Goal: Communication & Community: Answer question/provide support

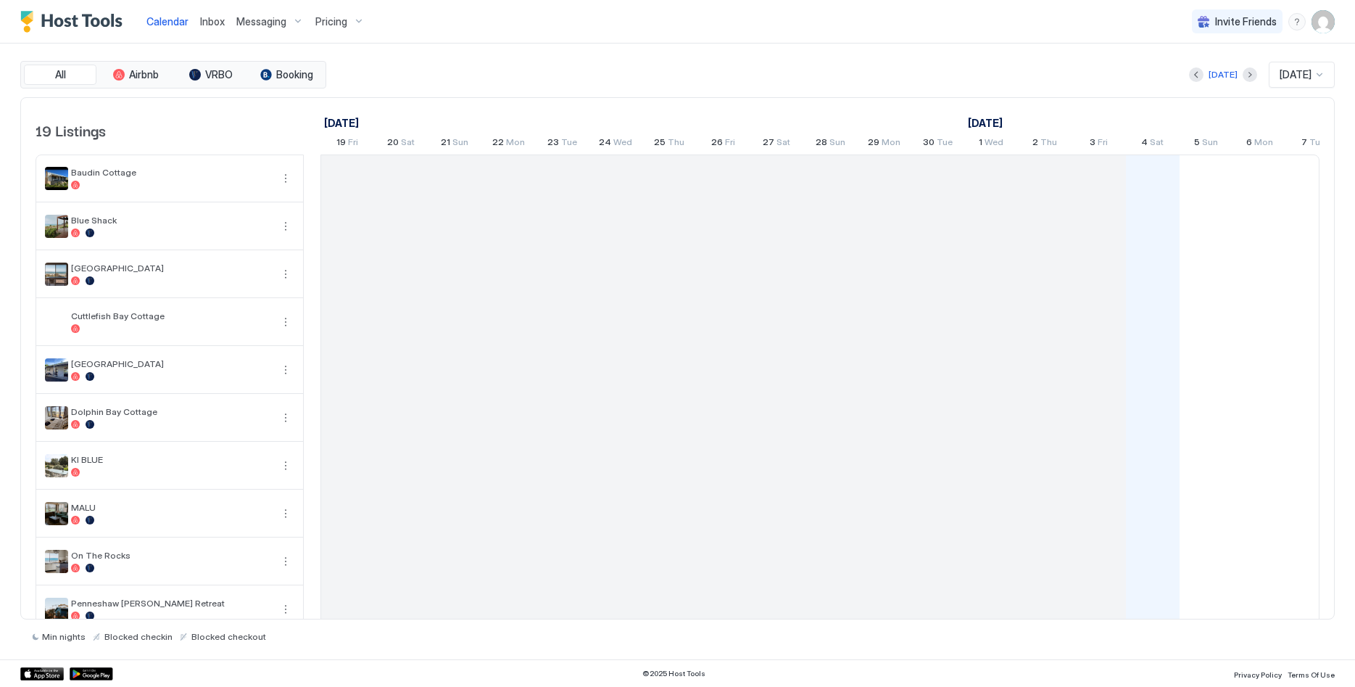
scroll to position [0, 805]
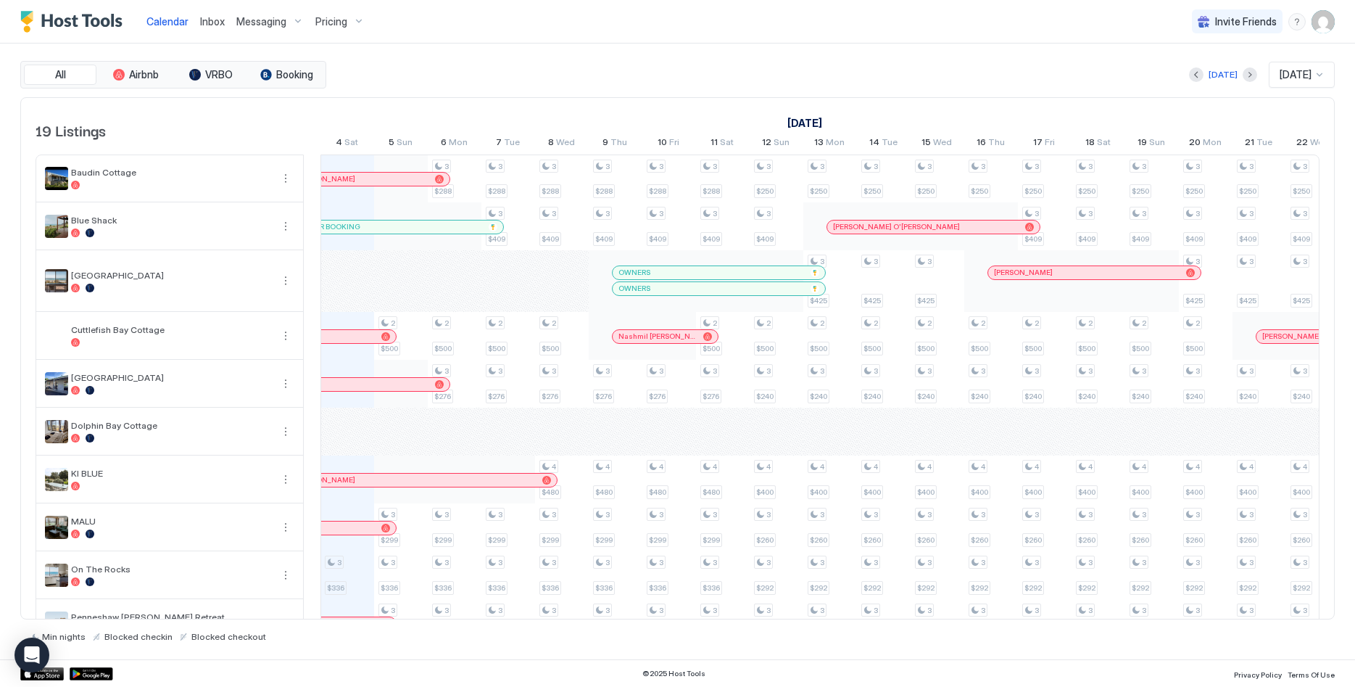
click at [279, 23] on span "Messaging" at bounding box center [261, 21] width 50 height 13
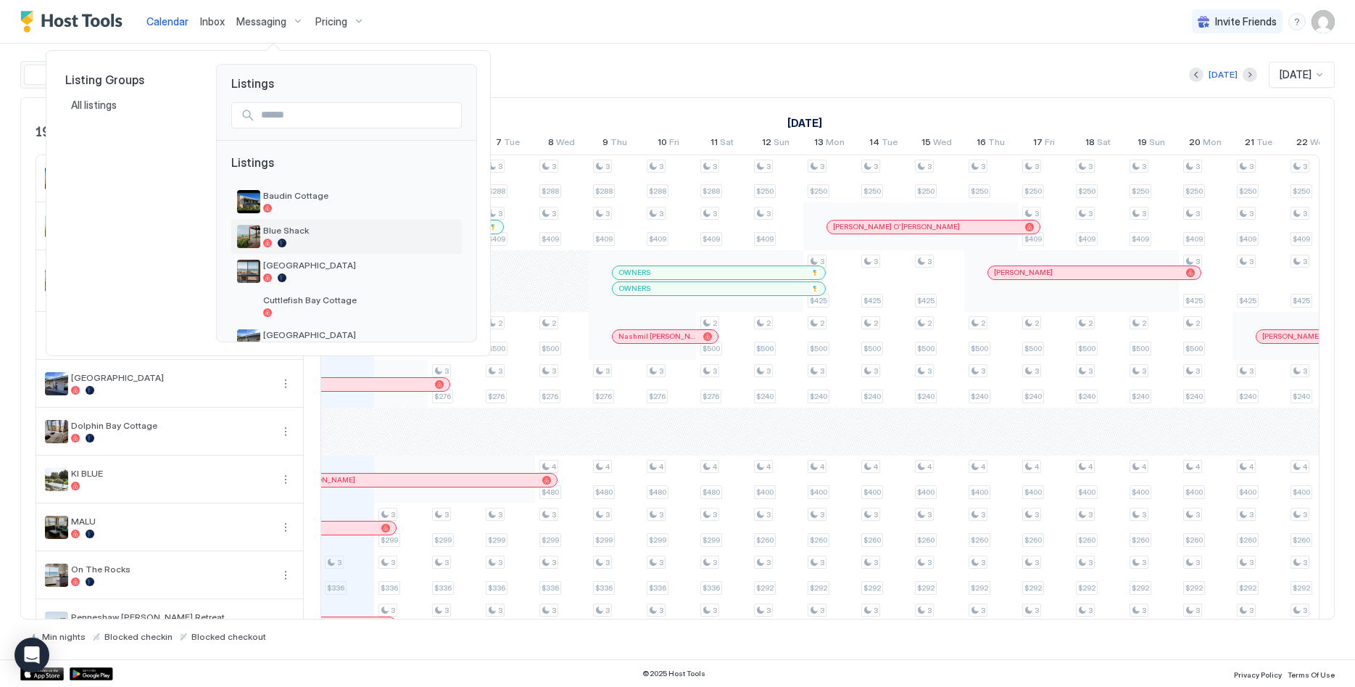
click at [302, 244] on div at bounding box center [359, 243] width 193 height 9
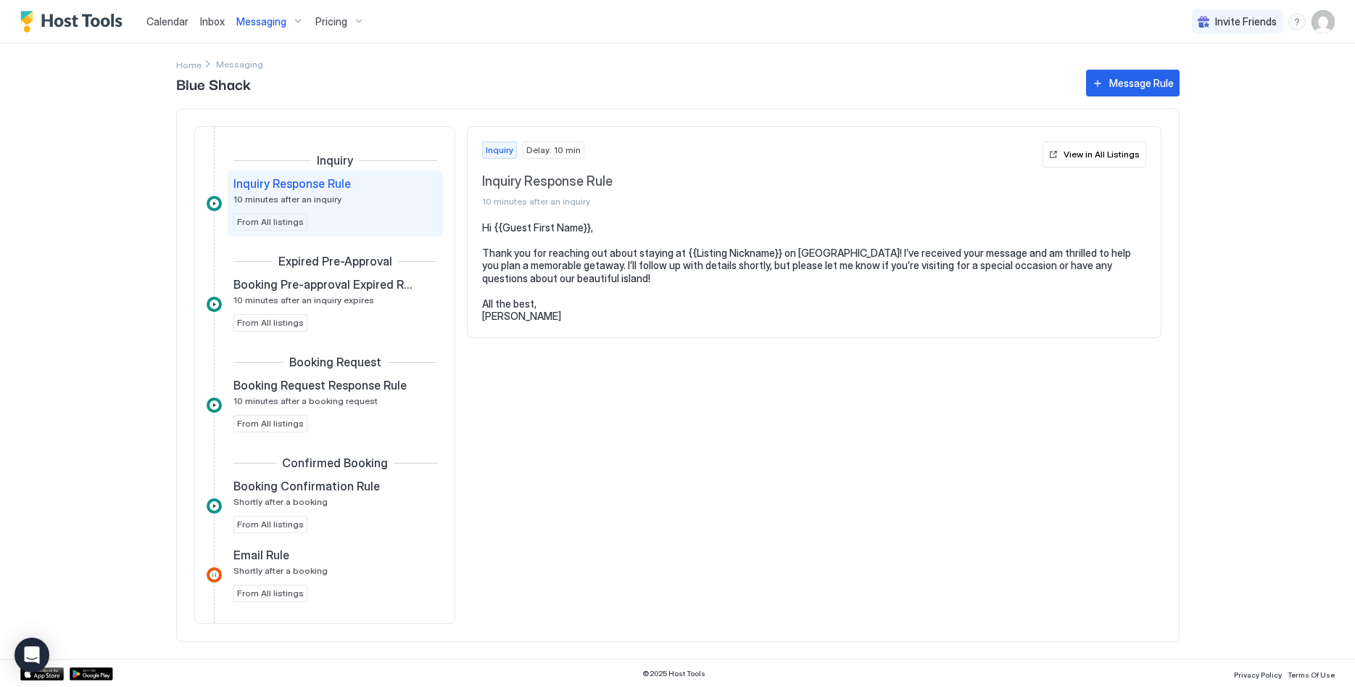
click at [275, 32] on div "Messaging" at bounding box center [270, 21] width 79 height 25
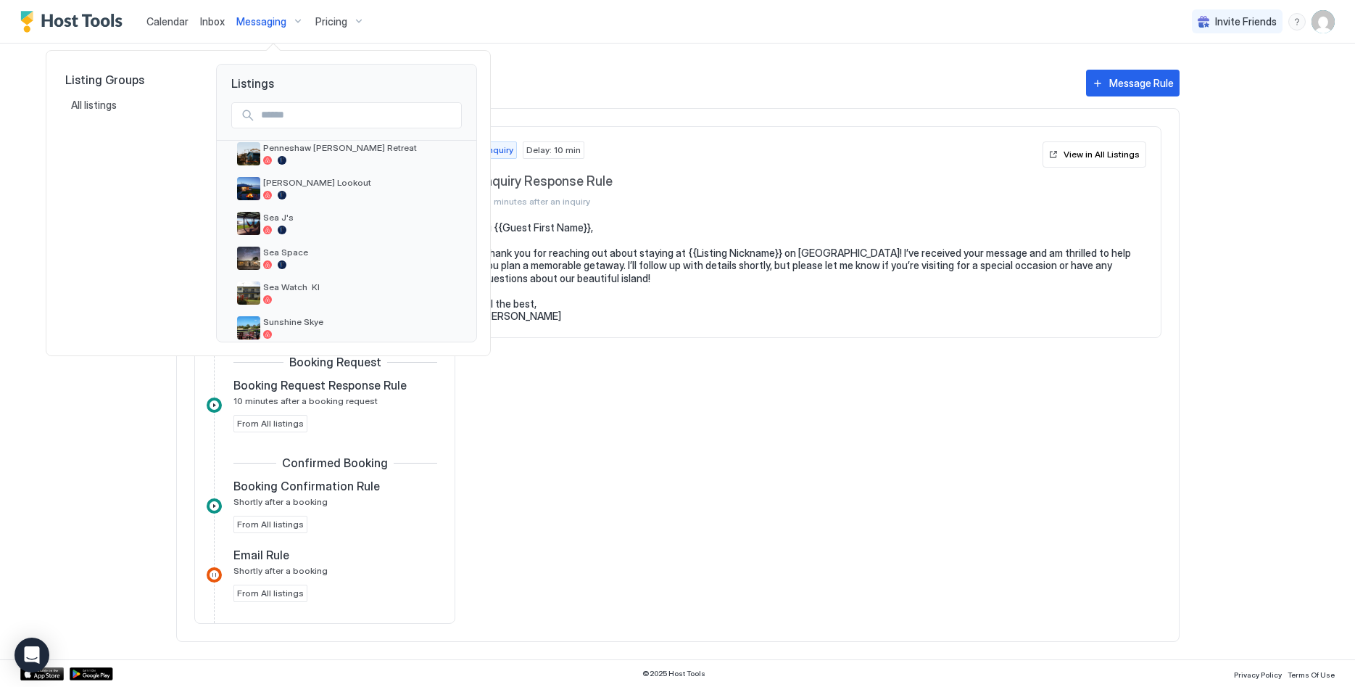
scroll to position [370, 0]
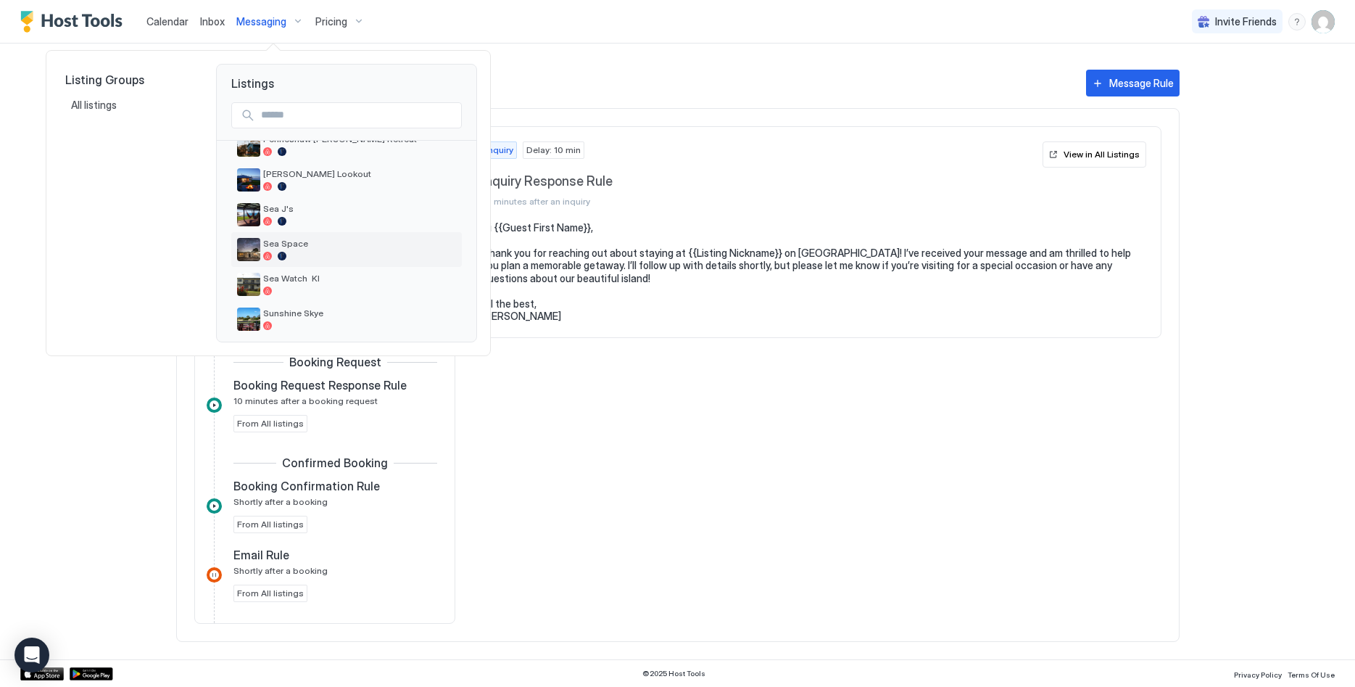
click at [346, 254] on div at bounding box center [359, 256] width 193 height 9
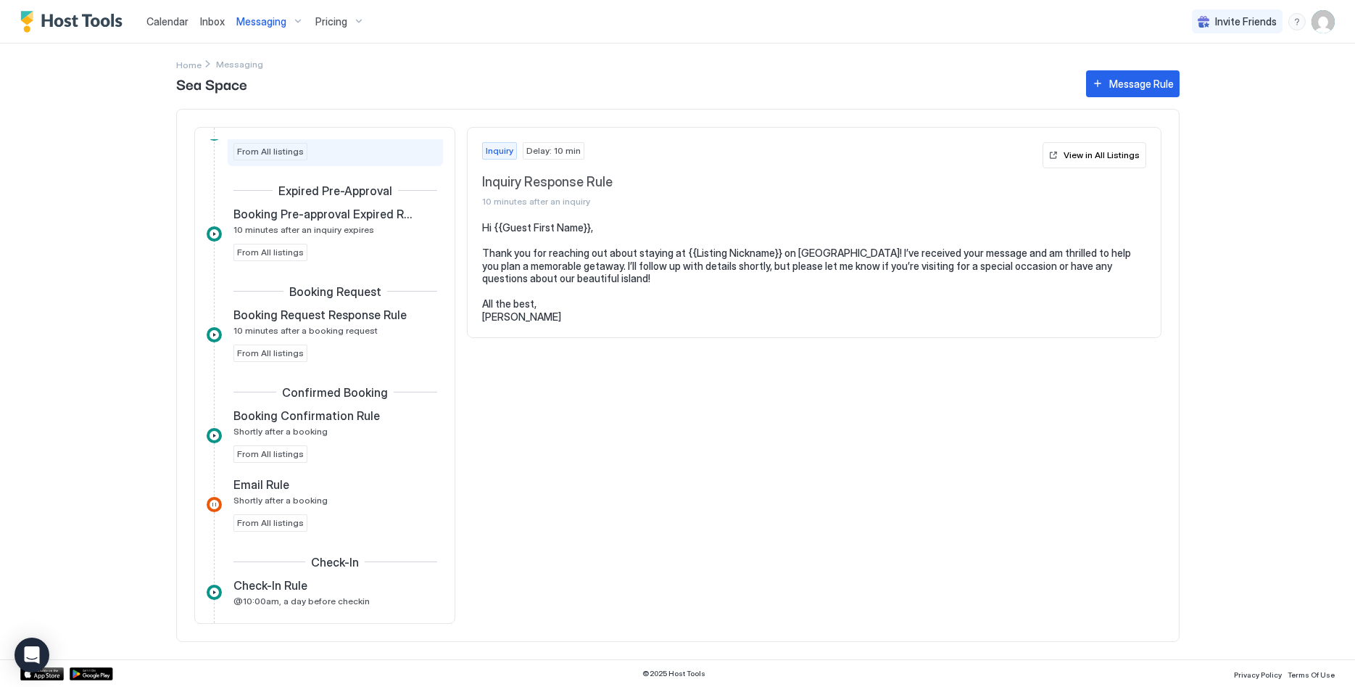
scroll to position [148, 0]
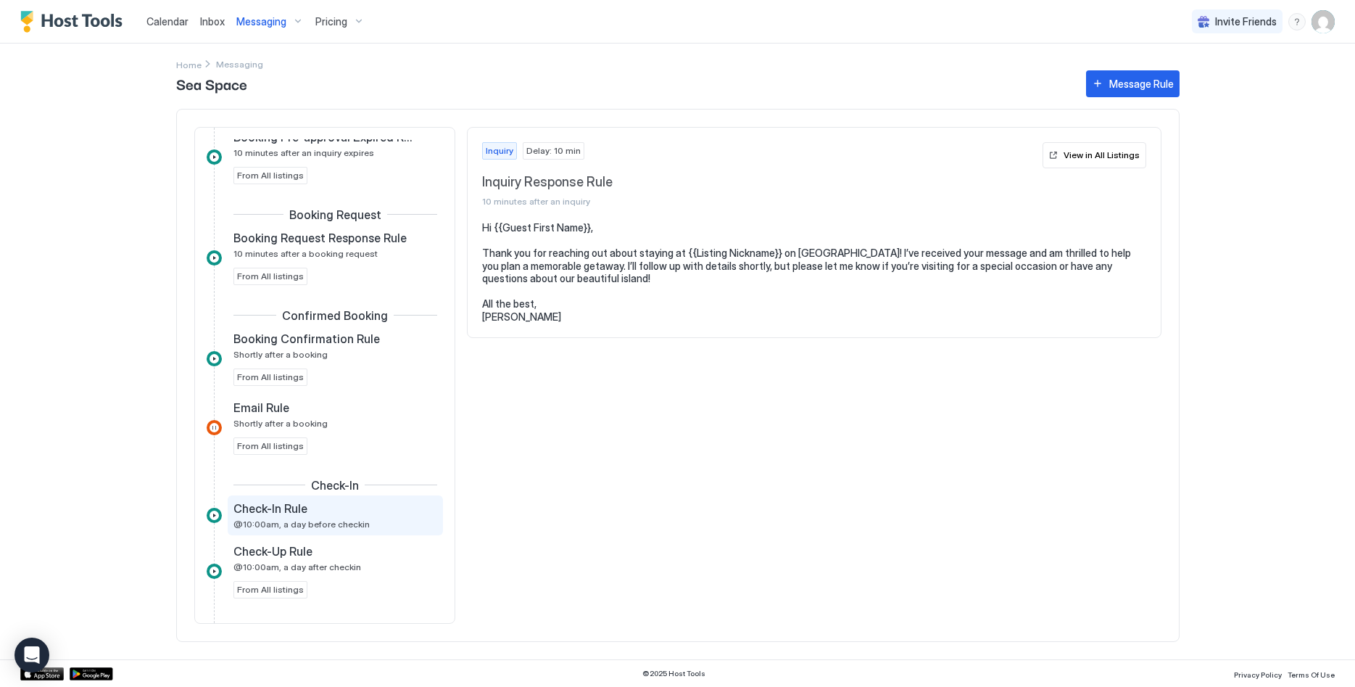
click at [337, 509] on div "Check-In Rule" at bounding box center [324, 508] width 183 height 14
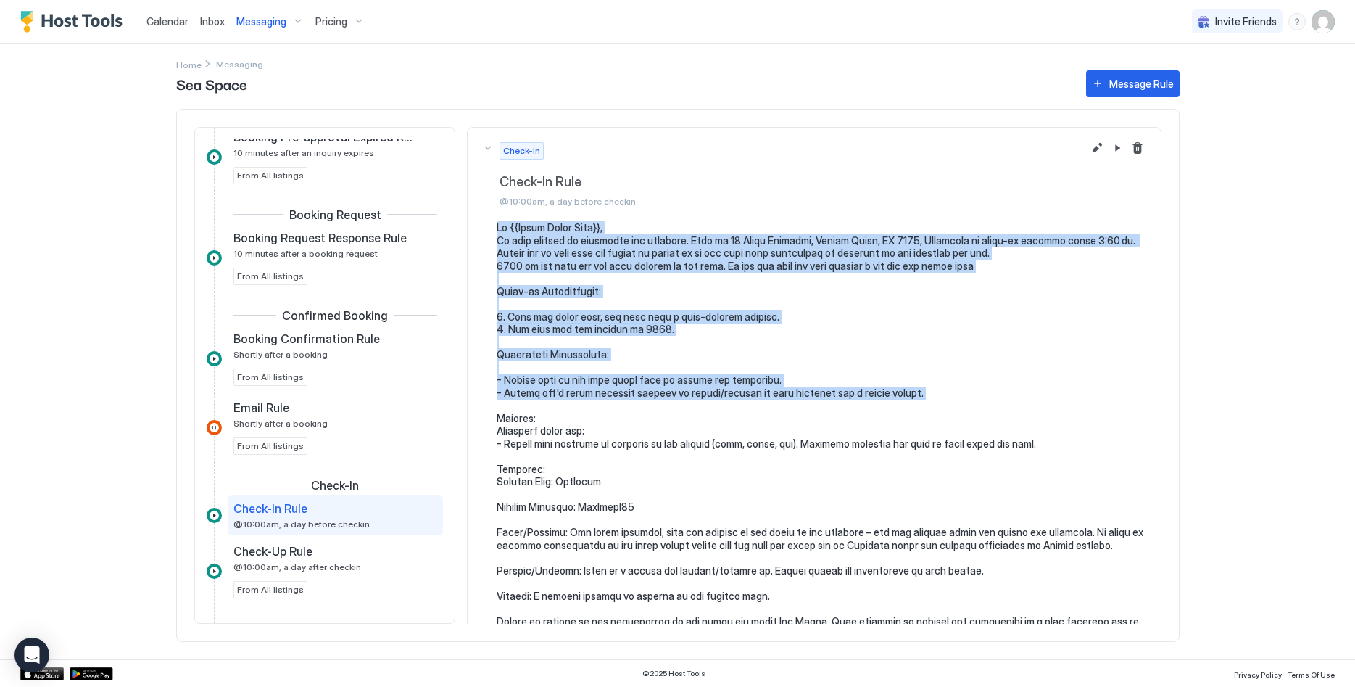
scroll to position [148, 0]
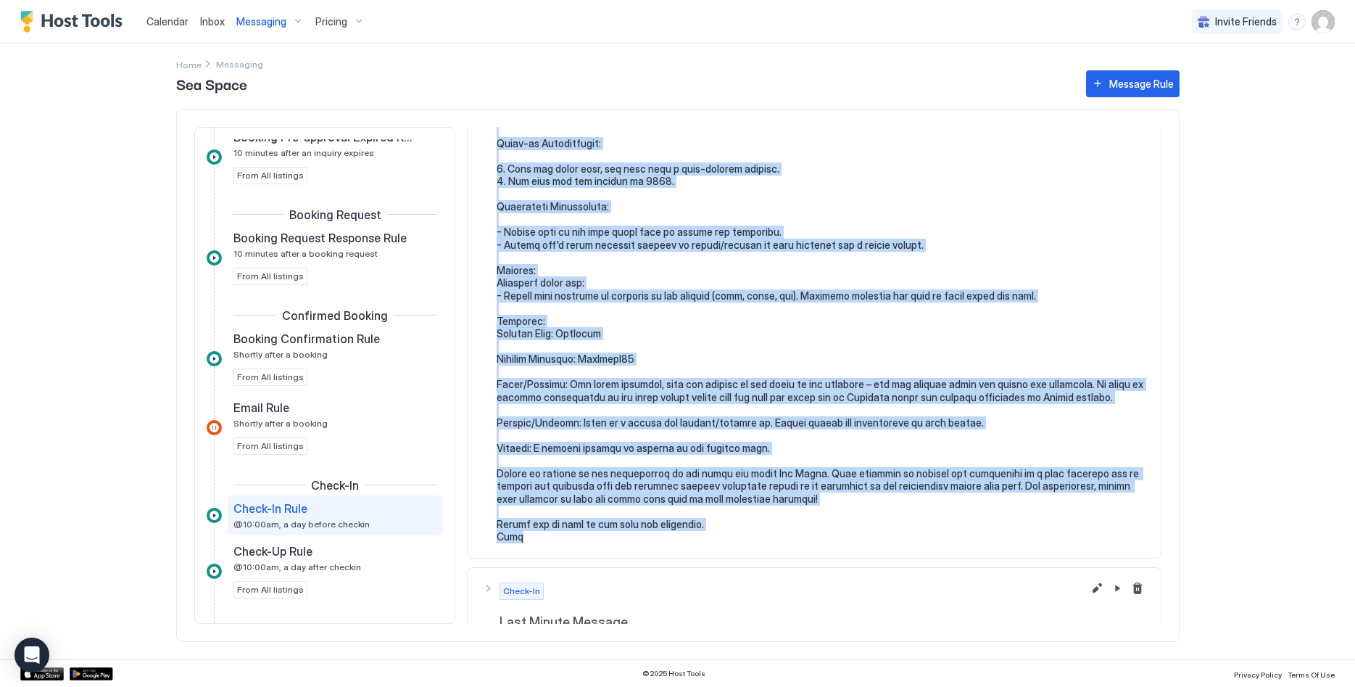
drag, startPoint x: 497, startPoint y: 228, endPoint x: 728, endPoint y: 534, distance: 382.9
click at [728, 534] on pre at bounding box center [822, 308] width 650 height 470
copy pre "Hi {{Guest First Name}}, We look forward to welcoming you tomorrow. Come to 36 …"
click at [260, 15] on span "Messaging" at bounding box center [261, 21] width 50 height 13
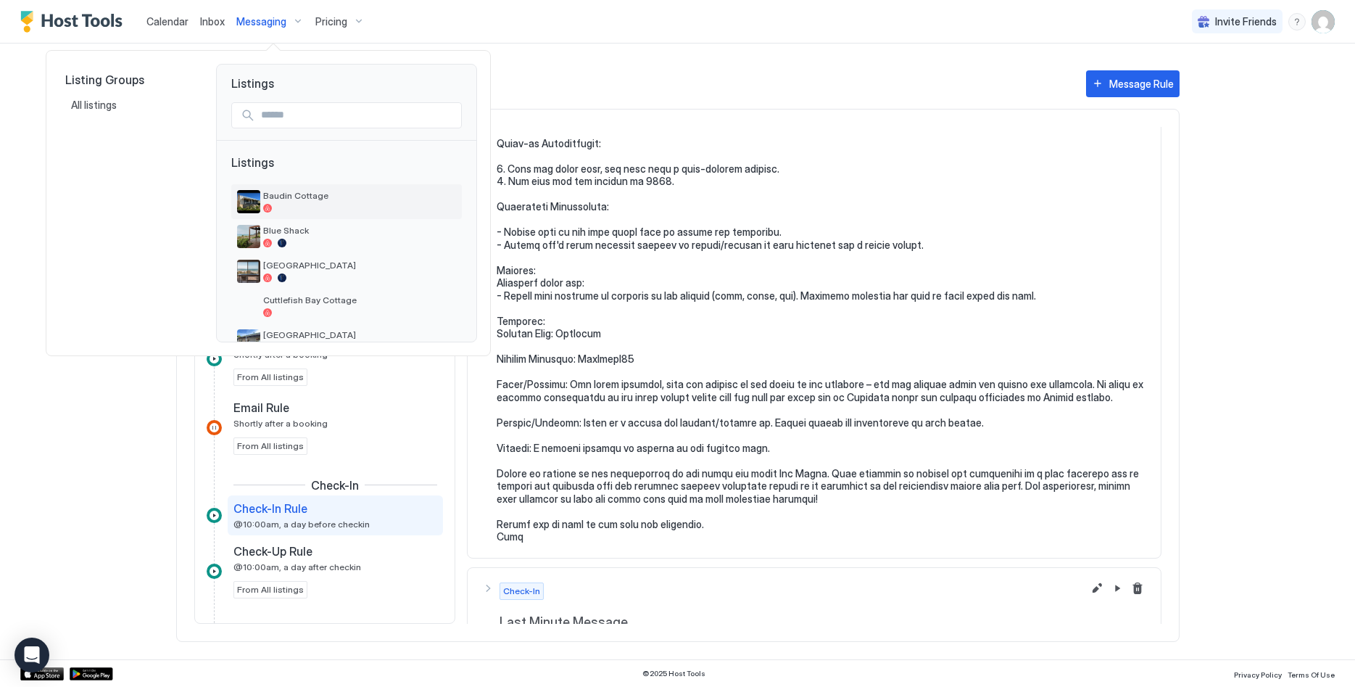
click at [313, 199] on span "Baudin Cottage" at bounding box center [359, 195] width 193 height 11
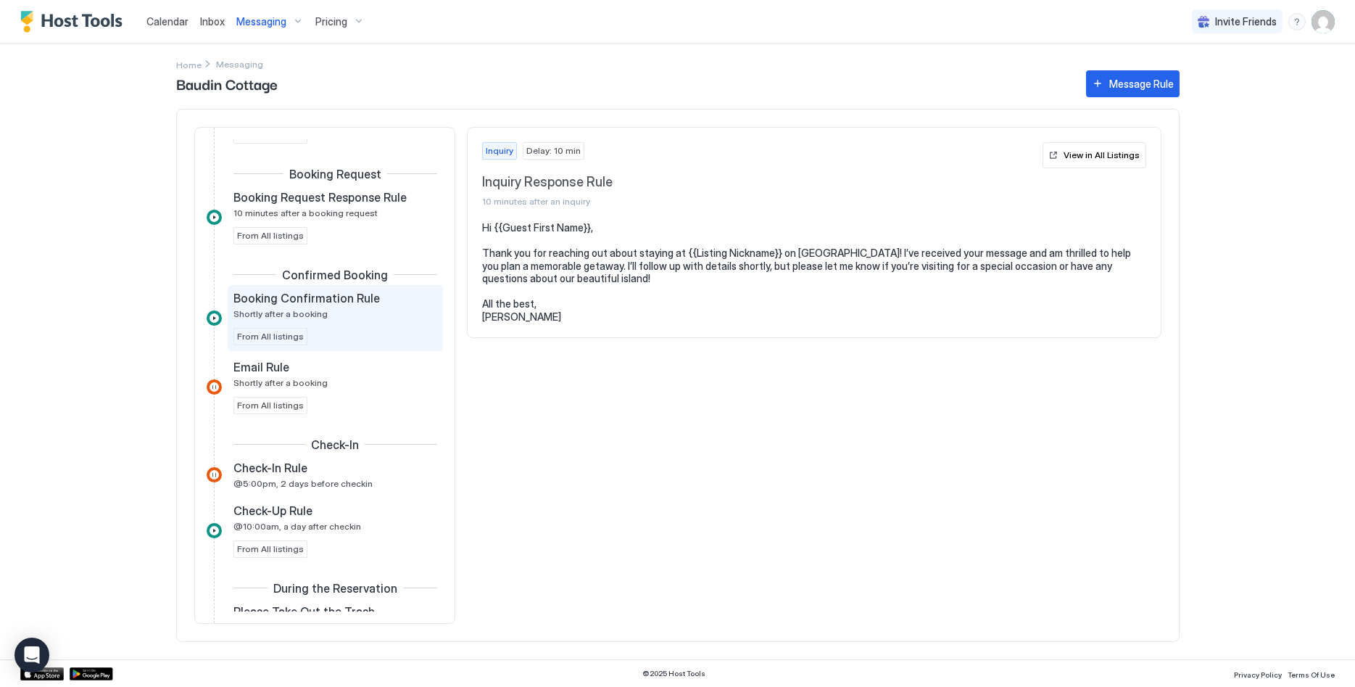
scroll to position [222, 0]
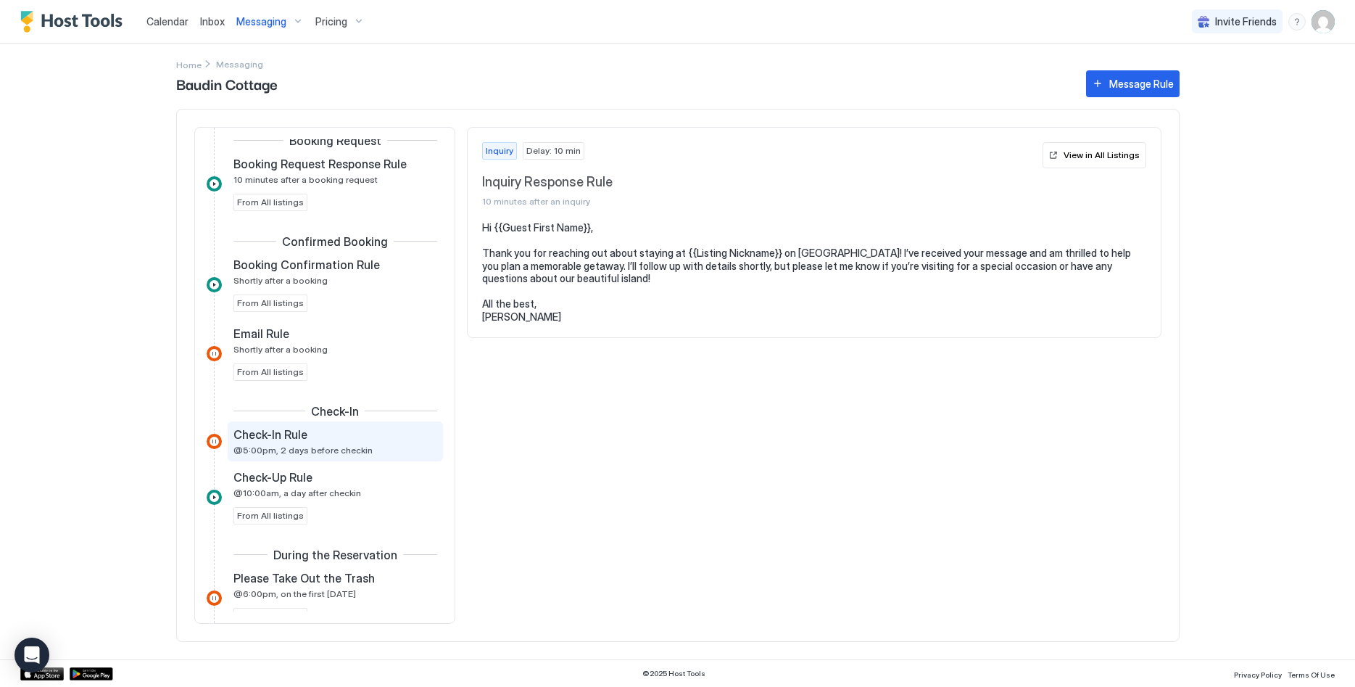
click at [335, 448] on span "@5:00pm, 2 days before checkin" at bounding box center [302, 449] width 139 height 11
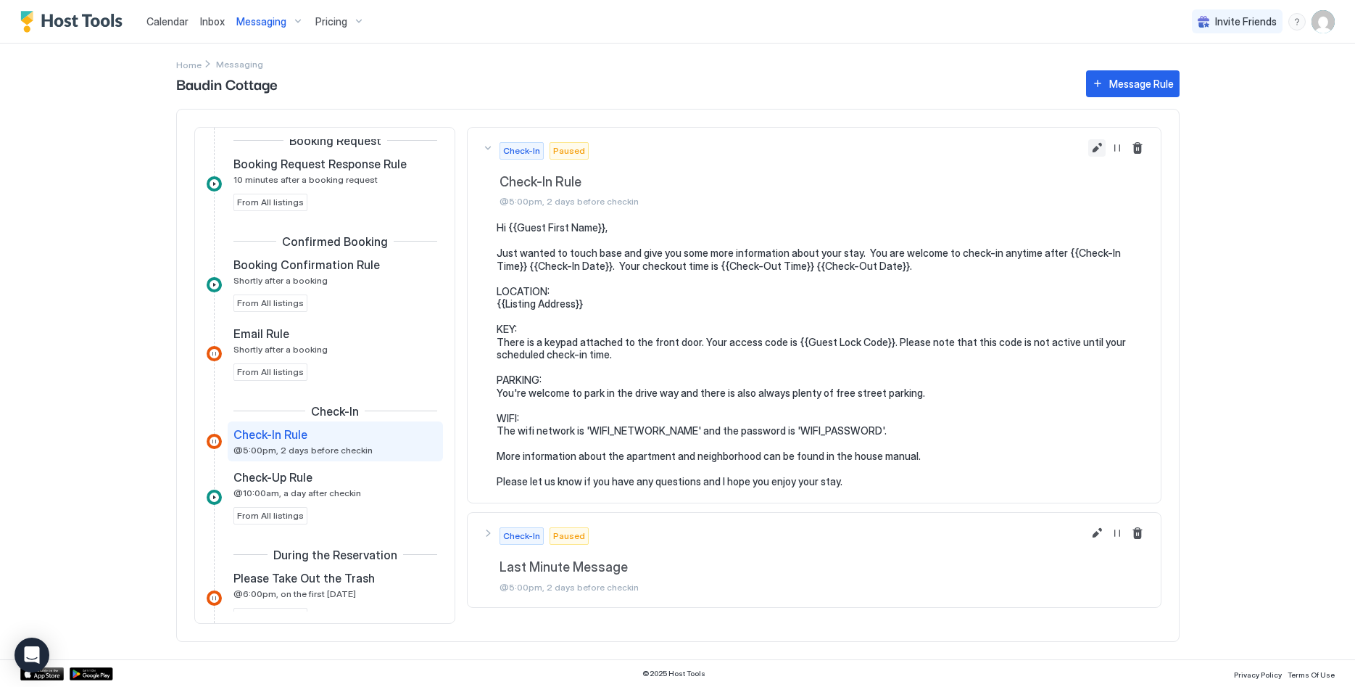
click at [1098, 148] on button "Edit message rule" at bounding box center [1096, 147] width 17 height 17
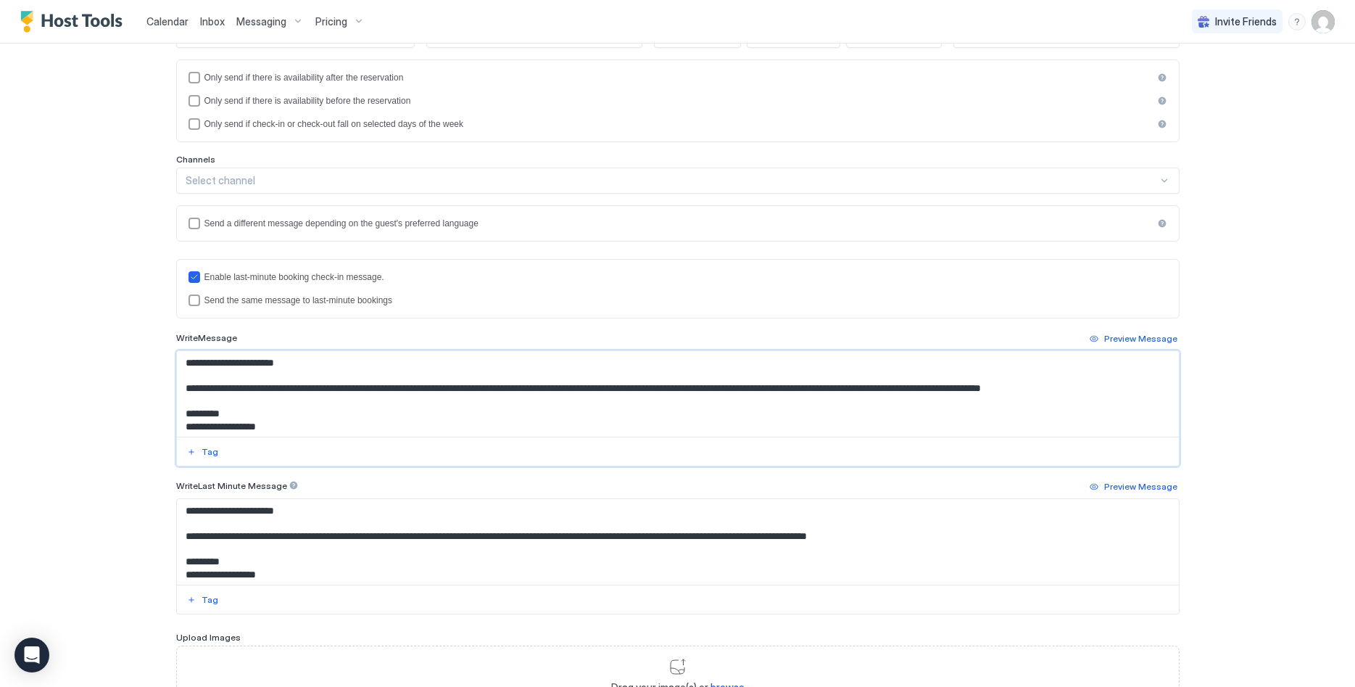
scroll to position [180, 0]
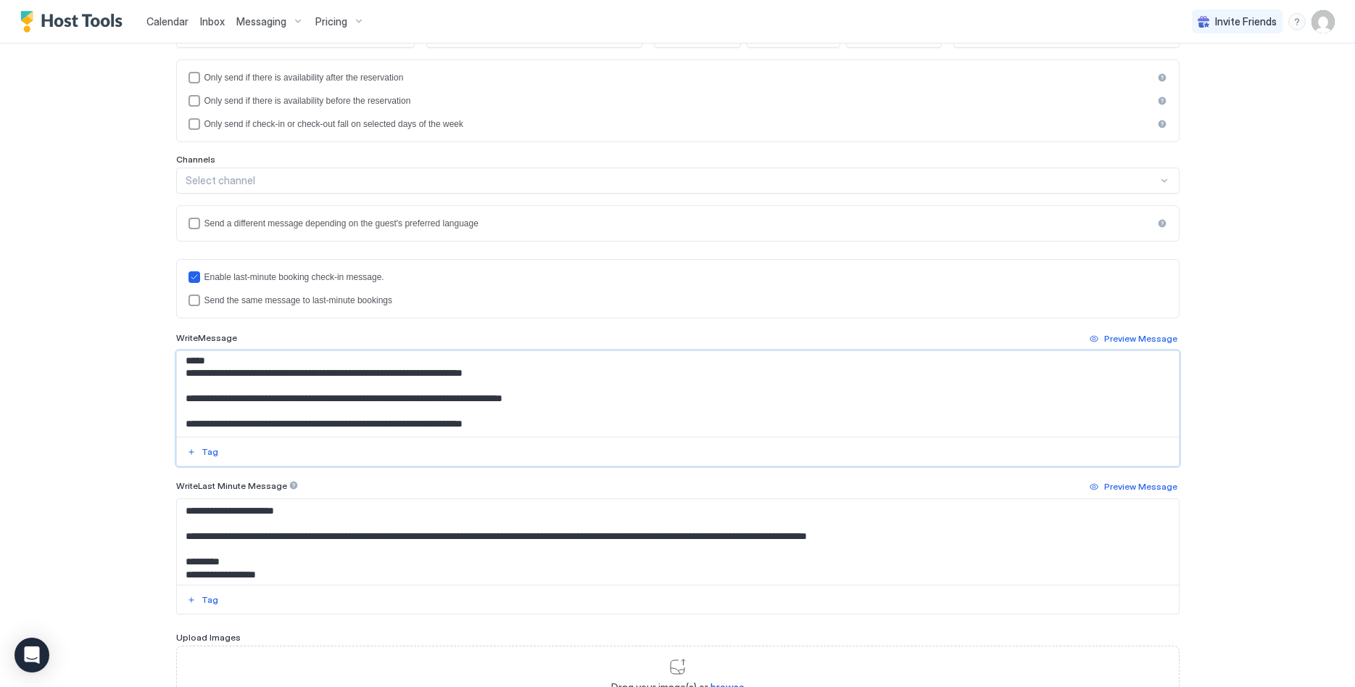
drag, startPoint x: 183, startPoint y: 363, endPoint x: 578, endPoint y: 570, distance: 446.5
click at [578, 436] on textarea "**********" at bounding box center [678, 394] width 1002 height 86
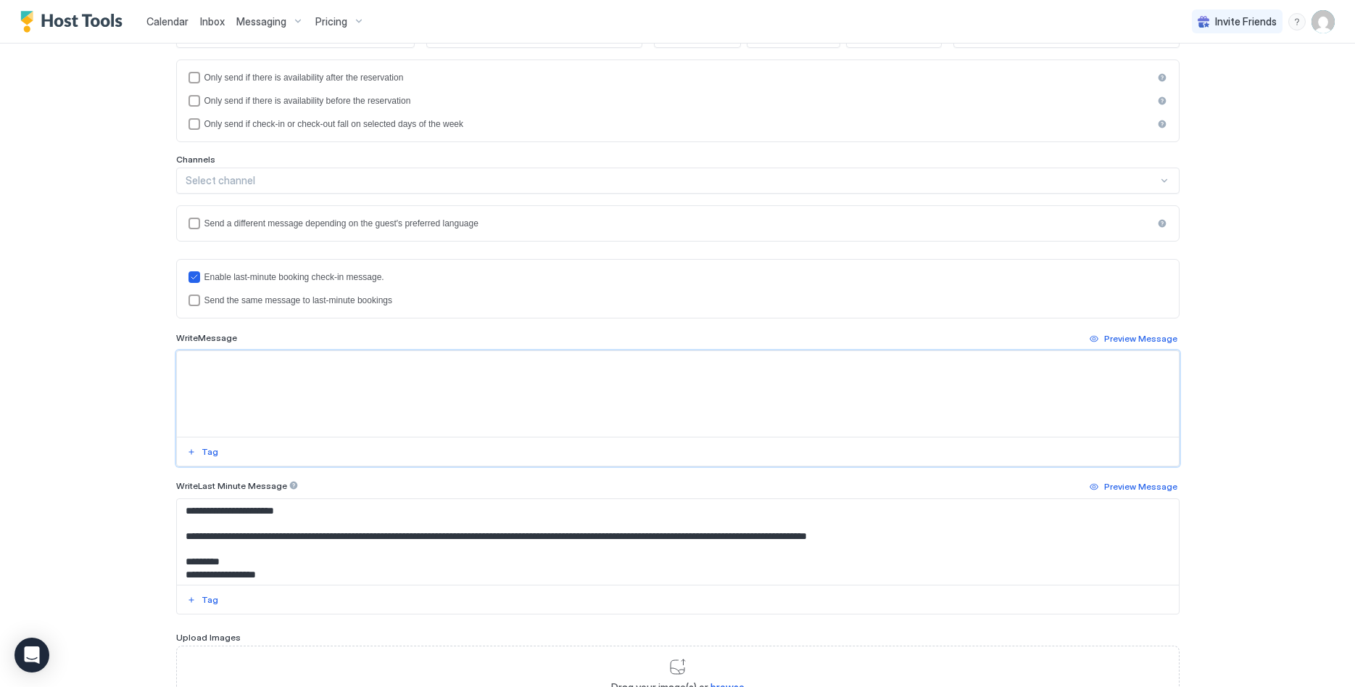
scroll to position [0, 0]
paste textarea "**********"
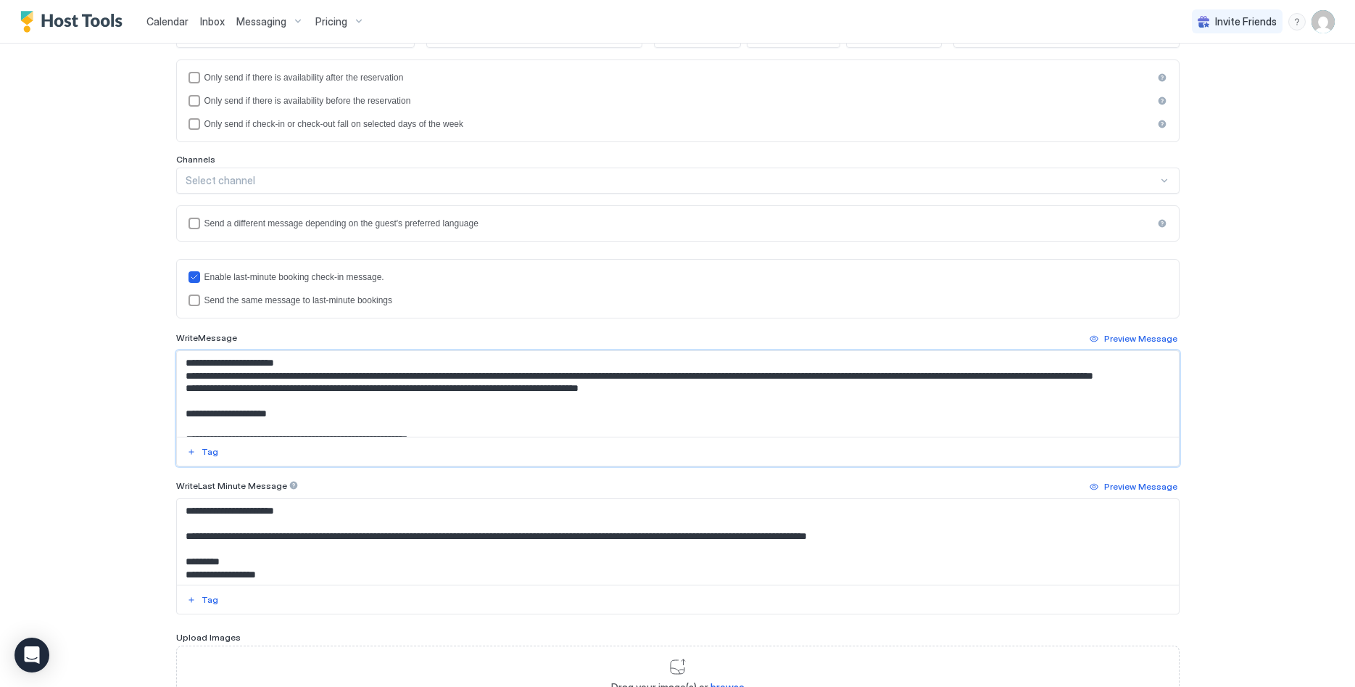
click at [439, 375] on textarea "Input Field" at bounding box center [678, 394] width 1002 height 86
drag, startPoint x: 512, startPoint y: 374, endPoint x: 428, endPoint y: 378, distance: 84.2
click at [428, 378] on textarea "Input Field" at bounding box center [678, 394] width 1002 height 86
click at [187, 404] on textarea "Input Field" at bounding box center [678, 394] width 1002 height 86
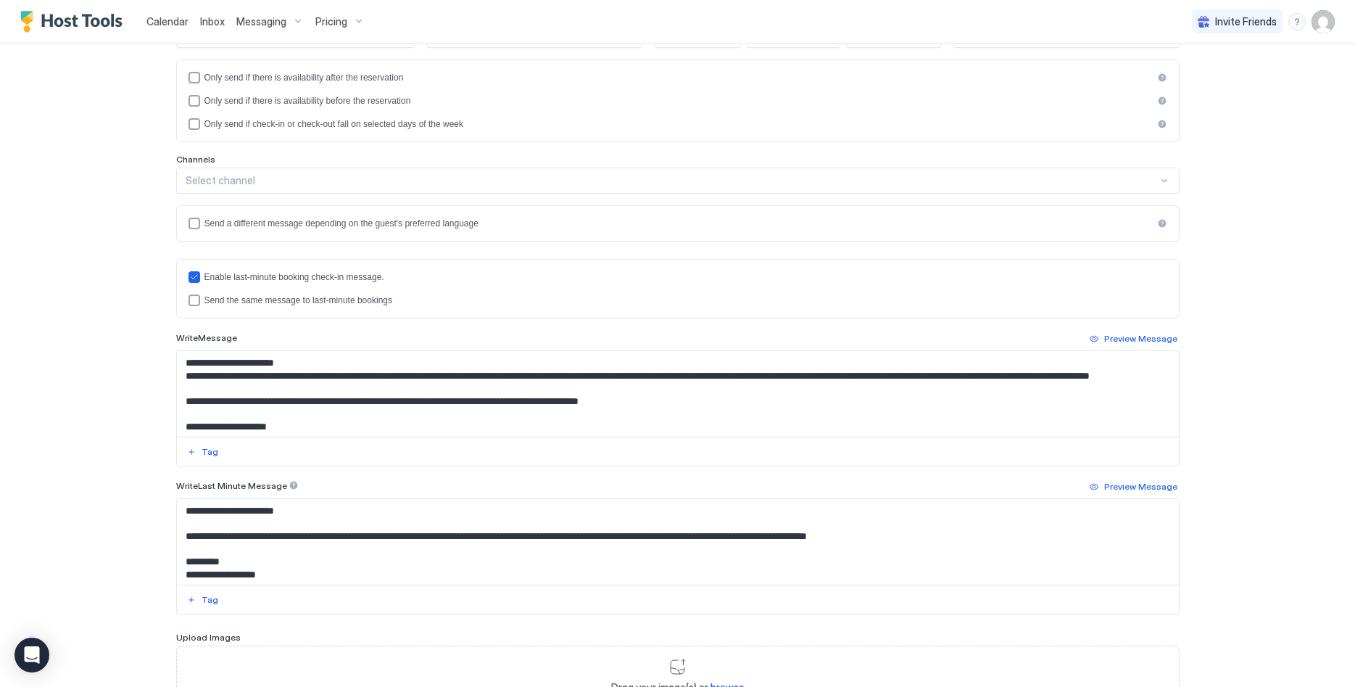
click at [207, 412] on textarea "Input Field" at bounding box center [678, 394] width 1002 height 86
click at [382, 415] on textarea "Input Field" at bounding box center [678, 394] width 1002 height 86
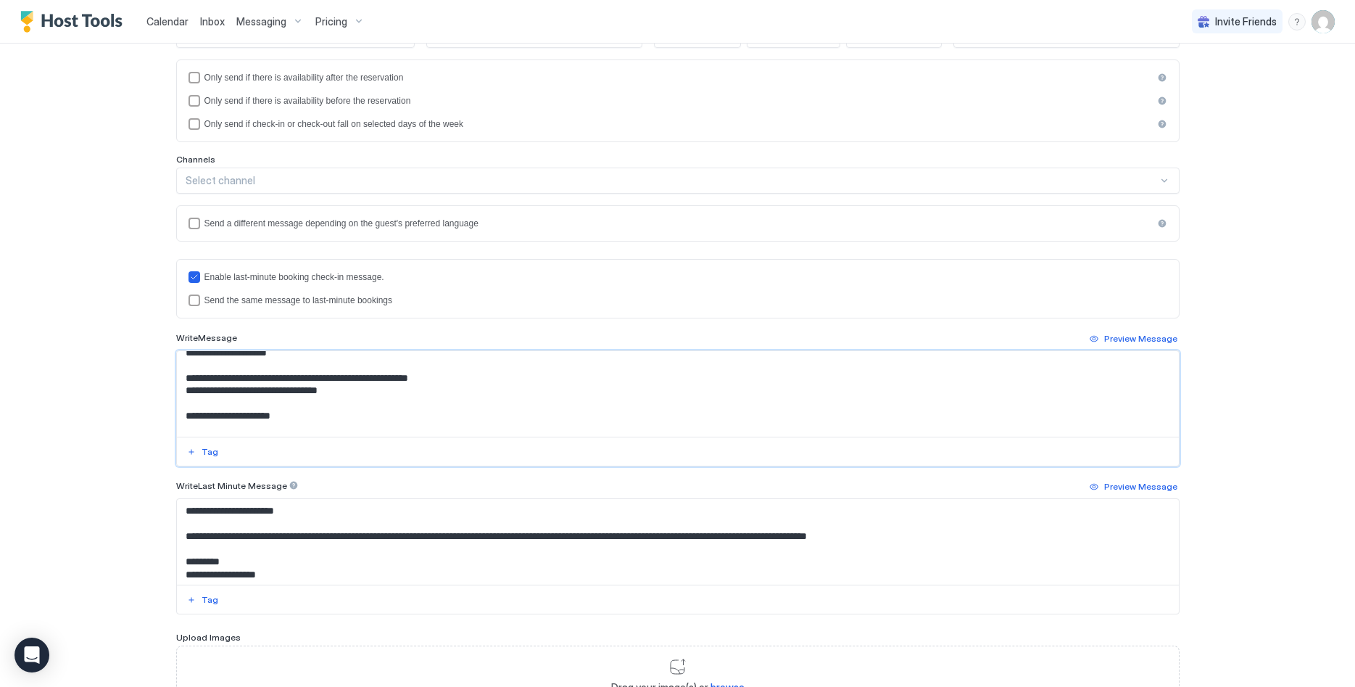
click at [279, 390] on textarea "Input Field" at bounding box center [678, 394] width 1002 height 86
click at [213, 391] on textarea "Input Field" at bounding box center [678, 394] width 1002 height 86
click at [337, 403] on textarea "Input Field" at bounding box center [678, 394] width 1002 height 86
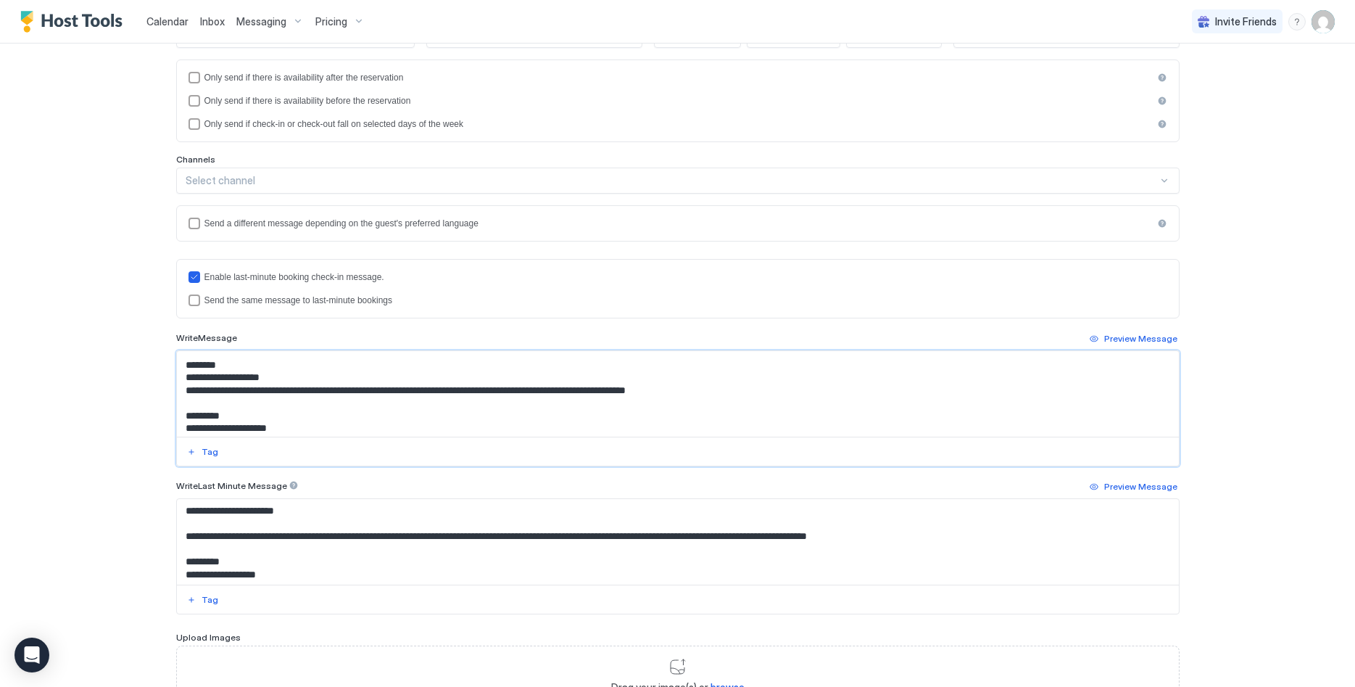
scroll to position [222, 0]
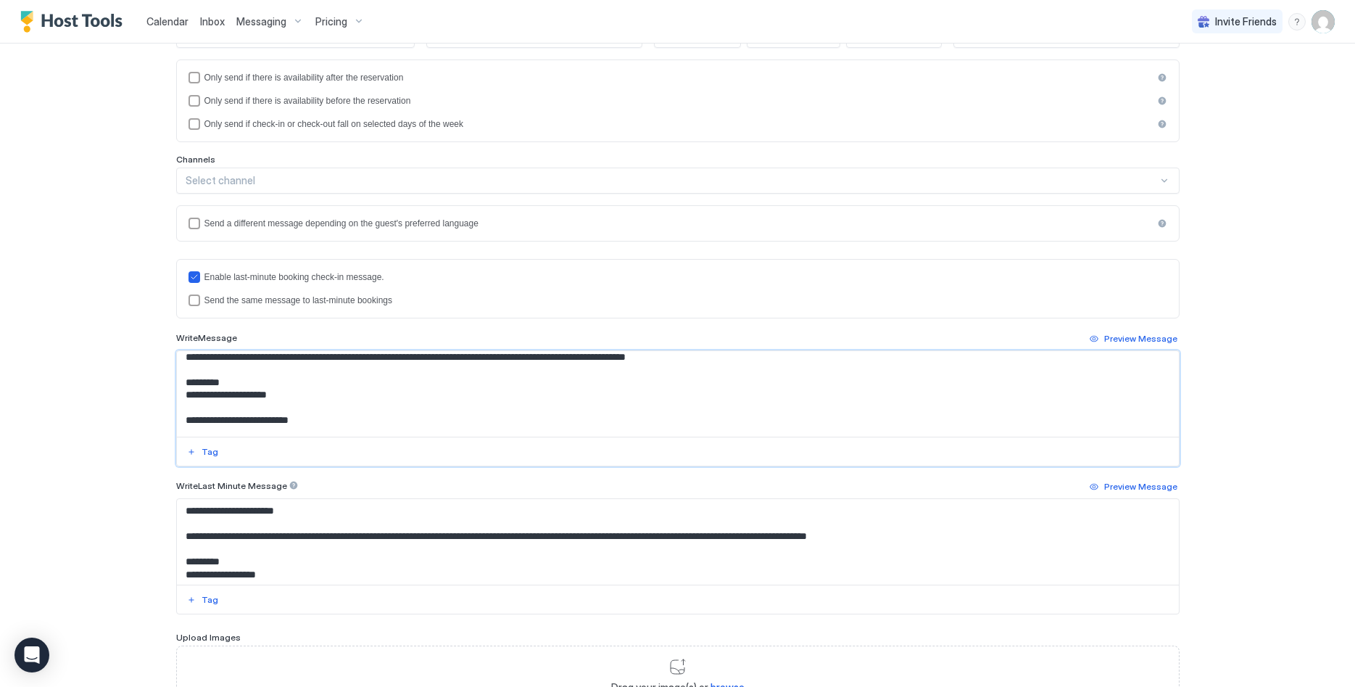
drag, startPoint x: 274, startPoint y: 357, endPoint x: 182, endPoint y: 359, distance: 92.1
click at [182, 359] on textarea "Input Field" at bounding box center [678, 394] width 1002 height 86
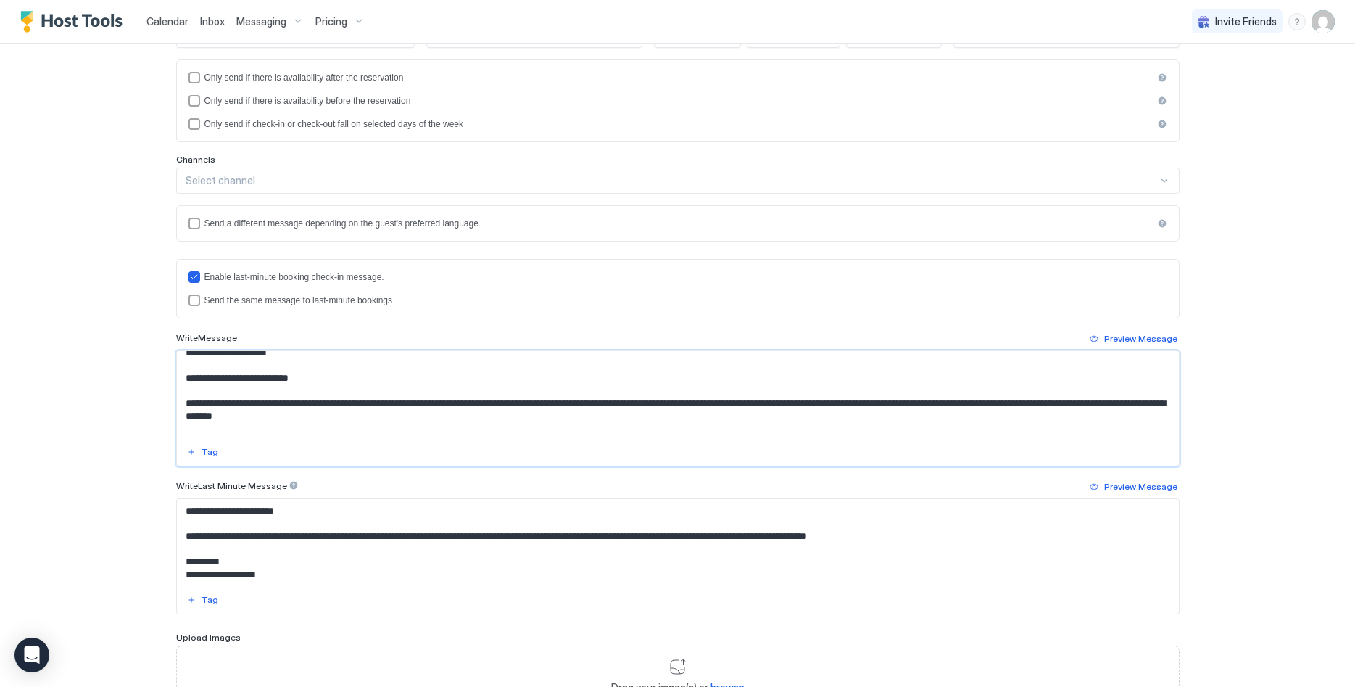
scroll to position [262, 0]
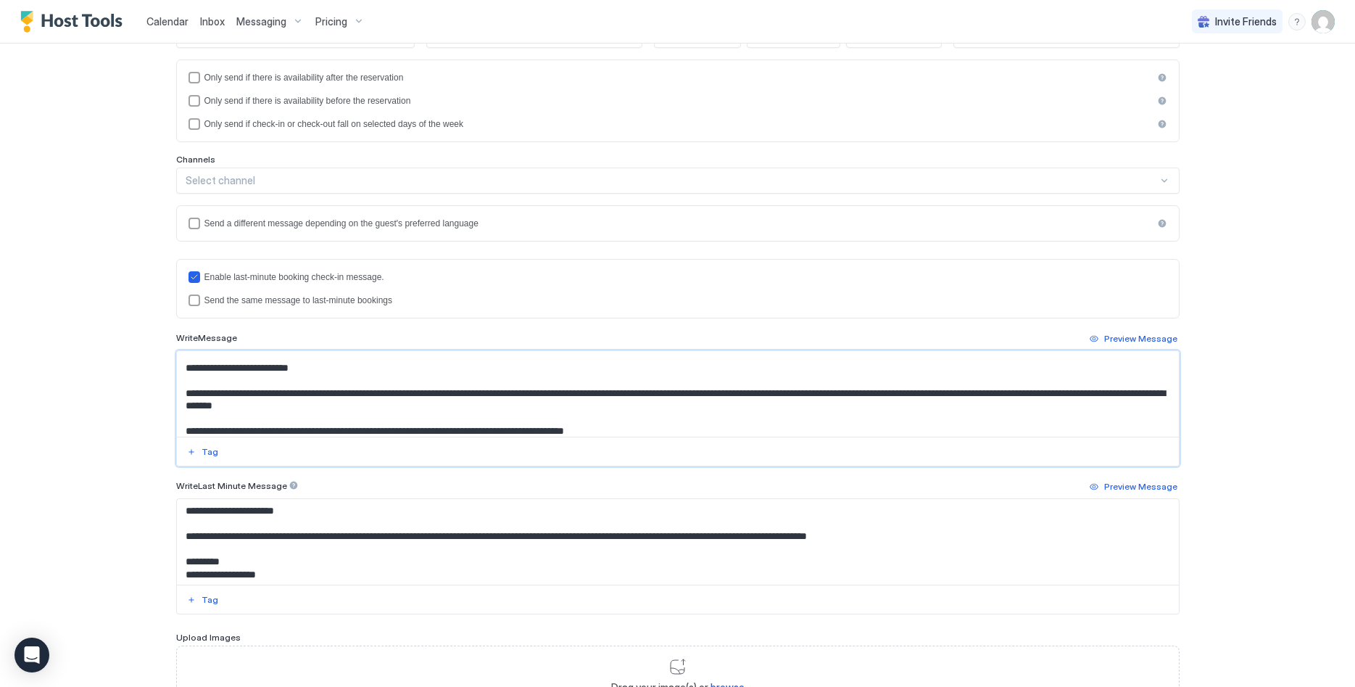
drag, startPoint x: 184, startPoint y: 396, endPoint x: 370, endPoint y: 381, distance: 186.2
click at [370, 381] on textarea "Input Field" at bounding box center [678, 394] width 1002 height 86
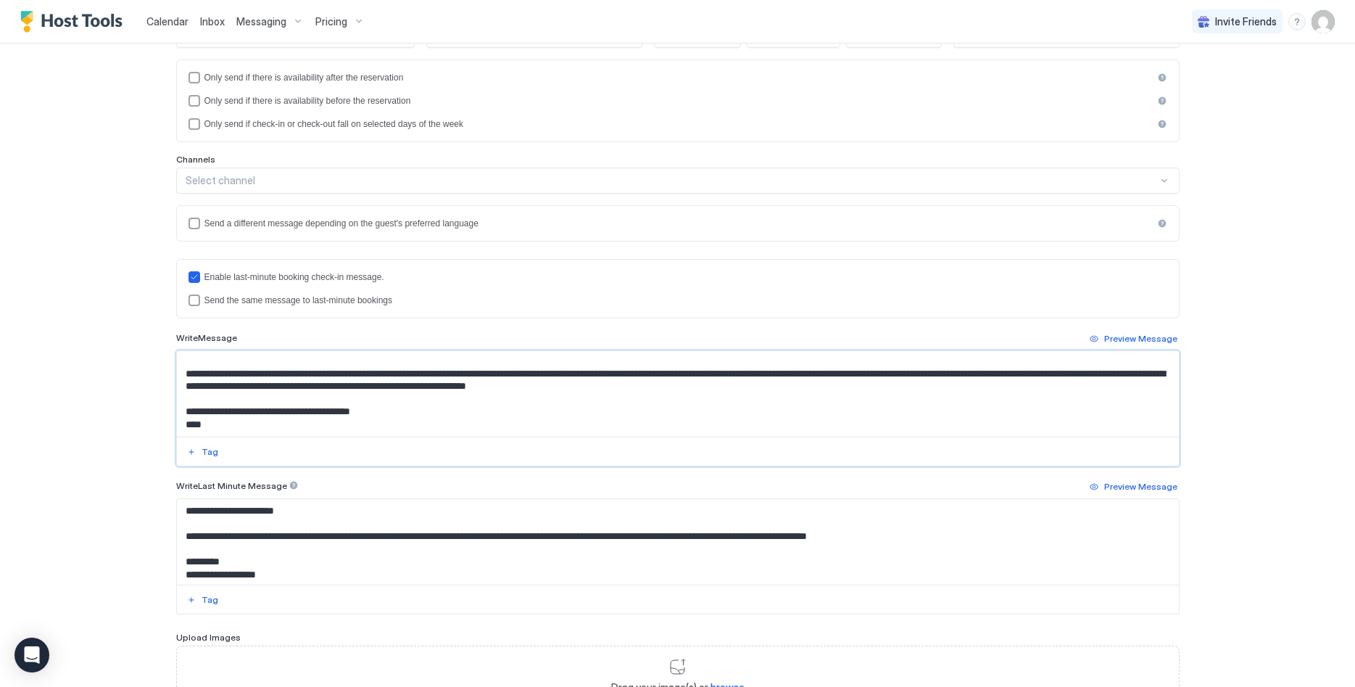
scroll to position [320, 0]
drag, startPoint x: 493, startPoint y: 375, endPoint x: 447, endPoint y: 373, distance: 45.7
click at [447, 373] on textarea "Input Field" at bounding box center [678, 394] width 1002 height 86
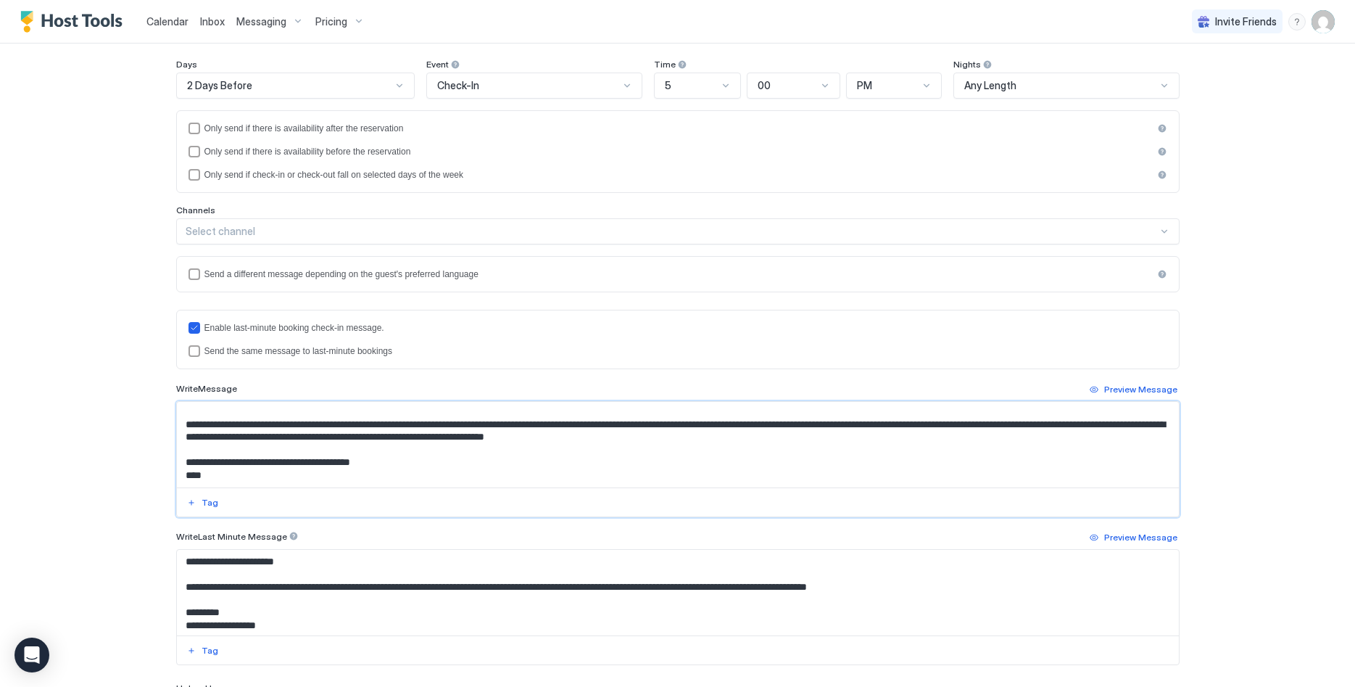
scroll to position [148, 0]
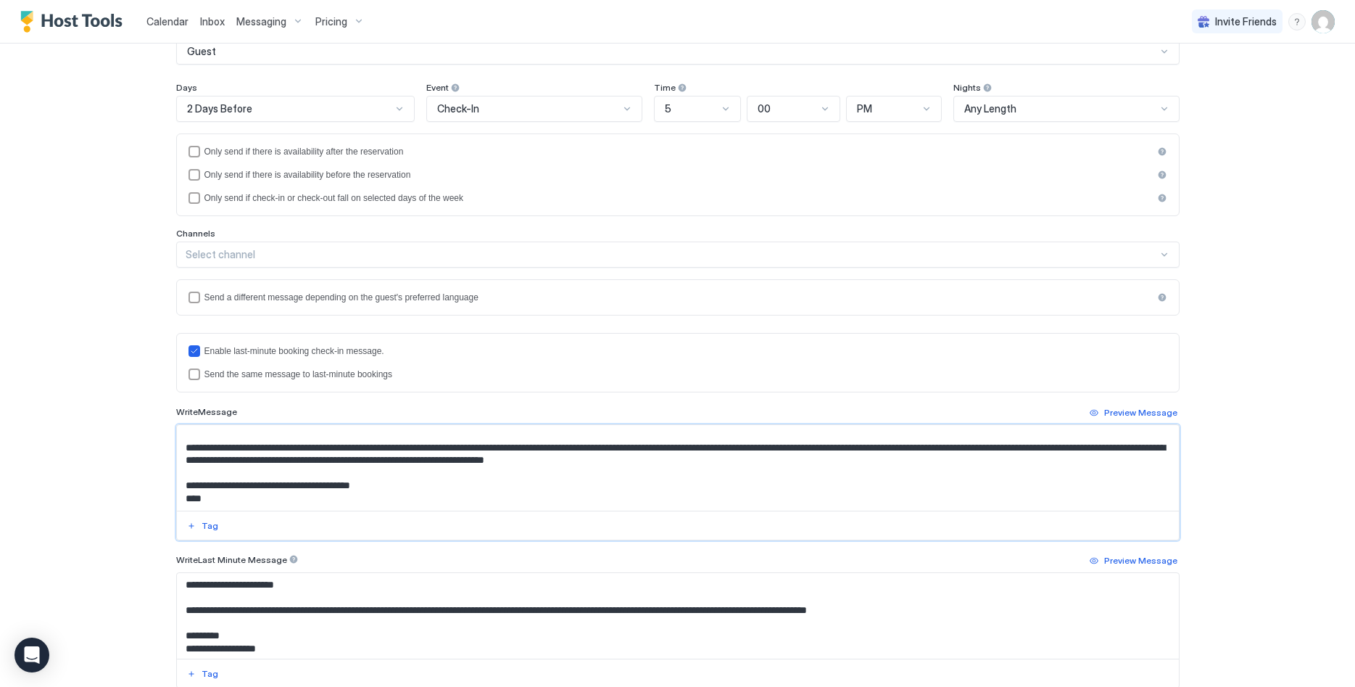
type textarea "**********"
click at [249, 380] on div "Enable last-minute booking check-in message. Send the same message to last-minu…" at bounding box center [677, 362] width 1003 height 59
click at [252, 376] on div "Send the same message to last-minute bookings" at bounding box center [685, 374] width 963 height 10
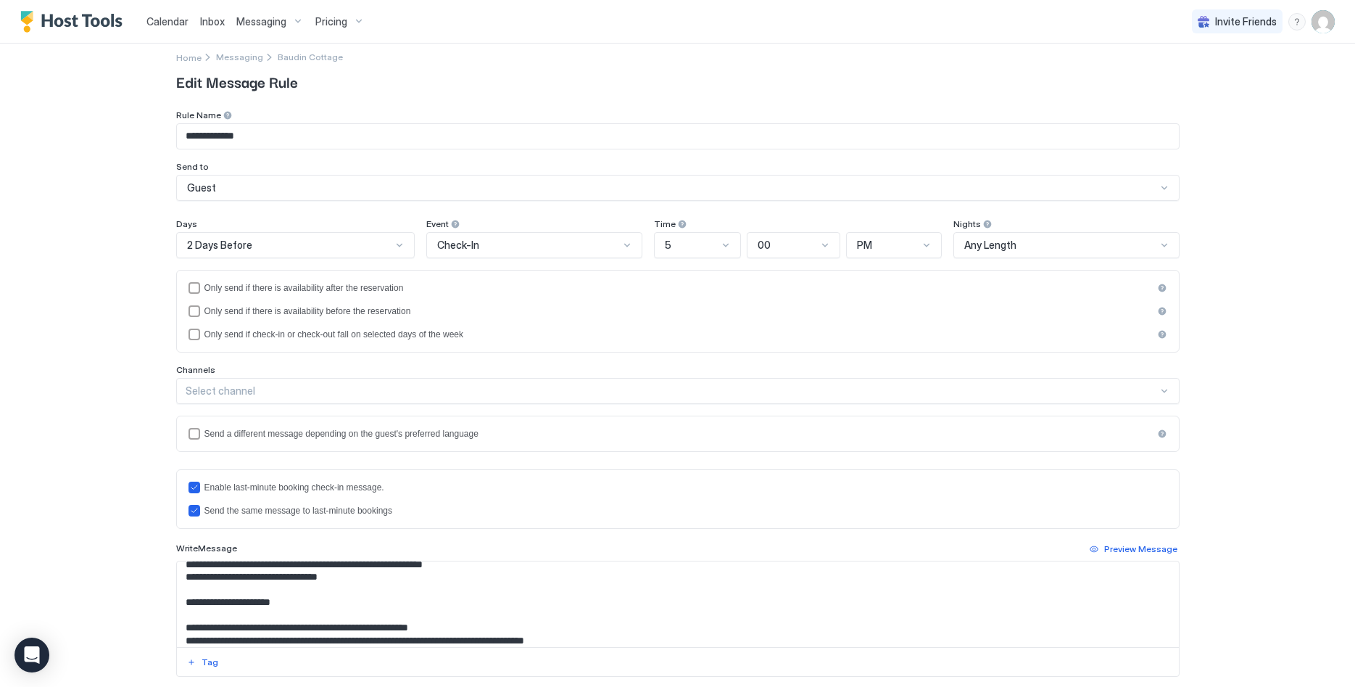
scroll to position [0, 0]
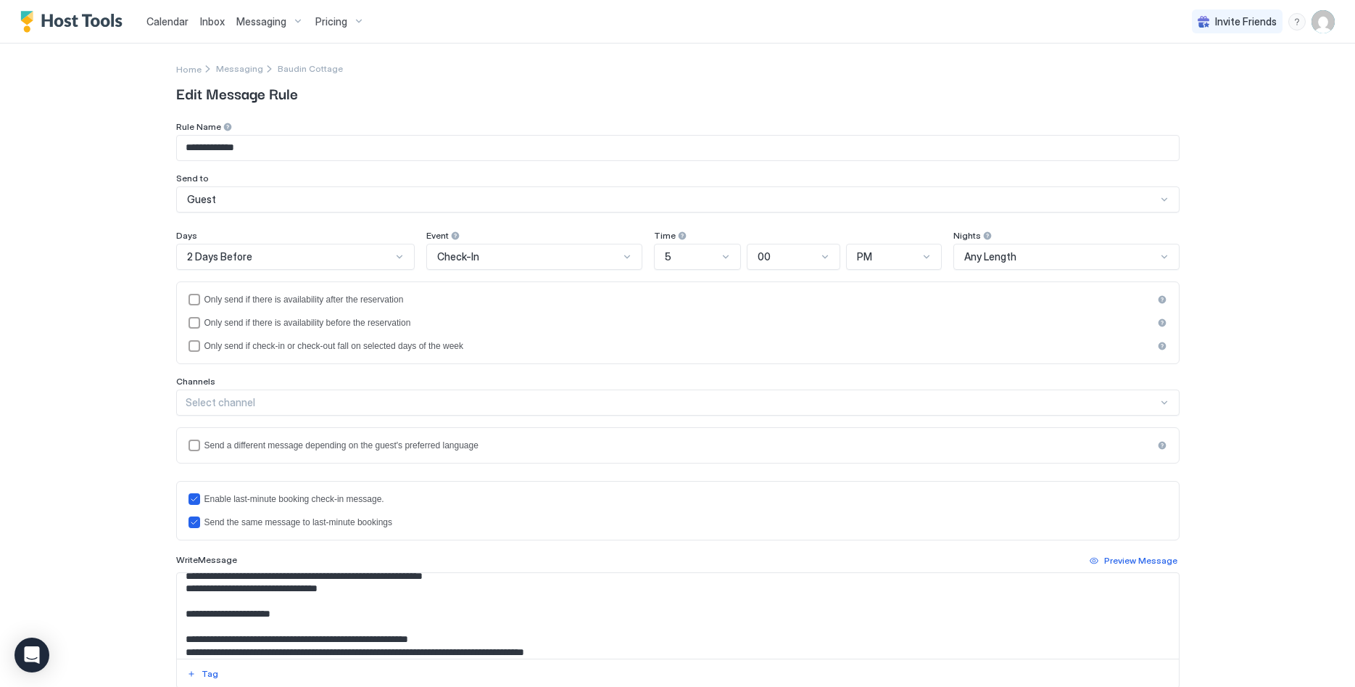
click at [341, 257] on div "2 Days Before" at bounding box center [289, 256] width 205 height 13
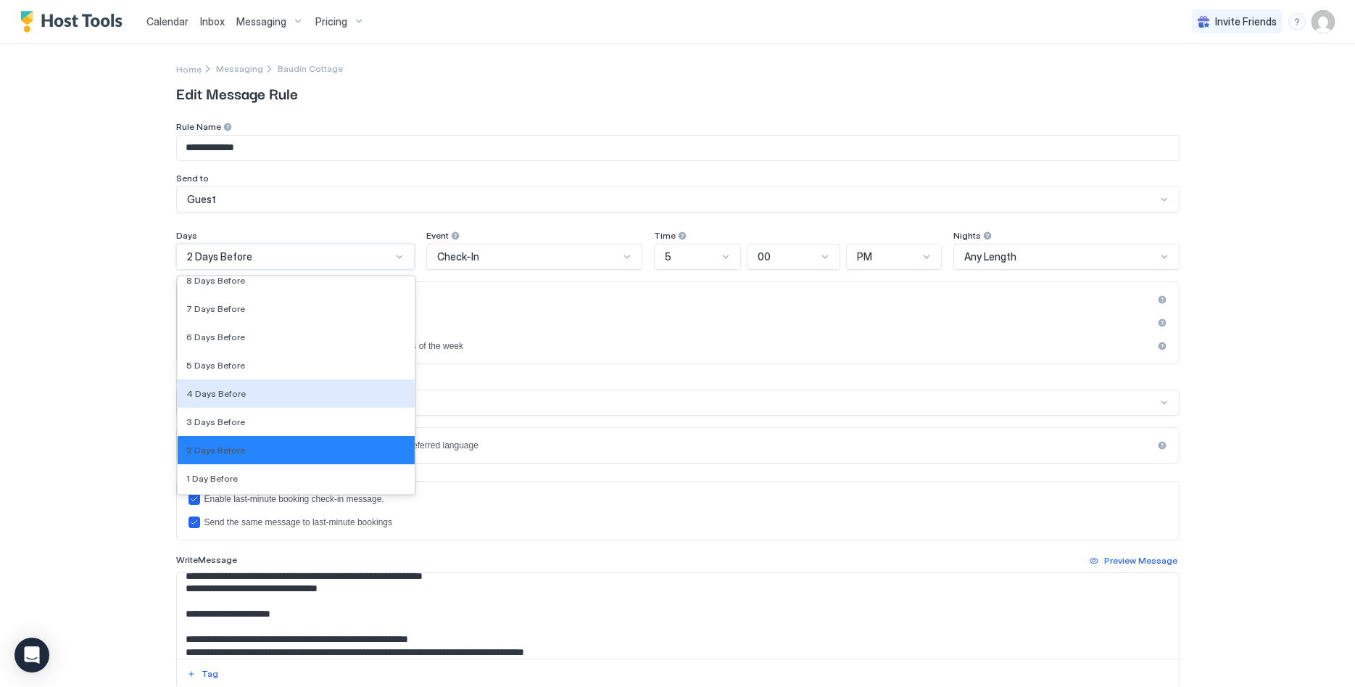
scroll to position [2133, 0]
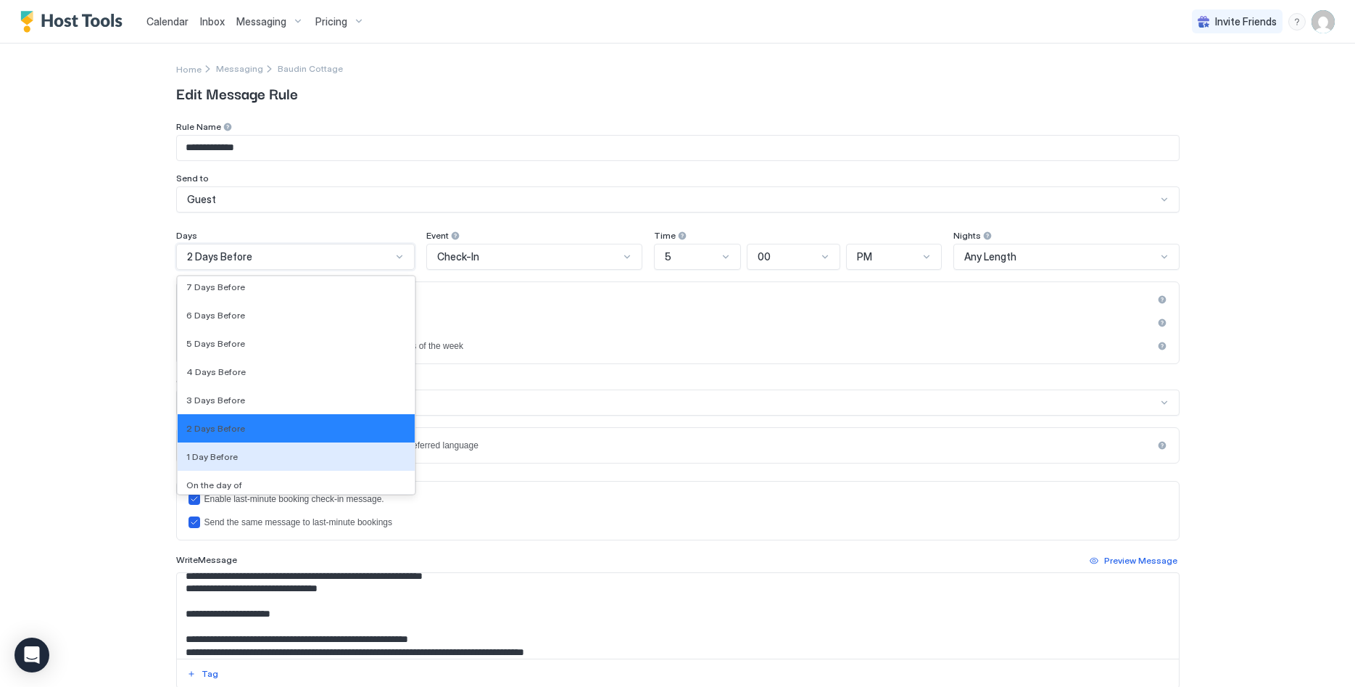
click at [281, 449] on div "1 Day Before" at bounding box center [297, 456] width 238 height 28
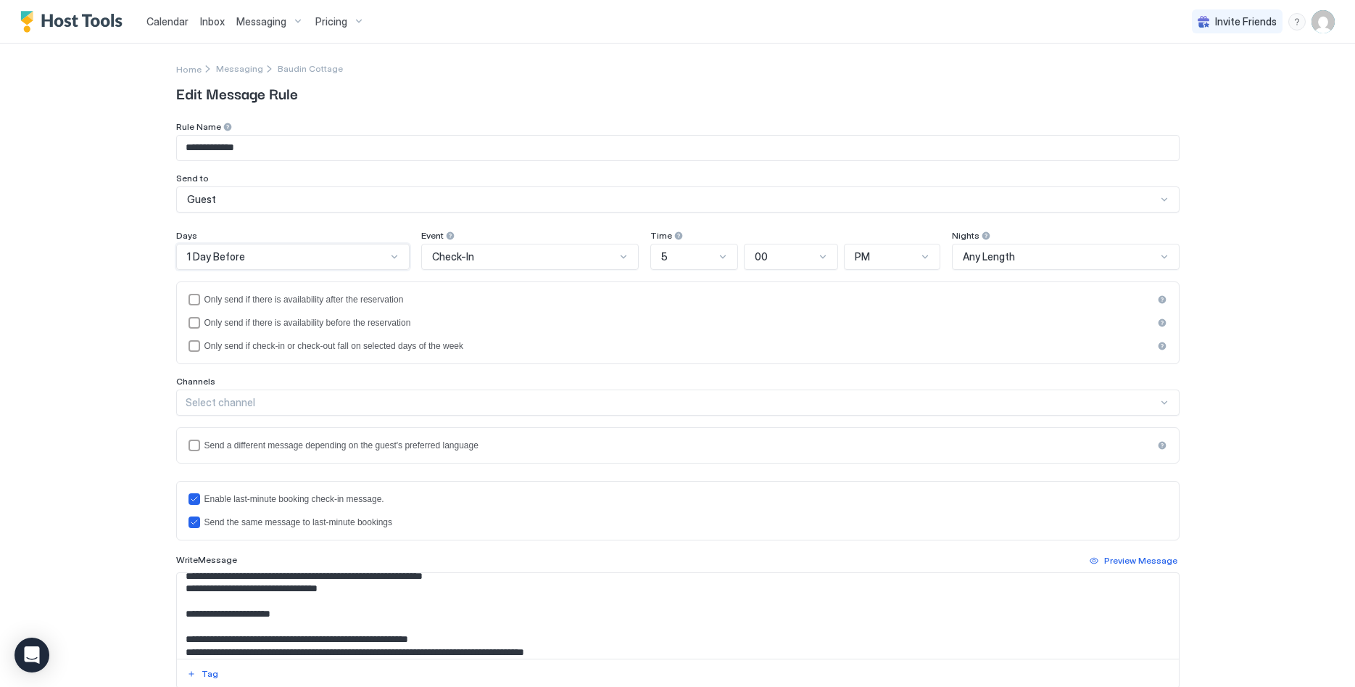
click at [702, 252] on div "5" at bounding box center [688, 256] width 54 height 13
click at [681, 465] on div "10" at bounding box center [695, 471] width 86 height 28
click at [903, 253] on div "PM" at bounding box center [886, 256] width 62 height 13
click at [890, 299] on div "AM" at bounding box center [893, 290] width 95 height 28
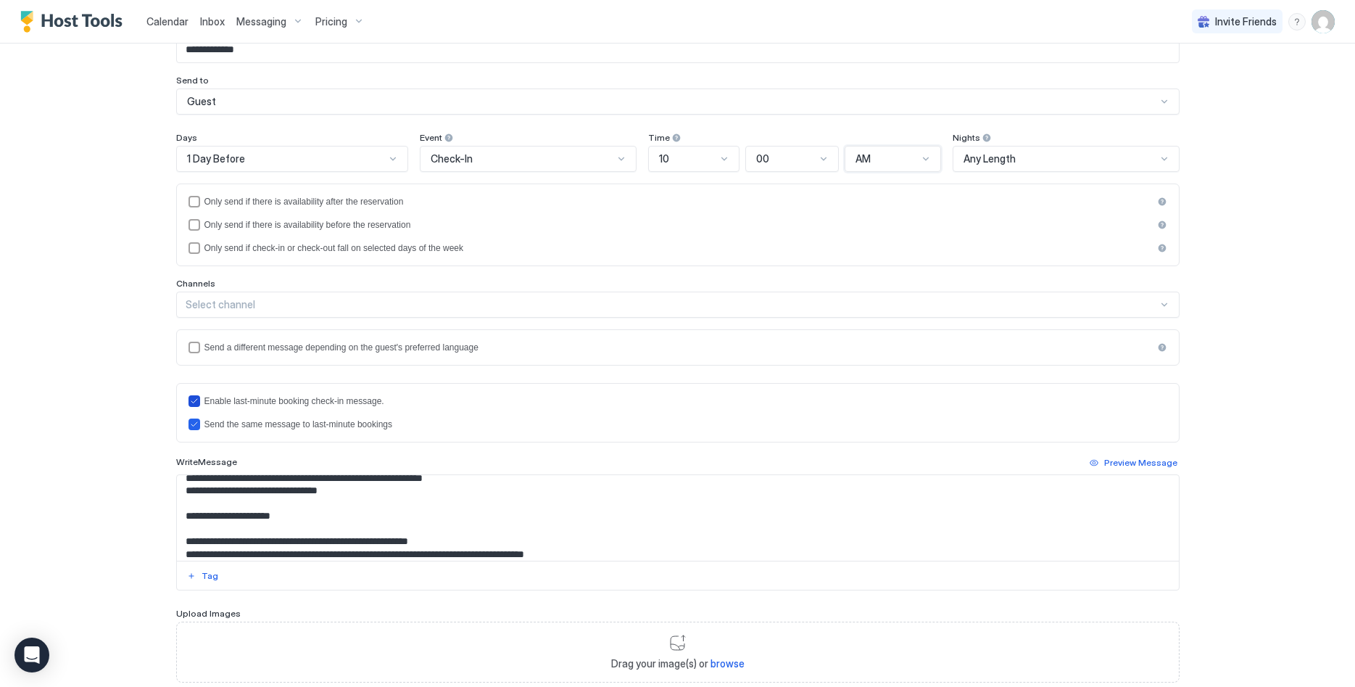
scroll to position [191, 0]
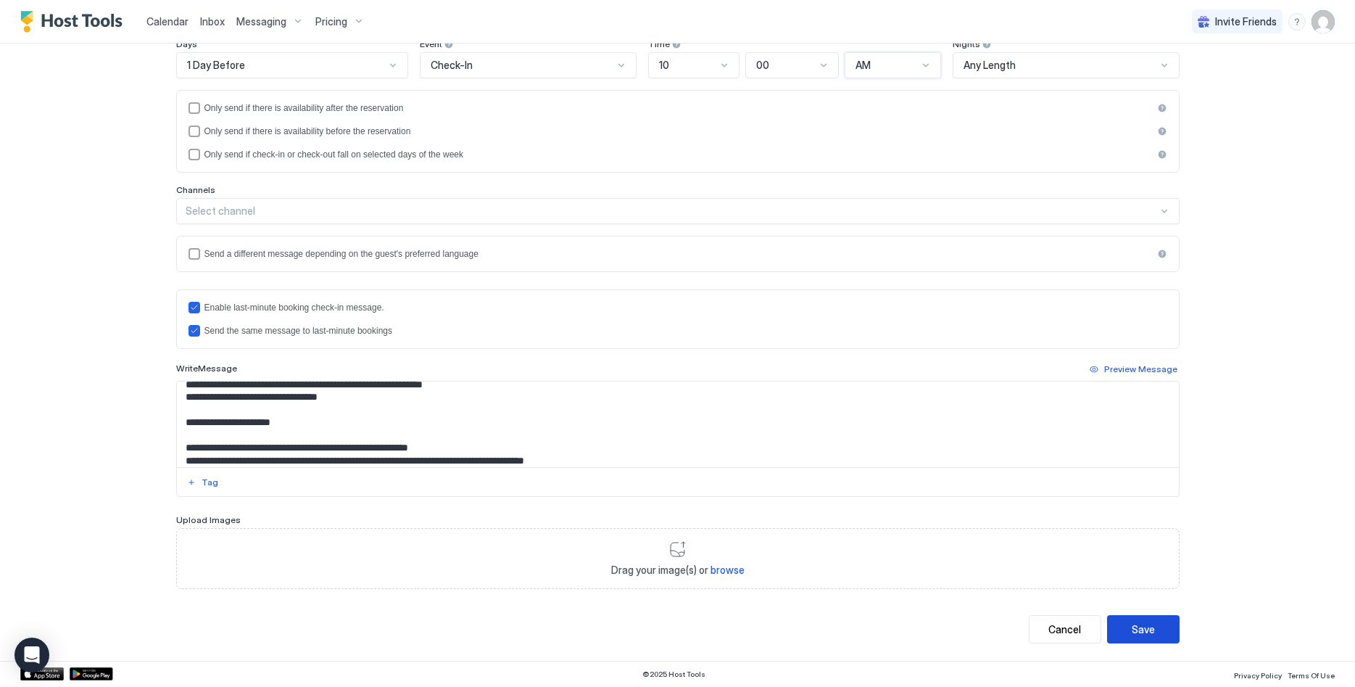
click at [1159, 629] on button "Save" at bounding box center [1143, 629] width 72 height 28
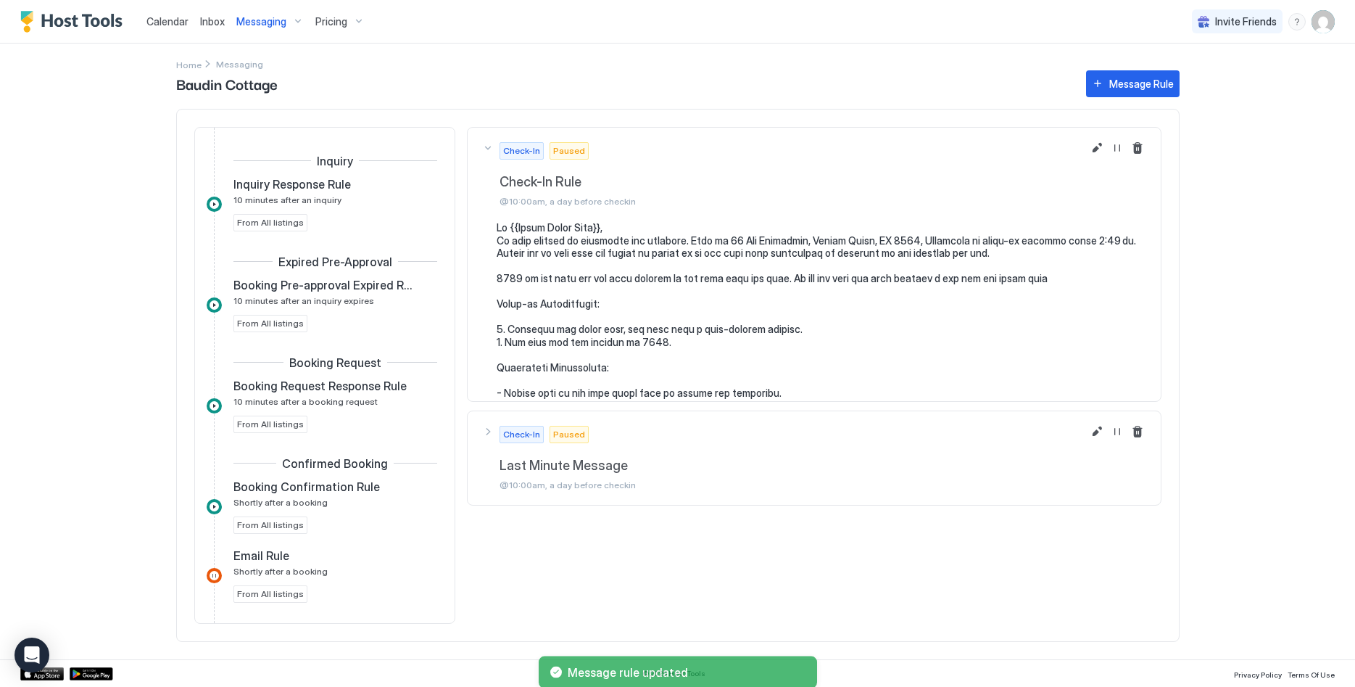
scroll to position [289, 0]
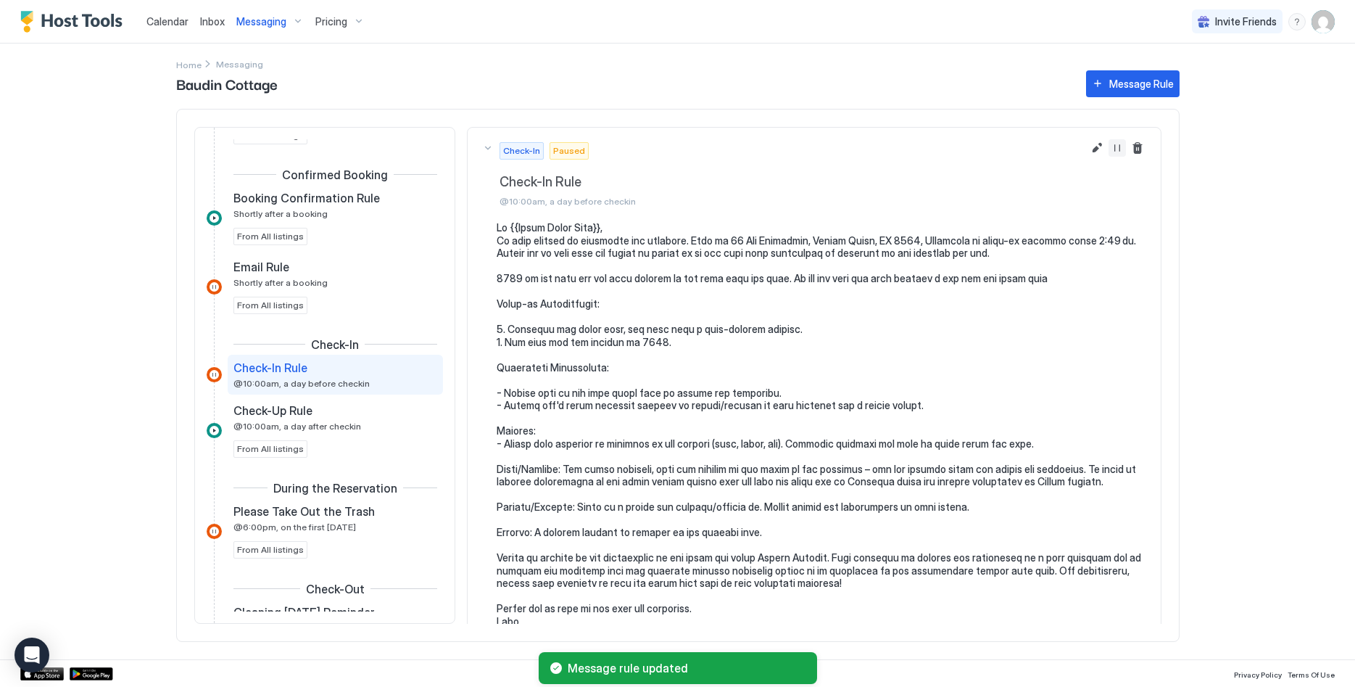
click at [1112, 150] on button "Resume Message Rule" at bounding box center [1116, 147] width 17 height 17
click at [253, 22] on span "Messaging" at bounding box center [261, 21] width 50 height 13
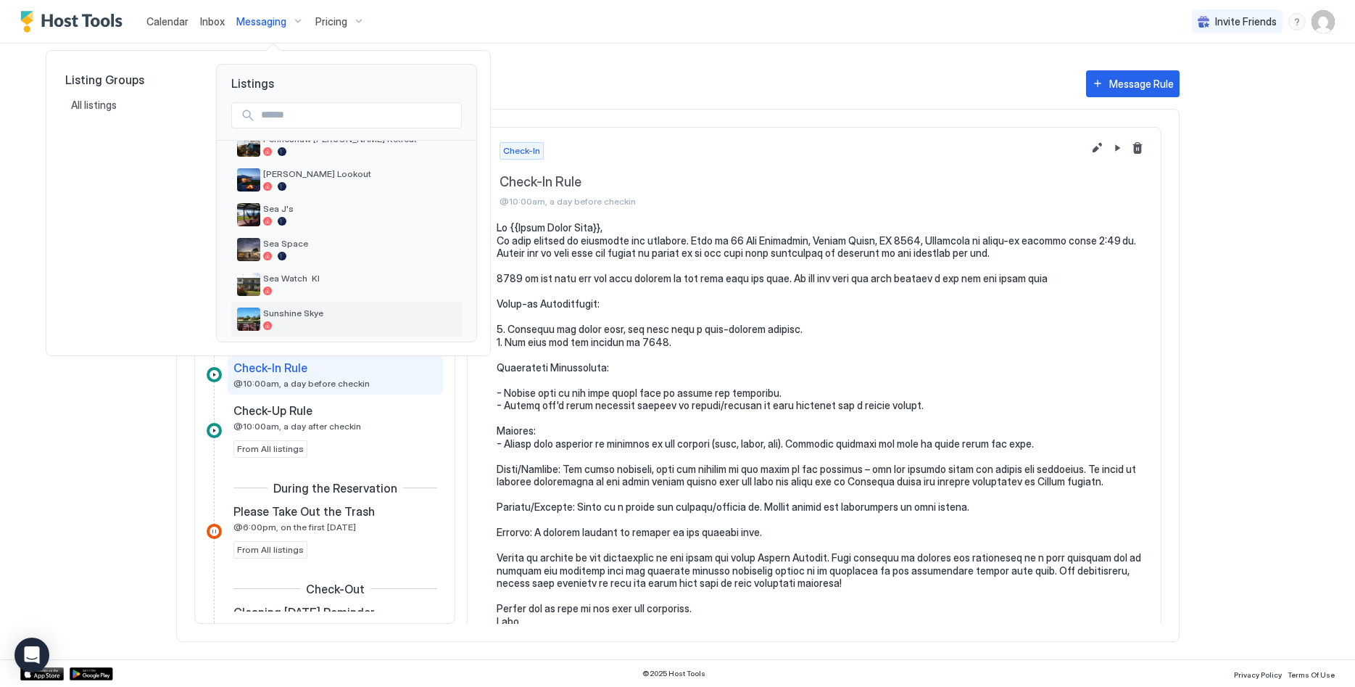
scroll to position [444, 0]
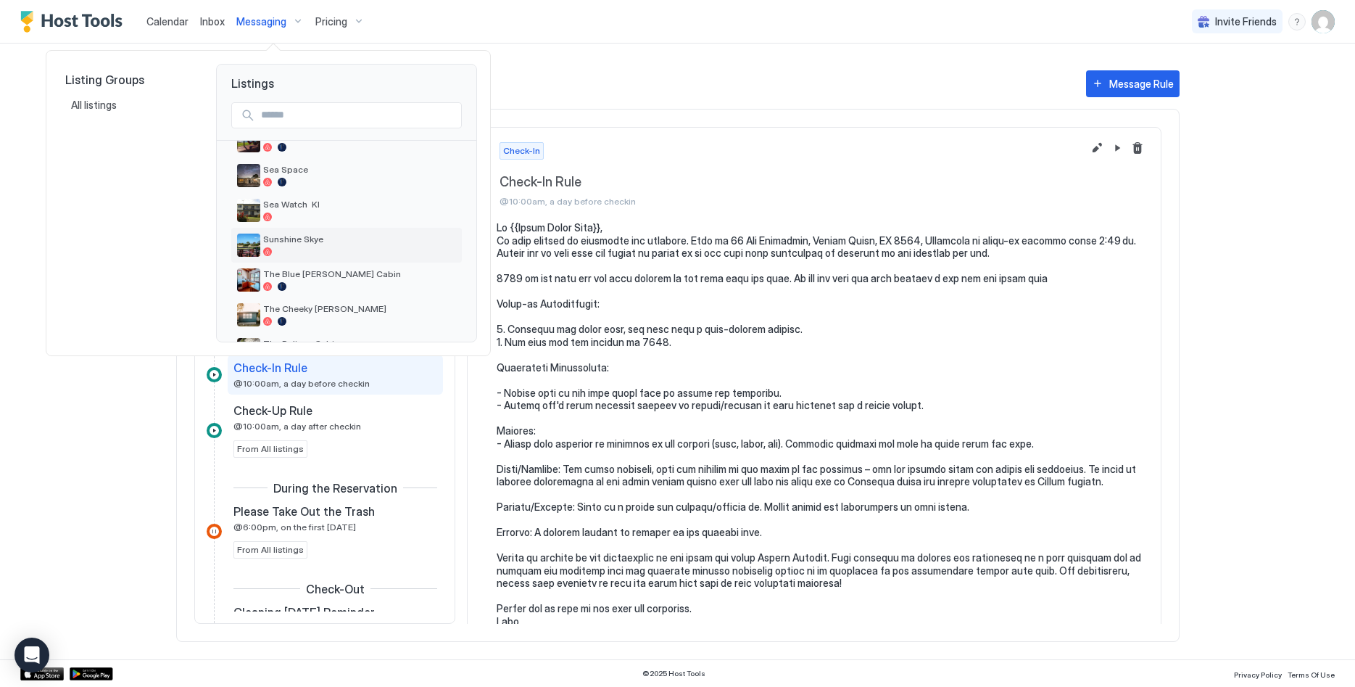
click at [324, 241] on span "Sunshine Skye" at bounding box center [359, 238] width 193 height 11
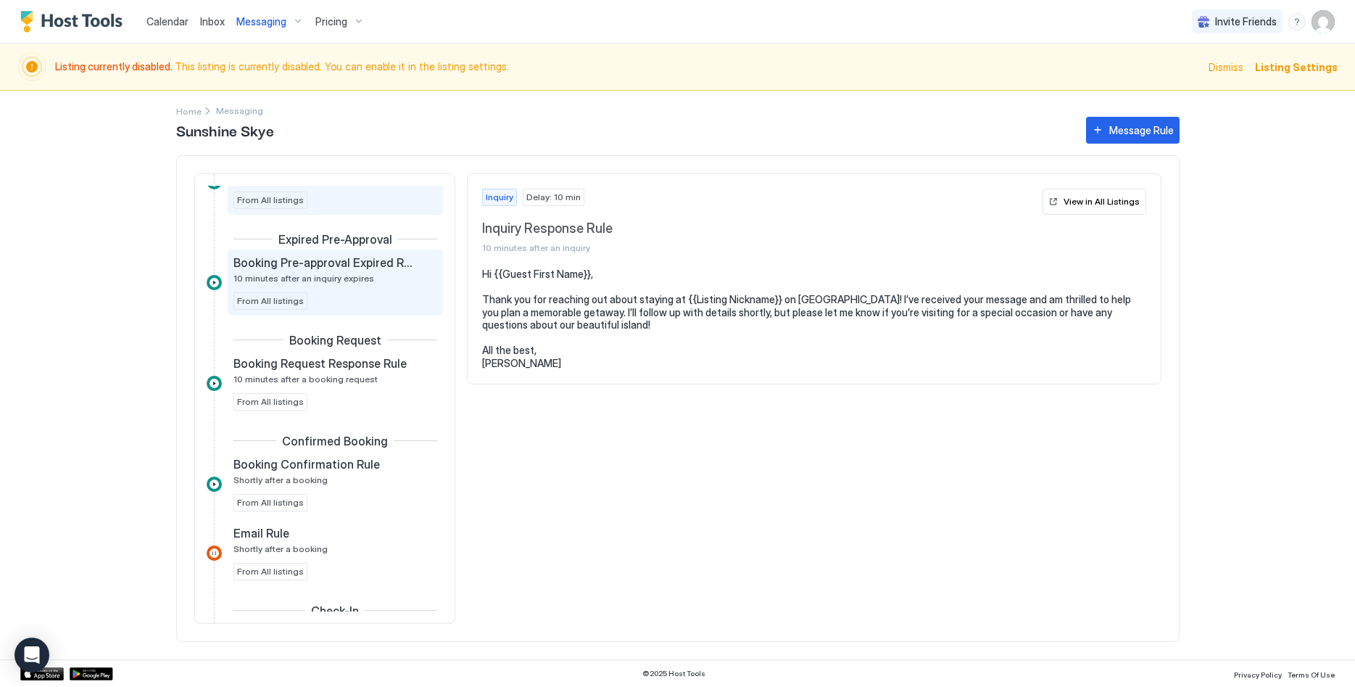
scroll to position [148, 0]
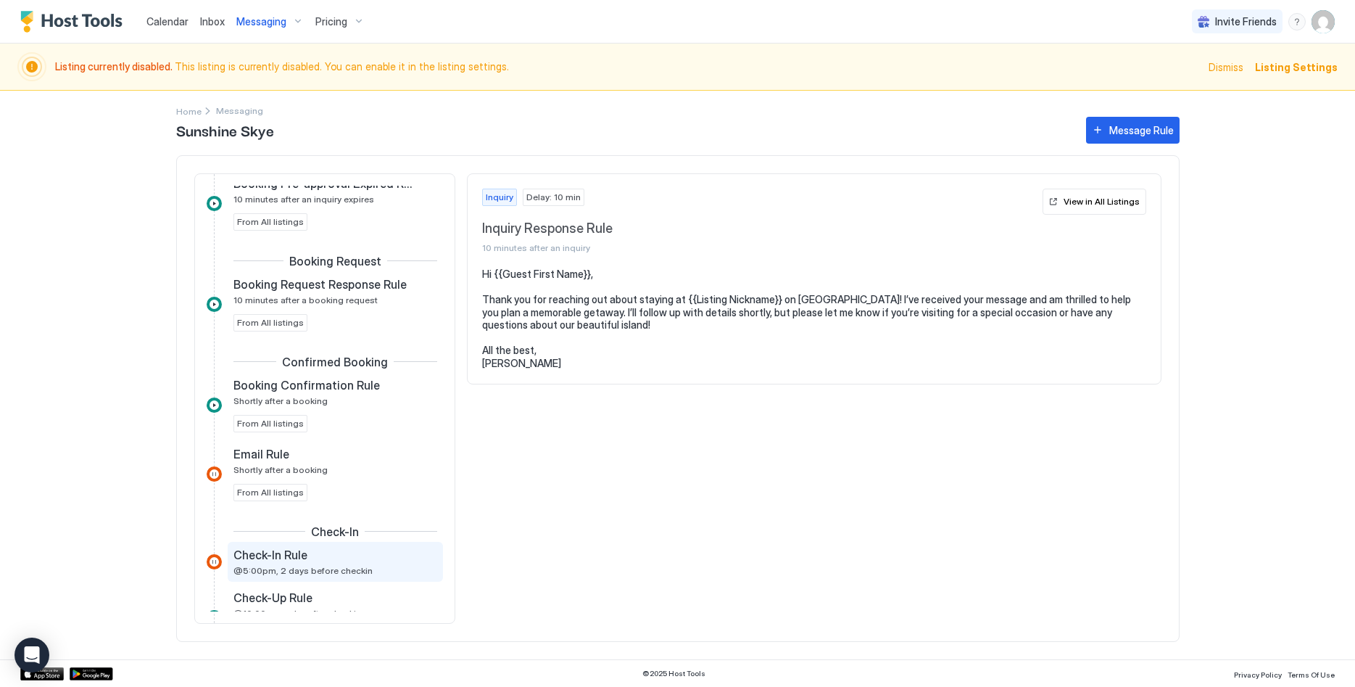
click at [357, 563] on div "Check-In Rule @5:00pm, 2 days before checkin" at bounding box center [324, 561] width 183 height 28
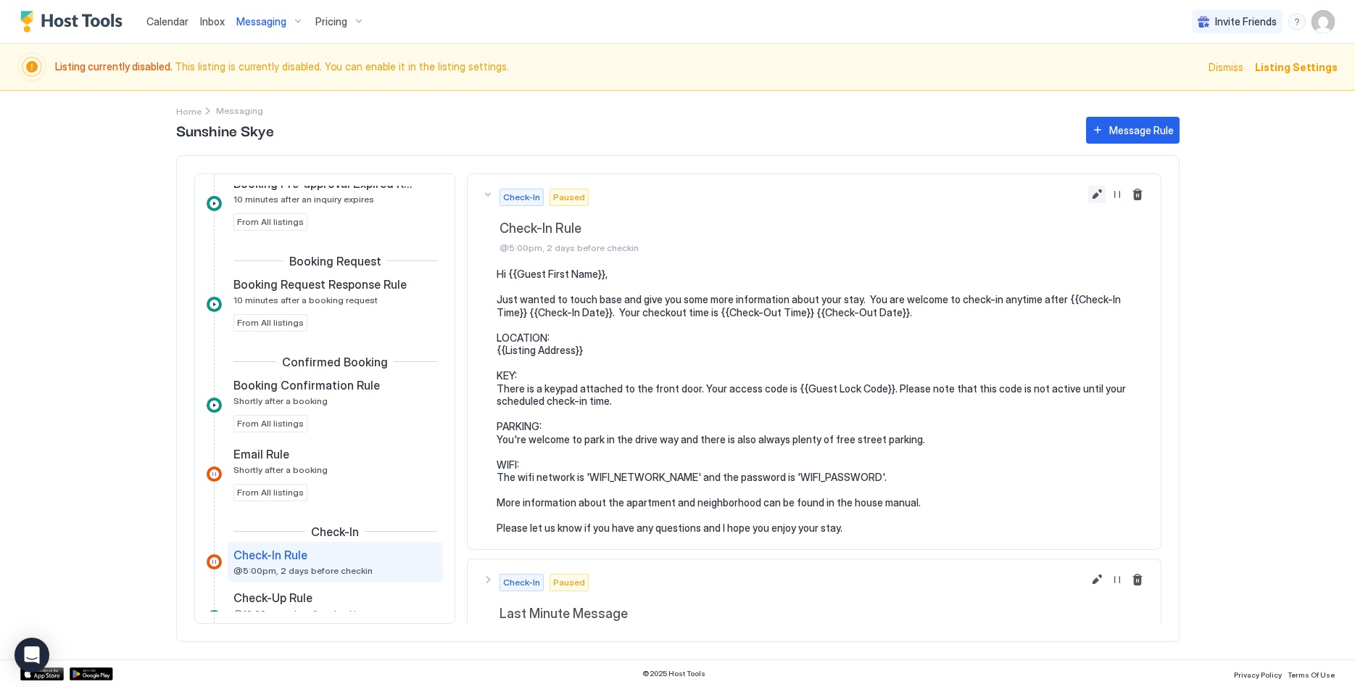
click at [1098, 188] on button "Edit message rule" at bounding box center [1096, 194] width 17 height 17
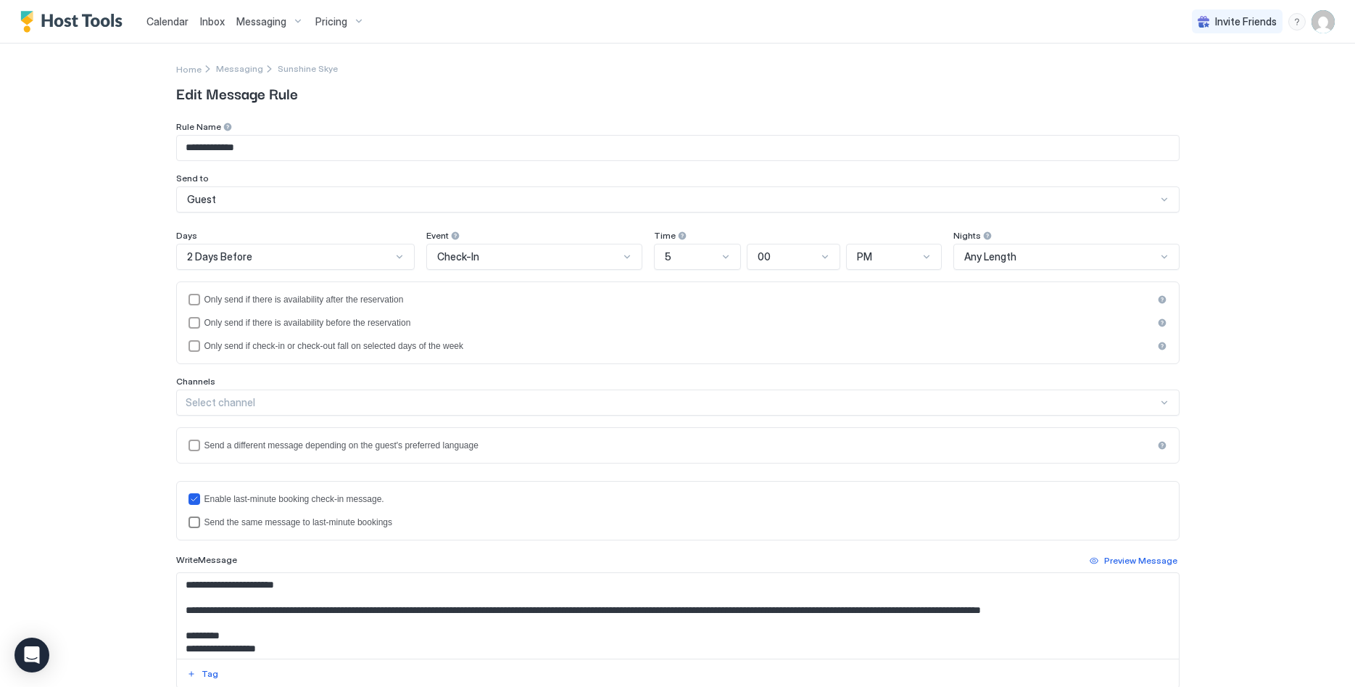
click at [207, 525] on div "Send the same message to last-minute bookings" at bounding box center [685, 522] width 963 height 10
click at [340, 254] on div "2 Days Before" at bounding box center [289, 256] width 205 height 13
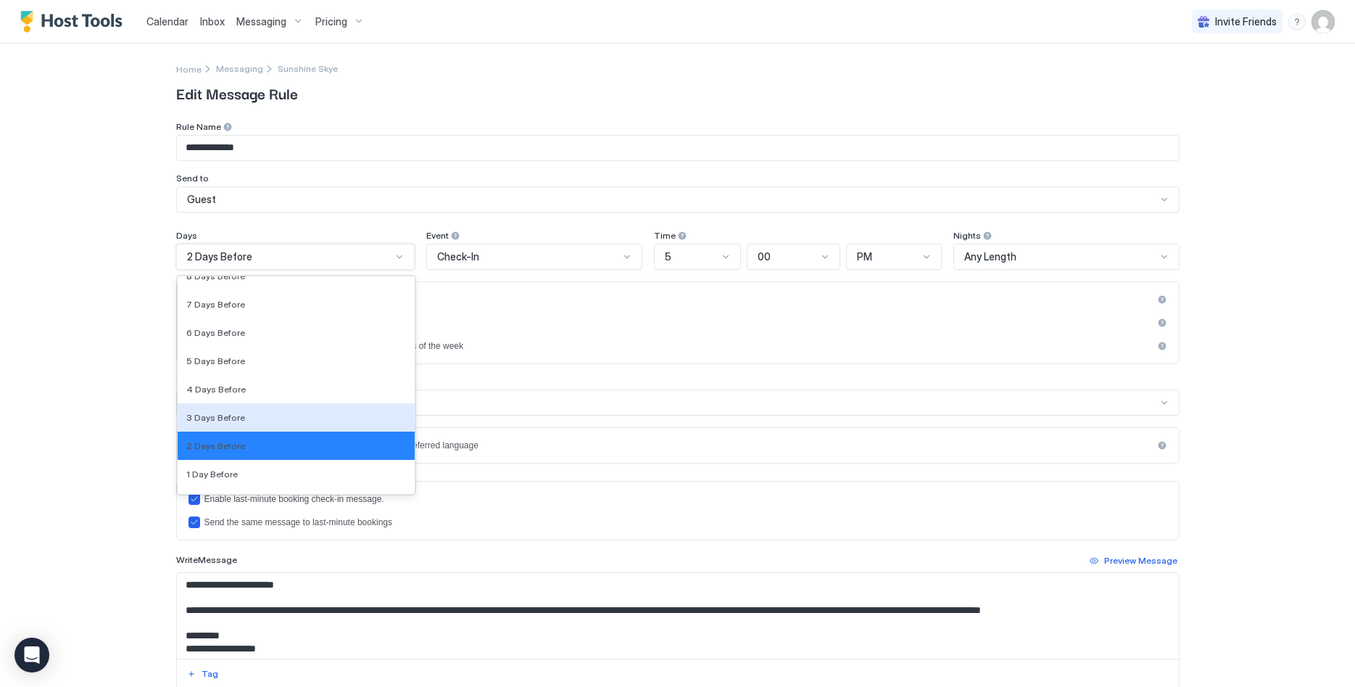
scroll to position [2129, 0]
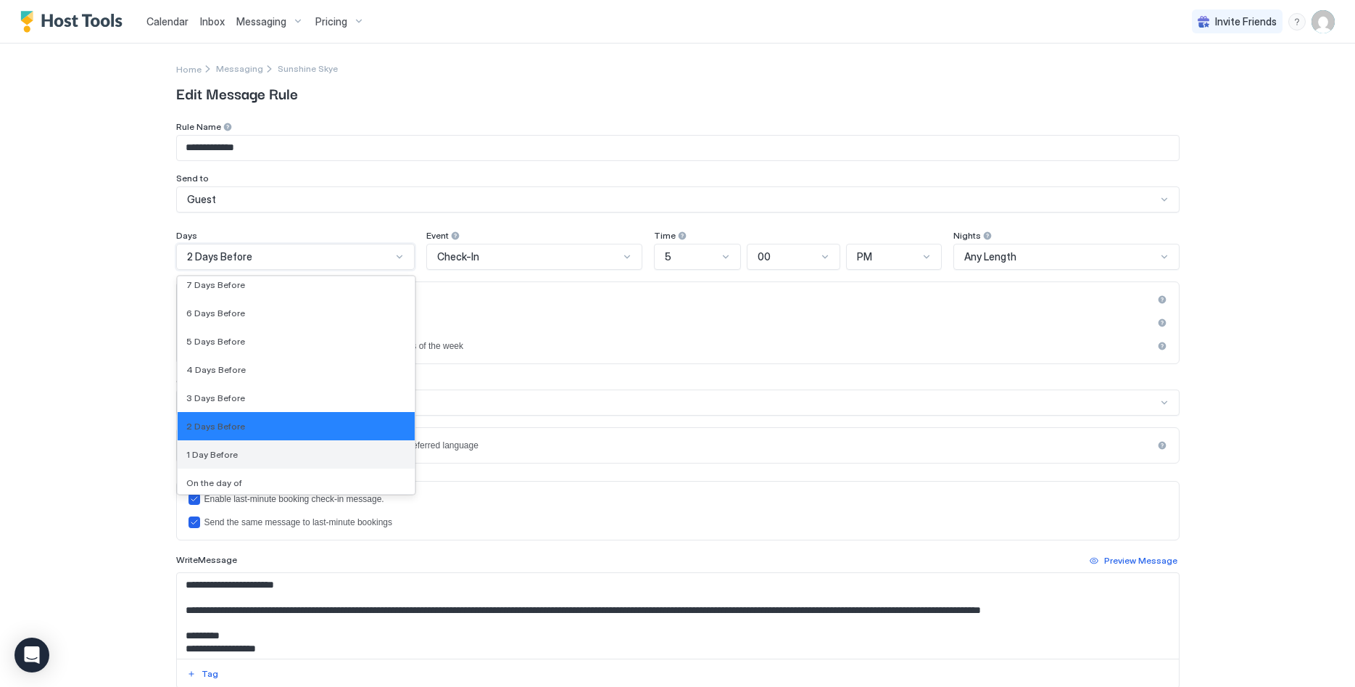
click at [275, 450] on div "1 Day Before" at bounding box center [296, 454] width 220 height 11
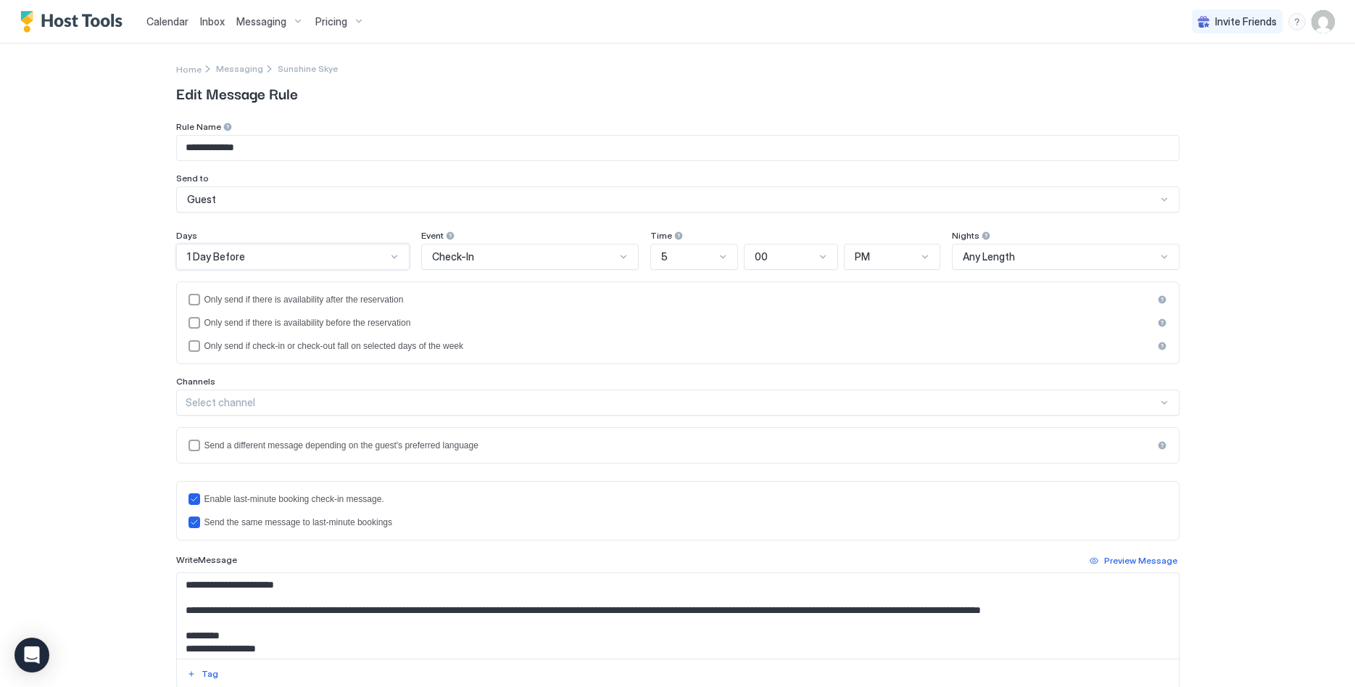
click at [732, 255] on div "5" at bounding box center [694, 257] width 88 height 26
click at [700, 460] on div "10" at bounding box center [695, 471] width 86 height 28
click at [934, 260] on div "PM" at bounding box center [893, 257] width 96 height 26
click at [895, 296] on div "AM" at bounding box center [893, 290] width 95 height 28
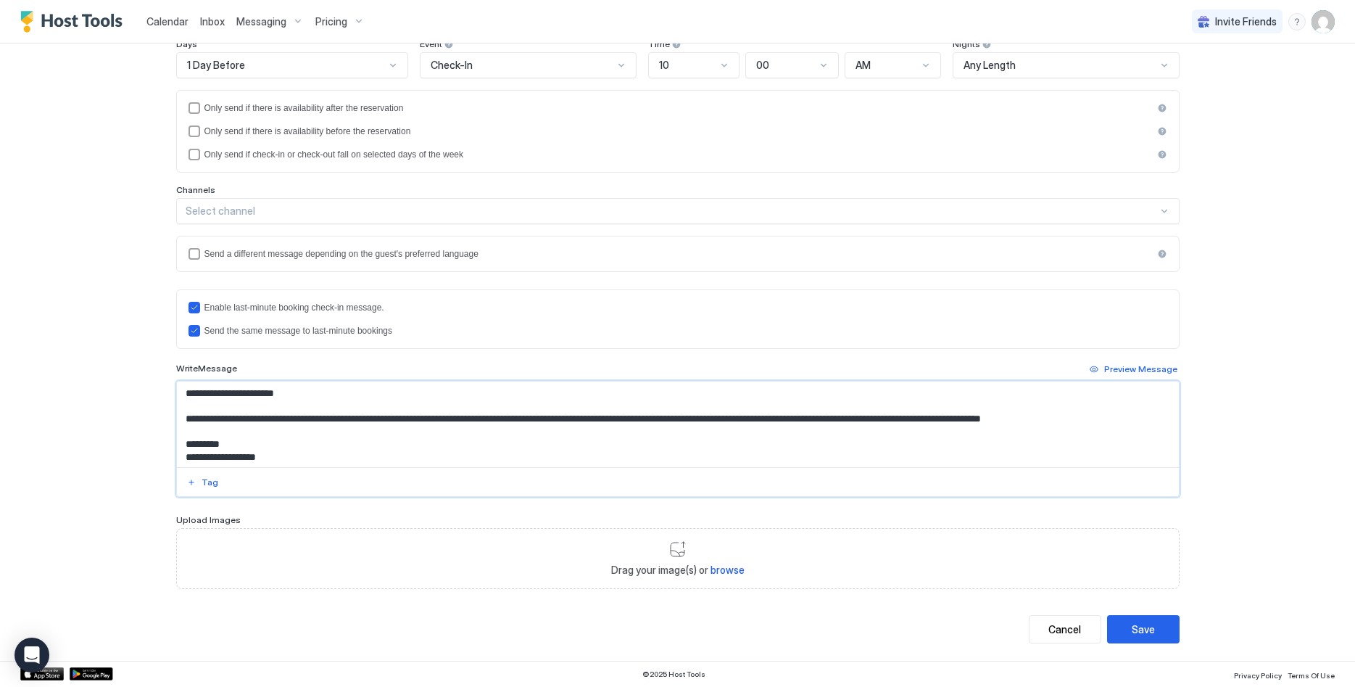
scroll to position [180, 0]
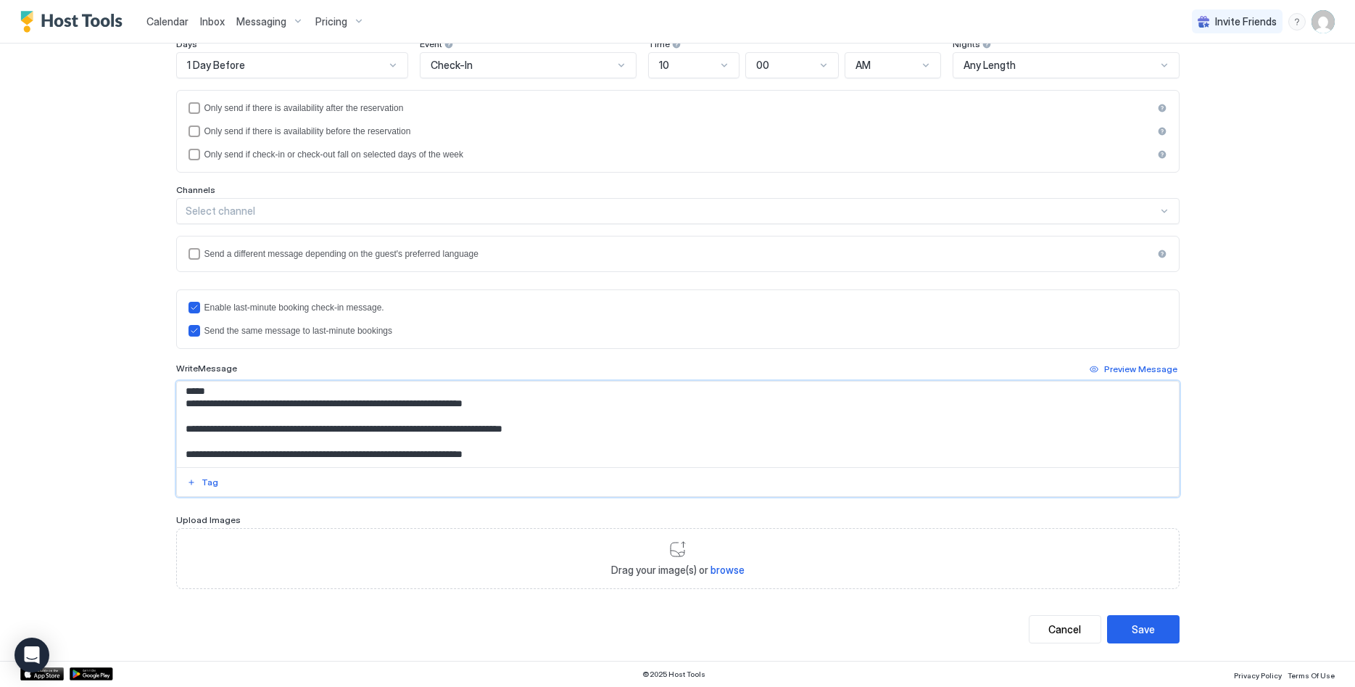
drag, startPoint x: 183, startPoint y: 392, endPoint x: 592, endPoint y: 516, distance: 427.2
click at [625, 467] on textarea "**********" at bounding box center [678, 424] width 1002 height 86
paste textarea "**********"
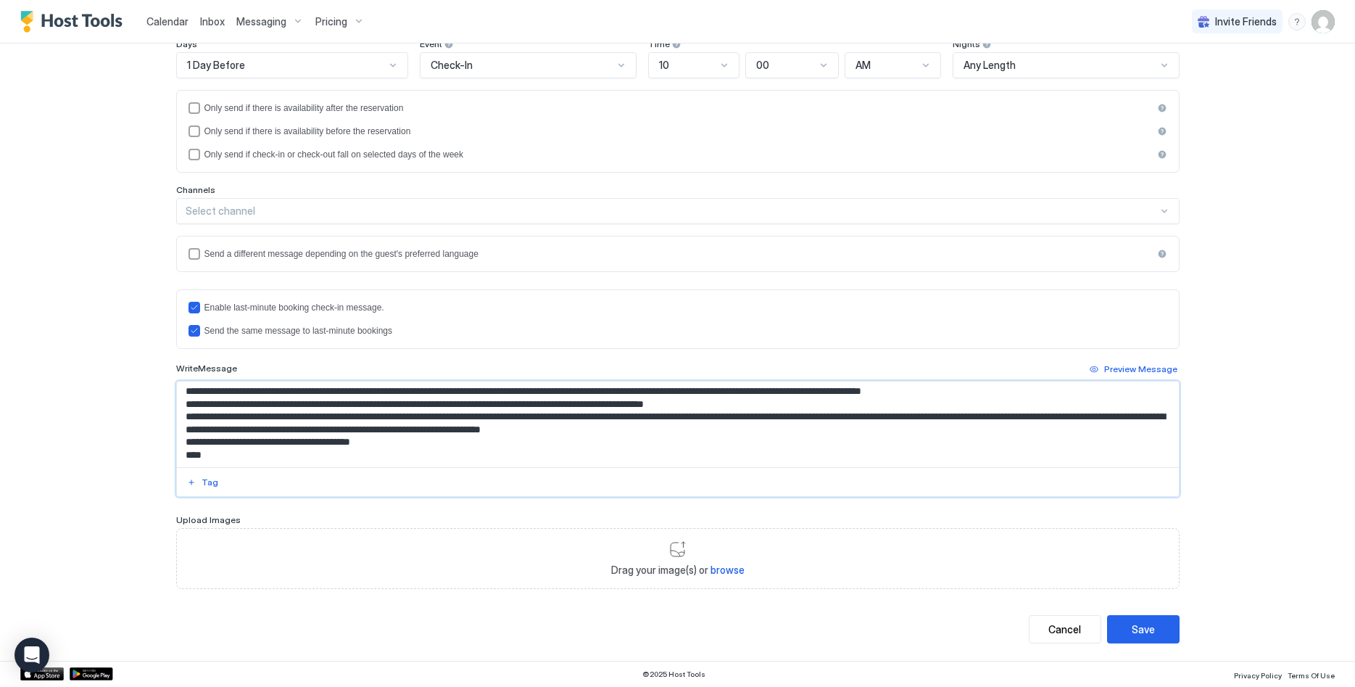
scroll to position [0, 0]
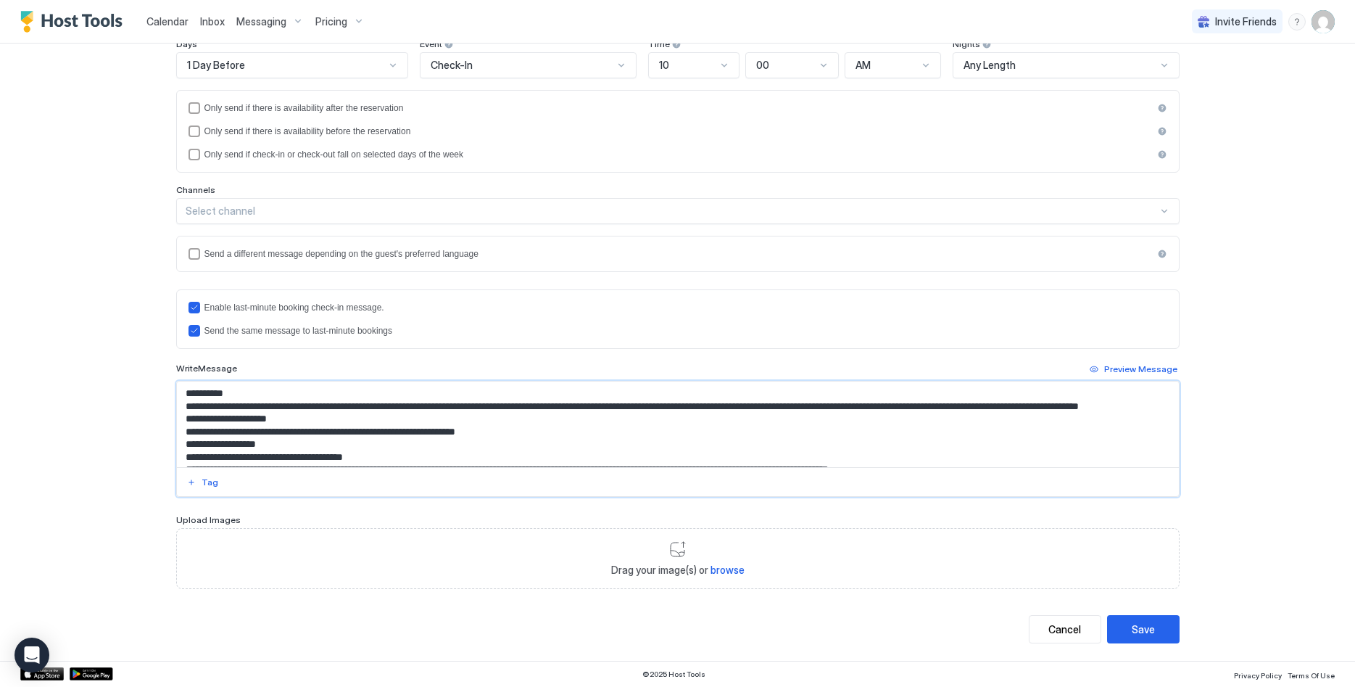
click at [299, 395] on textarea "Input Field" at bounding box center [678, 424] width 1002 height 86
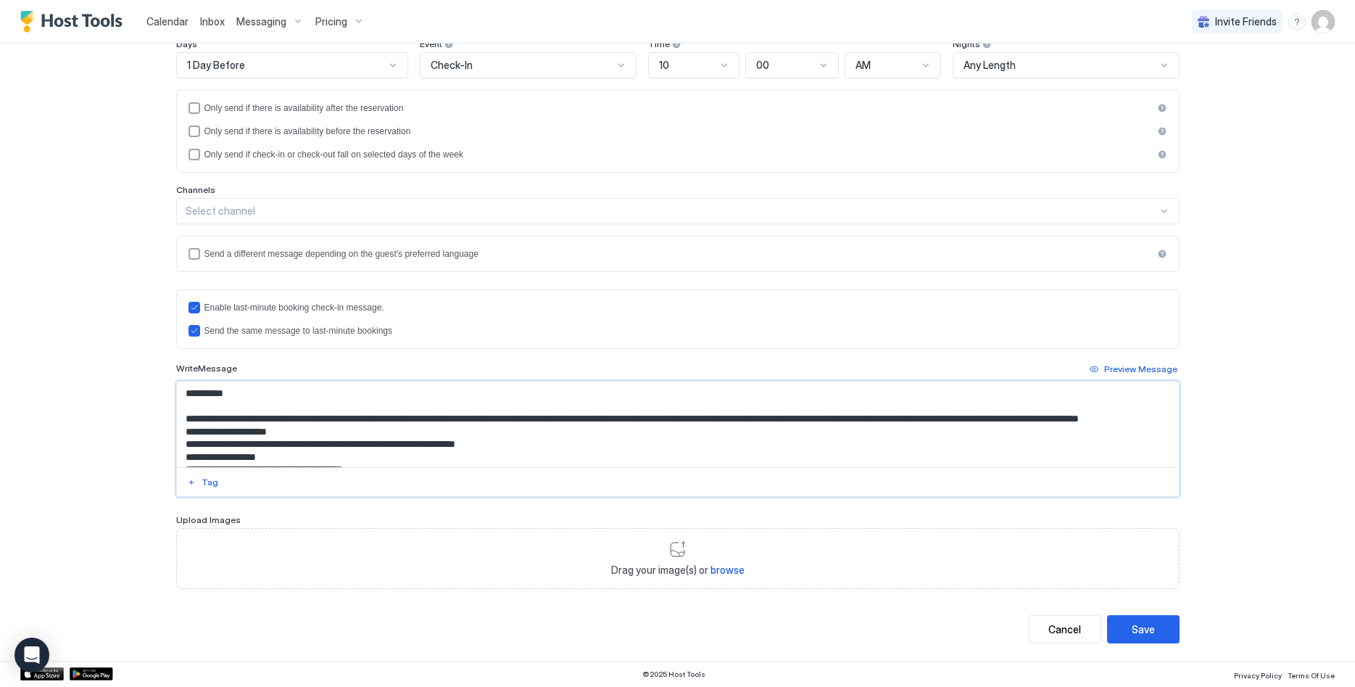
drag, startPoint x: 225, startPoint y: 394, endPoint x: 194, endPoint y: 395, distance: 31.2
click at [194, 395] on textarea "Input Field" at bounding box center [678, 424] width 1002 height 86
click at [201, 483] on button "Tag" at bounding box center [203, 481] width 36 height 17
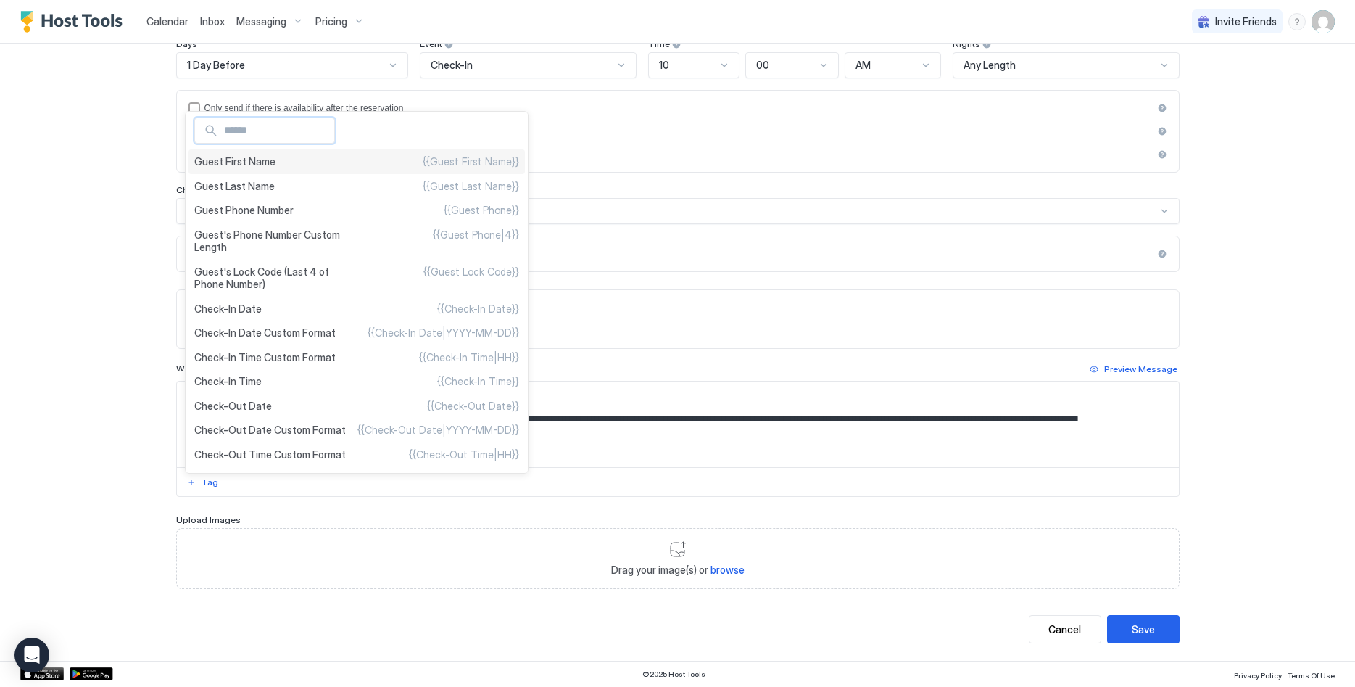
click at [304, 166] on div "Guest First Name {{Guest First Name}}" at bounding box center [356, 161] width 336 height 25
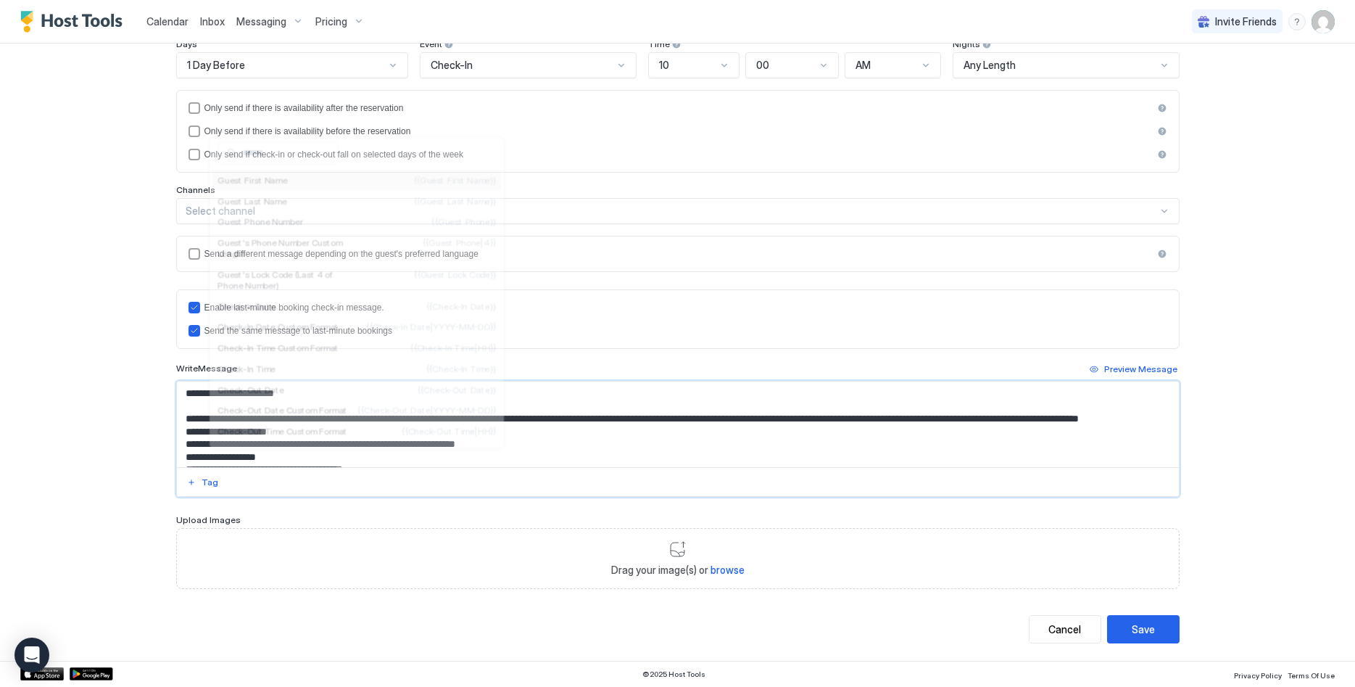
scroll to position [6, 0]
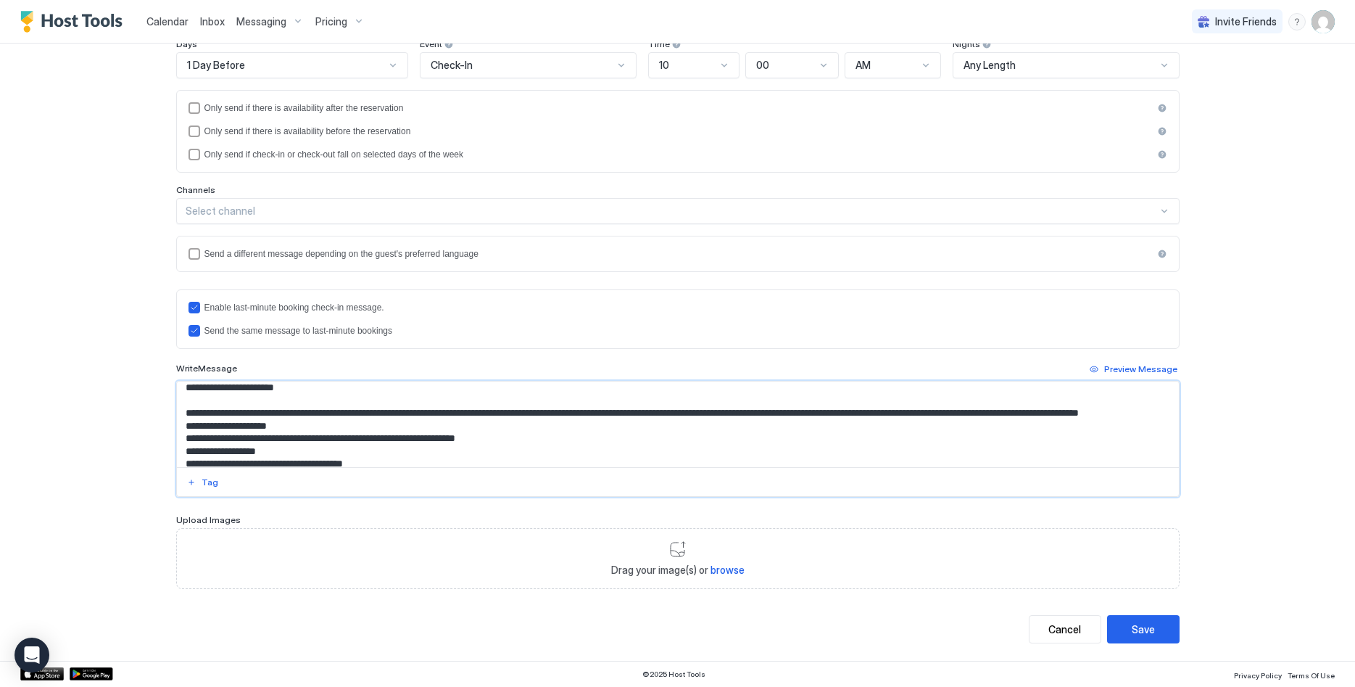
click at [349, 425] on textarea "Input Field" at bounding box center [678, 424] width 1002 height 86
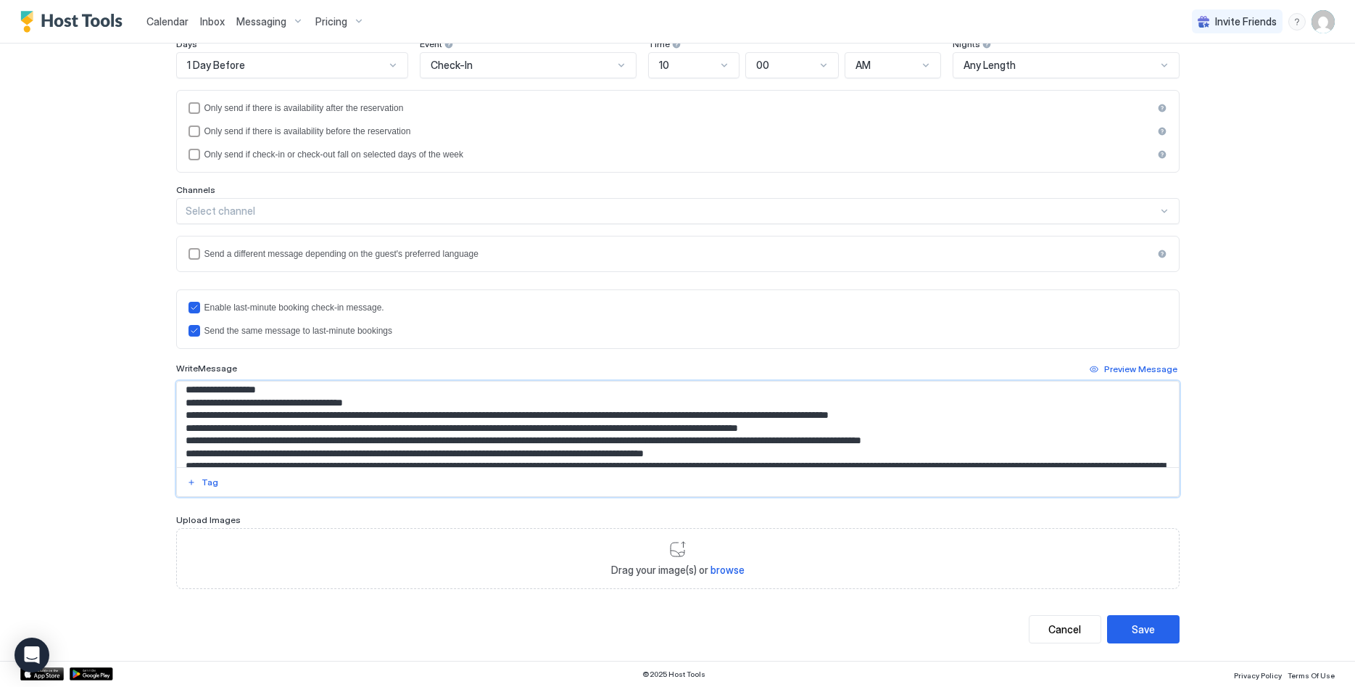
click at [340, 402] on textarea "Input Field" at bounding box center [678, 424] width 1002 height 86
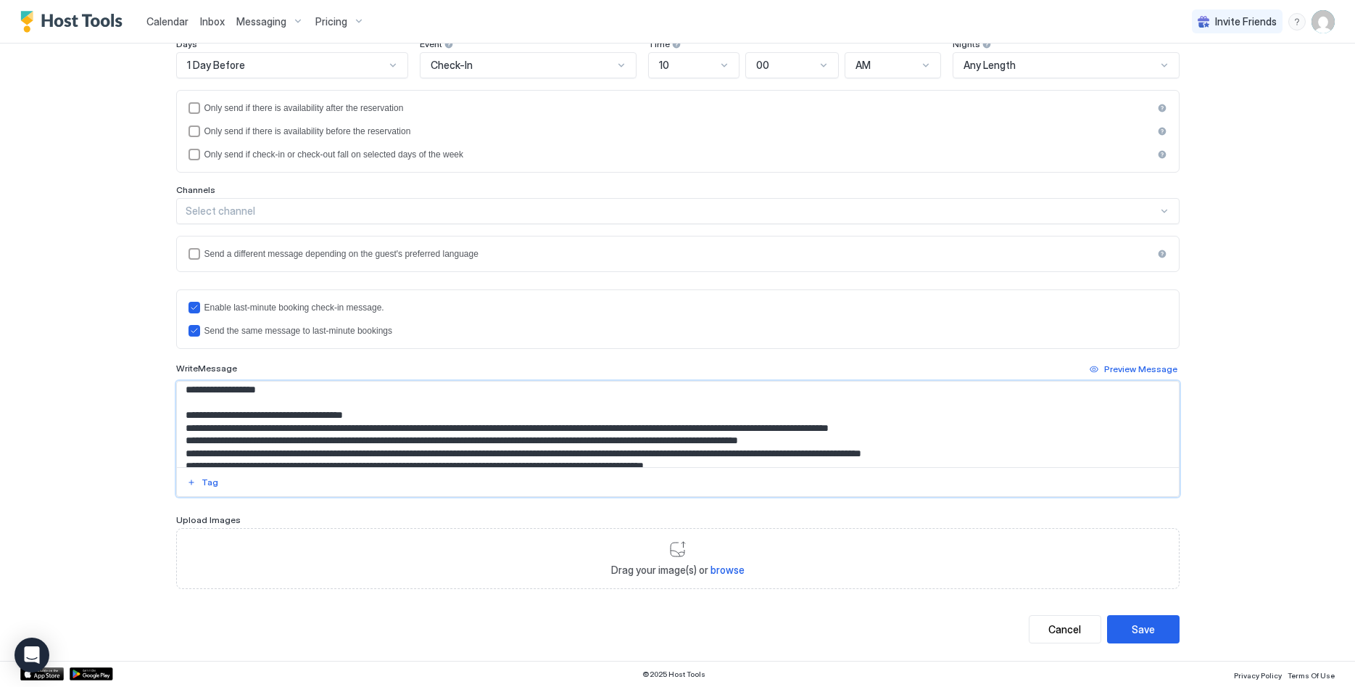
click at [969, 439] on textarea "Input Field" at bounding box center [678, 424] width 1002 height 86
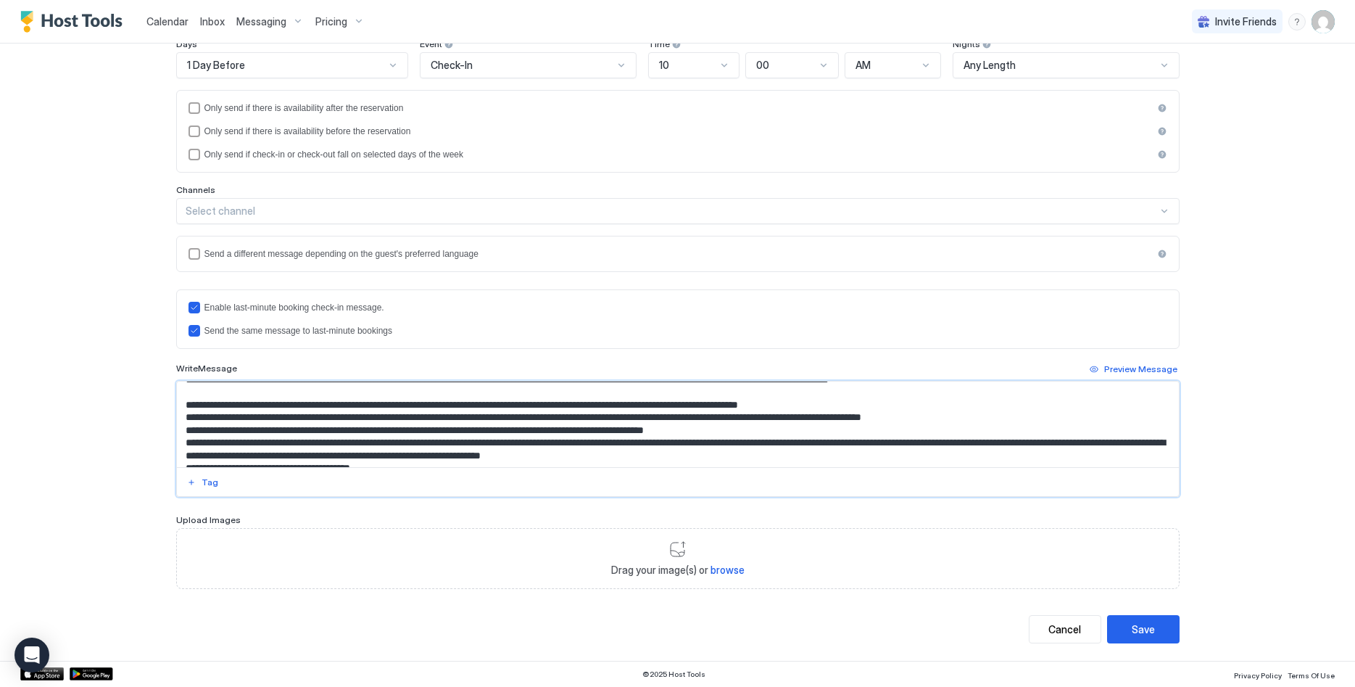
scroll to position [154, 0]
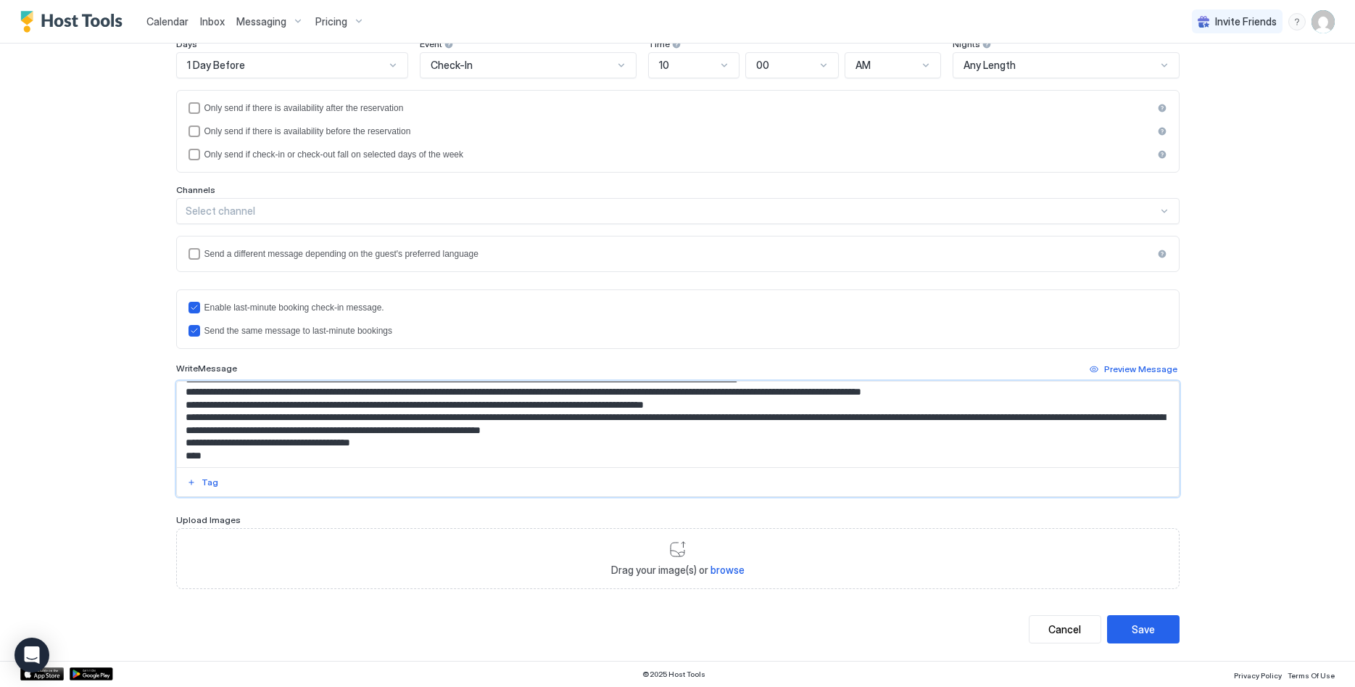
click at [842, 391] on textarea "Input Field" at bounding box center [678, 424] width 1002 height 86
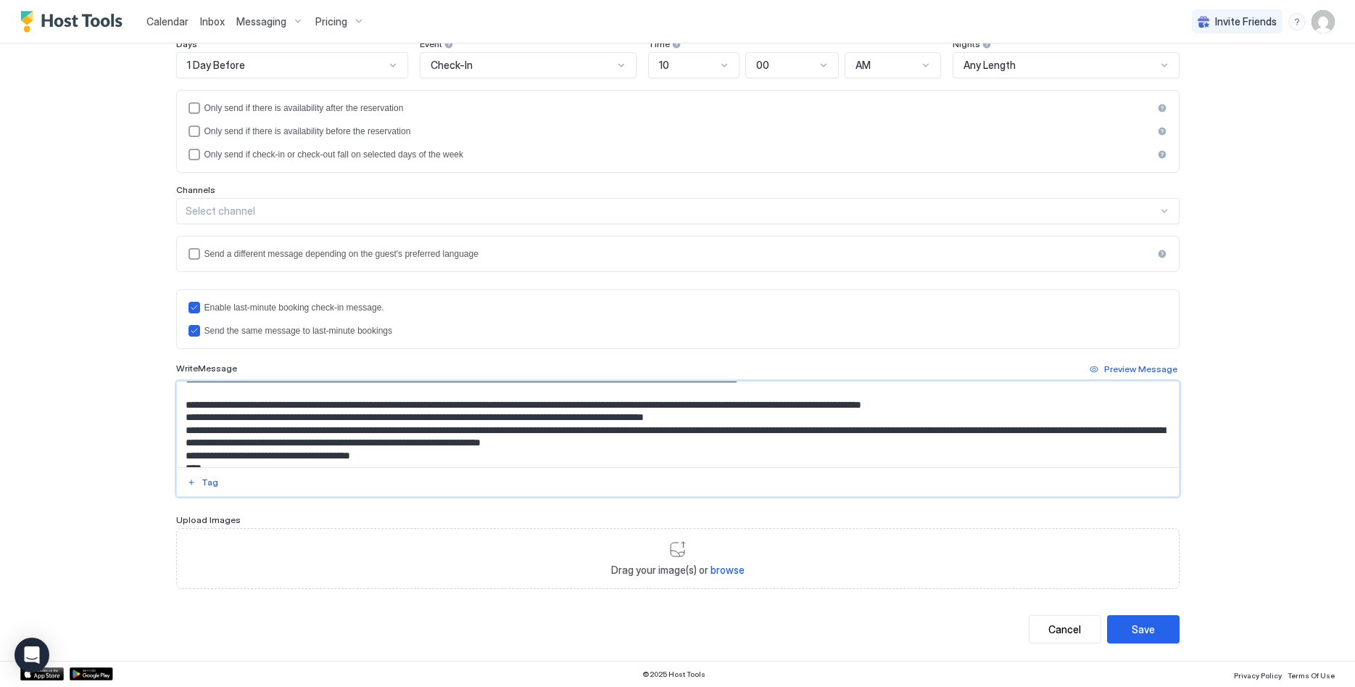
click at [957, 417] on textarea "Input Field" at bounding box center [678, 424] width 1002 height 86
click at [979, 419] on textarea "Input Field" at bounding box center [678, 424] width 1002 height 86
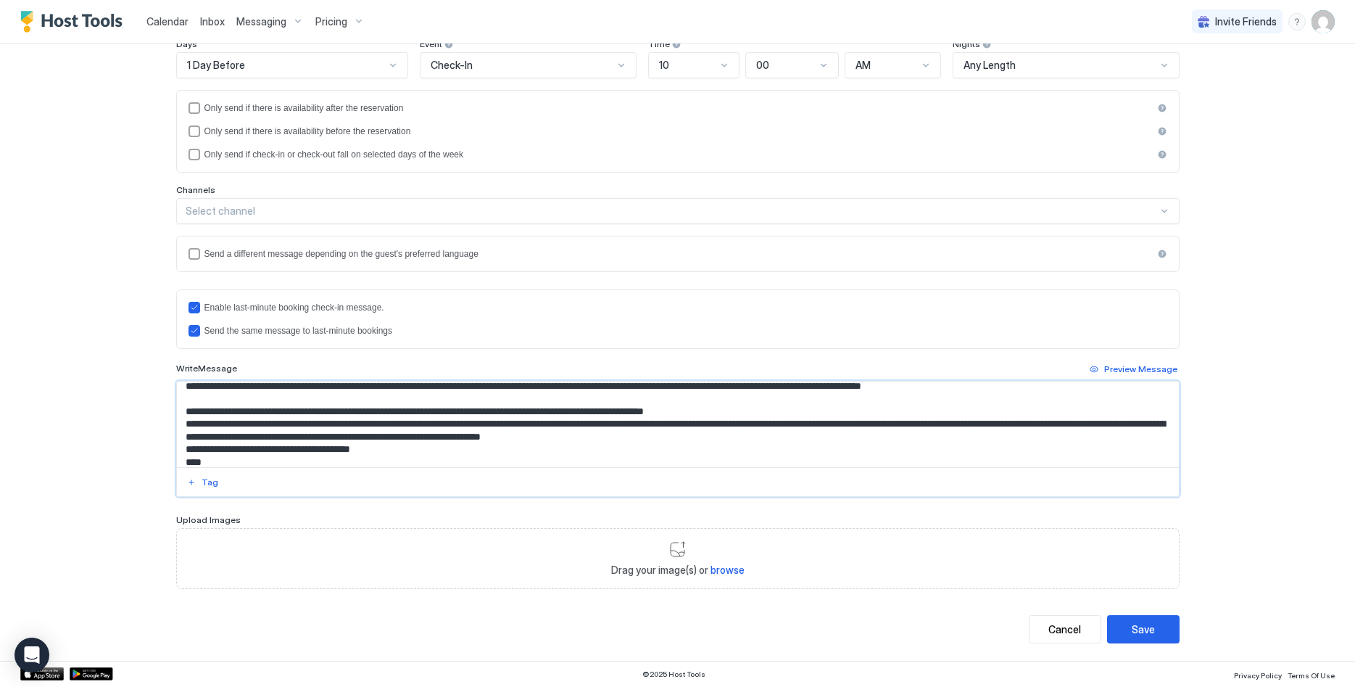
scroll to position [193, 0]
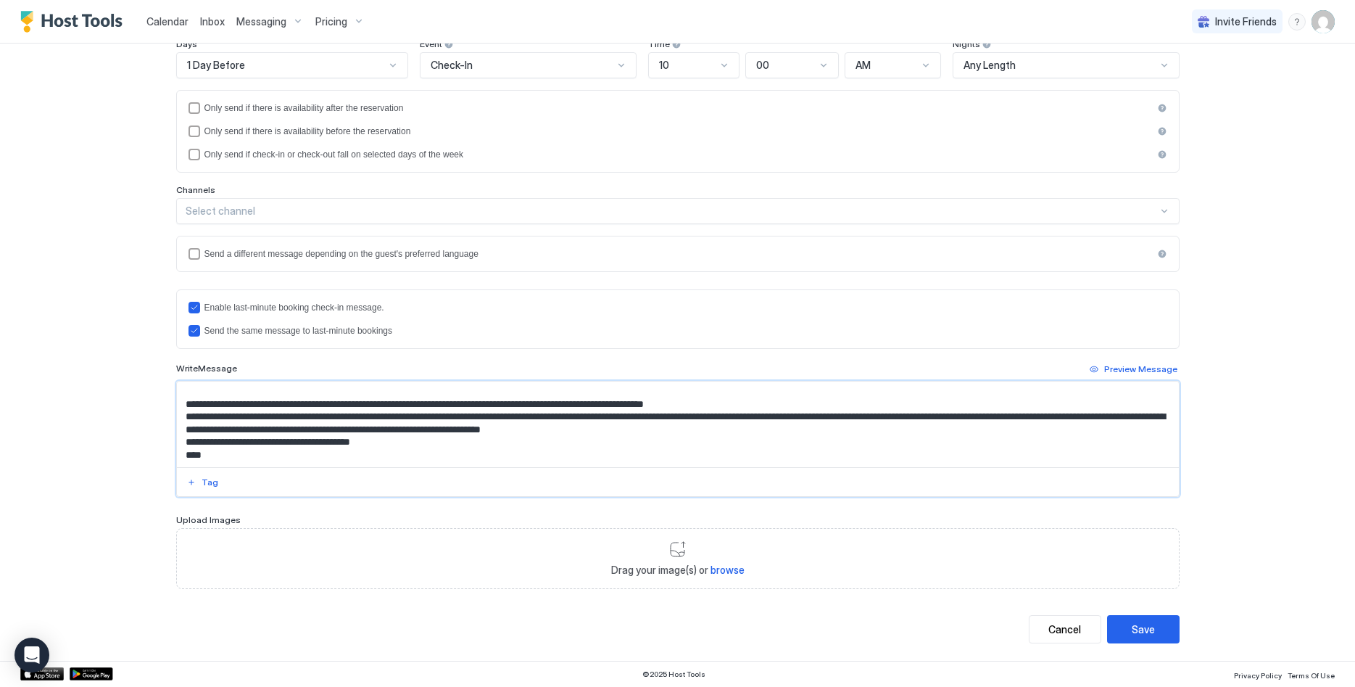
click at [769, 398] on textarea "Input Field" at bounding box center [678, 424] width 1002 height 86
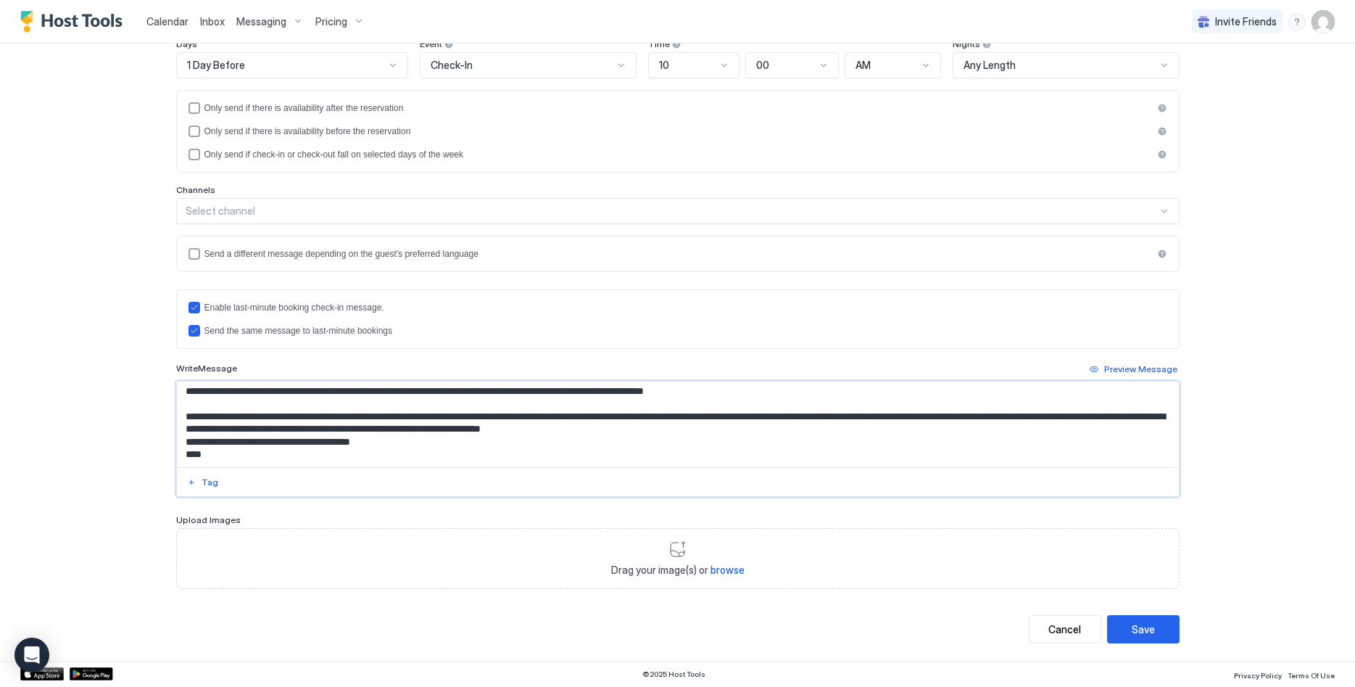
click at [812, 447] on textarea "Input Field" at bounding box center [678, 424] width 1002 height 86
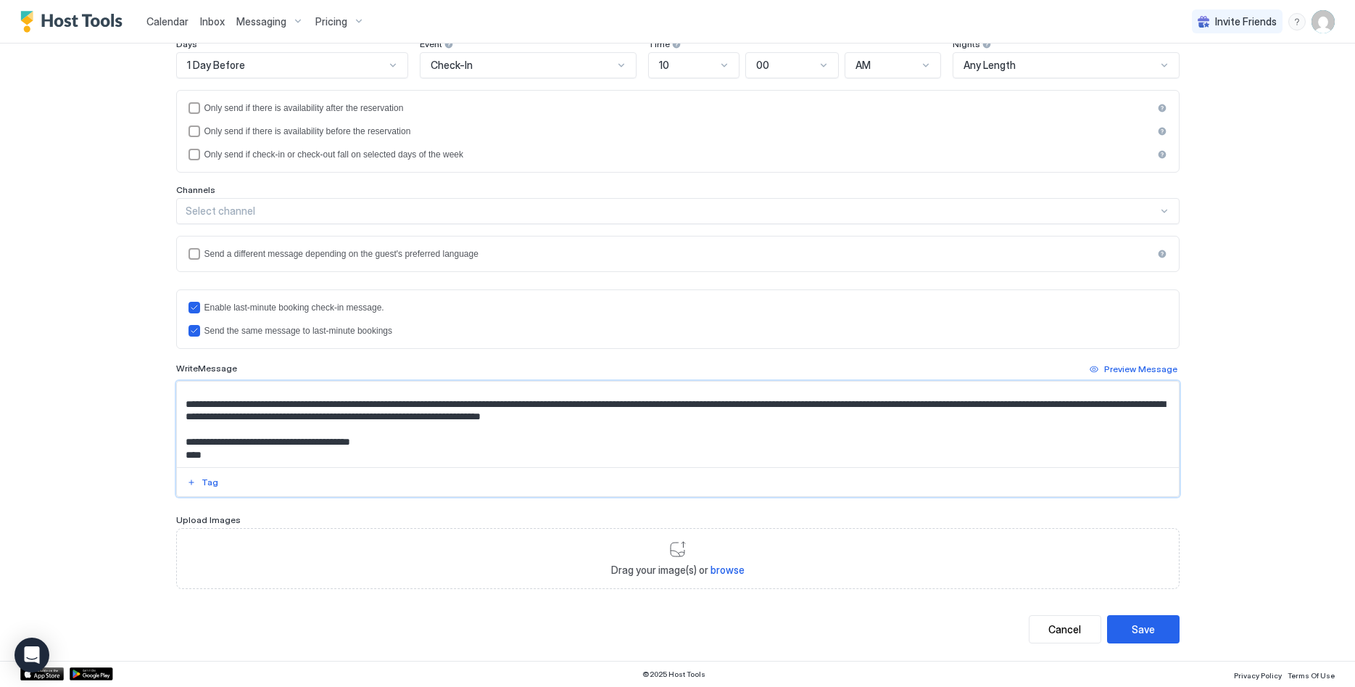
scroll to position [218, 0]
type textarea "**********"
click at [1139, 629] on div "Save" at bounding box center [1143, 628] width 23 height 15
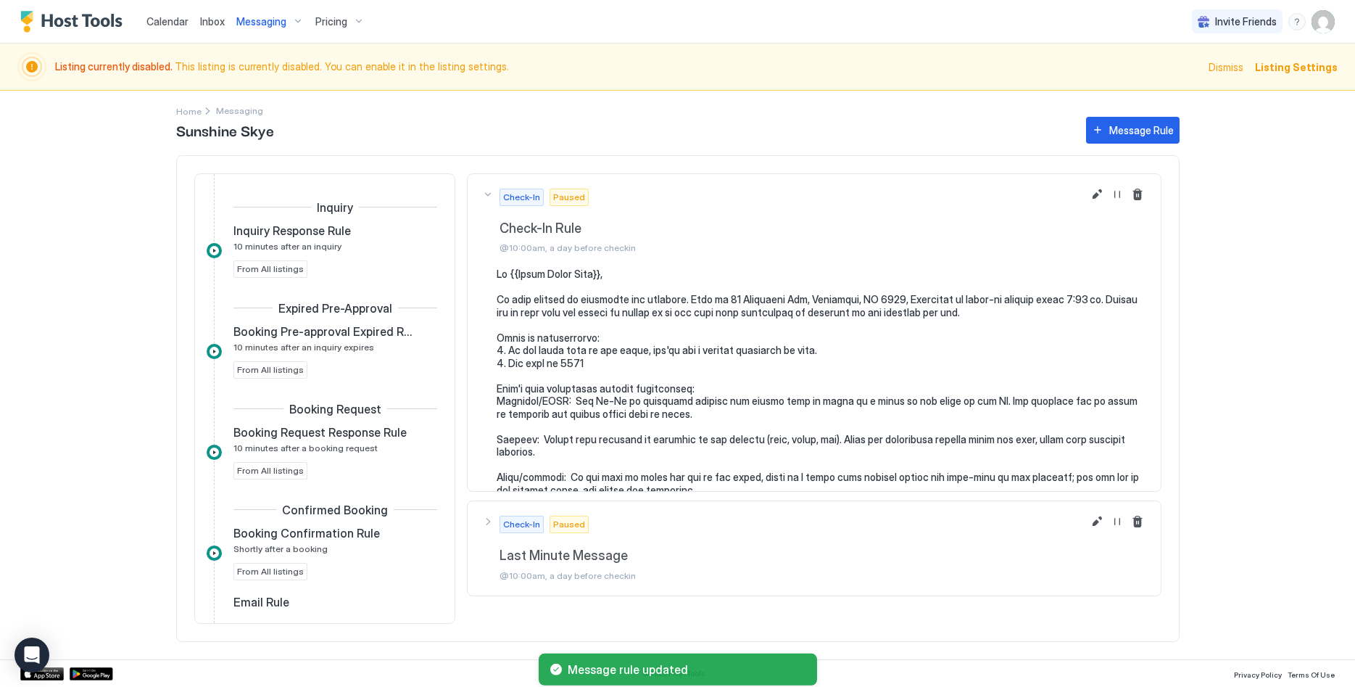
scroll to position [312, 0]
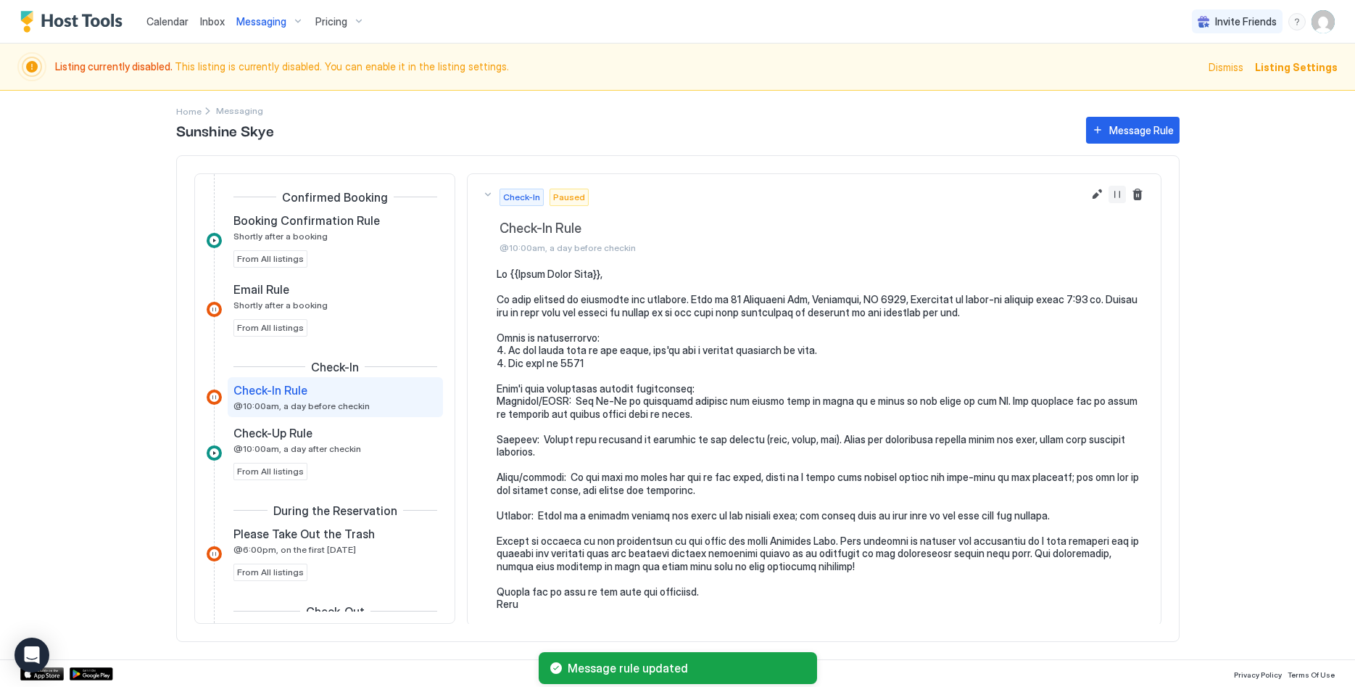
click at [1116, 189] on button "Resume Message Rule" at bounding box center [1116, 194] width 17 height 17
click at [1226, 60] on span "Dismiss" at bounding box center [1225, 66] width 35 height 15
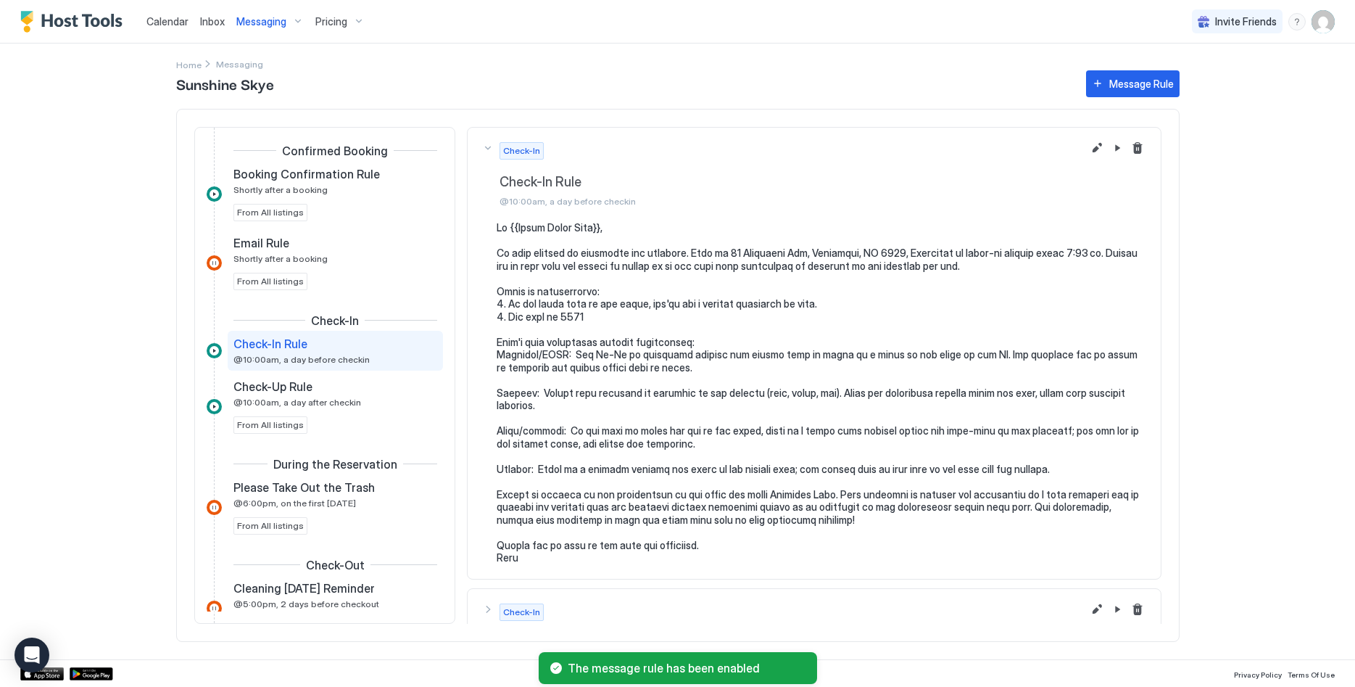
click at [175, 22] on span "Calendar" at bounding box center [167, 21] width 42 height 12
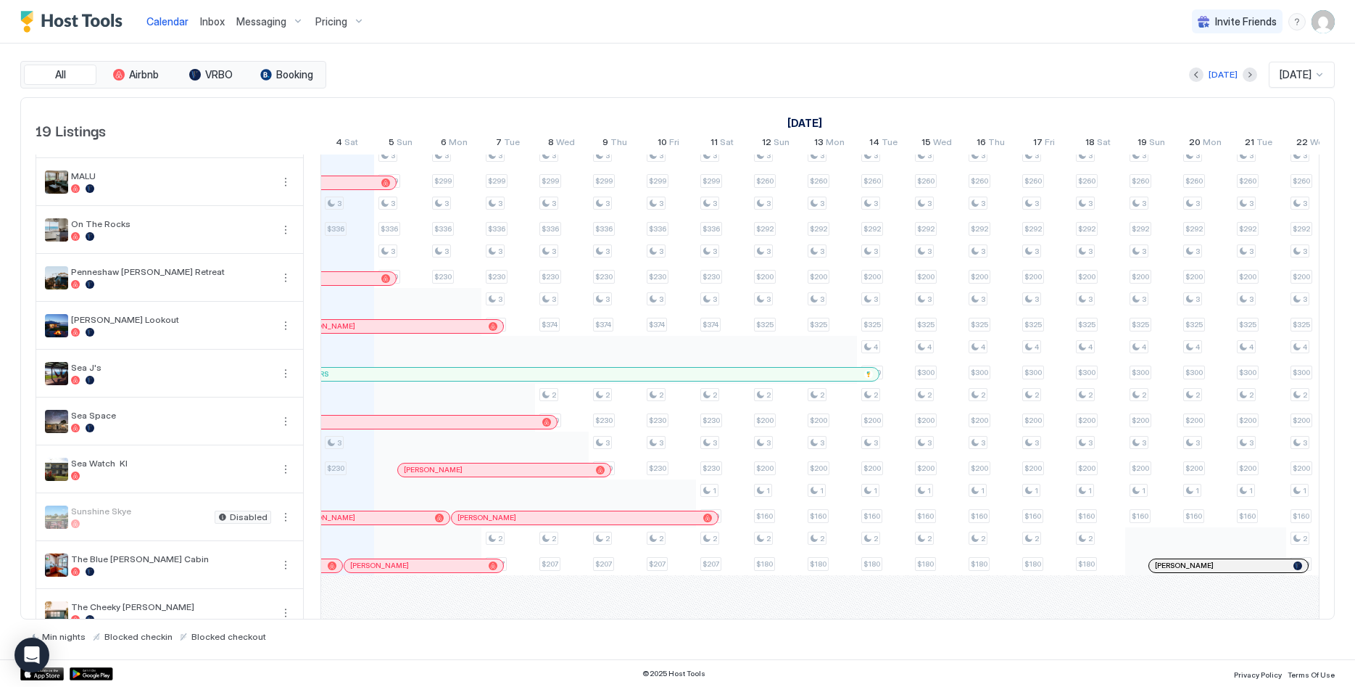
scroll to position [460, 0]
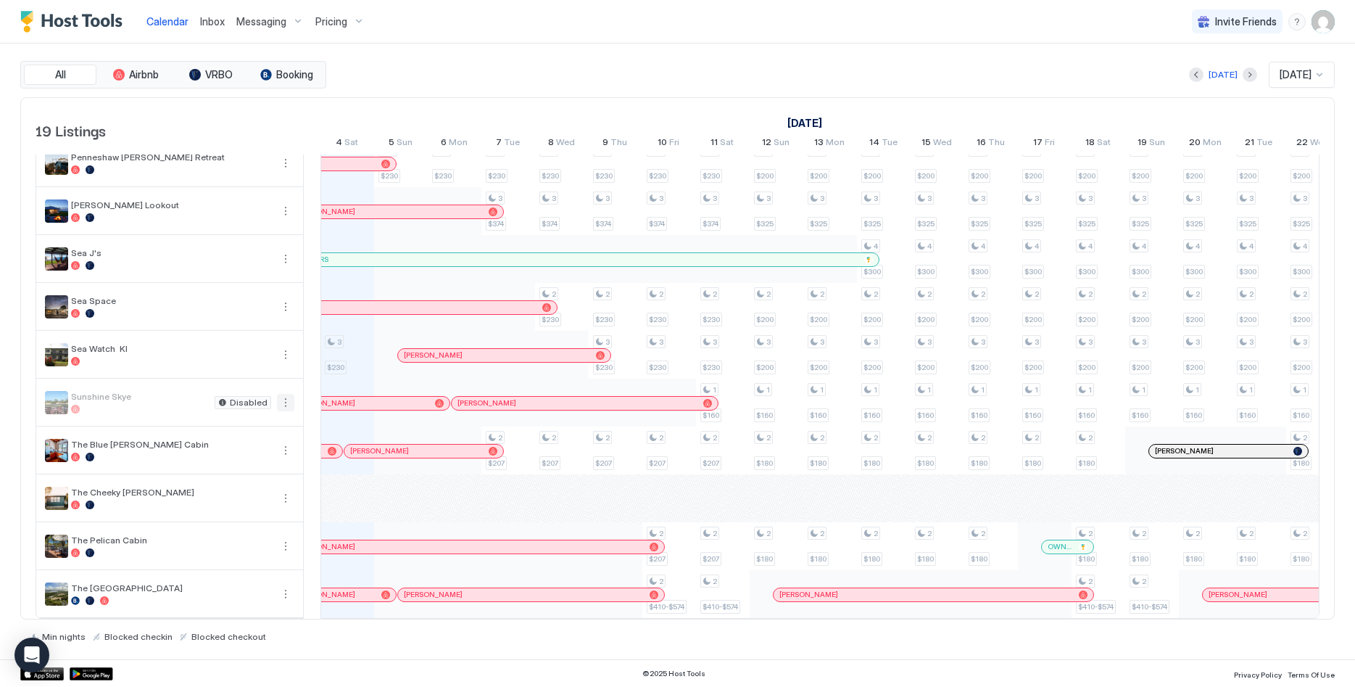
click at [289, 402] on button "More options" at bounding box center [285, 402] width 17 height 17
click at [257, 472] on span "Listing Settings" at bounding box center [260, 468] width 65 height 11
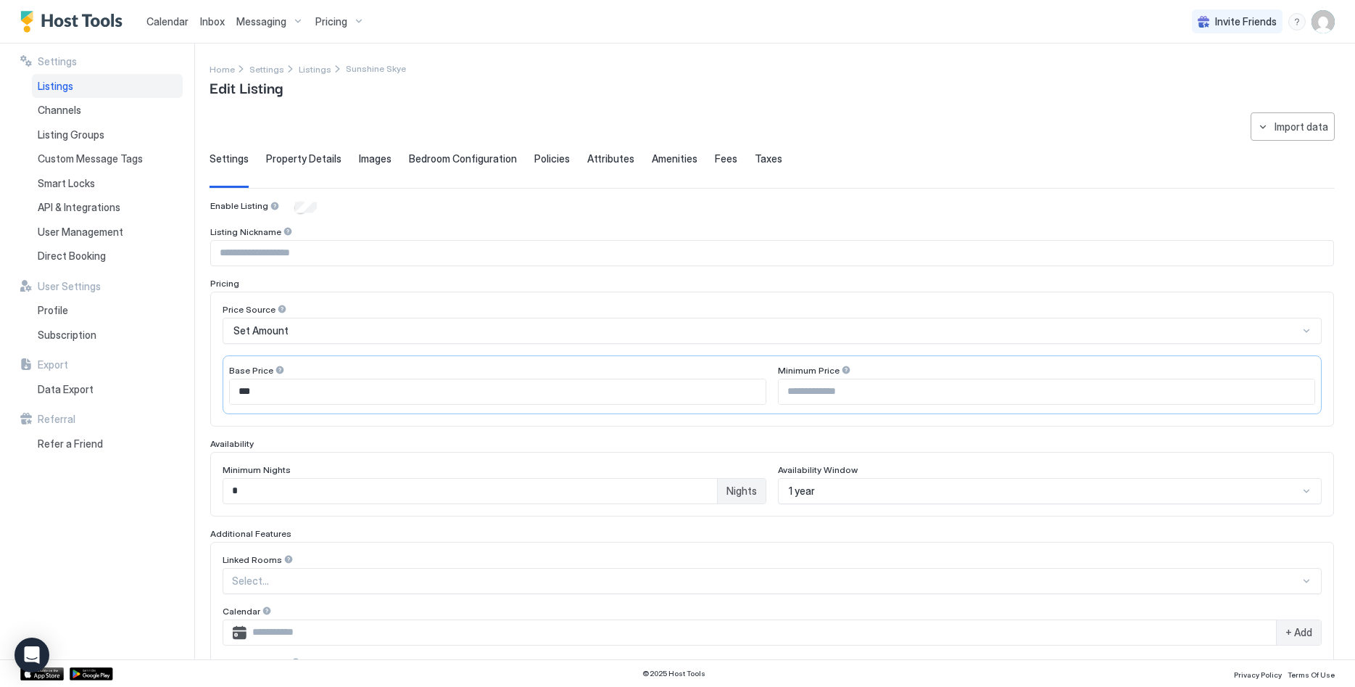
scroll to position [74, 0]
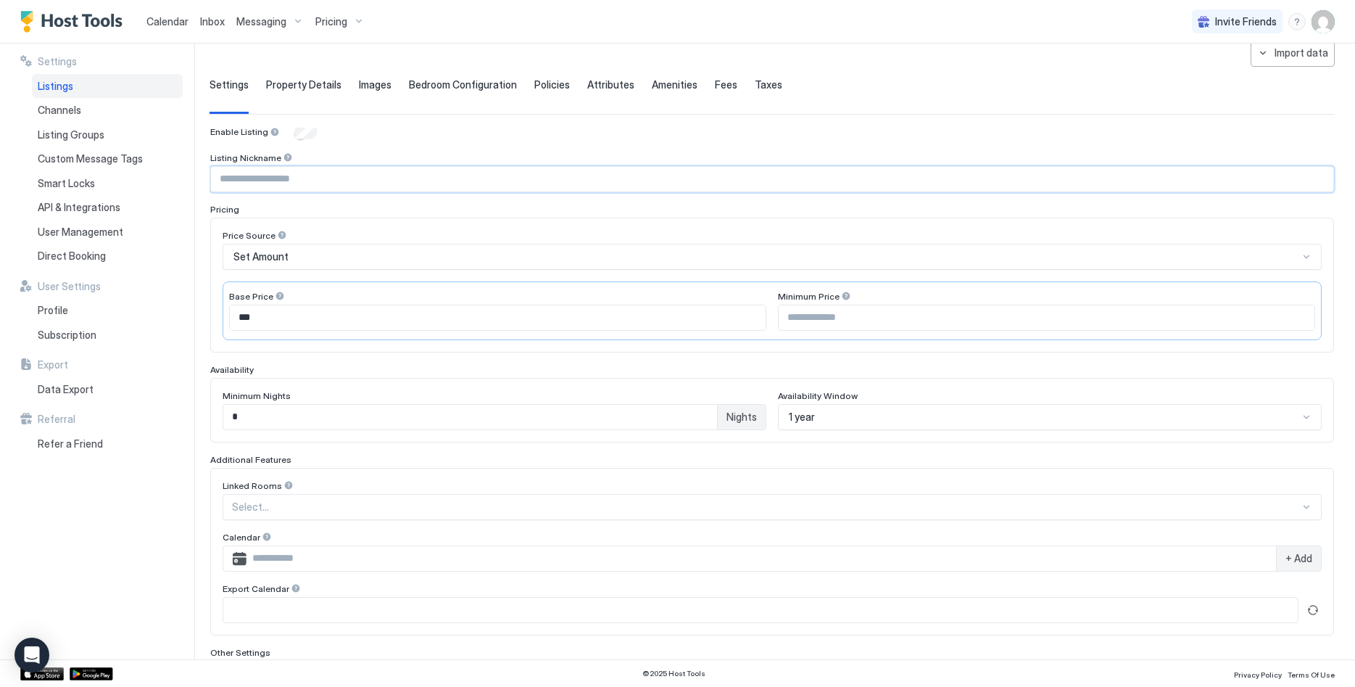
click at [321, 178] on input "Input Field" at bounding box center [772, 179] width 1122 height 25
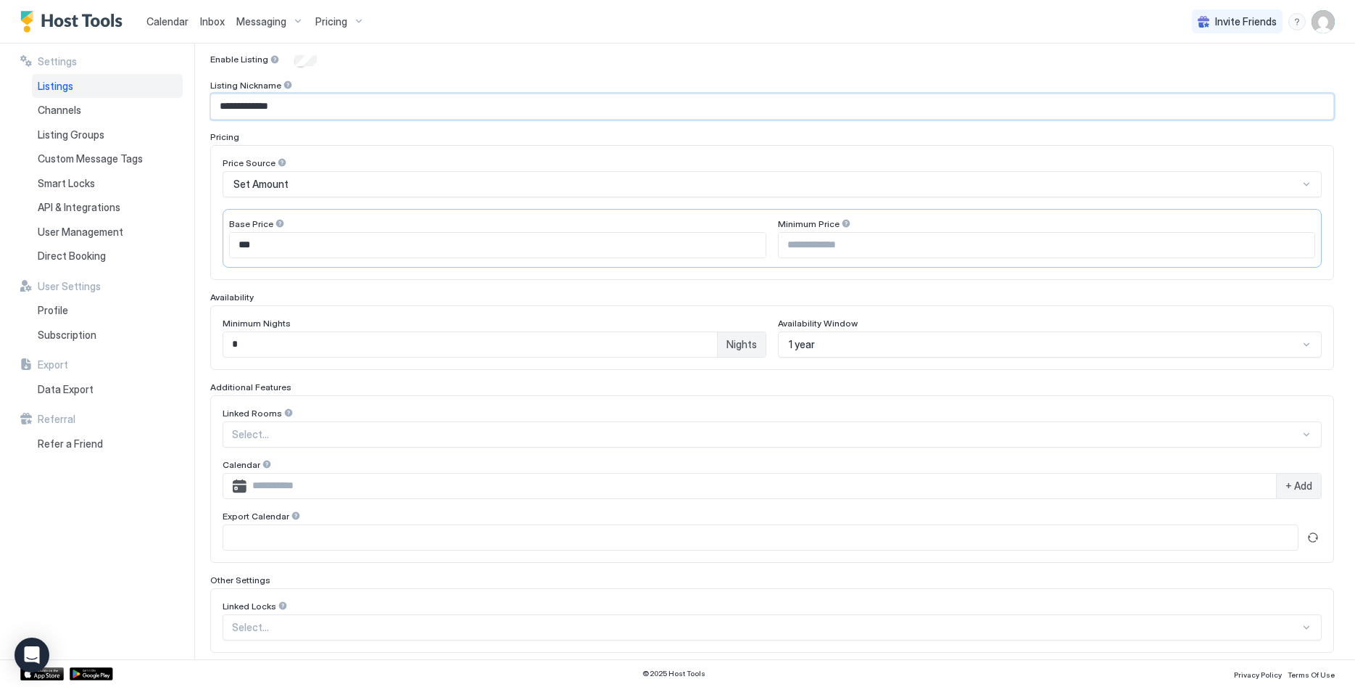
scroll to position [148, 0]
type input "**********"
click at [375, 340] on input "*" at bounding box center [470, 343] width 494 height 25
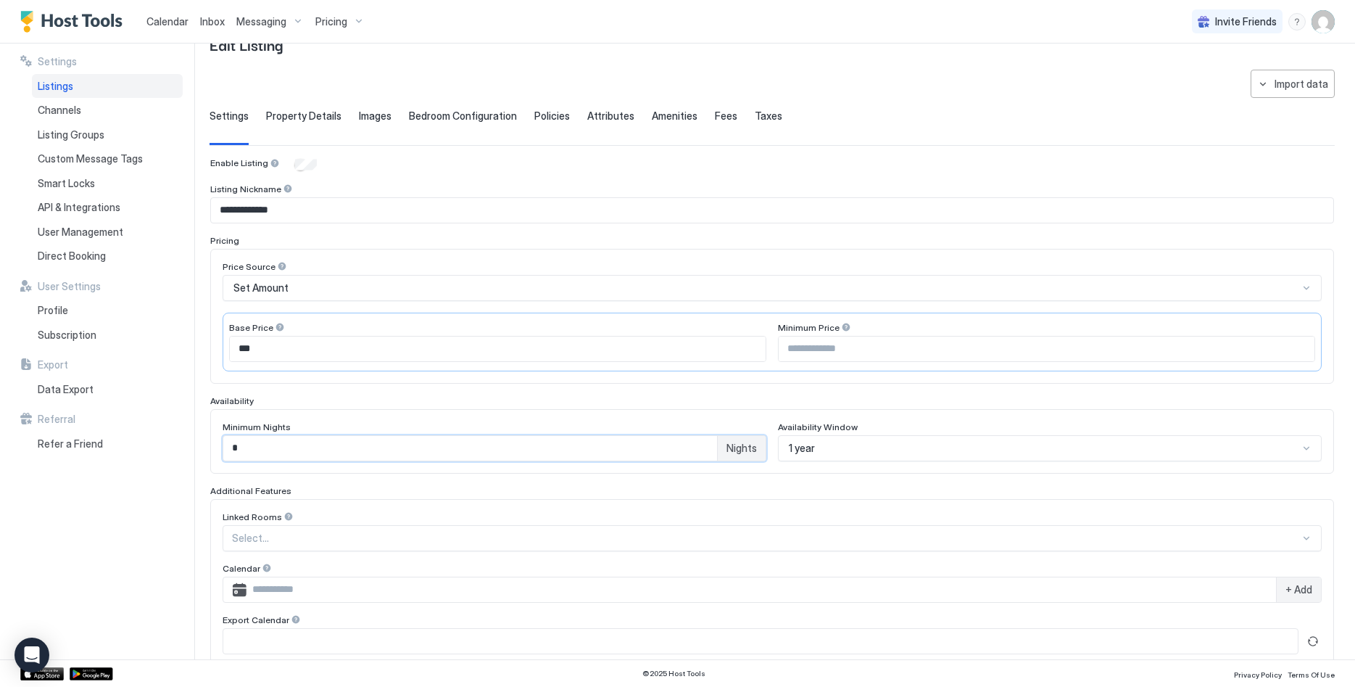
scroll to position [0, 0]
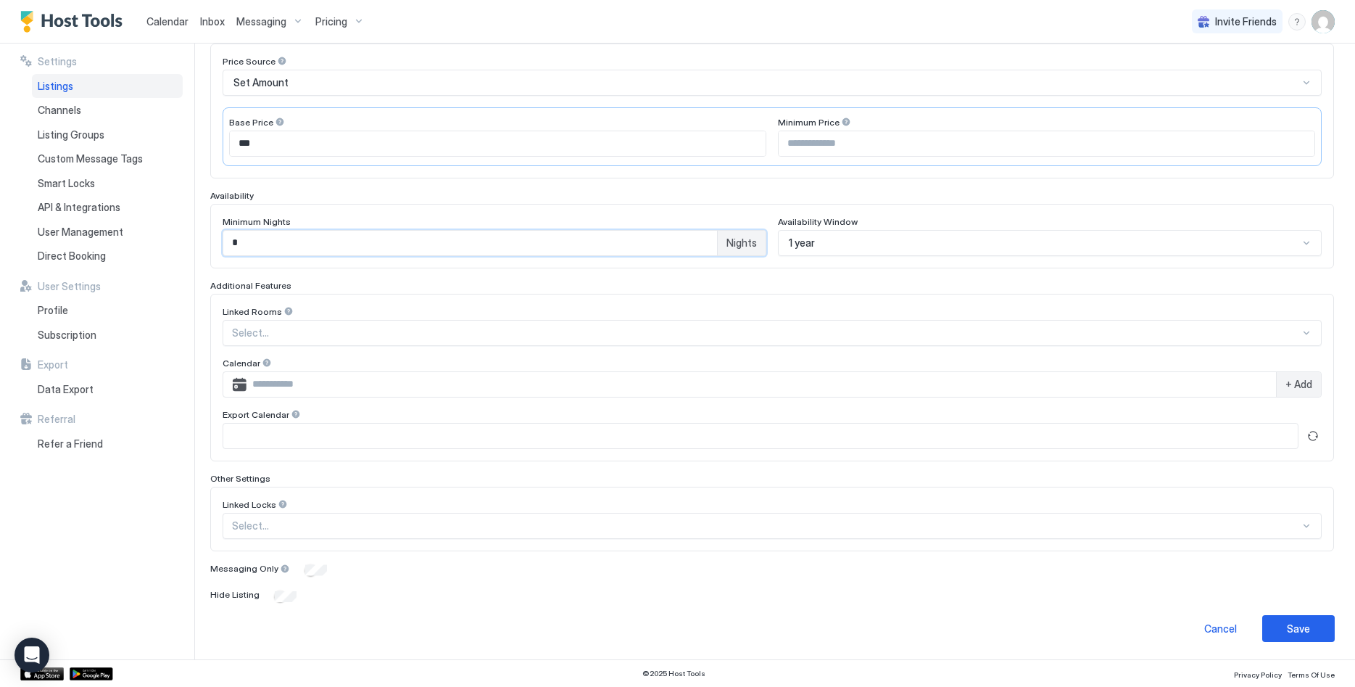
type input "*"
click at [1301, 621] on div "Save" at bounding box center [1298, 628] width 23 height 15
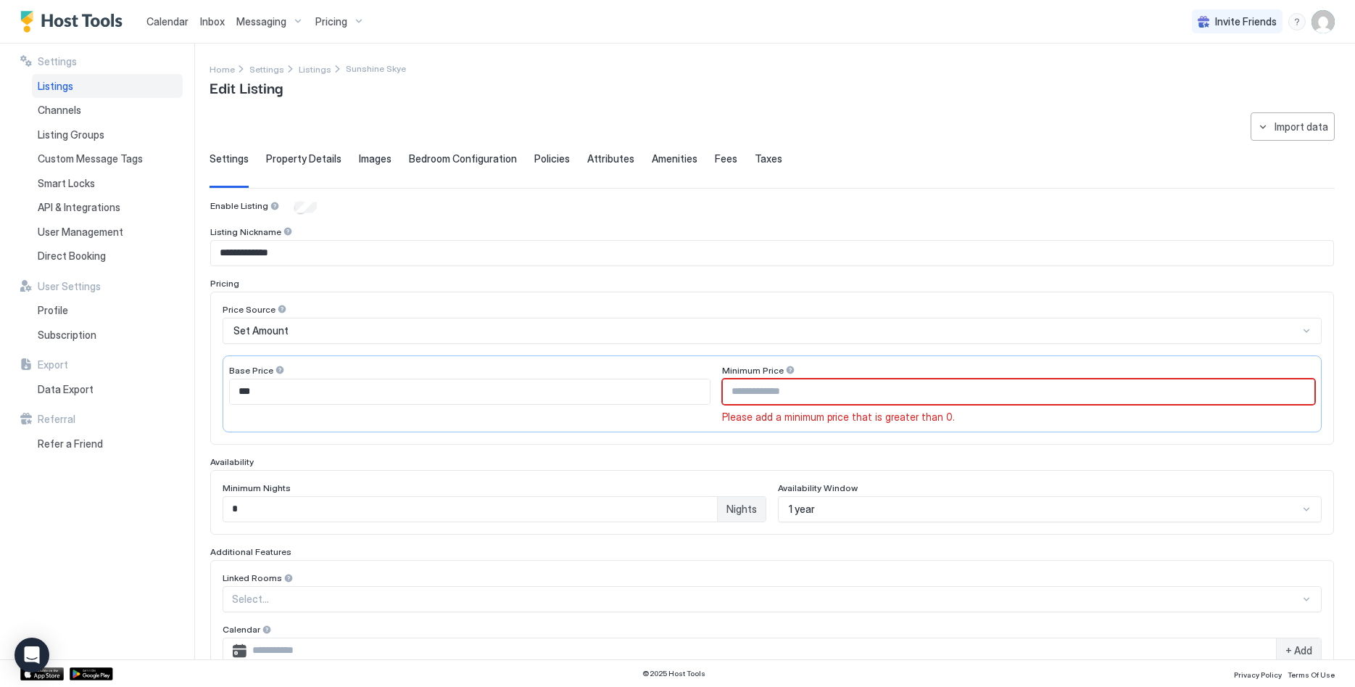
click at [821, 393] on input "Input Field" at bounding box center [1019, 391] width 592 height 25
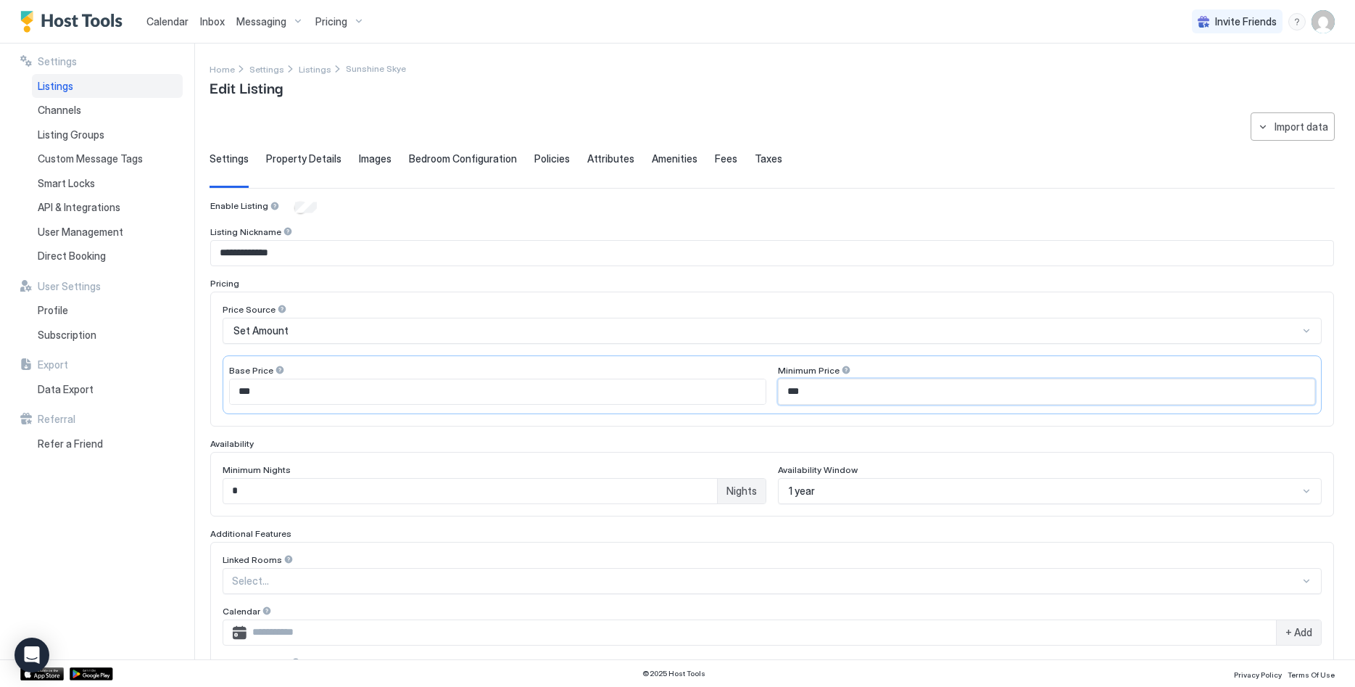
scroll to position [248, 0]
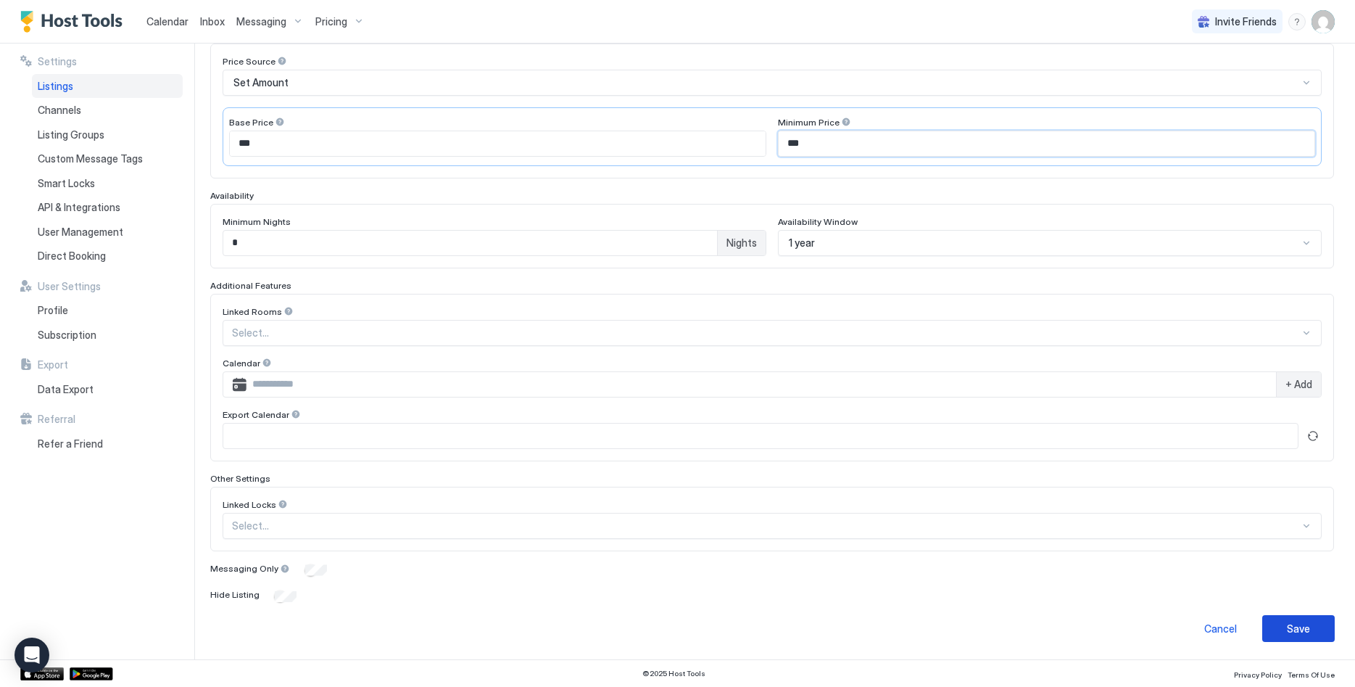
type input "***"
click at [1307, 634] on div "Save" at bounding box center [1298, 628] width 23 height 15
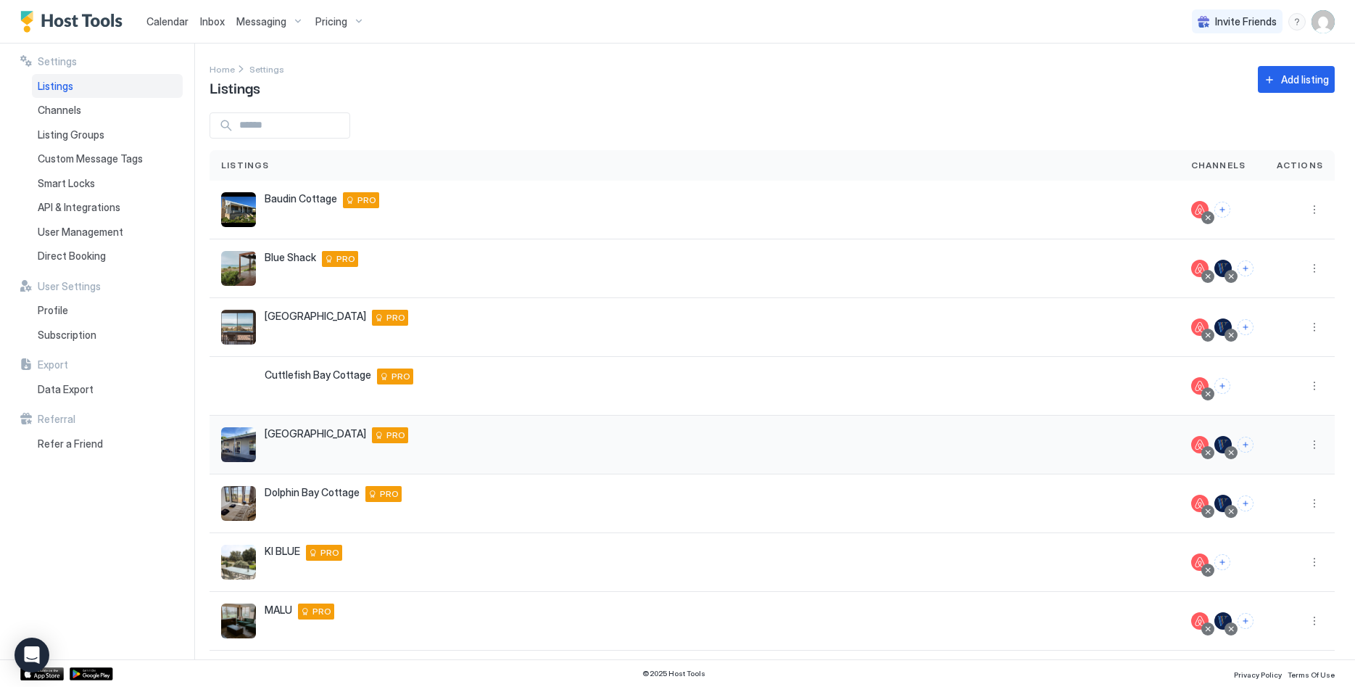
scroll to position [161, 0]
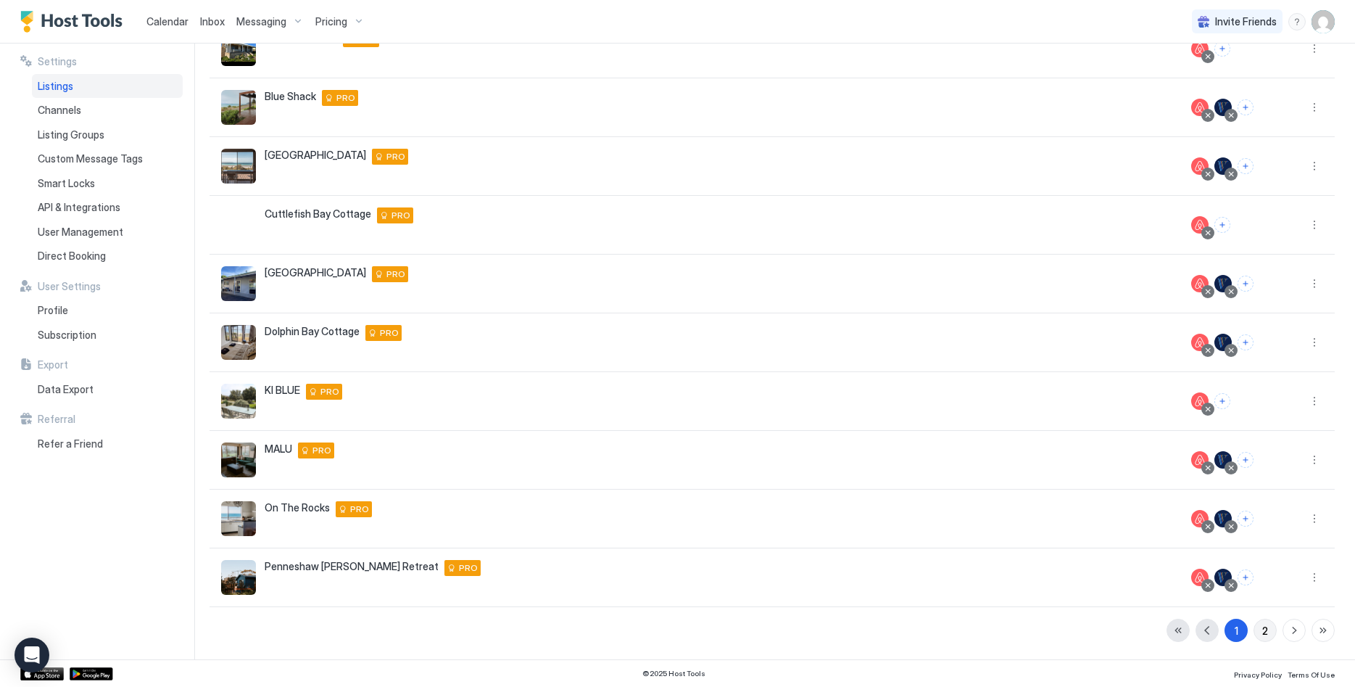
click at [1270, 631] on button "2" at bounding box center [1264, 629] width 23 height 23
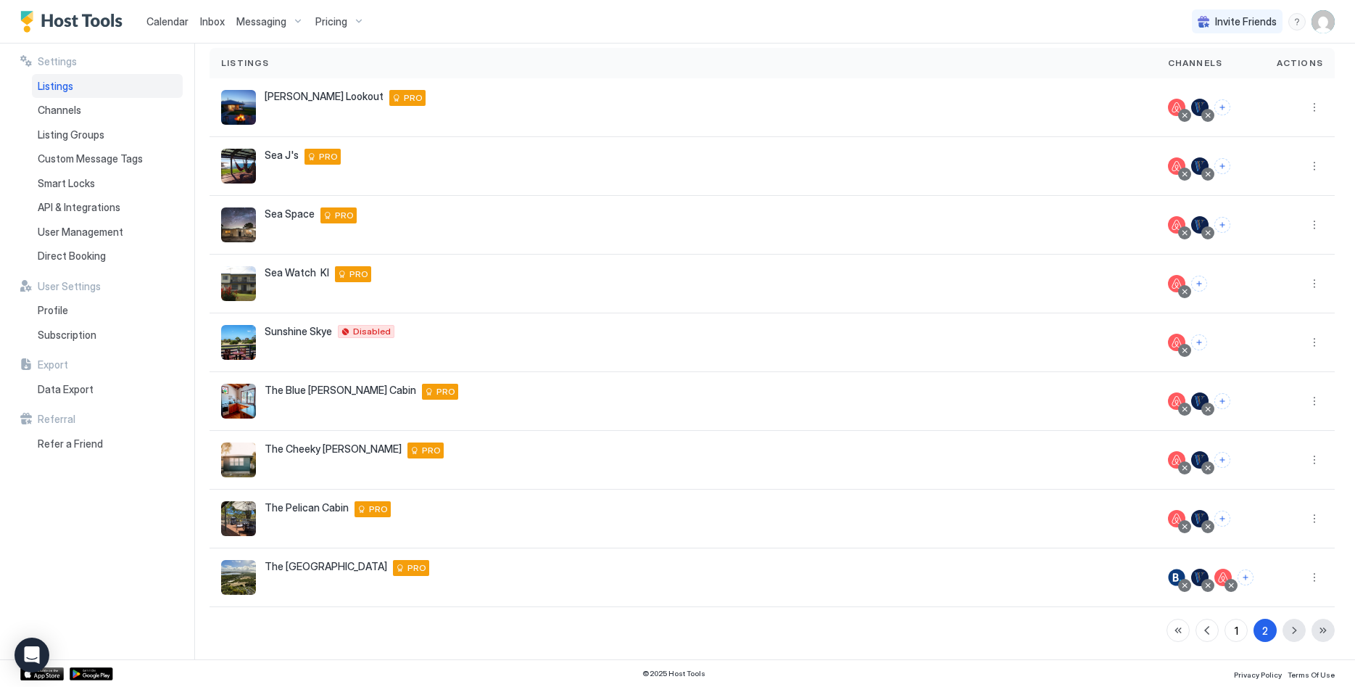
click at [1306, 631] on div "1 2" at bounding box center [1250, 629] width 168 height 23
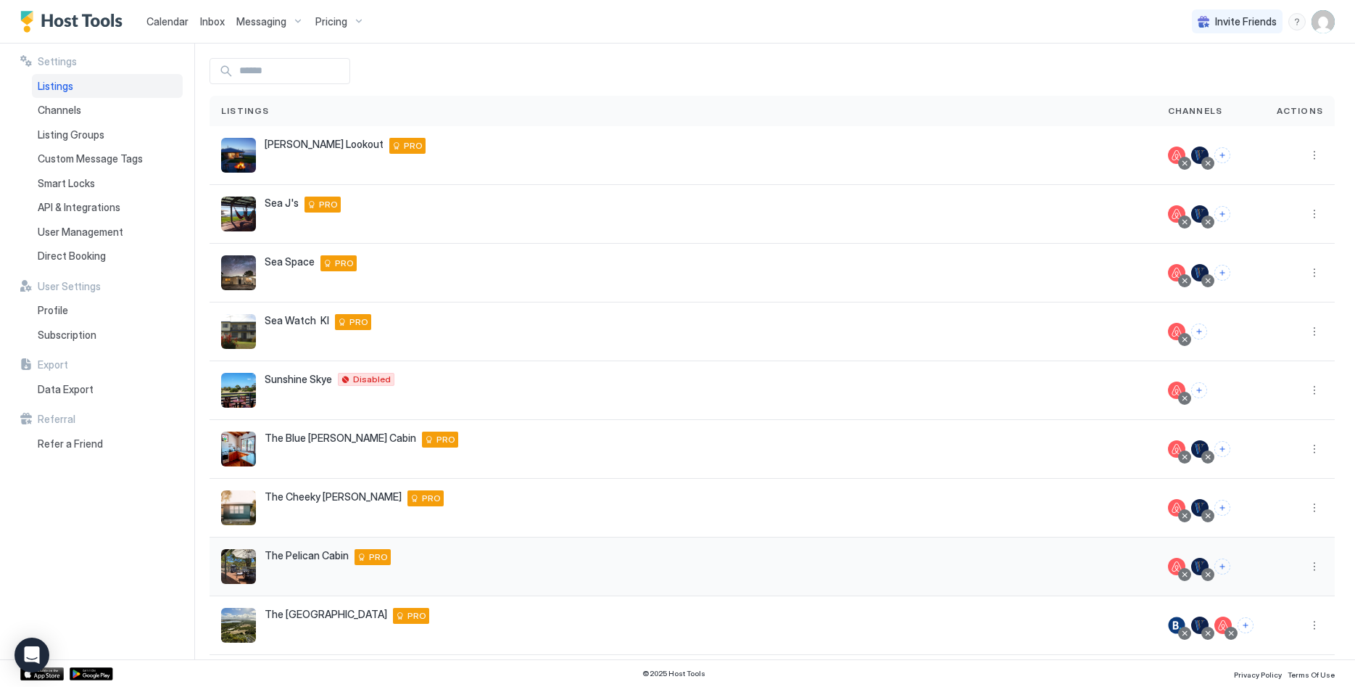
scroll to position [0, 0]
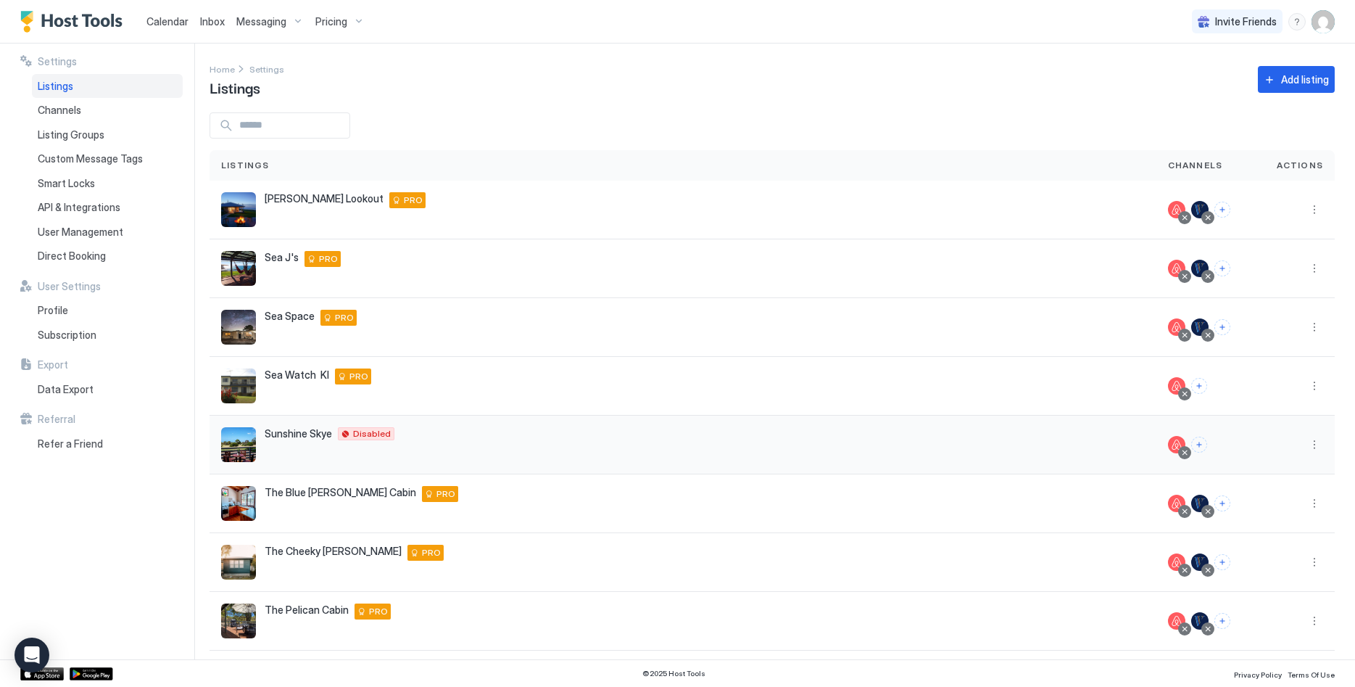
click at [1318, 443] on button "More options" at bounding box center [1314, 444] width 17 height 17
click at [1274, 507] on span "Listing Settings" at bounding box center [1281, 511] width 65 height 11
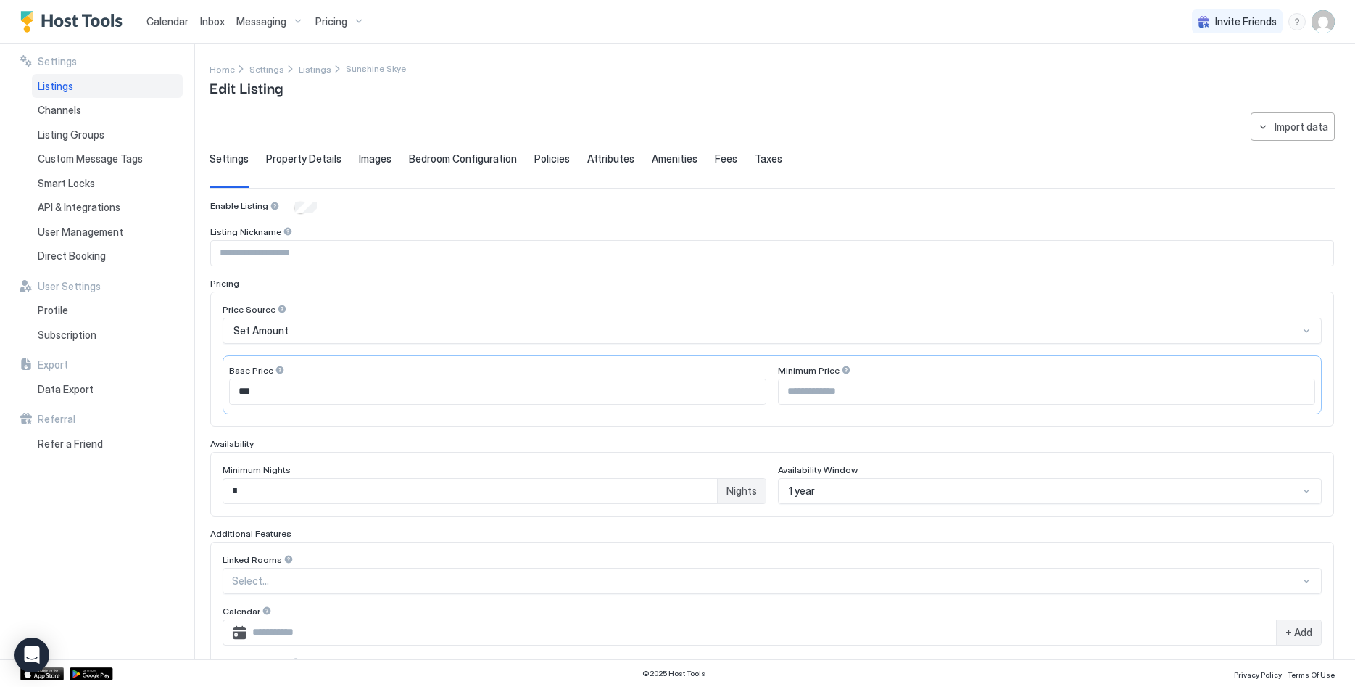
type input "**********"
type input "***"
type input "*"
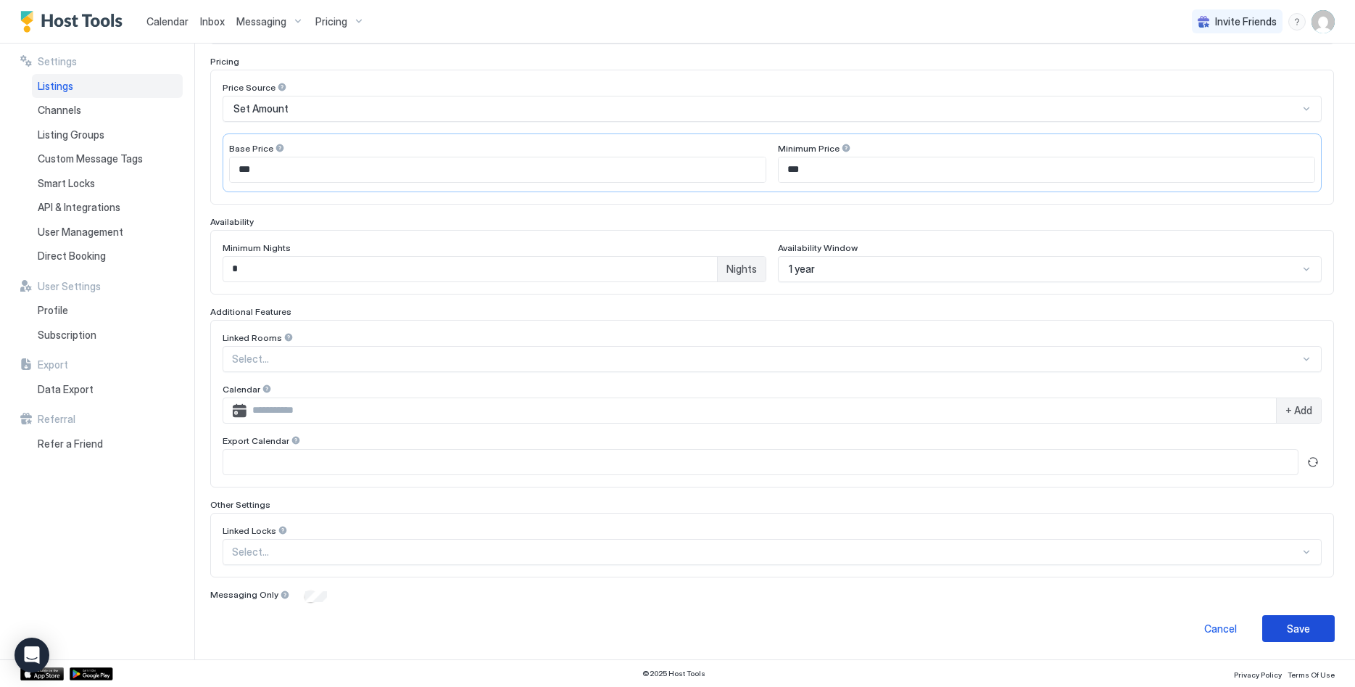
click at [1280, 623] on button "Save" at bounding box center [1298, 628] width 72 height 27
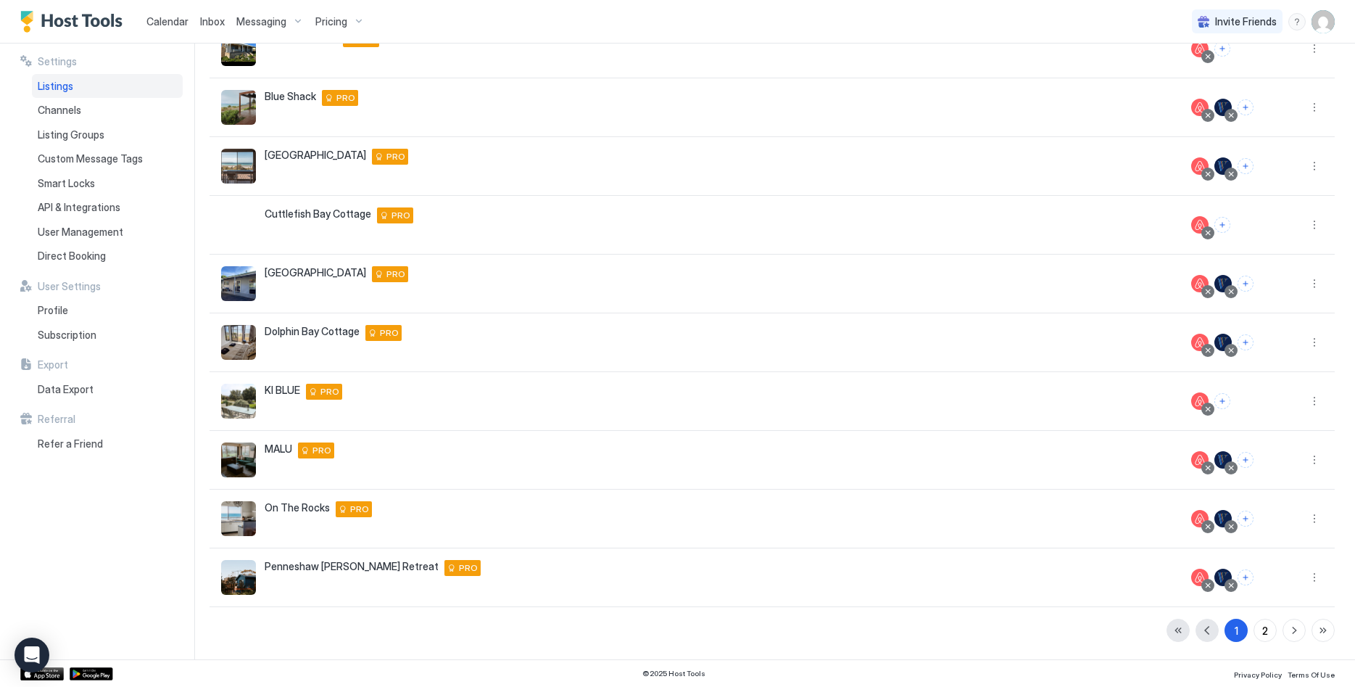
scroll to position [161, 0]
click at [324, 31] on div "Pricing" at bounding box center [340, 21] width 61 height 25
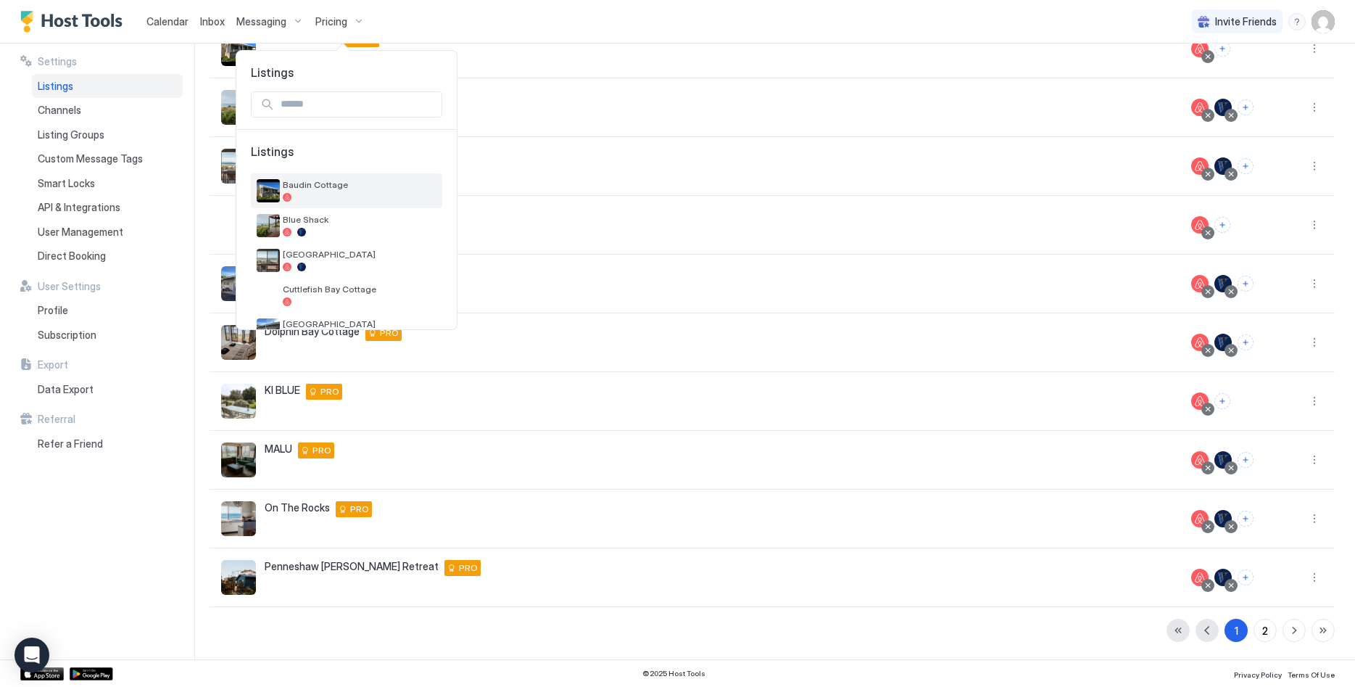
click at [341, 197] on div at bounding box center [360, 197] width 154 height 9
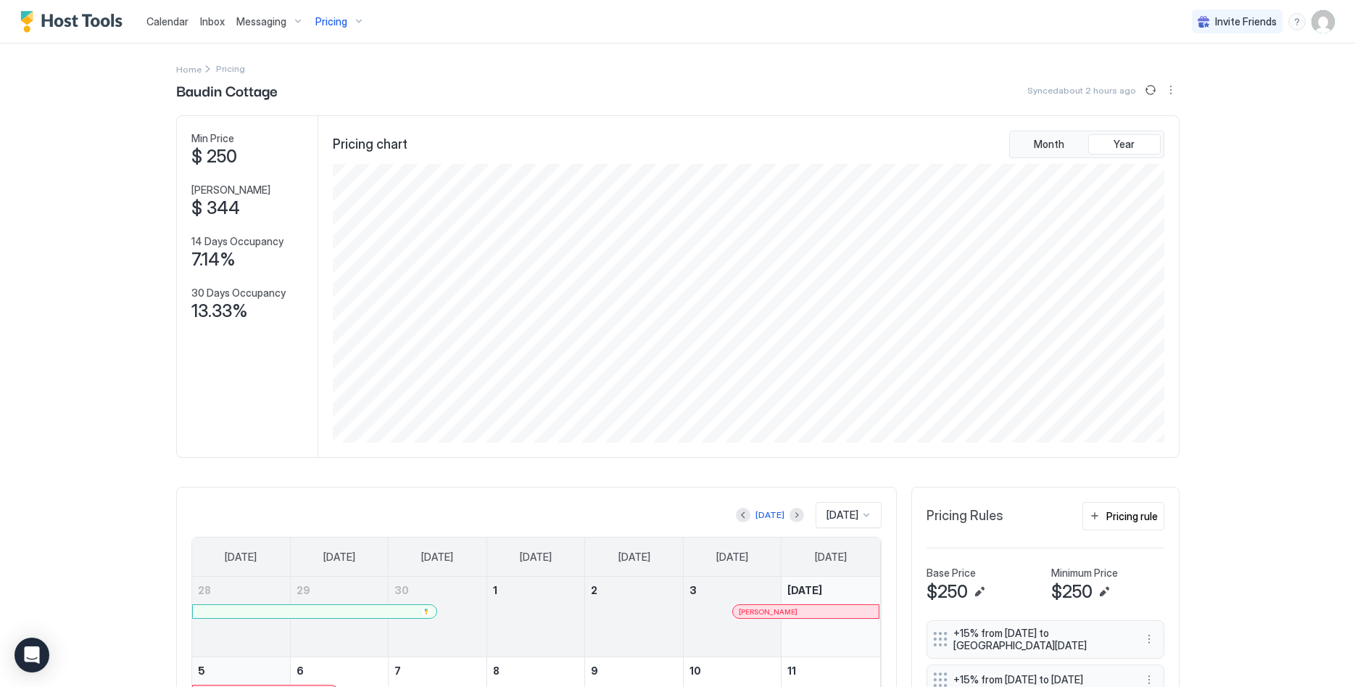
click at [342, 15] on span "Pricing" at bounding box center [331, 21] width 32 height 13
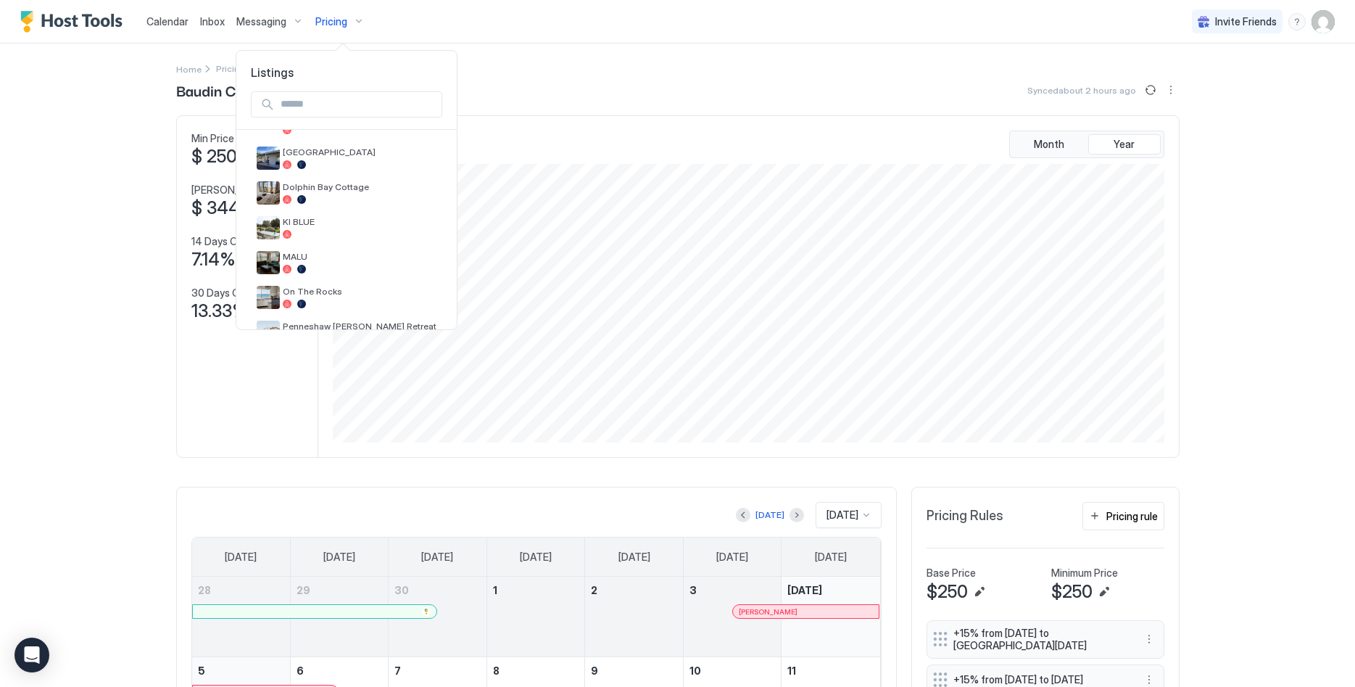
scroll to position [394, 0]
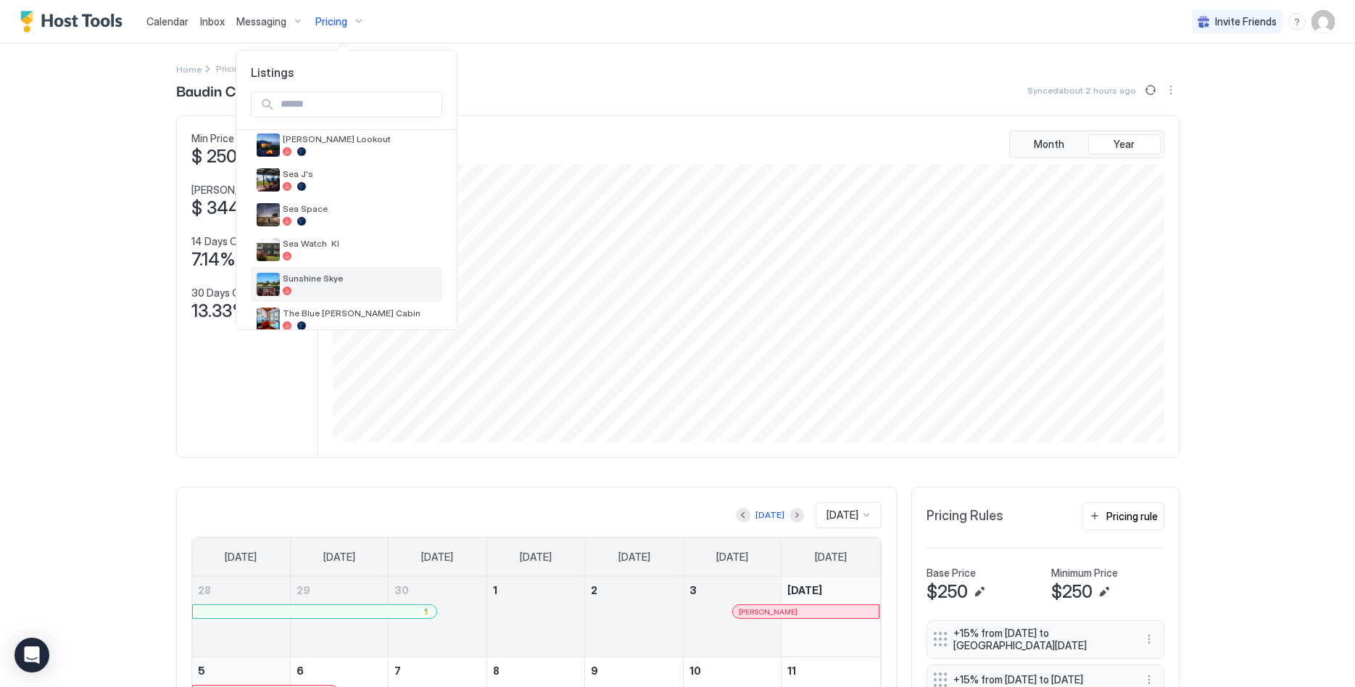
click at [366, 277] on span "Sunshine Skye" at bounding box center [360, 278] width 154 height 11
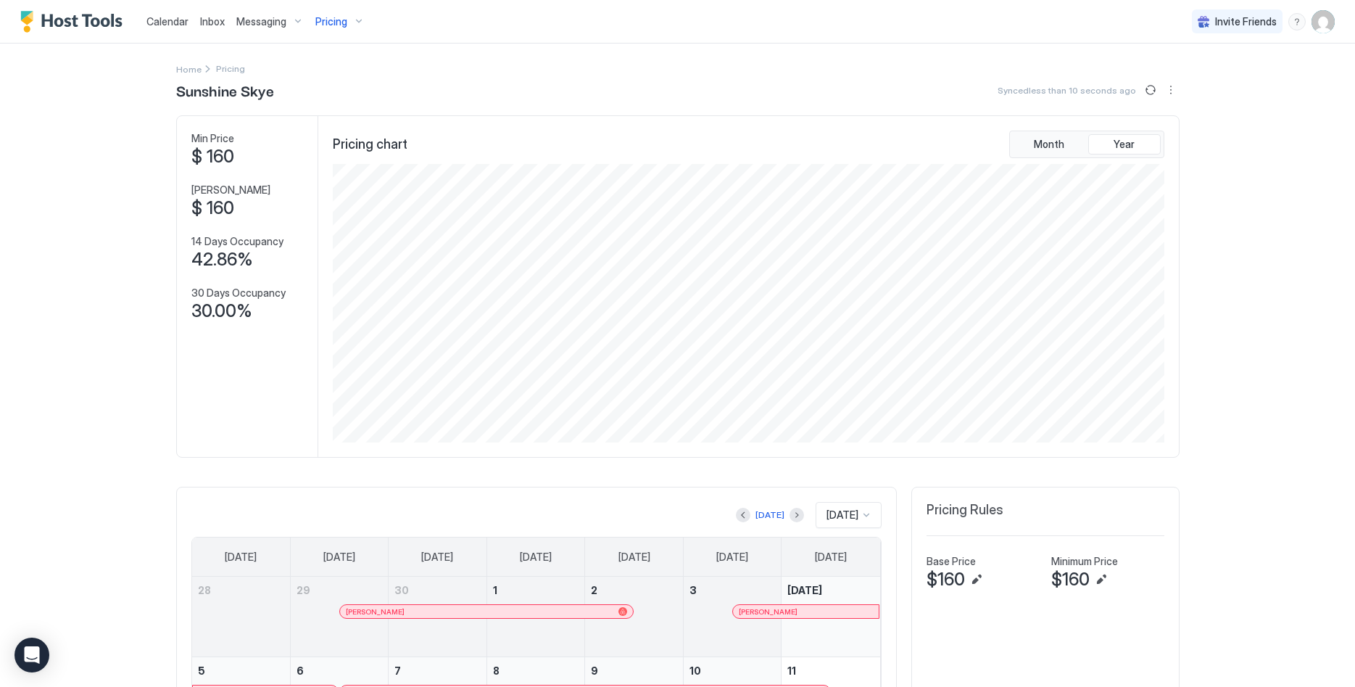
scroll to position [222, 0]
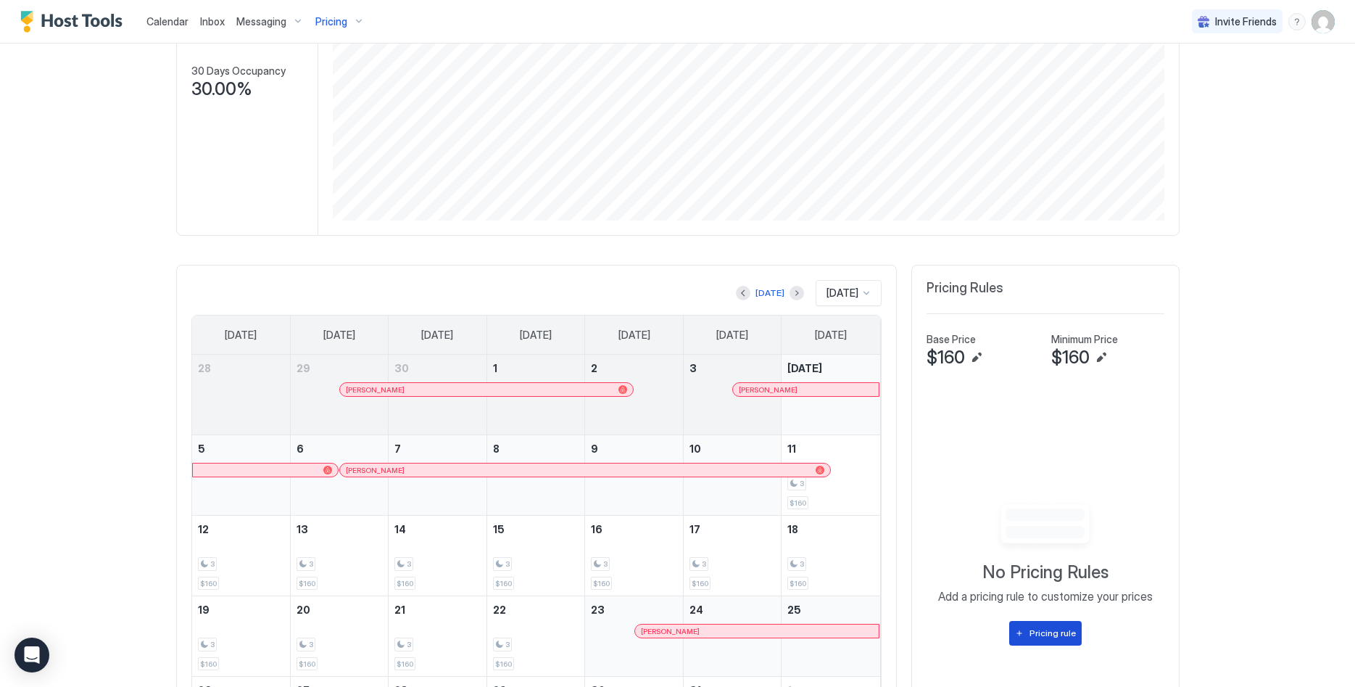
click at [1038, 626] on div "Pricing rule" at bounding box center [1052, 632] width 46 height 13
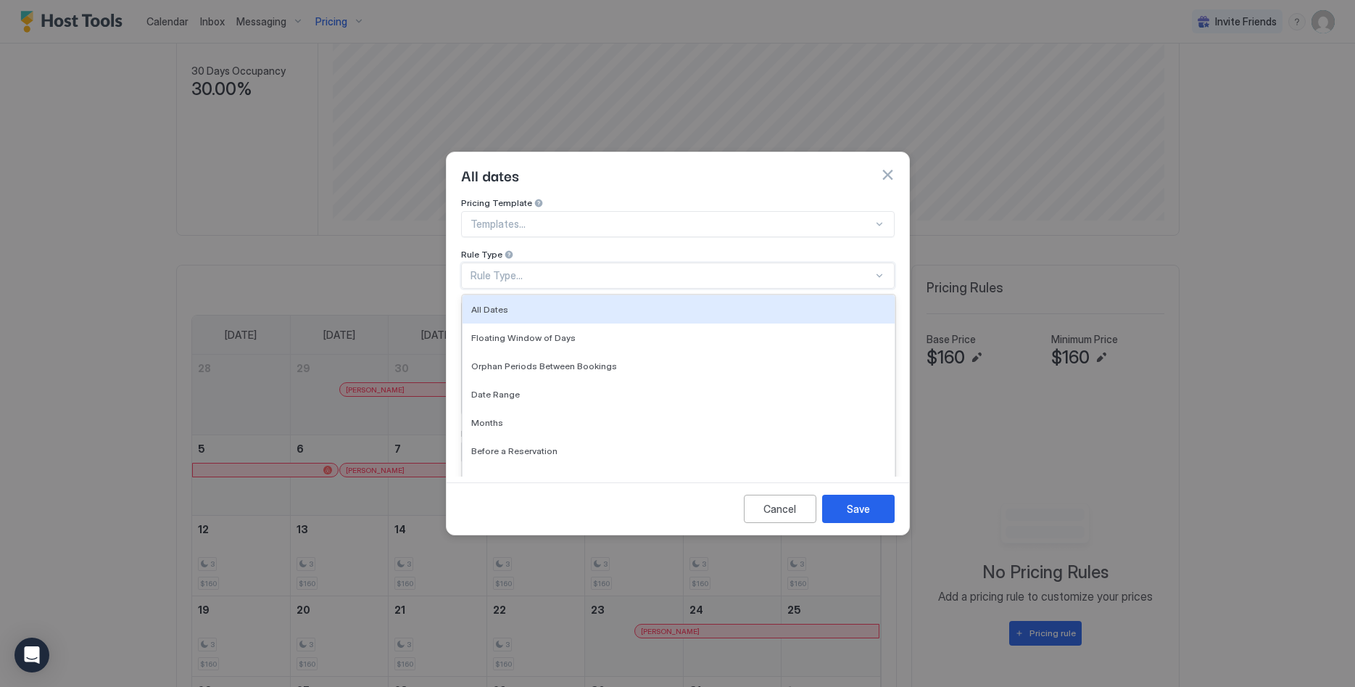
click at [559, 269] on div "Rule Type..." at bounding box center [671, 275] width 402 height 13
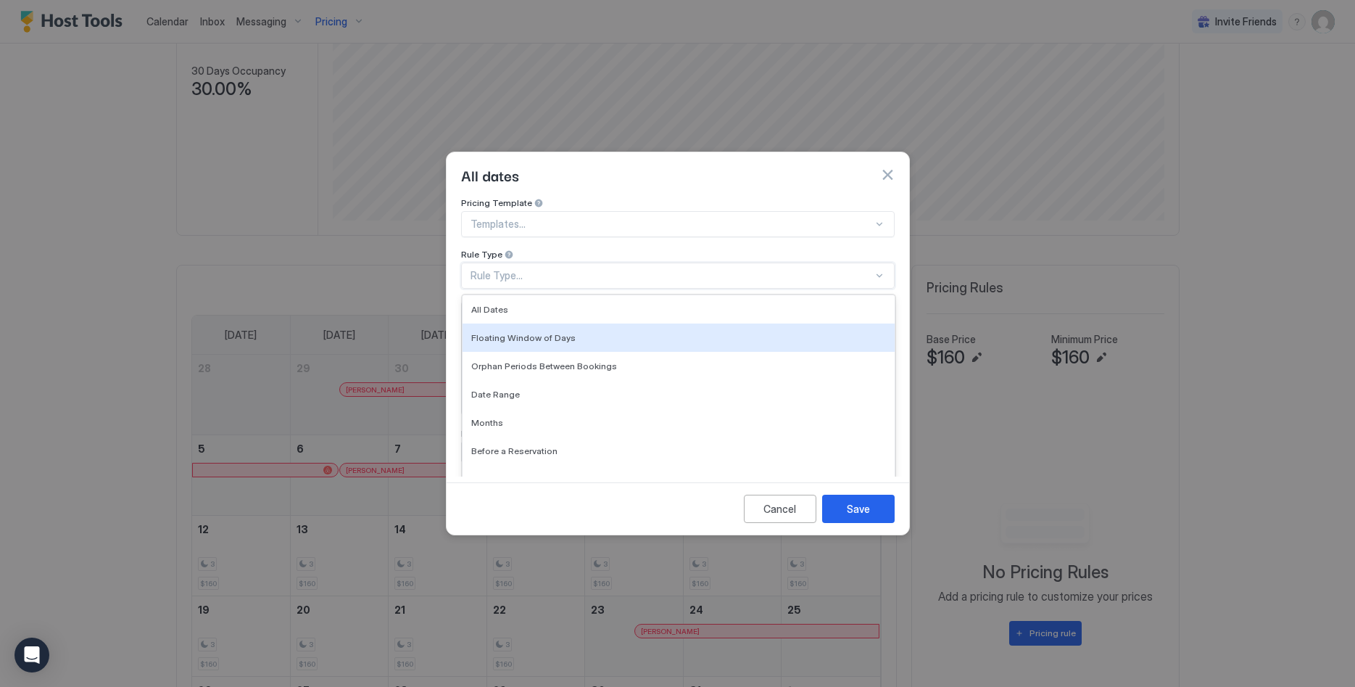
click at [570, 197] on div "Pricing Template" at bounding box center [678, 204] width 434 height 14
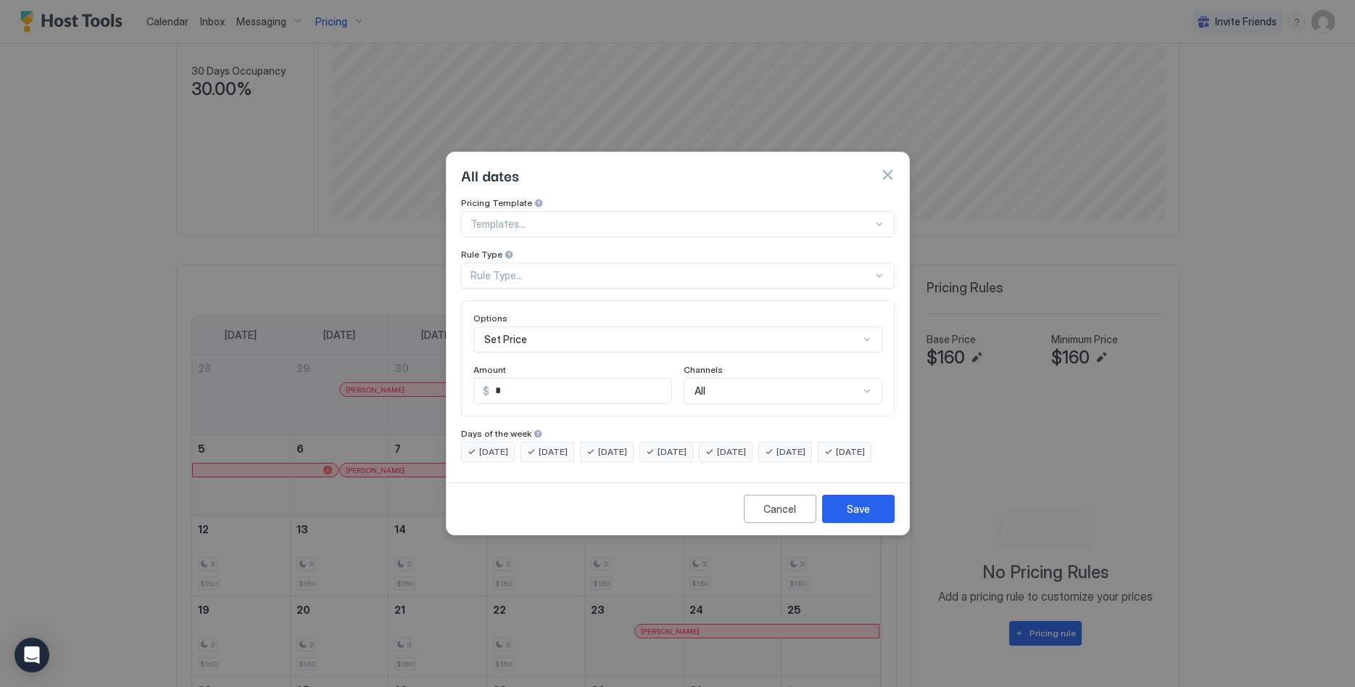
click at [572, 198] on div "Pricing Template Templates..." at bounding box center [678, 217] width 434 height 40
click at [582, 217] on div at bounding box center [671, 223] width 402 height 13
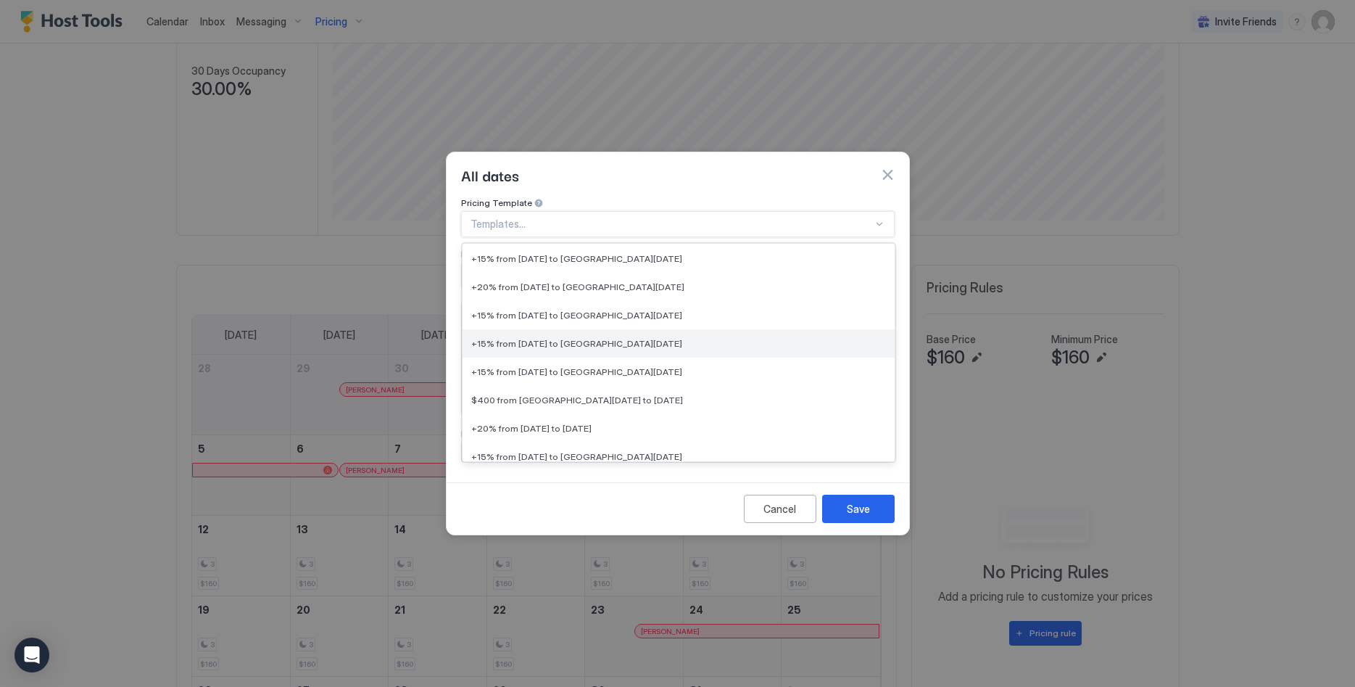
click at [611, 338] on span "+15% from [DATE] to [GEOGRAPHIC_DATA][DATE]" at bounding box center [576, 343] width 211 height 11
type input "**"
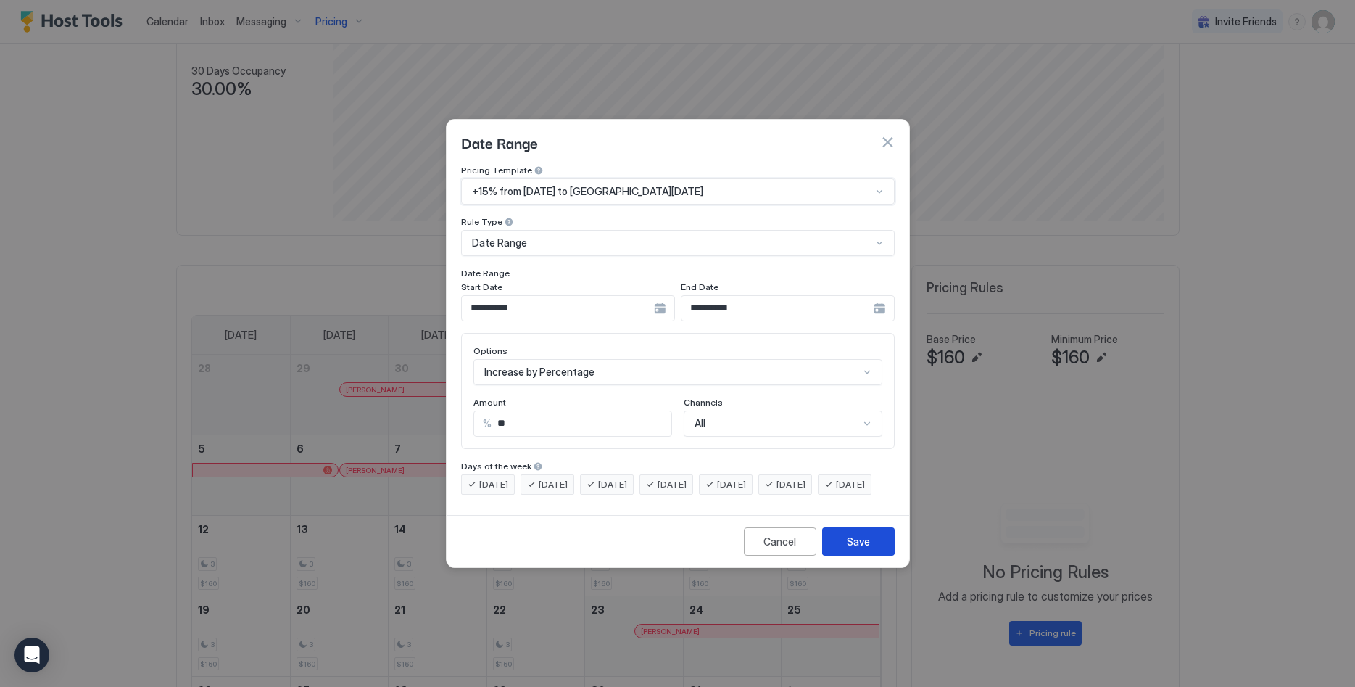
click at [844, 548] on button "Save" at bounding box center [858, 541] width 72 height 28
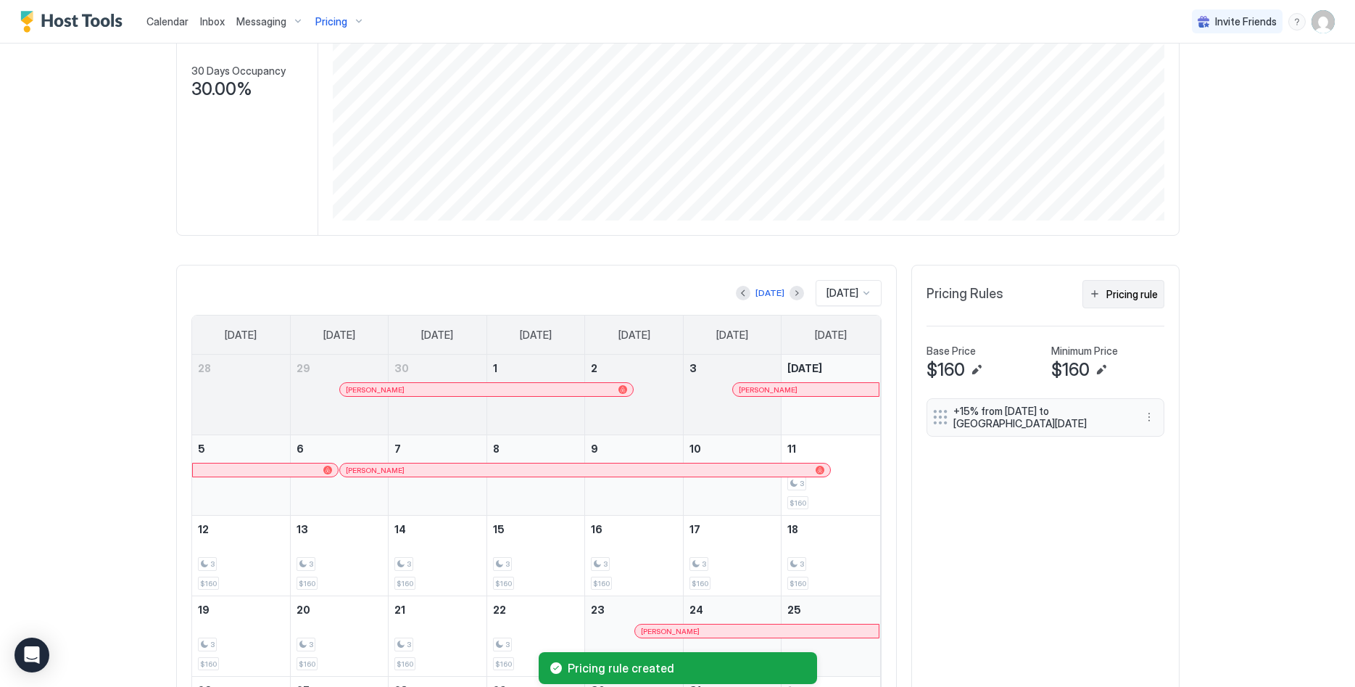
click at [1129, 283] on button "Pricing rule" at bounding box center [1123, 294] width 82 height 28
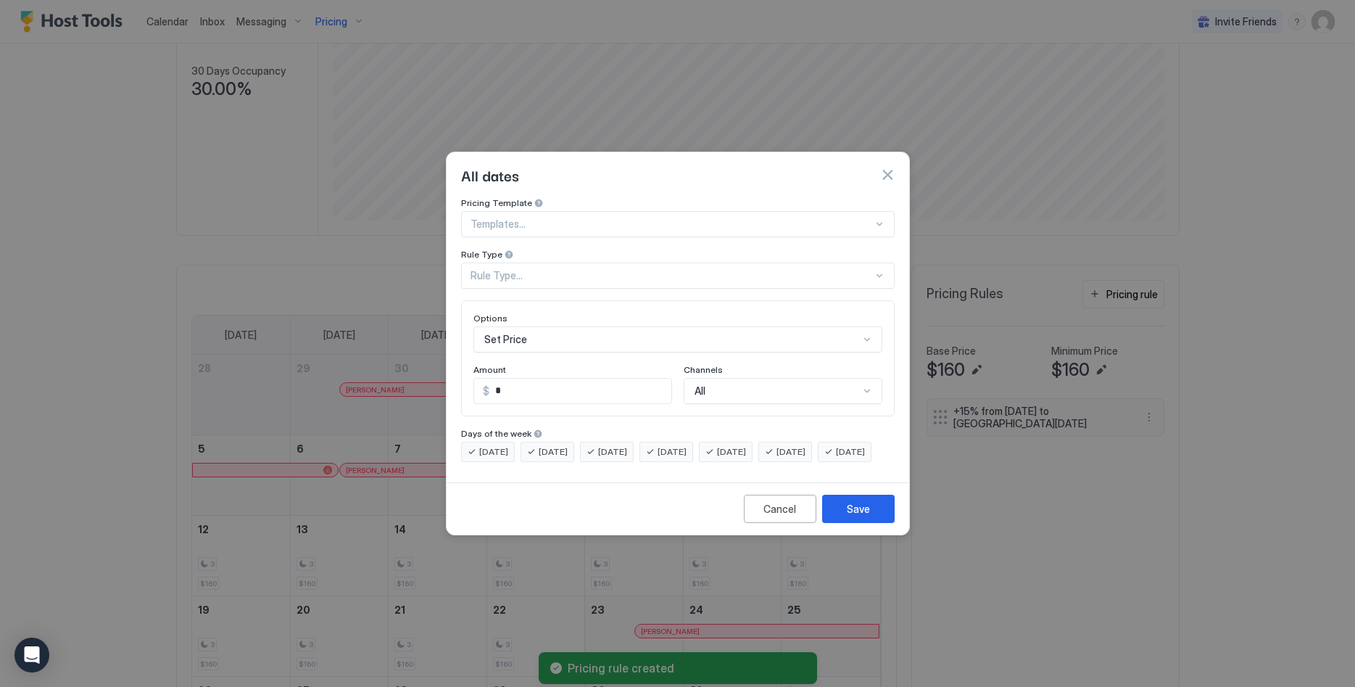
click at [566, 217] on div at bounding box center [671, 223] width 402 height 13
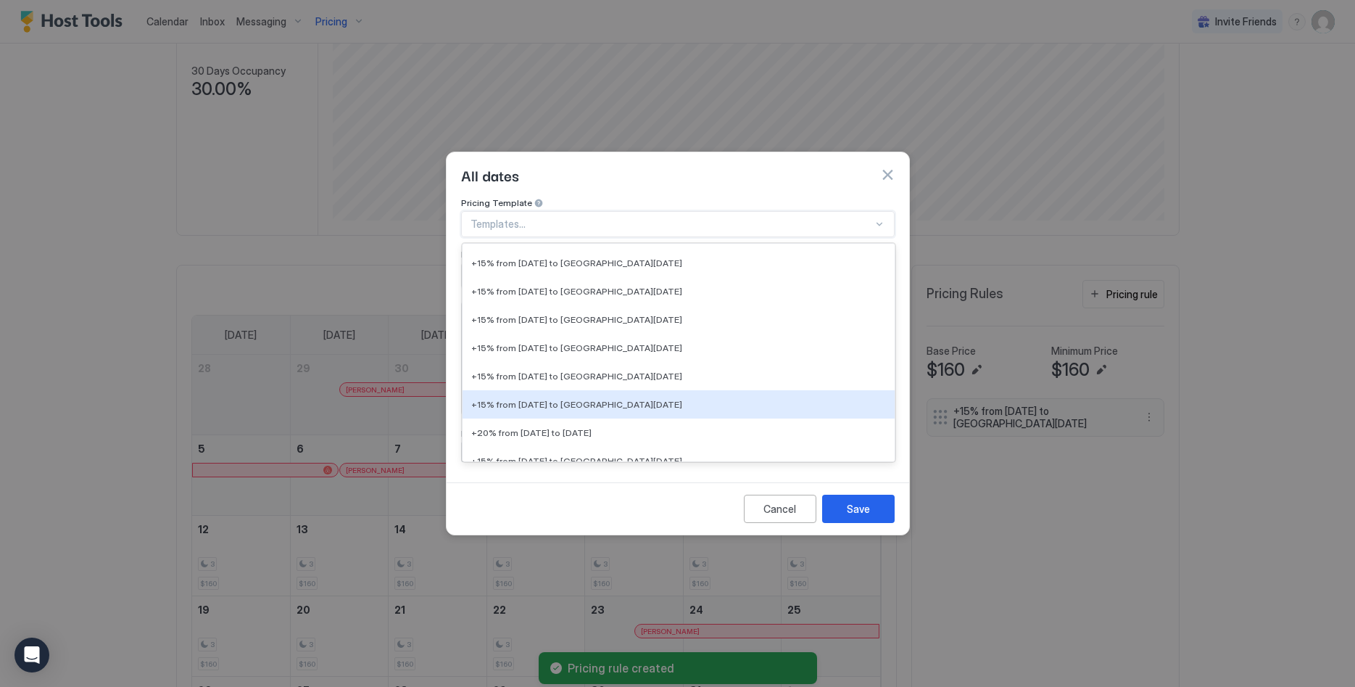
scroll to position [739, 0]
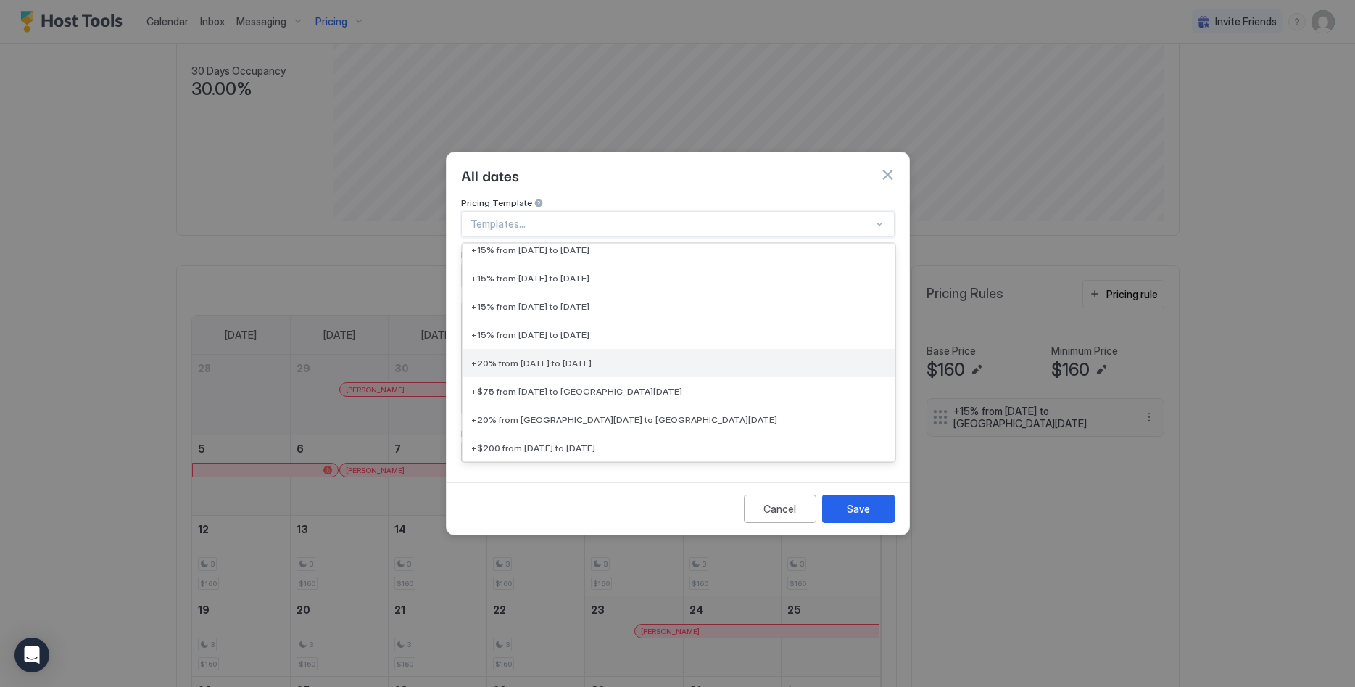
click at [677, 357] on div "+20% from [DATE] to [DATE]" at bounding box center [678, 362] width 415 height 11
type input "**"
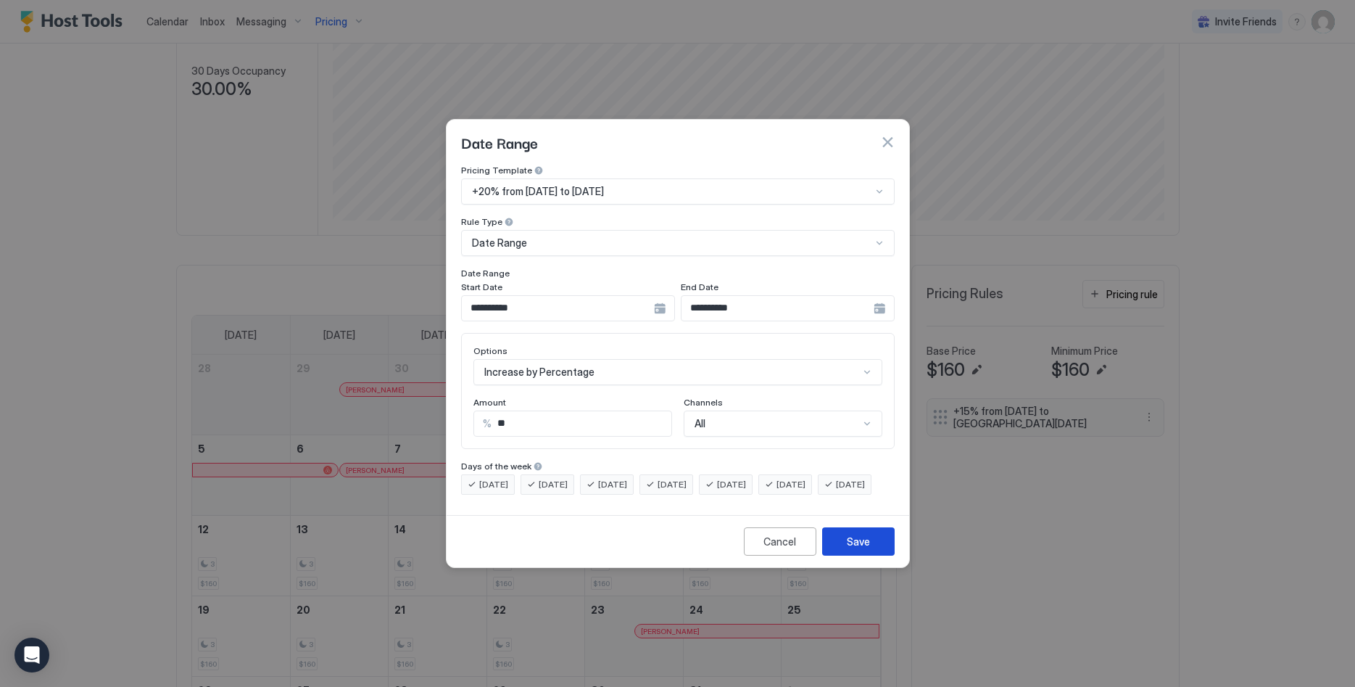
click at [840, 555] on button "Save" at bounding box center [858, 541] width 72 height 28
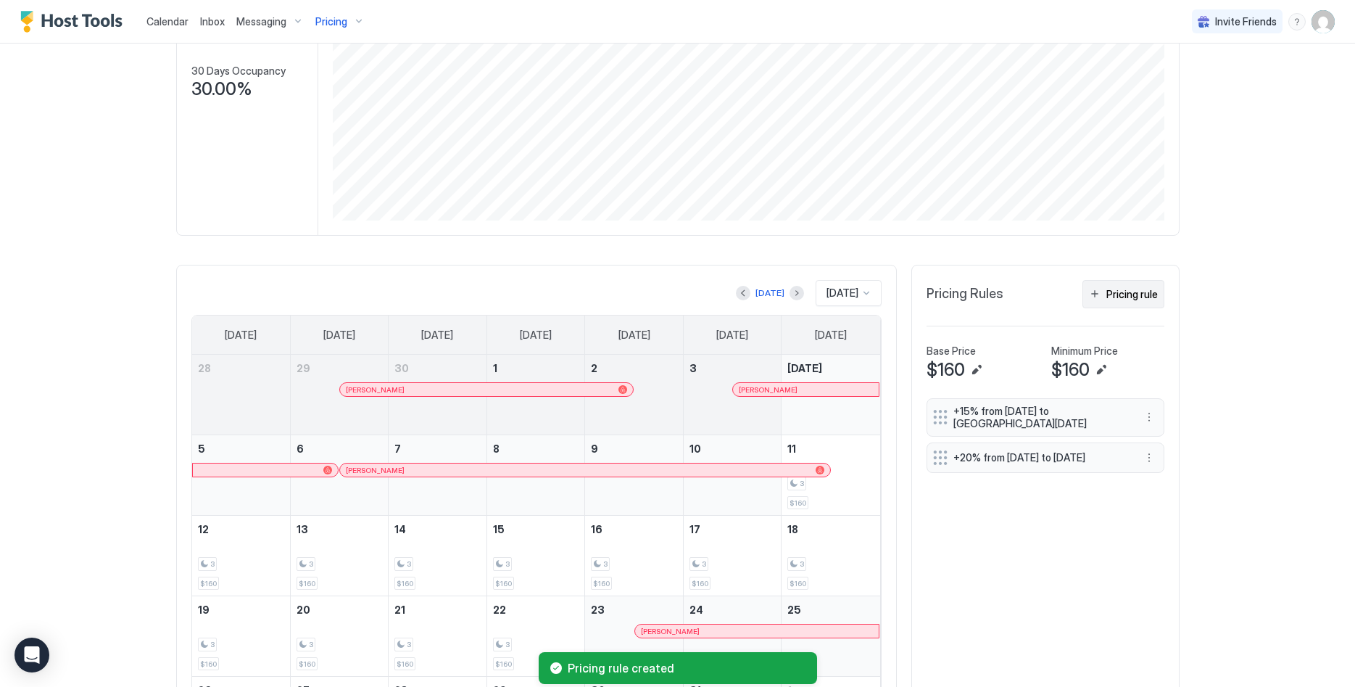
click at [1122, 291] on div "Pricing rule" at bounding box center [1131, 293] width 51 height 15
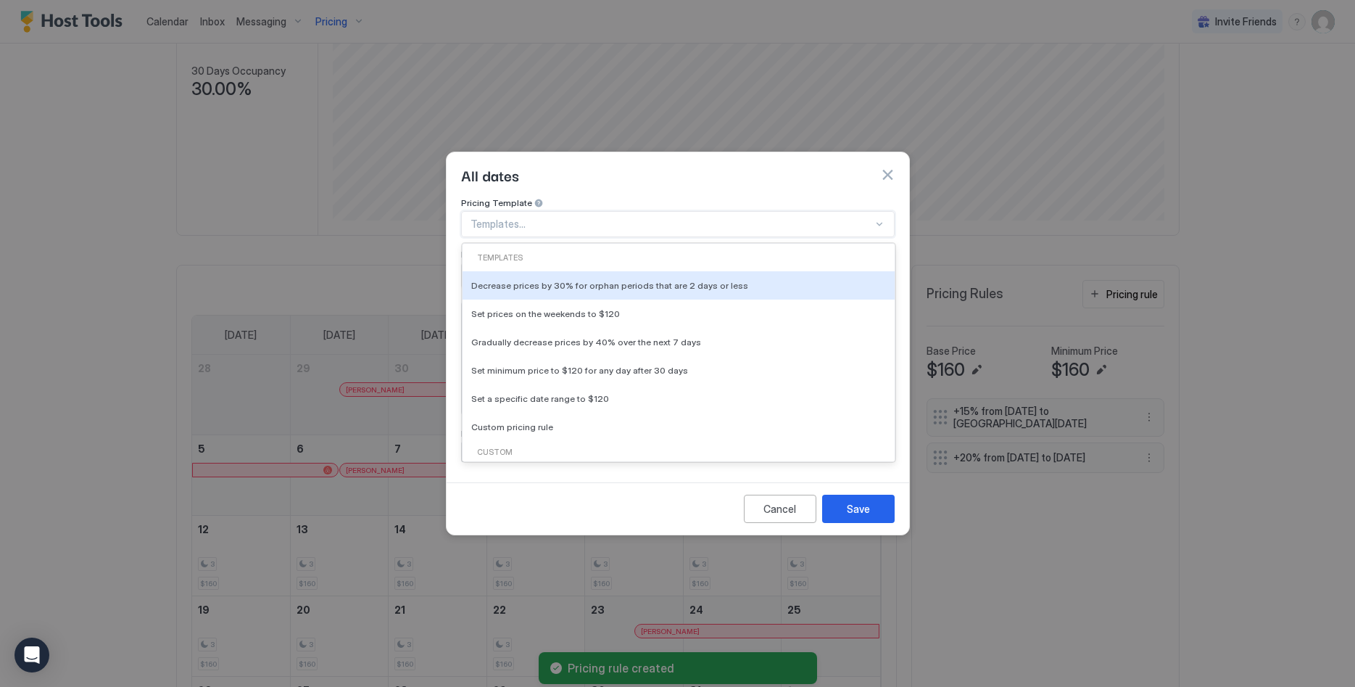
click at [592, 211] on div "Templates..." at bounding box center [678, 224] width 434 height 26
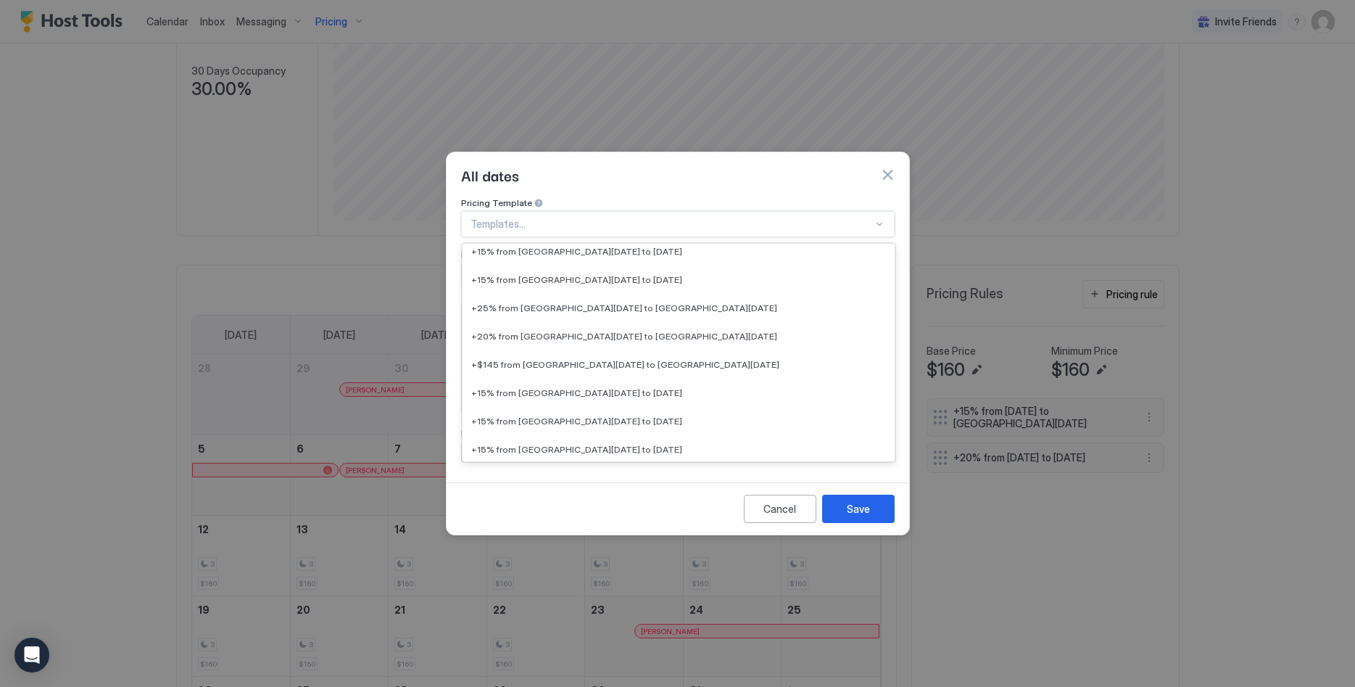
scroll to position [1257, 0]
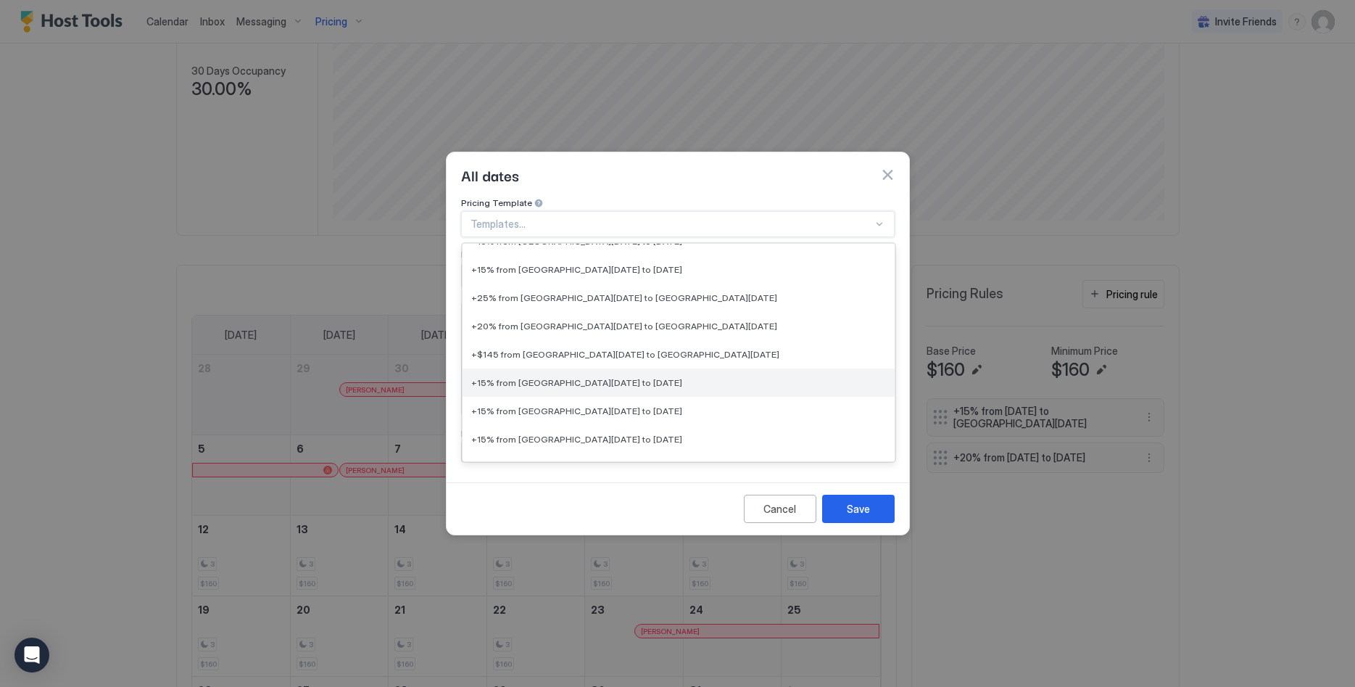
click at [647, 375] on div "+15% from [GEOGRAPHIC_DATA][DATE] to [DATE]" at bounding box center [679, 382] width 432 height 28
type input "**"
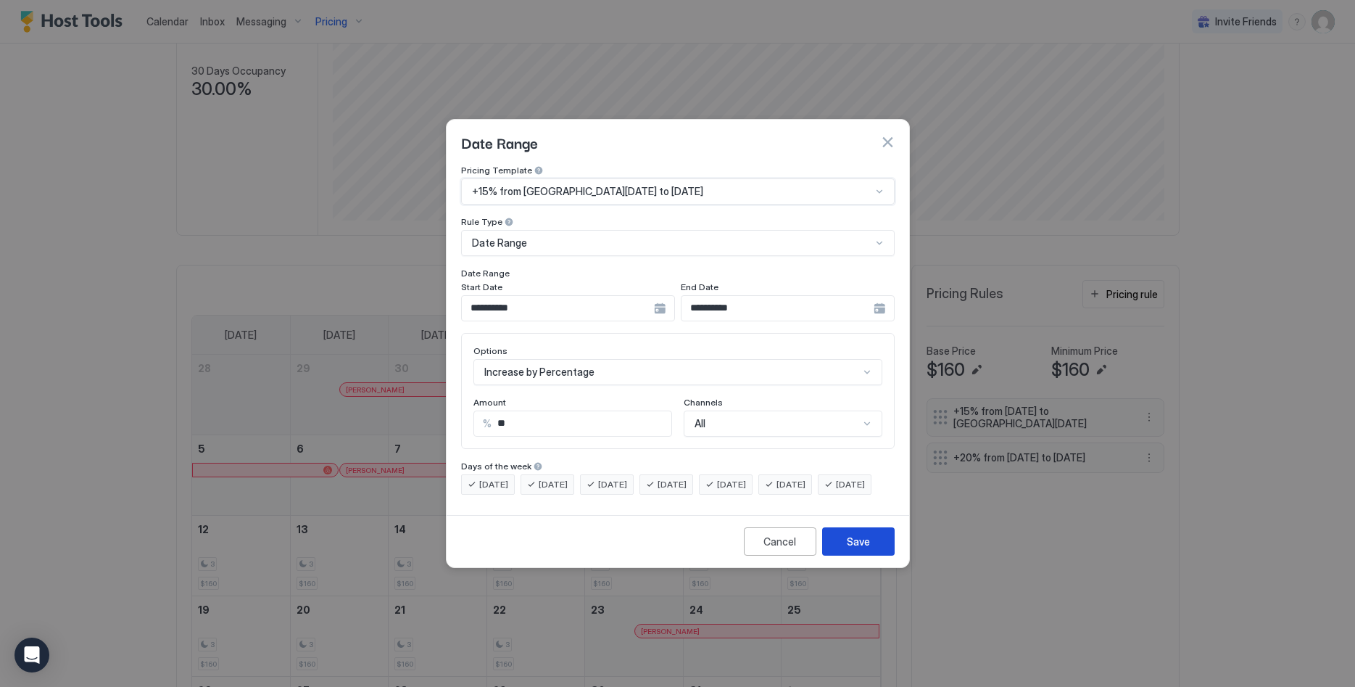
click at [861, 549] on div "Save" at bounding box center [858, 541] width 23 height 15
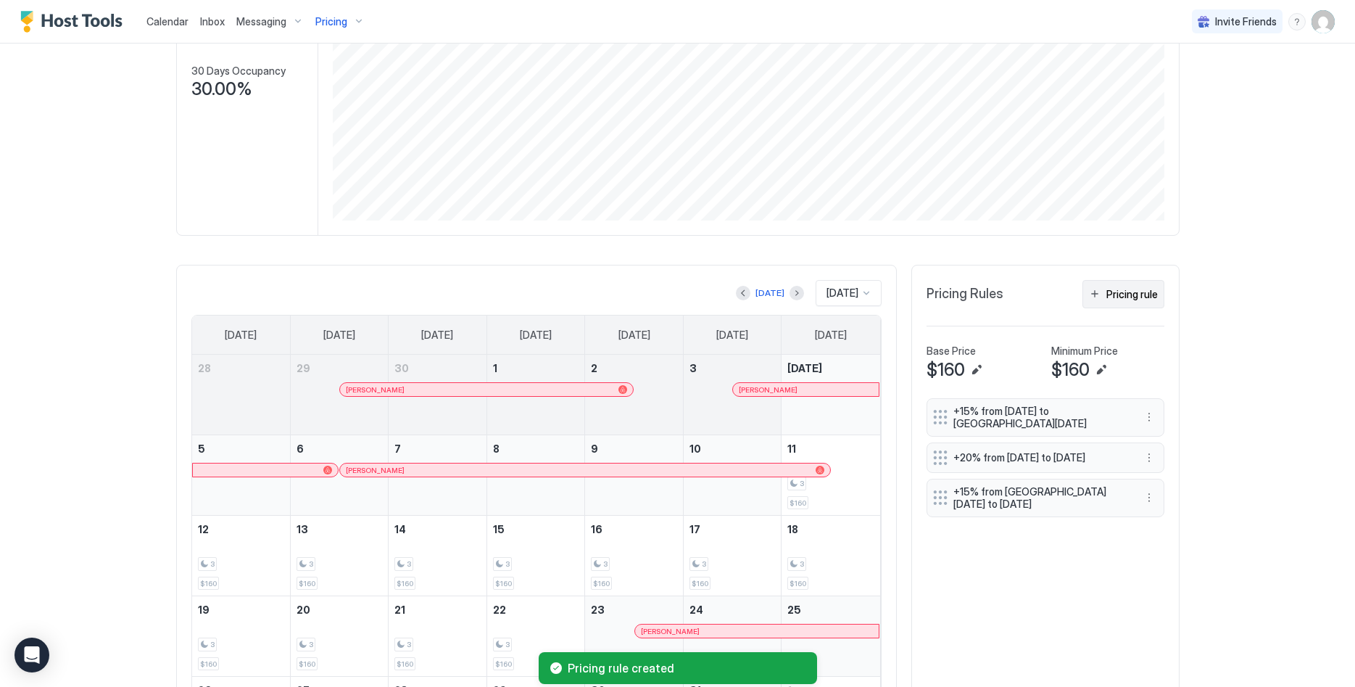
click at [1135, 304] on button "Pricing rule" at bounding box center [1123, 294] width 82 height 28
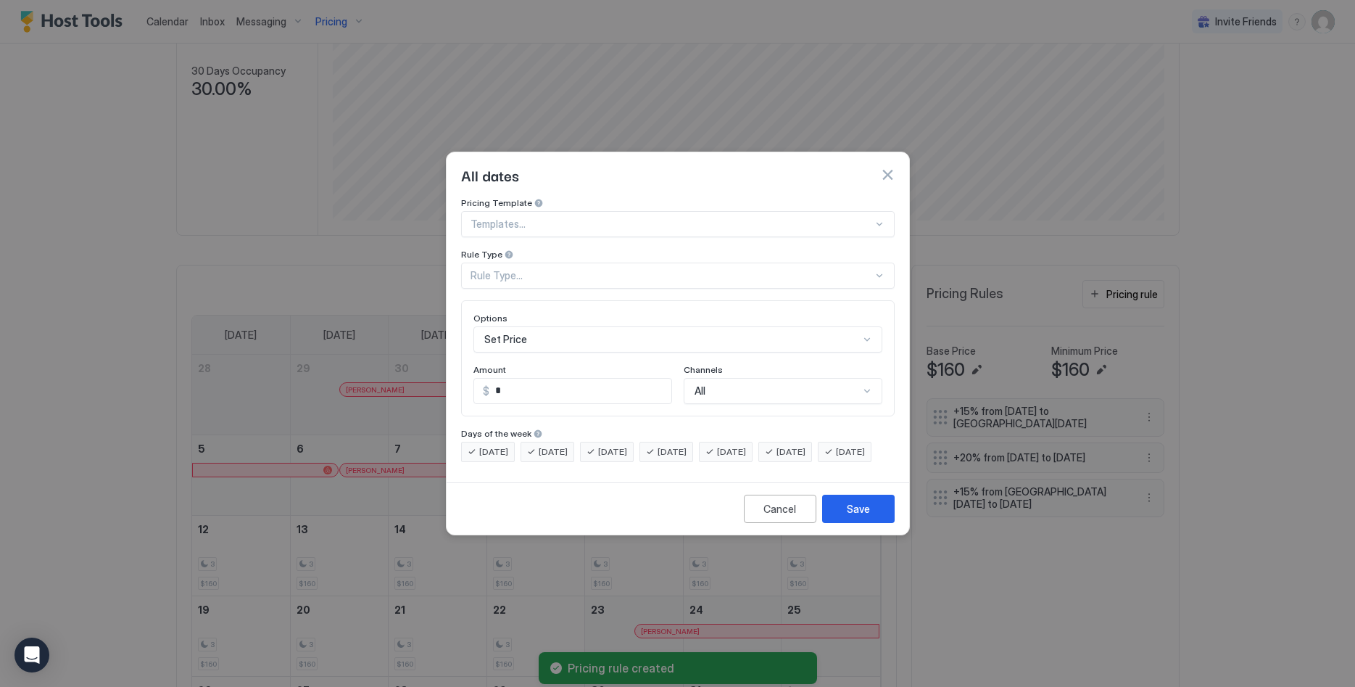
click at [549, 217] on div at bounding box center [671, 223] width 402 height 13
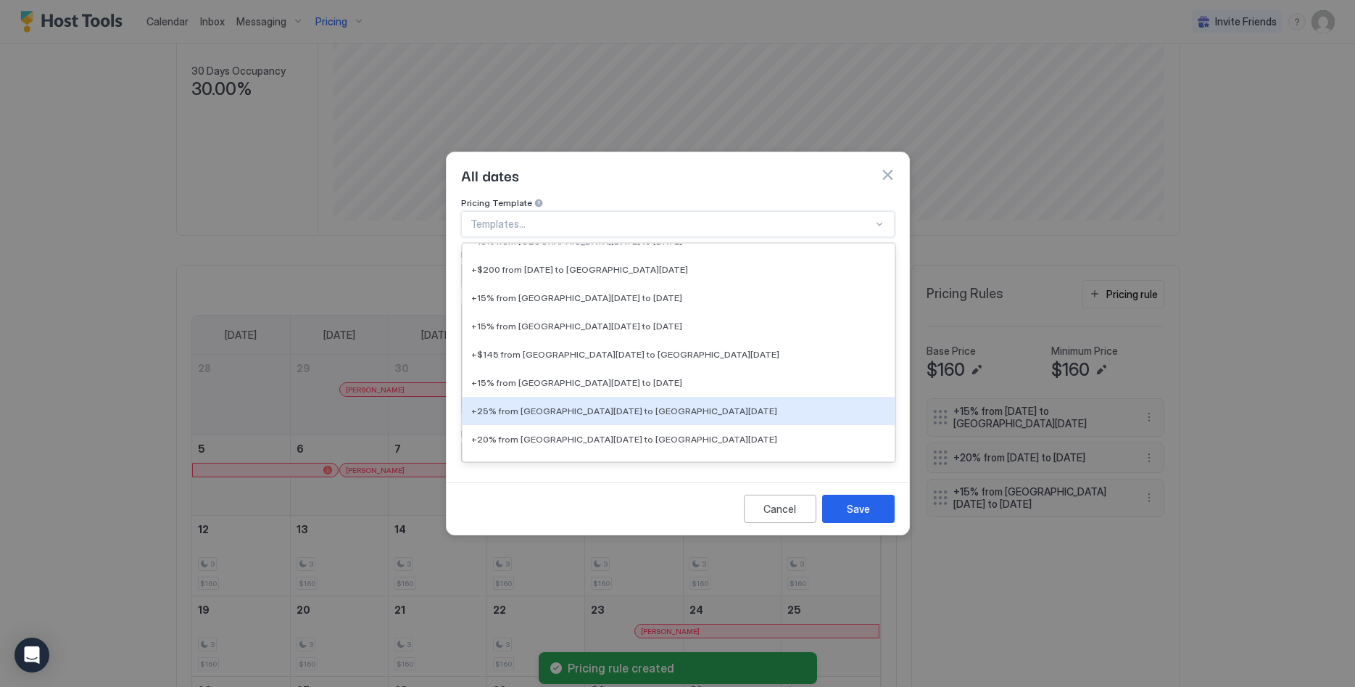
scroll to position [1553, 0]
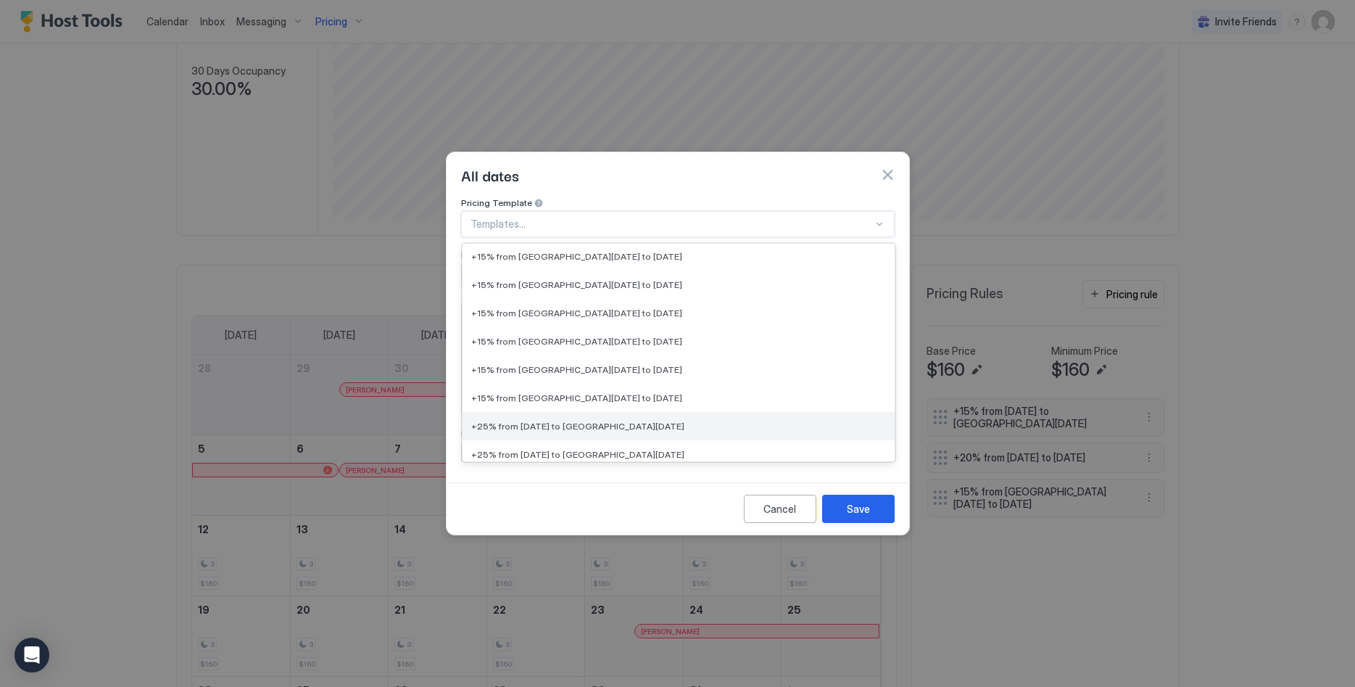
click at [651, 420] on span "+25% from [DATE] to [GEOGRAPHIC_DATA][DATE]" at bounding box center [577, 425] width 213 height 11
type input "**"
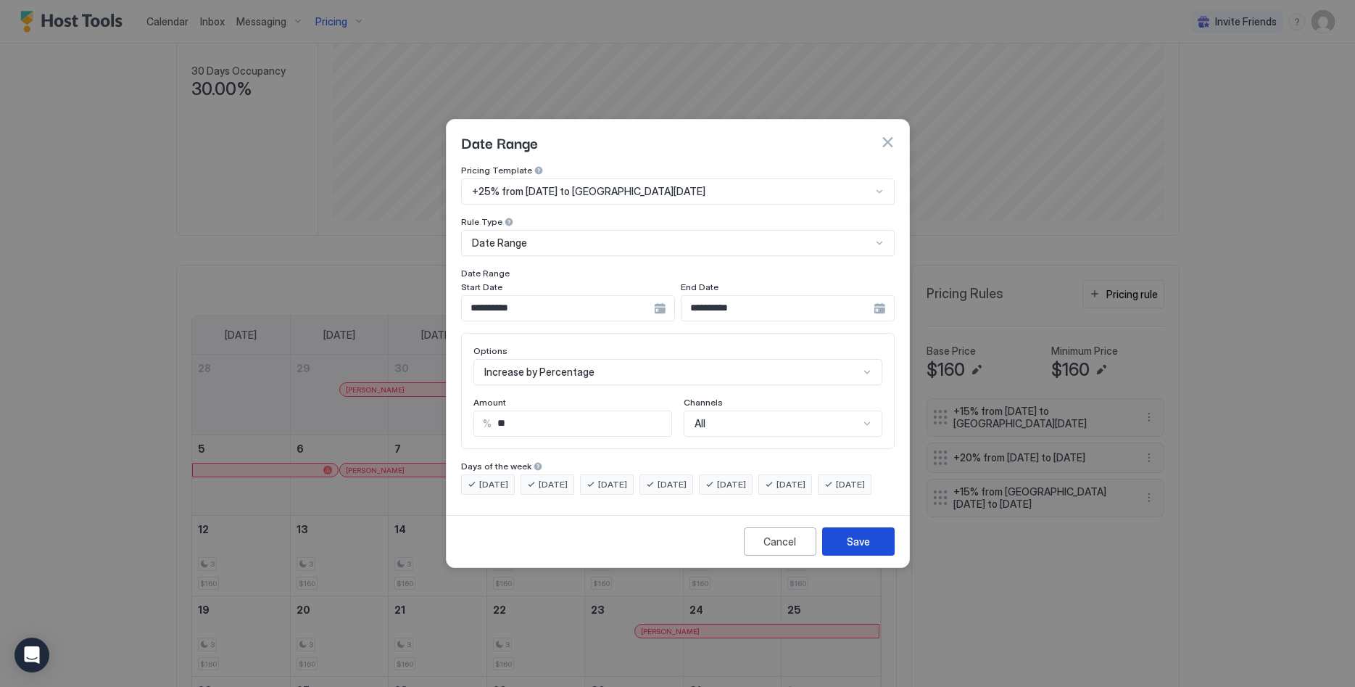
click at [841, 548] on button "Save" at bounding box center [858, 541] width 72 height 28
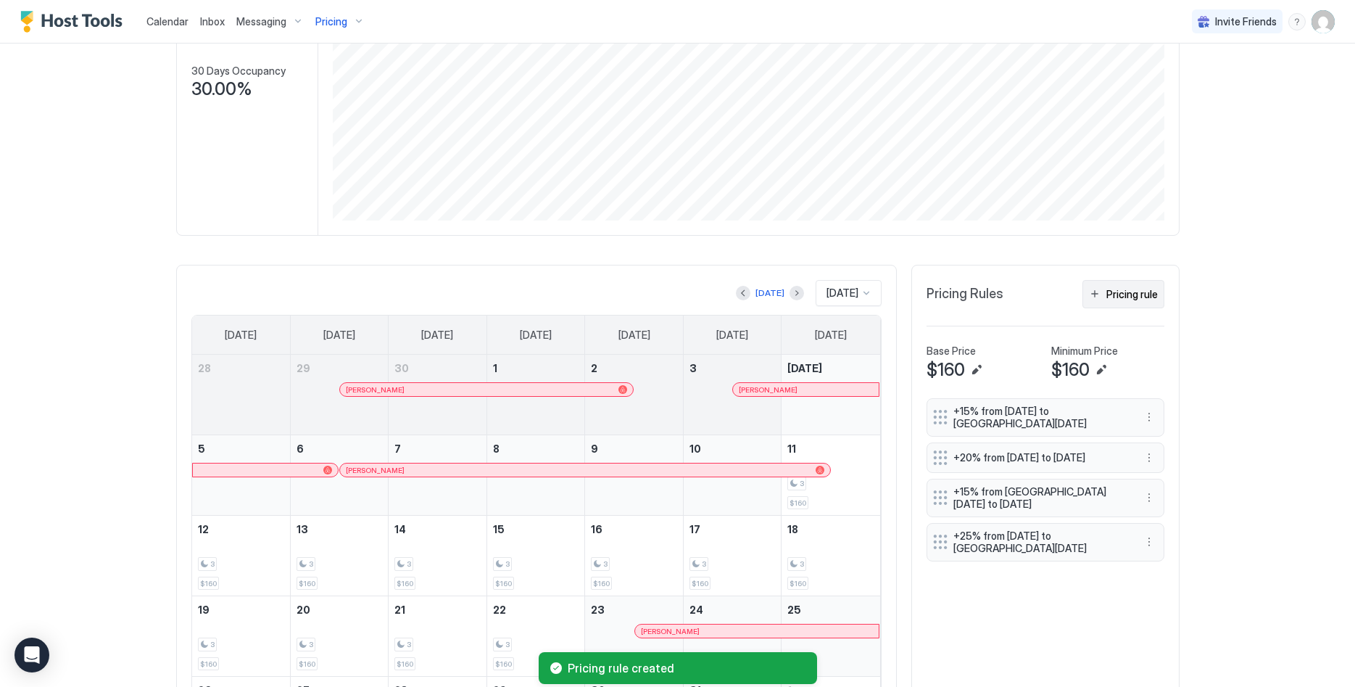
click at [1099, 287] on button "Pricing rule" at bounding box center [1123, 294] width 82 height 28
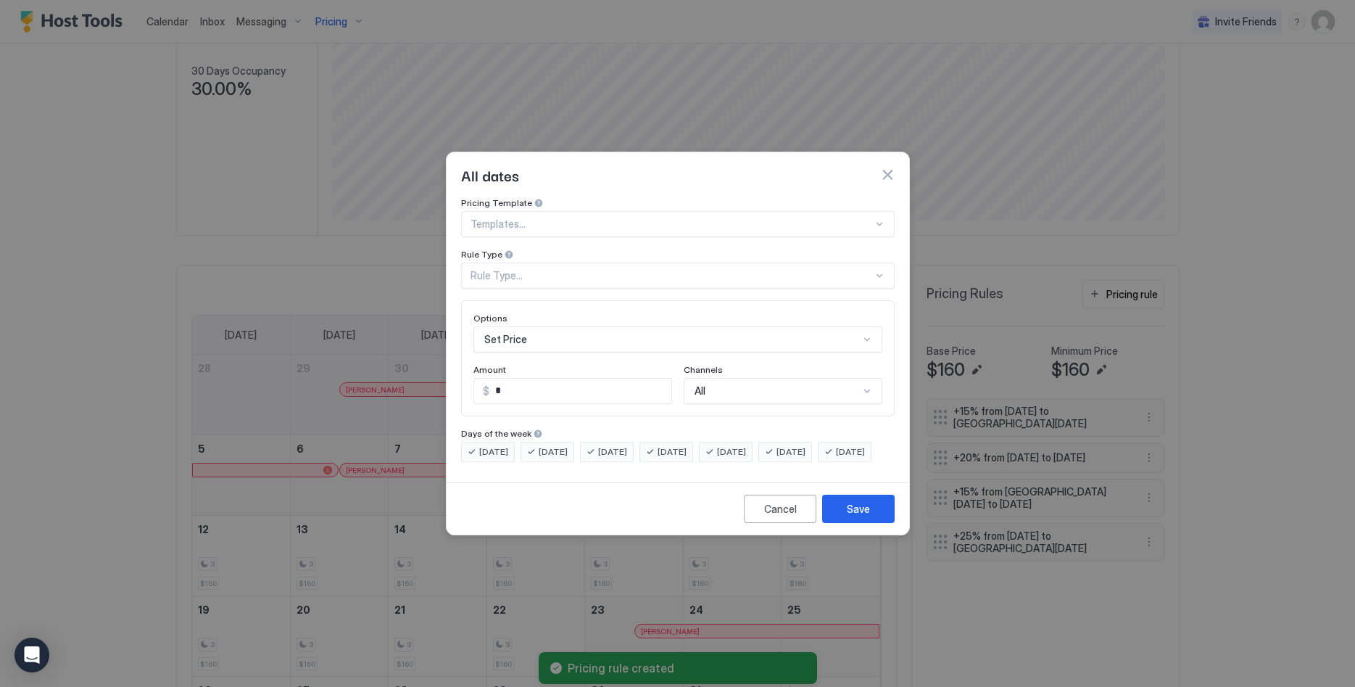
click at [587, 197] on div "Pricing Template" at bounding box center [677, 204] width 434 height 14
click at [590, 211] on div "Templates..." at bounding box center [678, 224] width 434 height 26
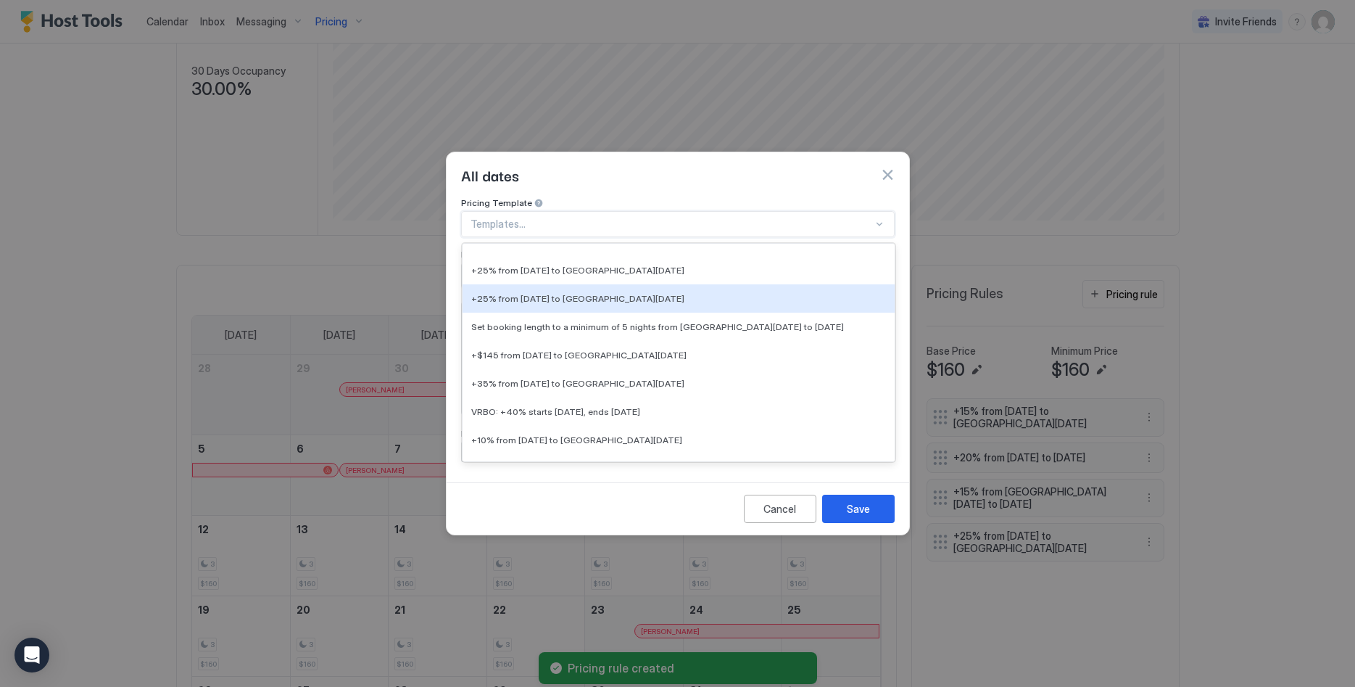
scroll to position [2218, 0]
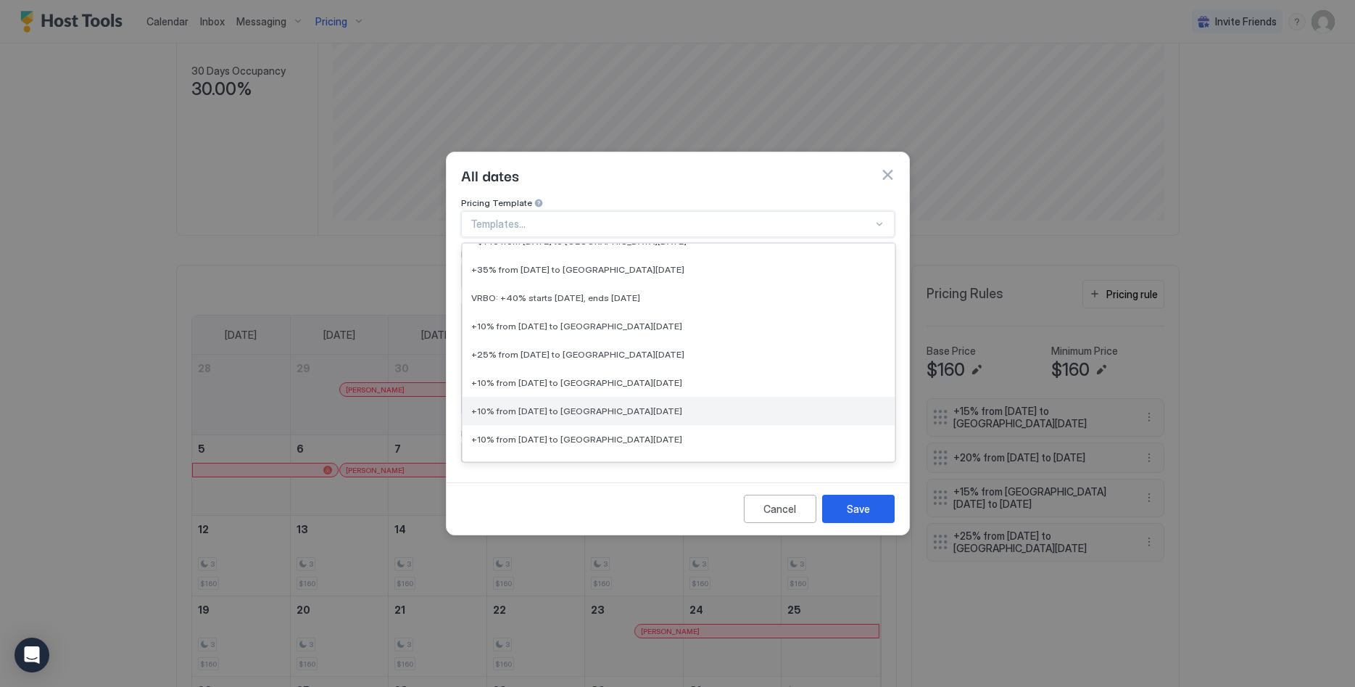
click at [607, 405] on span "+10% from [DATE] to [GEOGRAPHIC_DATA][DATE]" at bounding box center [576, 410] width 211 height 11
type input "**"
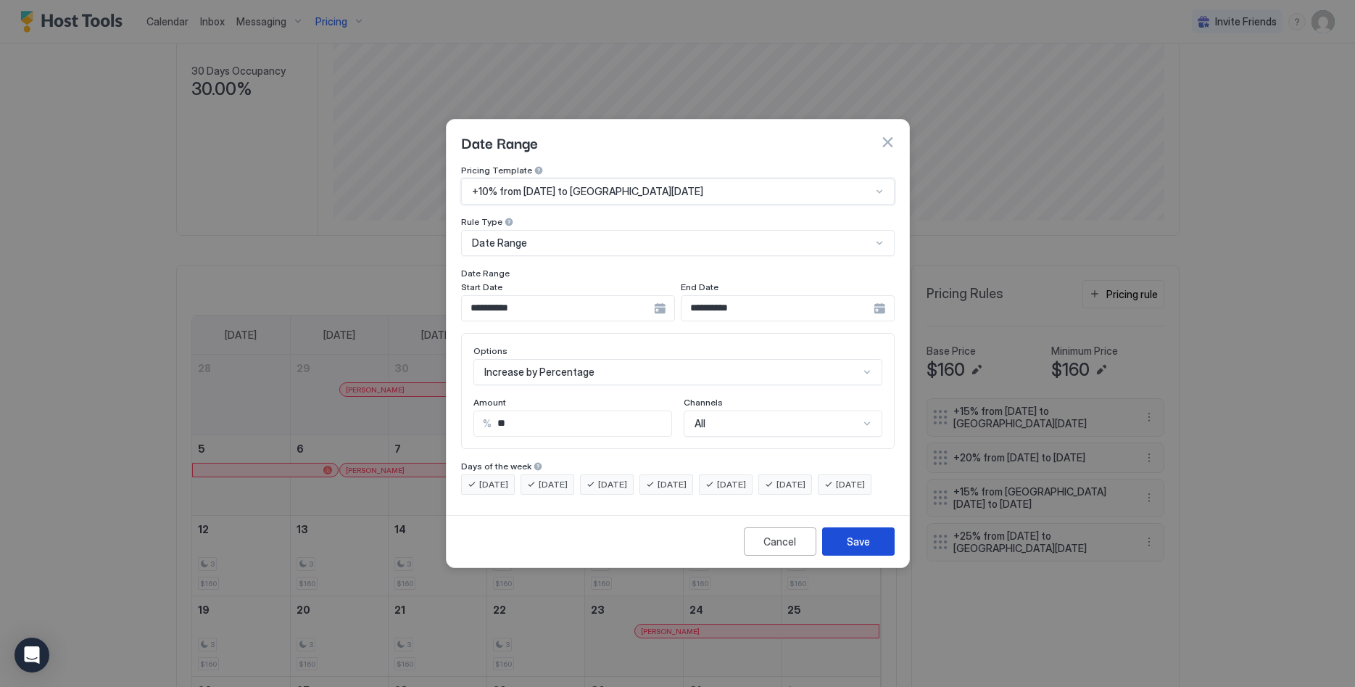
click at [850, 549] on div "Save" at bounding box center [858, 541] width 23 height 15
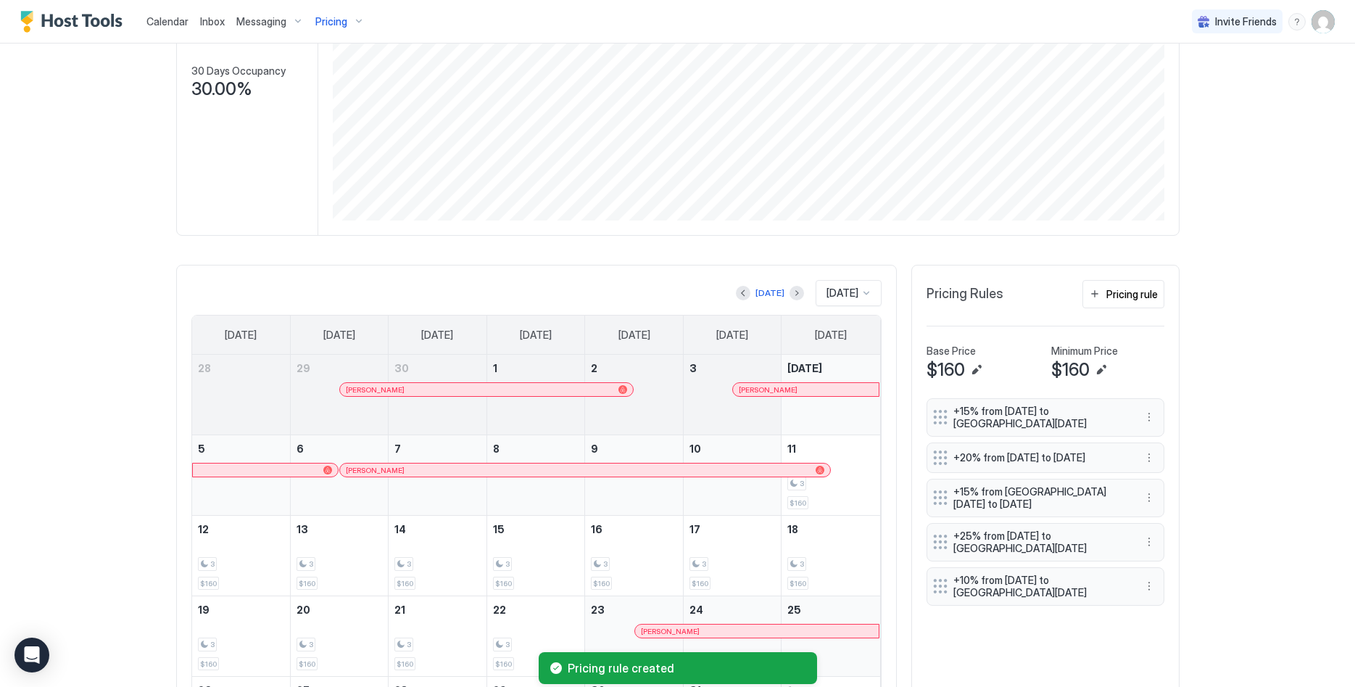
click at [1128, 303] on button "Pricing rule" at bounding box center [1123, 294] width 82 height 28
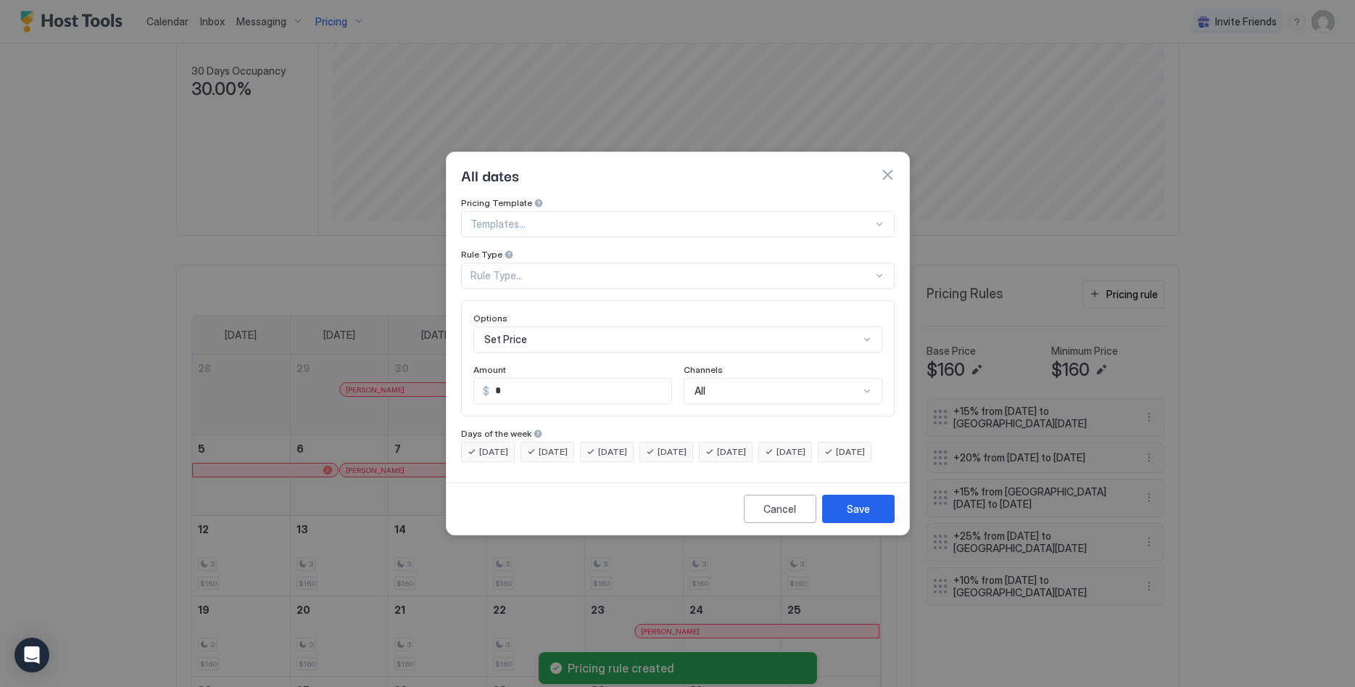
click at [582, 217] on div at bounding box center [671, 223] width 402 height 13
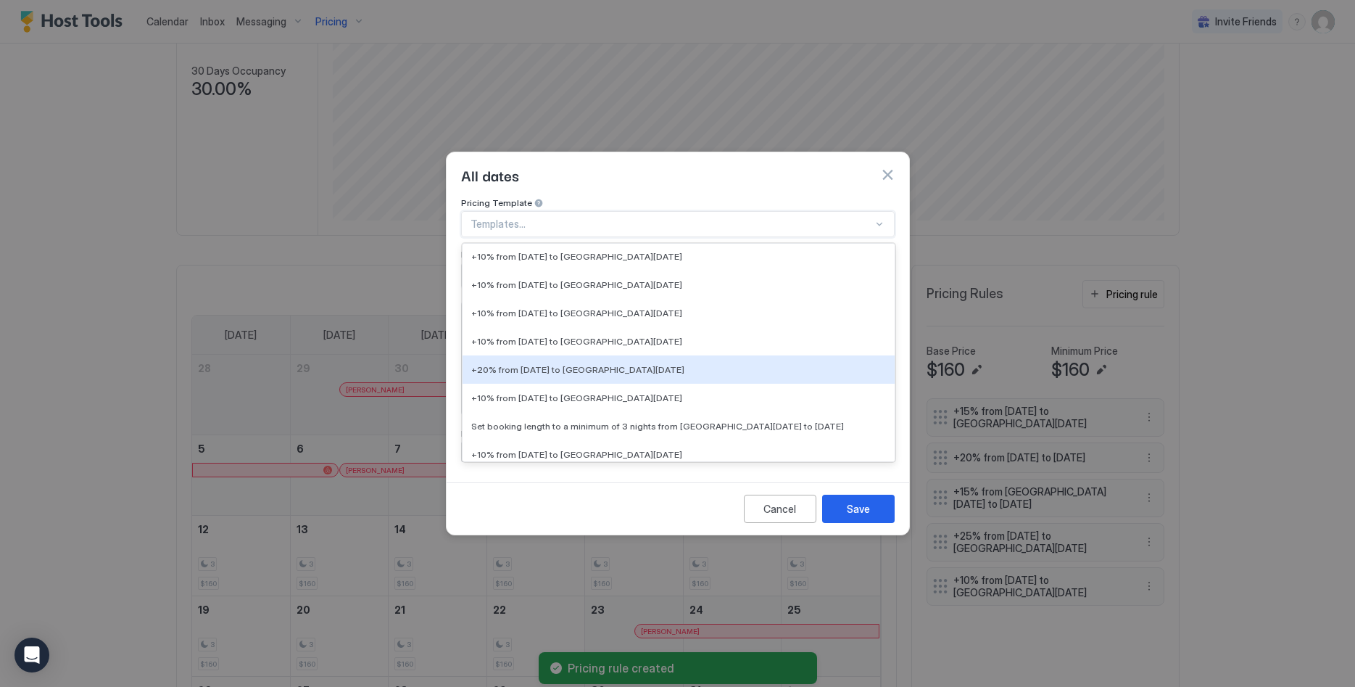
scroll to position [2810, 0]
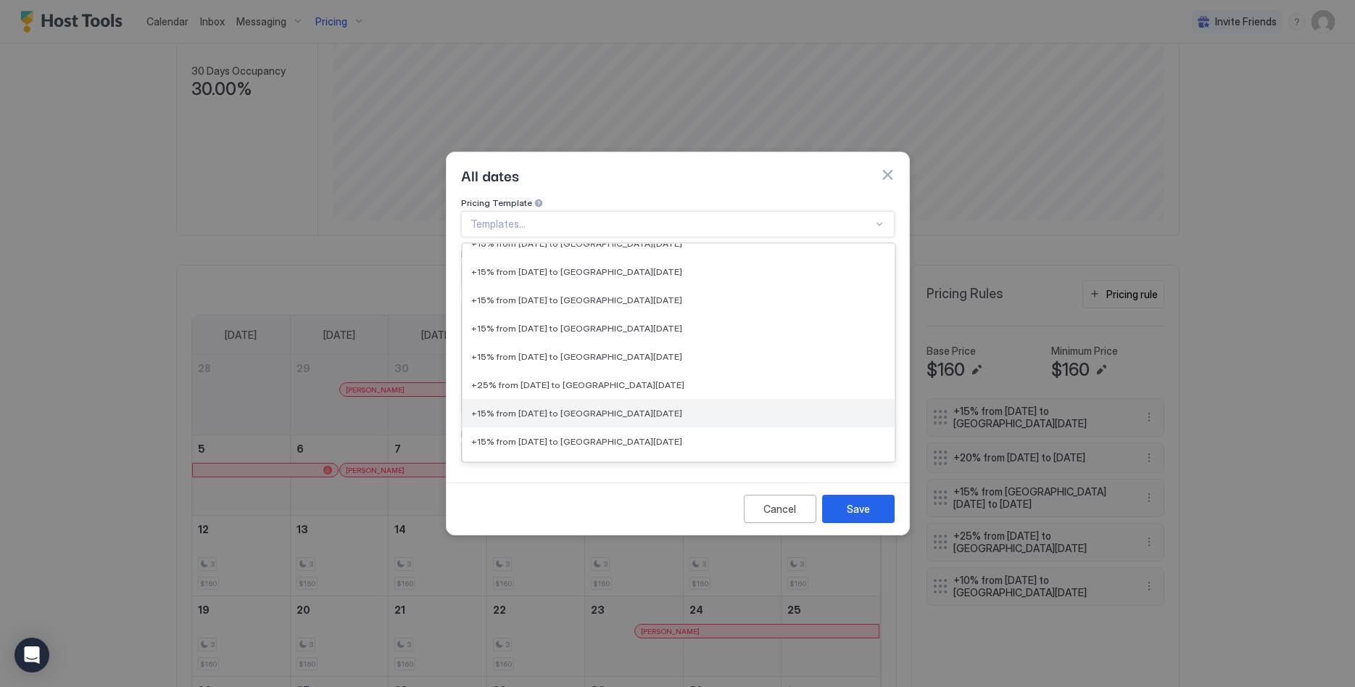
click at [642, 407] on span "+15% from [DATE] to [GEOGRAPHIC_DATA][DATE]" at bounding box center [576, 412] width 211 height 11
type input "**"
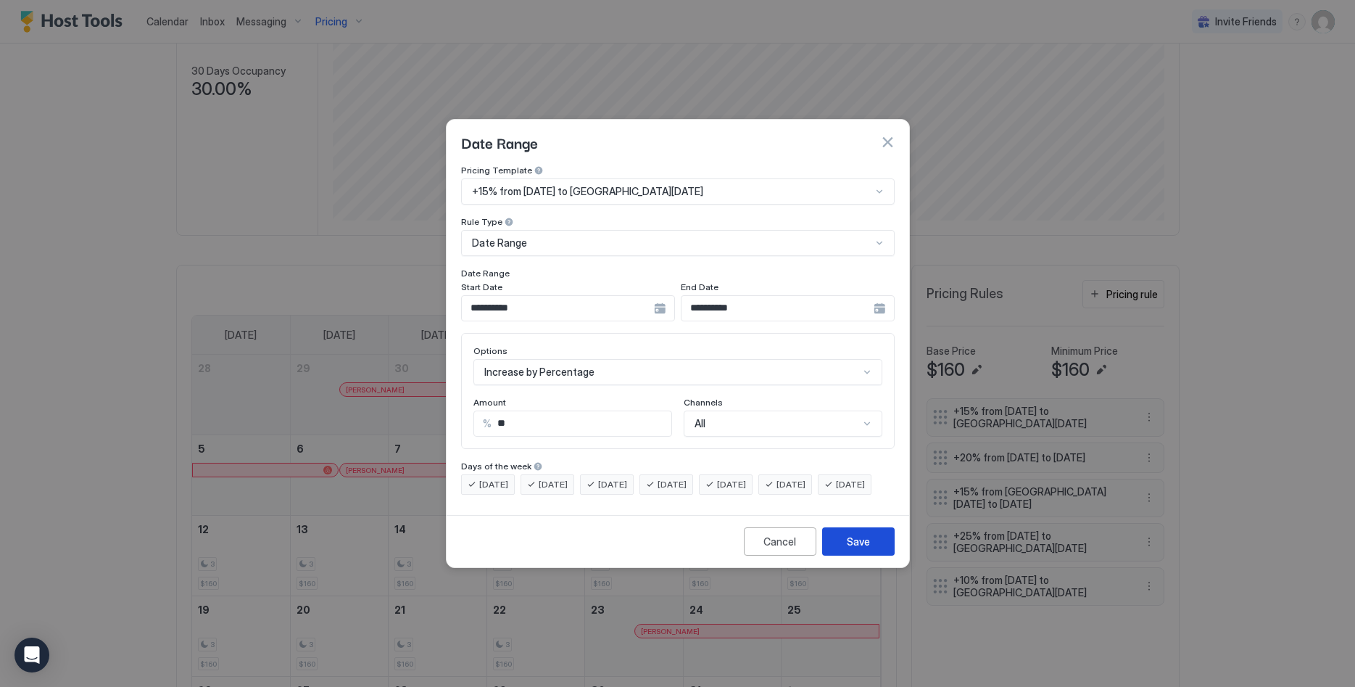
click at [855, 549] on div "Save" at bounding box center [858, 541] width 23 height 15
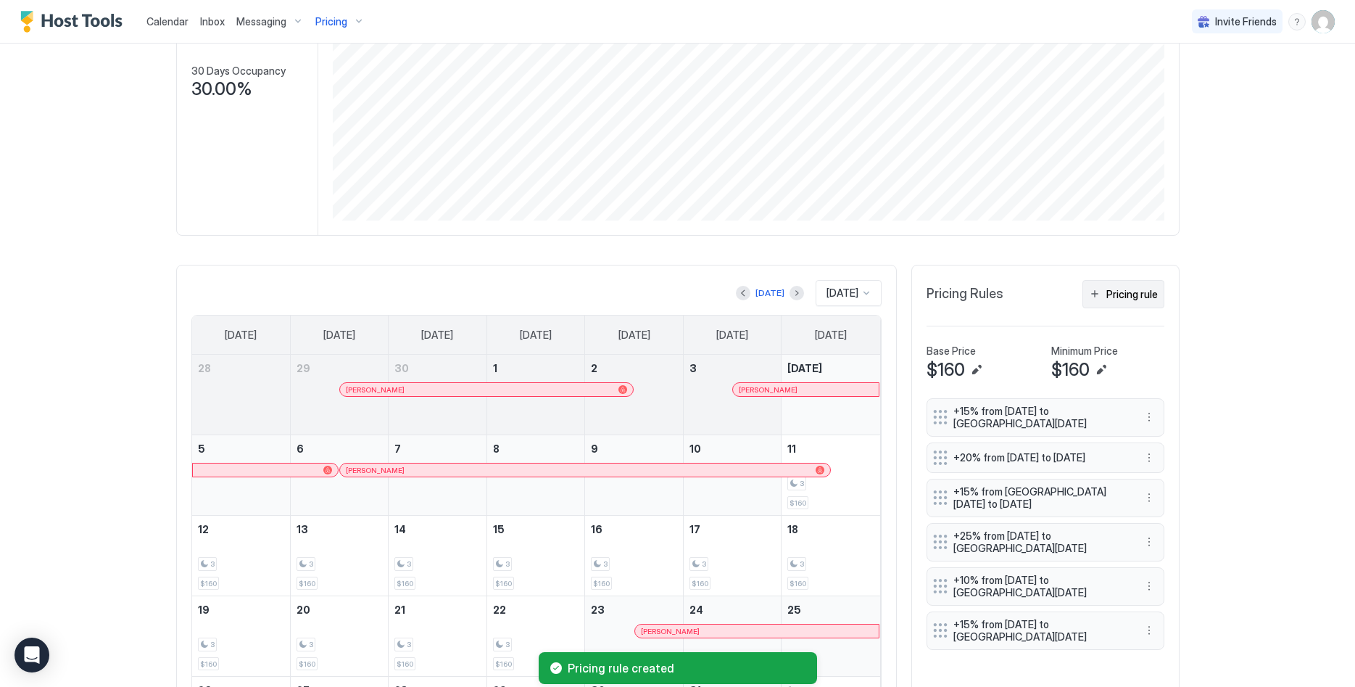
click at [1123, 286] on div "Pricing rule" at bounding box center [1131, 293] width 51 height 15
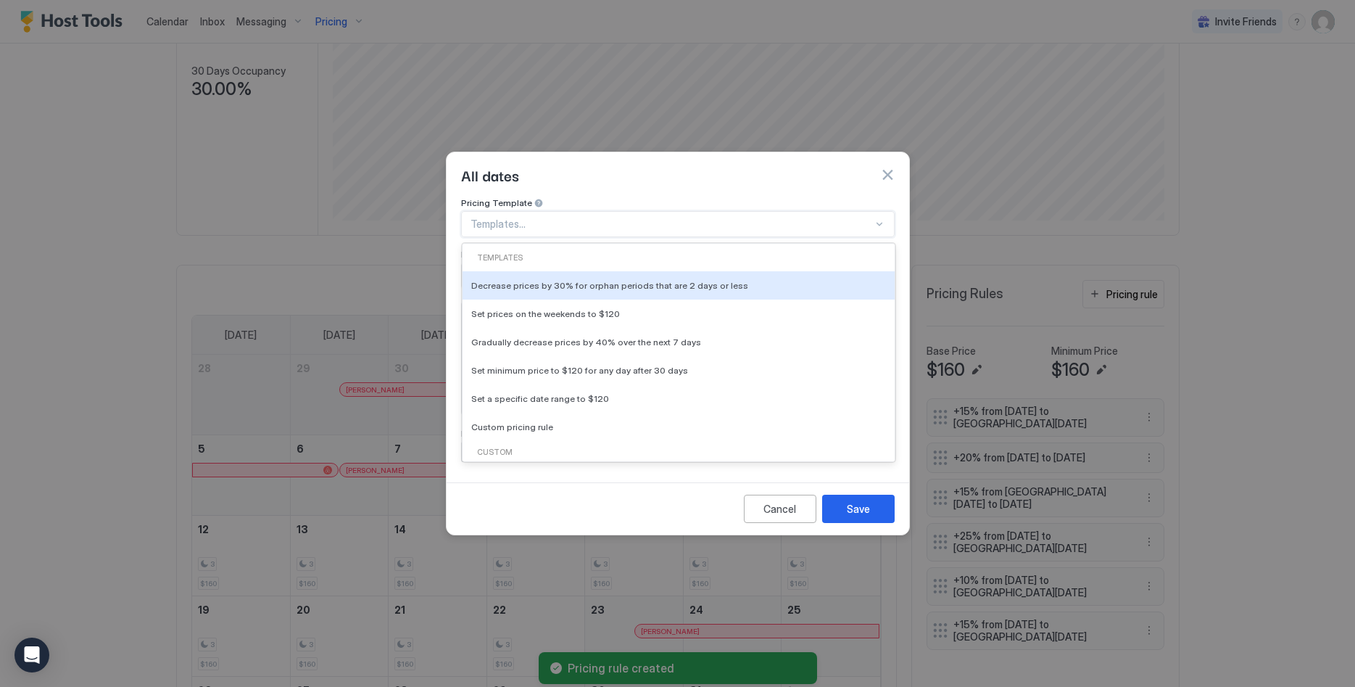
click at [606, 217] on div at bounding box center [671, 223] width 402 height 13
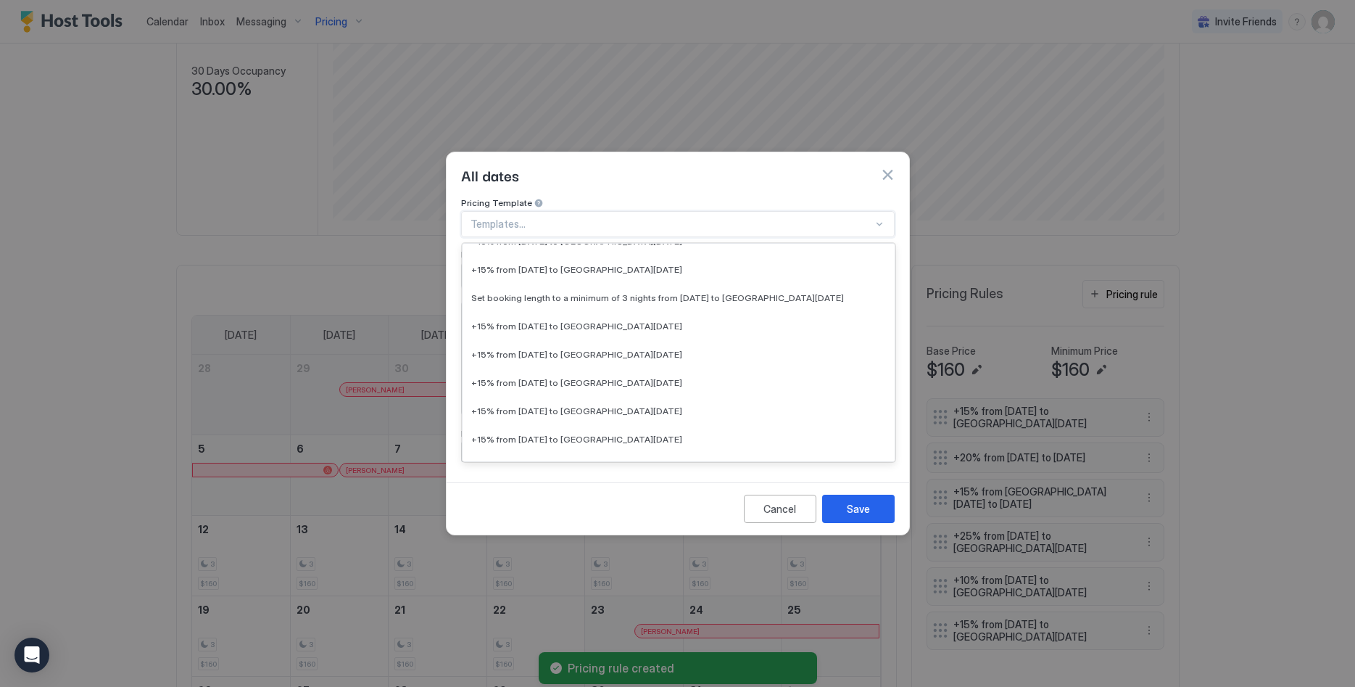
scroll to position [3475, 0]
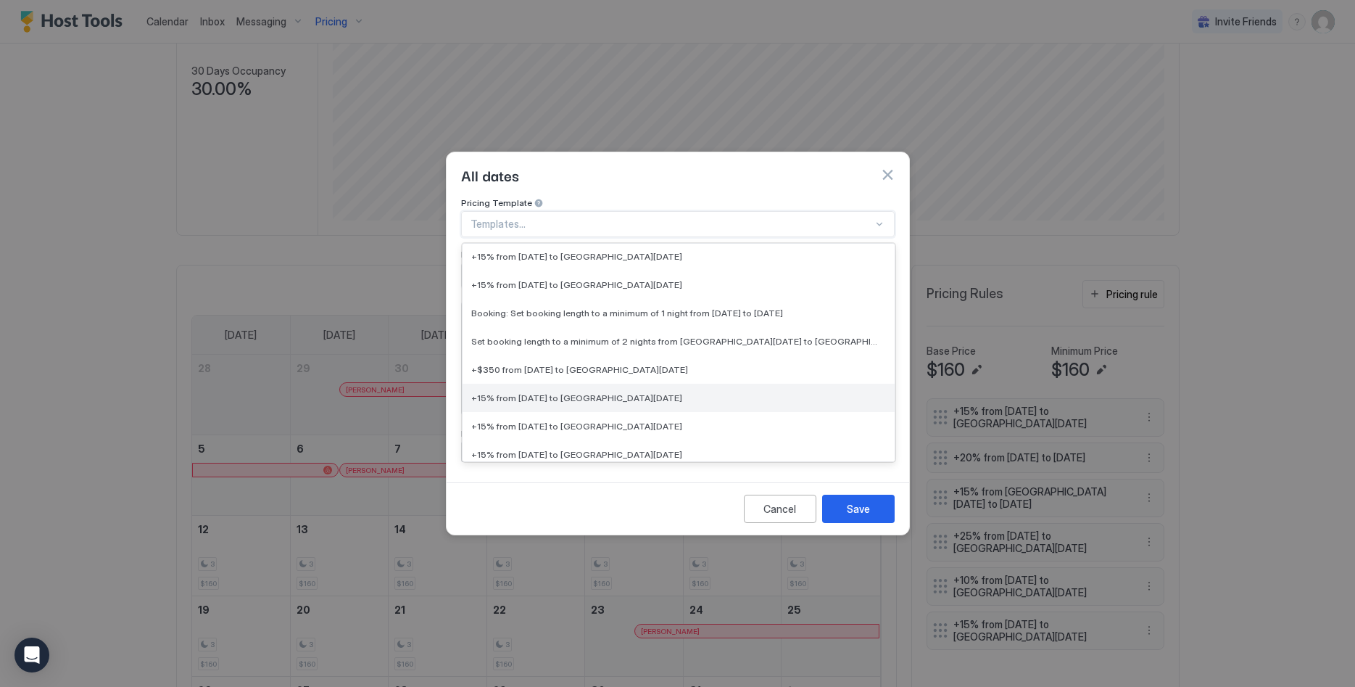
click at [663, 392] on span "+15% from [DATE] to [GEOGRAPHIC_DATA][DATE]" at bounding box center [576, 397] width 211 height 11
type input "**"
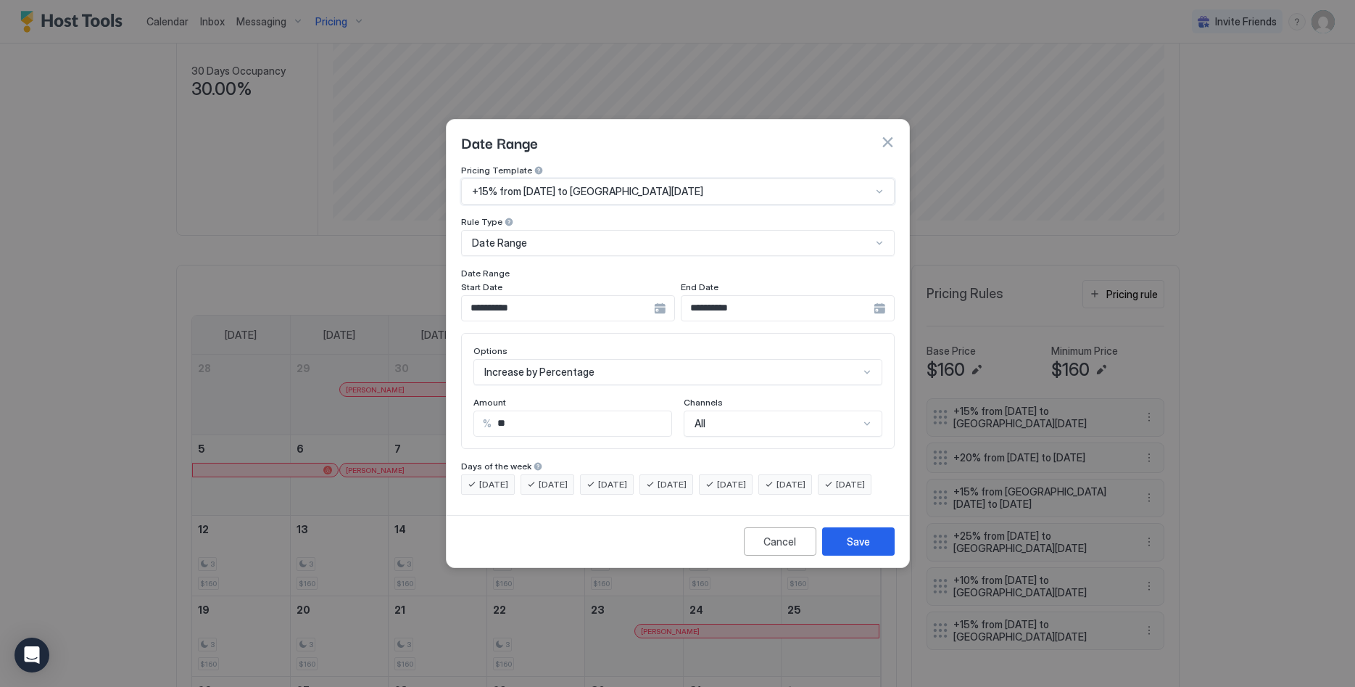
click at [887, 545] on button "Save" at bounding box center [858, 541] width 72 height 28
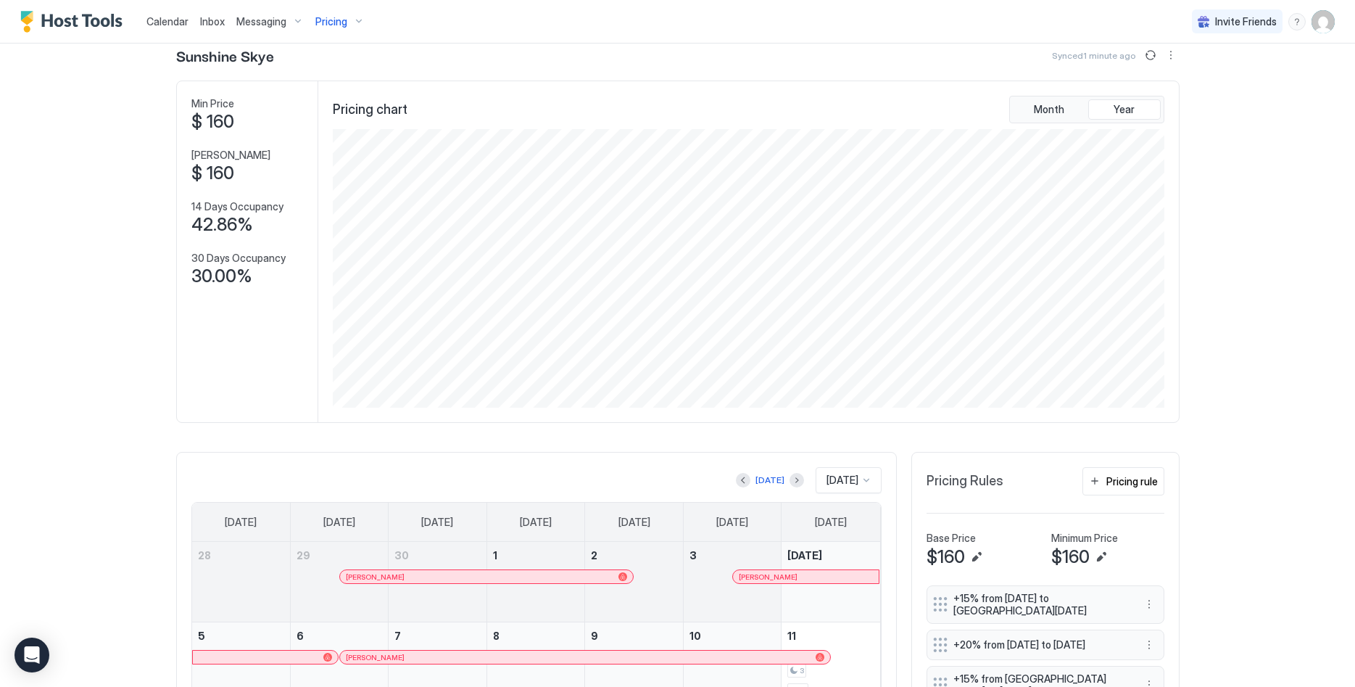
scroll to position [0, 0]
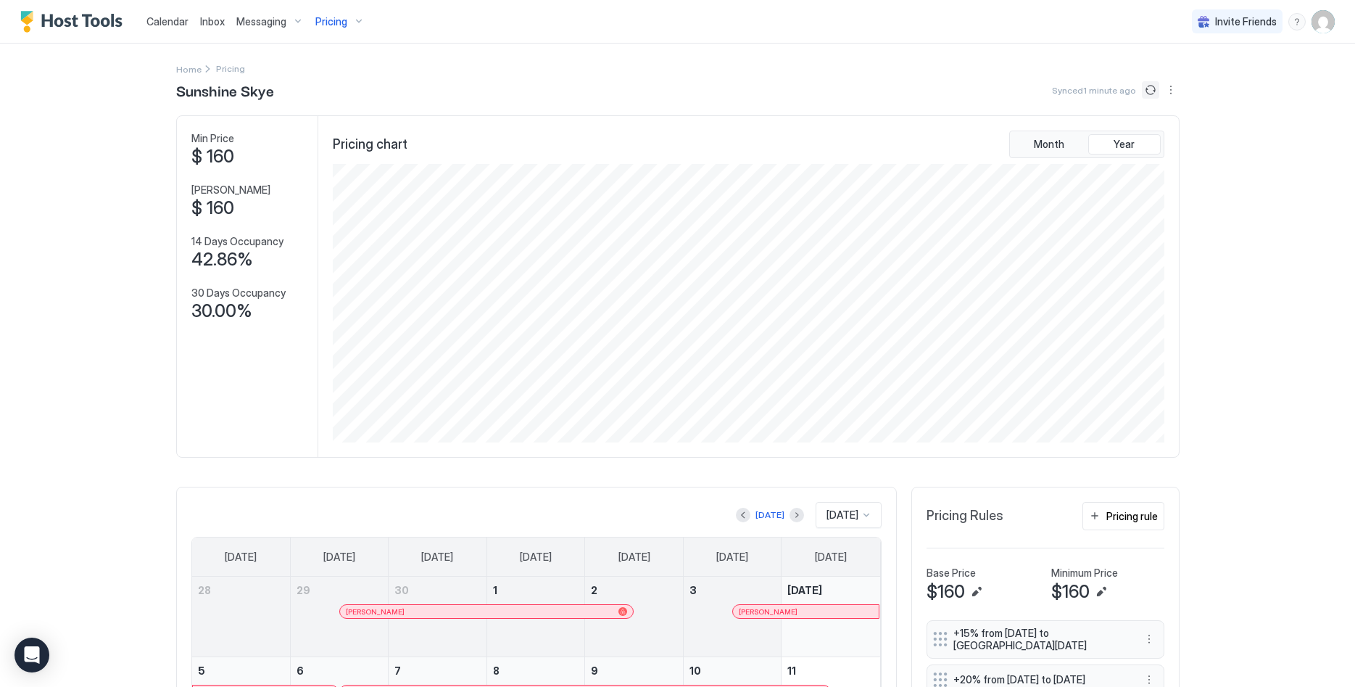
click at [1147, 86] on button "Sync prices" at bounding box center [1150, 89] width 17 height 17
click at [1147, 85] on button "Sync prices" at bounding box center [1150, 89] width 17 height 17
click at [325, 13] on div "Pricing" at bounding box center [340, 21] width 61 height 25
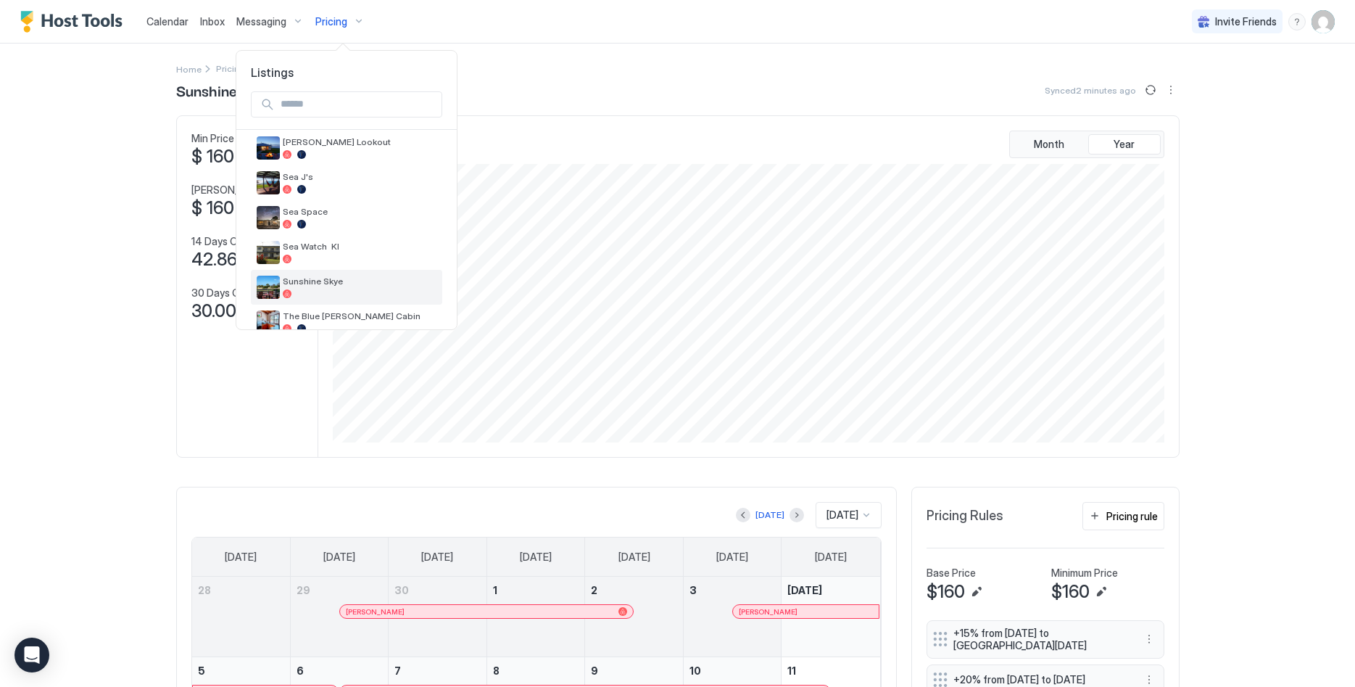
scroll to position [444, 0]
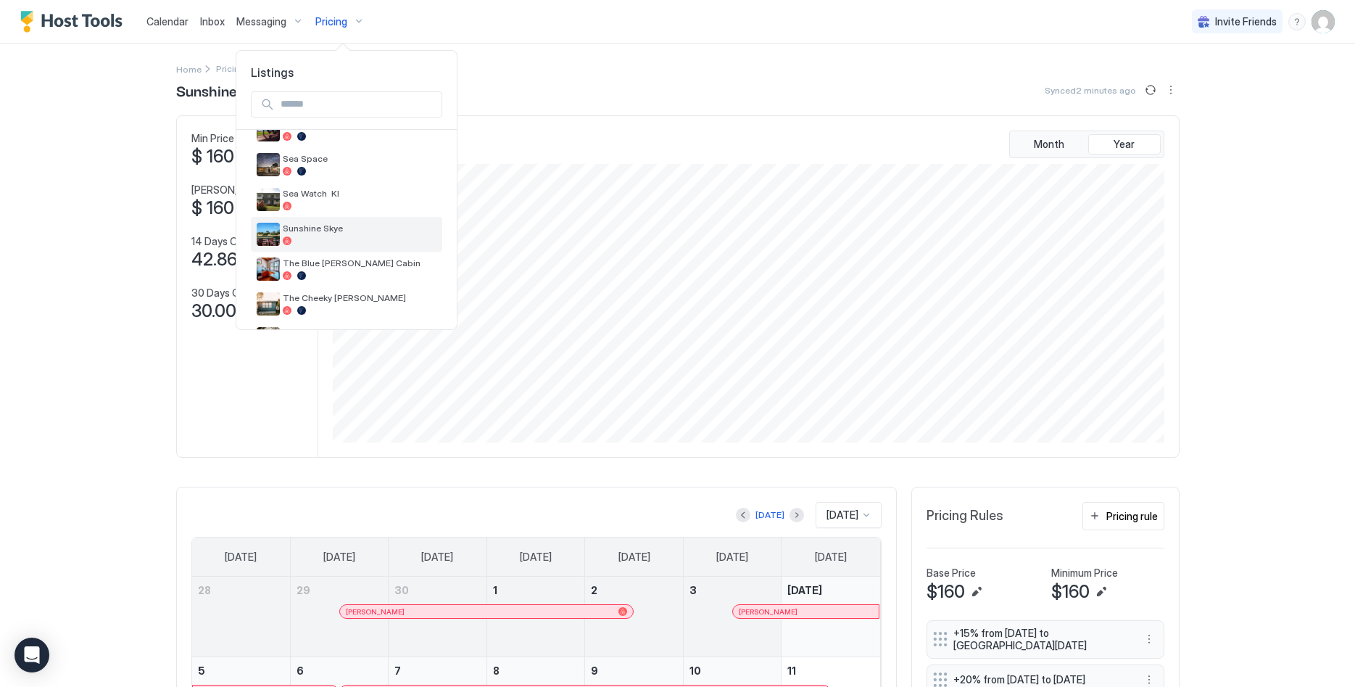
click at [336, 236] on div "Sunshine Skye" at bounding box center [360, 234] width 154 height 22
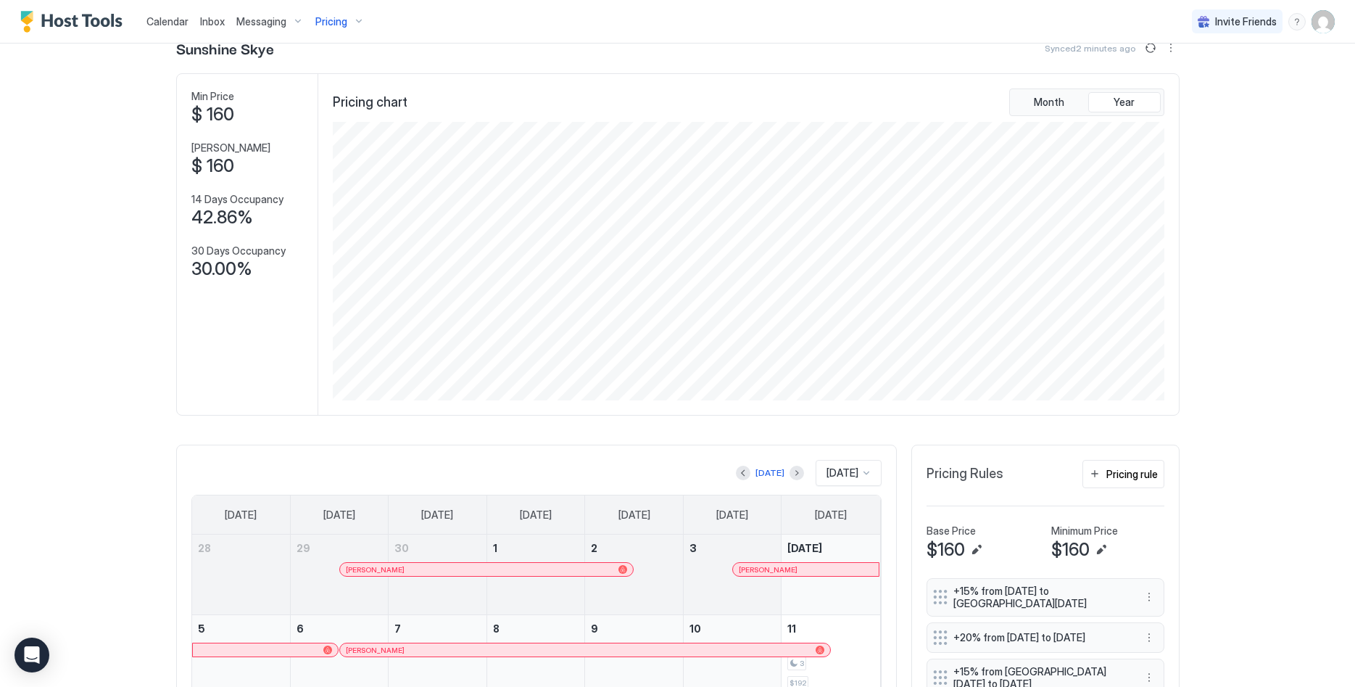
scroll to position [0, 0]
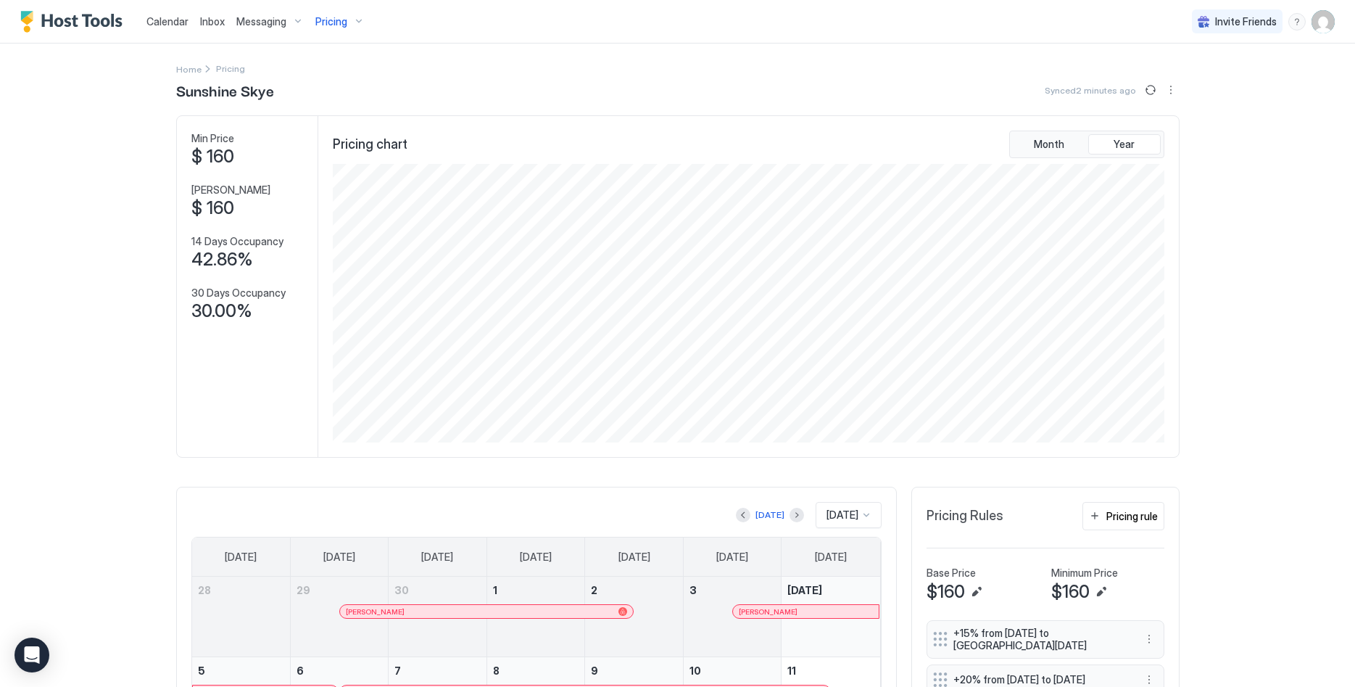
click at [167, 22] on span "Calendar" at bounding box center [167, 21] width 42 height 12
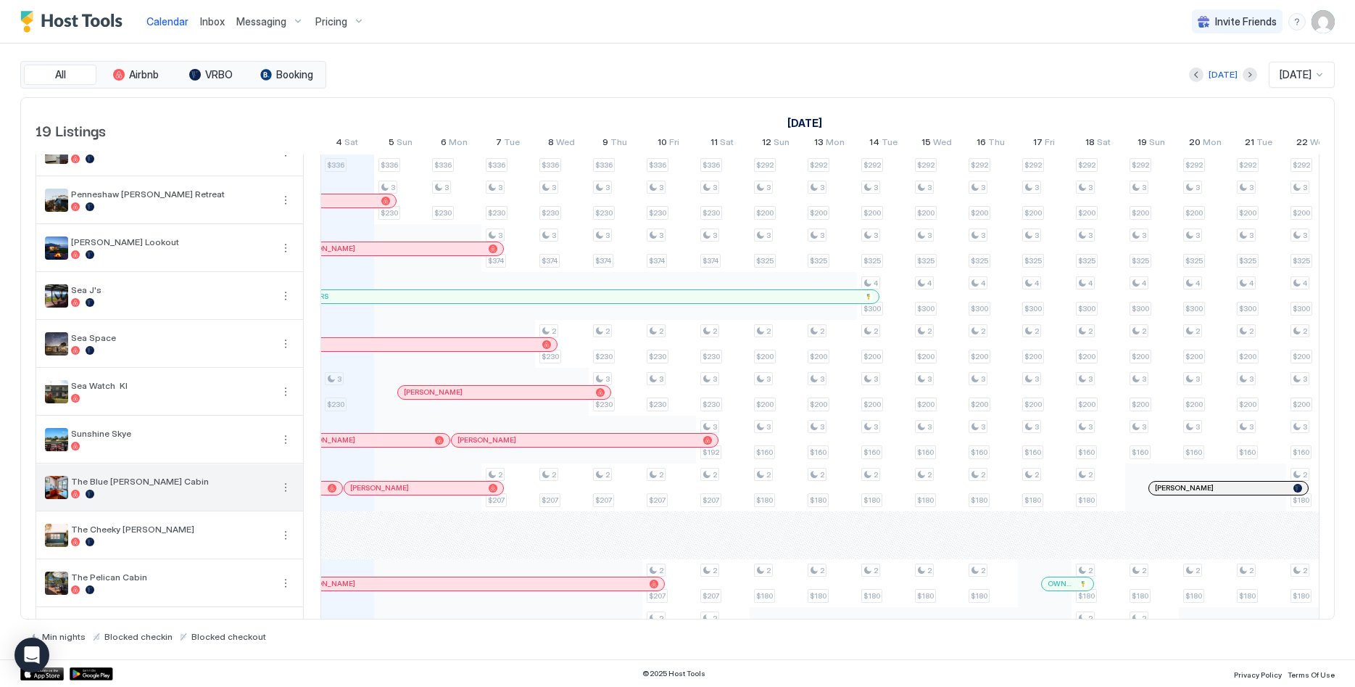
scroll to position [460, 0]
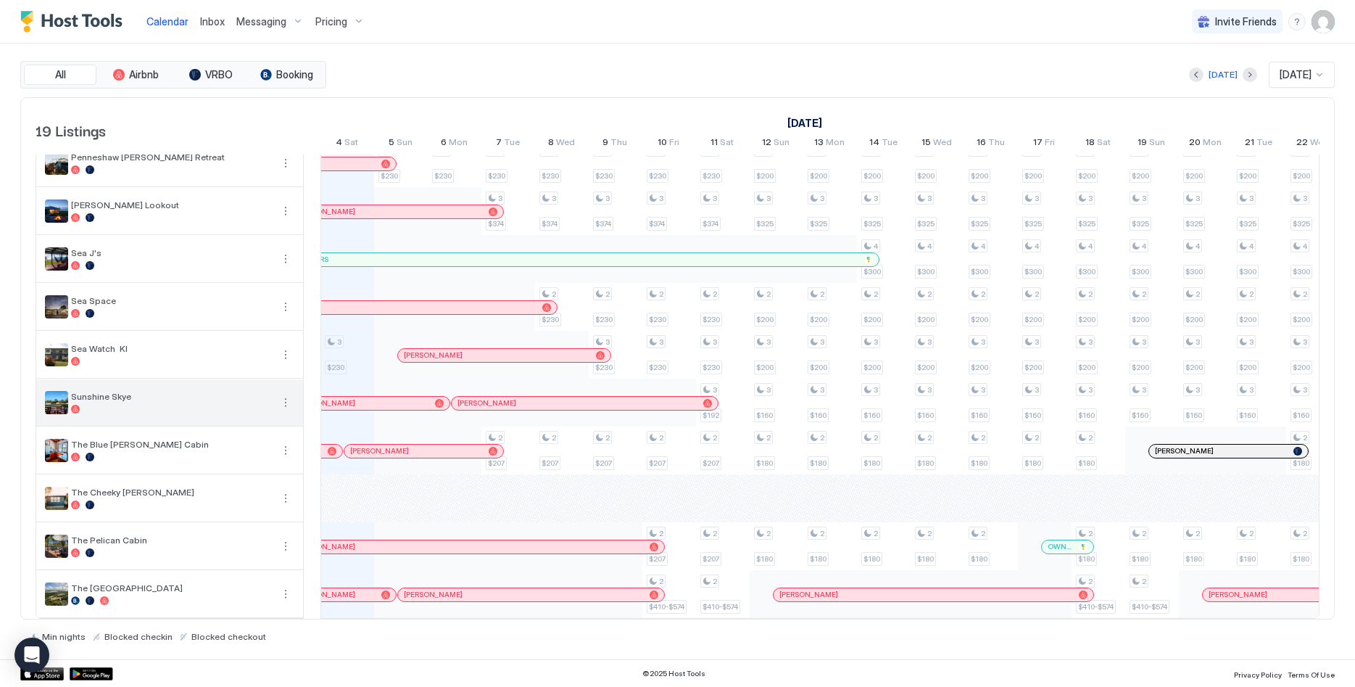
click at [278, 401] on button "More options" at bounding box center [285, 402] width 17 height 17
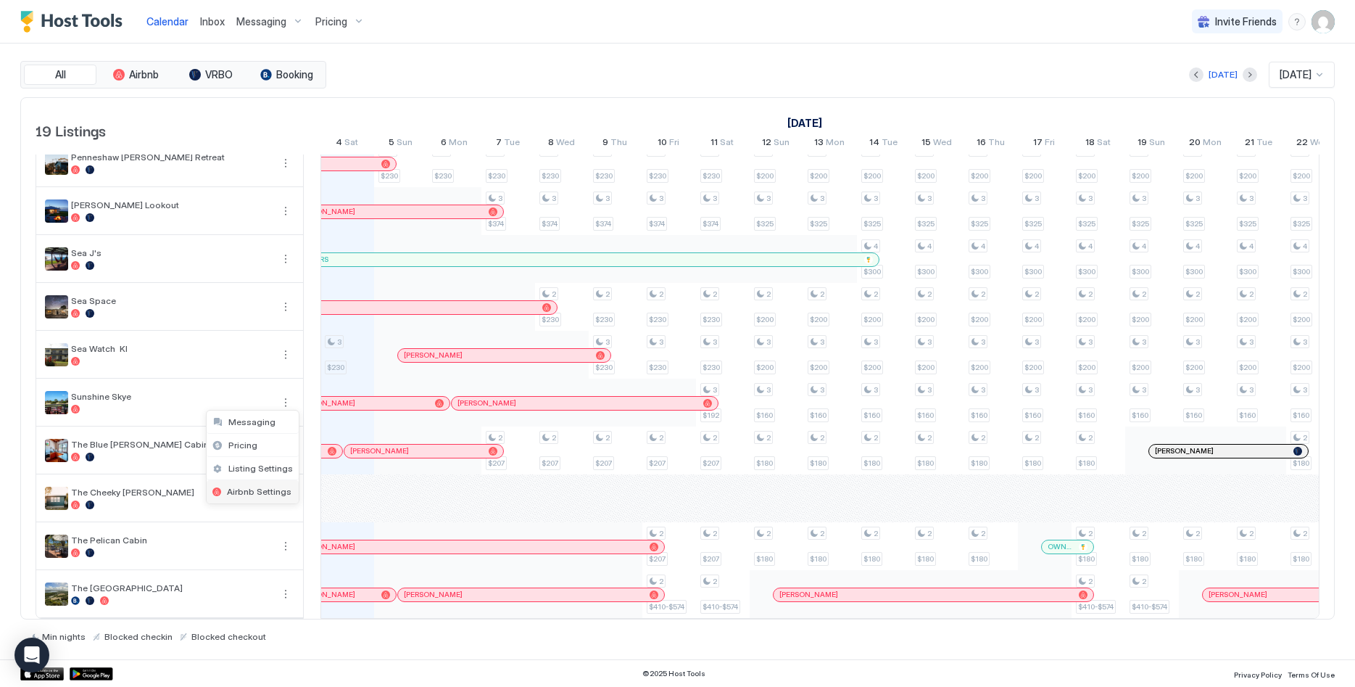
click at [244, 493] on span "Airbnb Settings" at bounding box center [259, 491] width 65 height 11
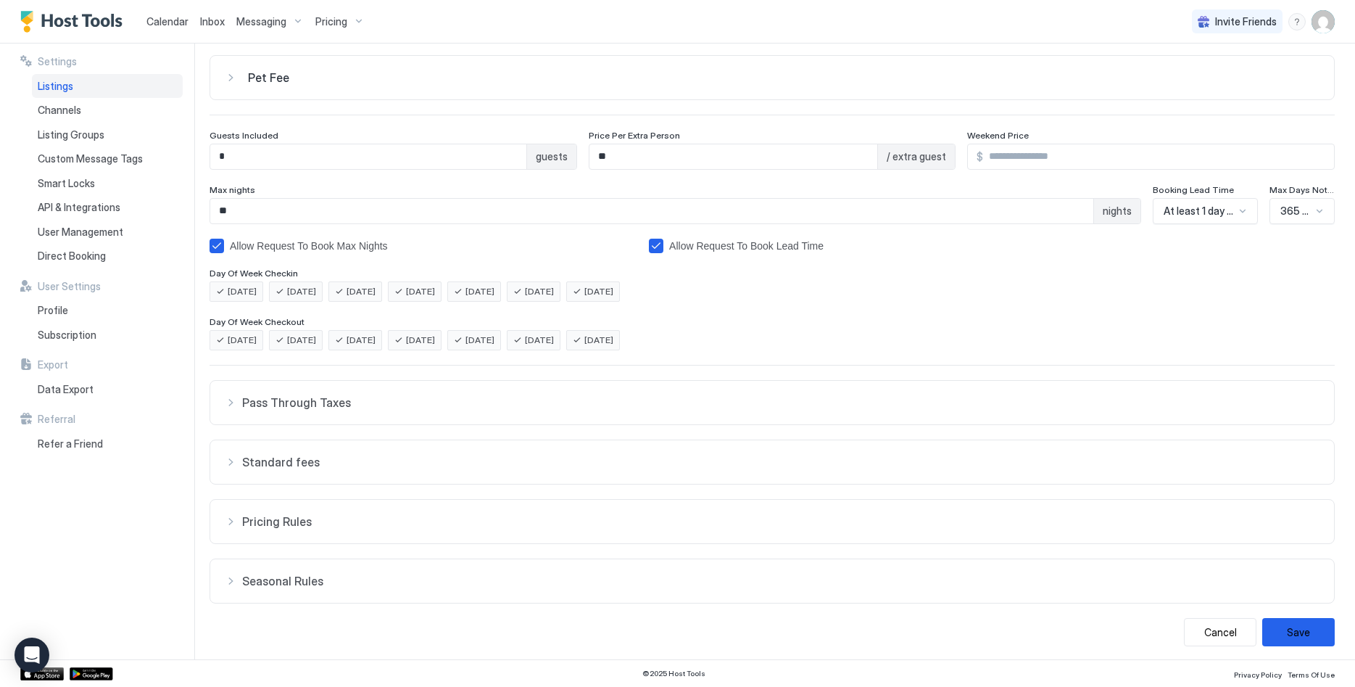
scroll to position [121, 0]
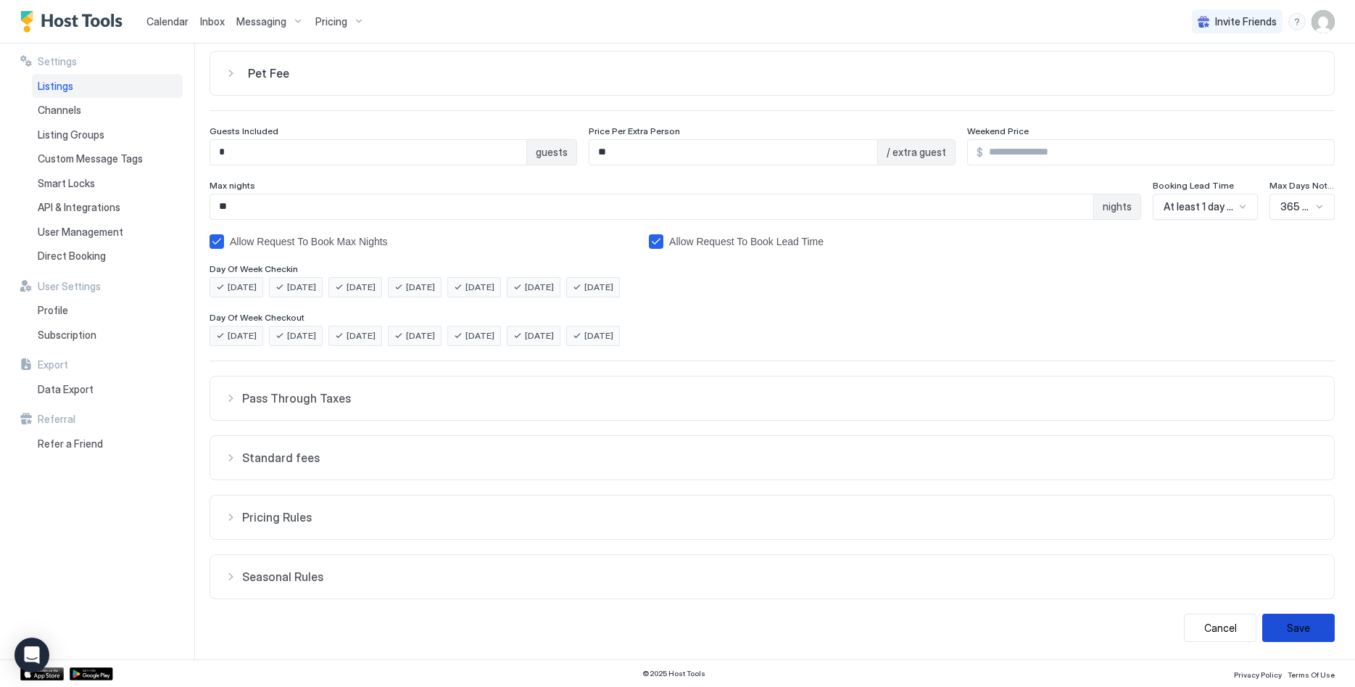
click at [1299, 626] on button "Save" at bounding box center [1298, 627] width 72 height 28
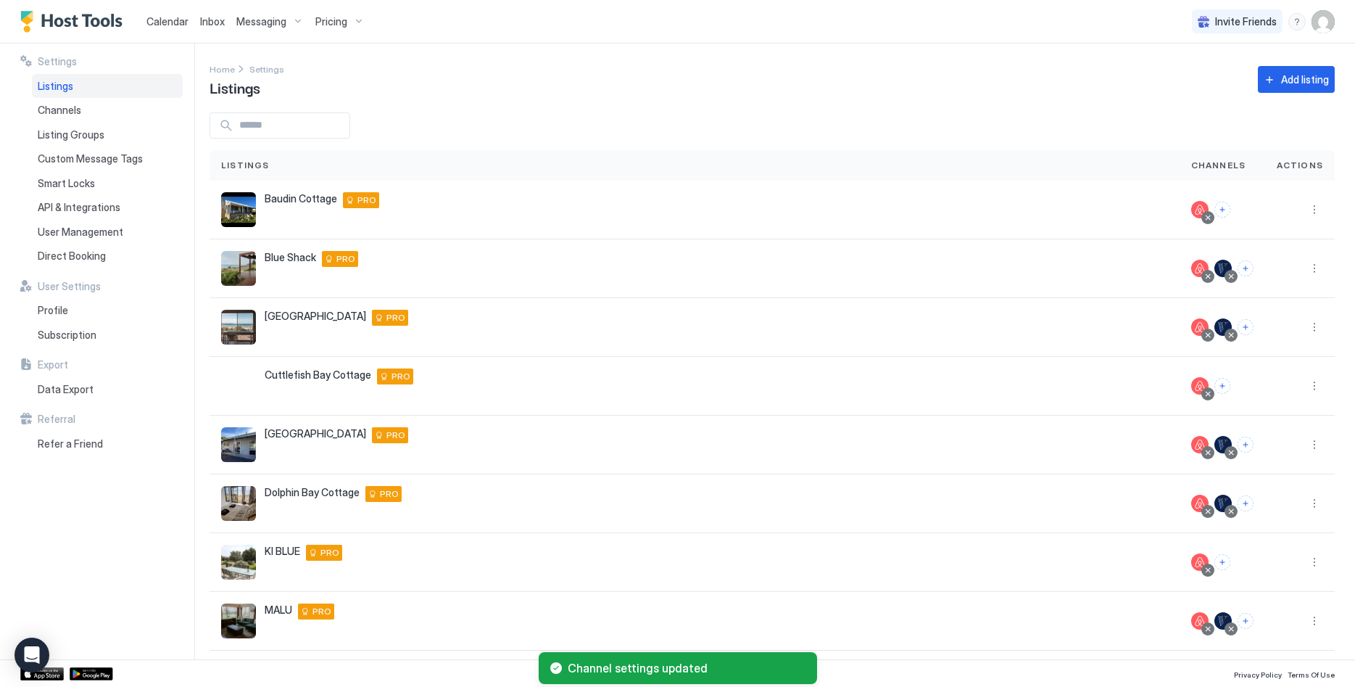
click at [219, 18] on span "Inbox" at bounding box center [212, 21] width 25 height 12
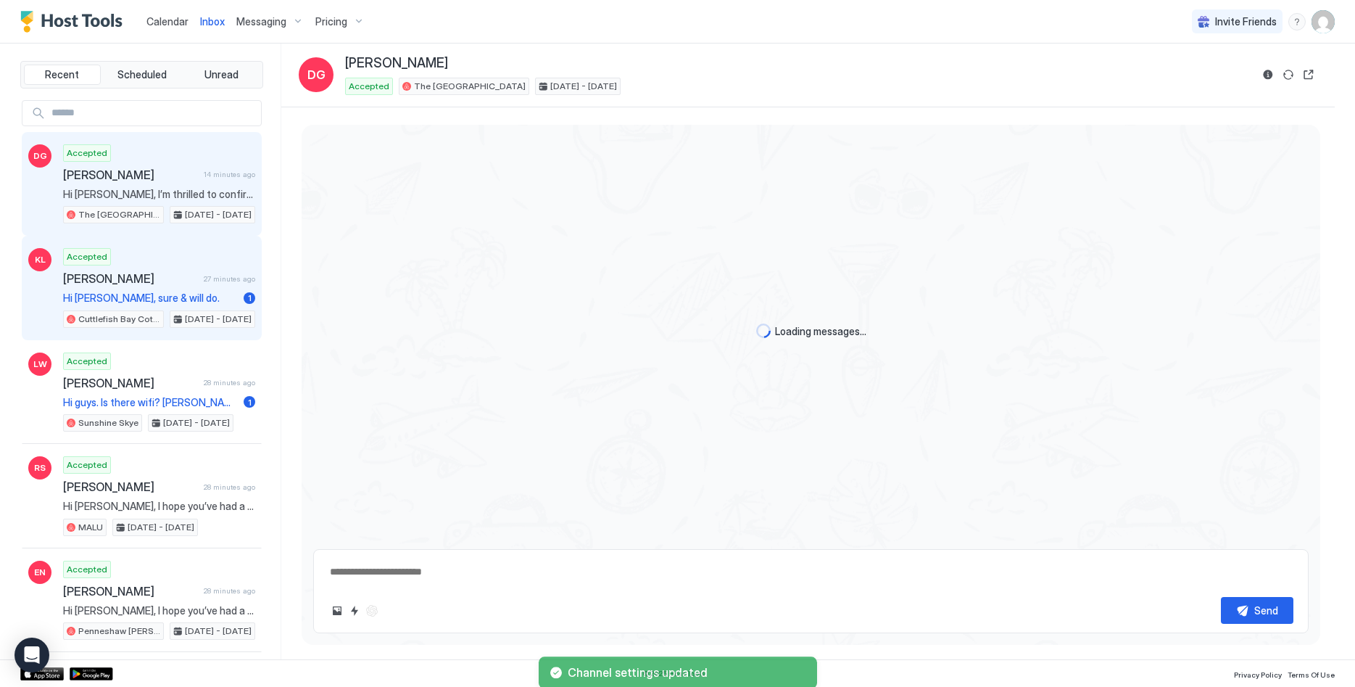
click at [147, 281] on span "[PERSON_NAME]" at bounding box center [130, 278] width 135 height 14
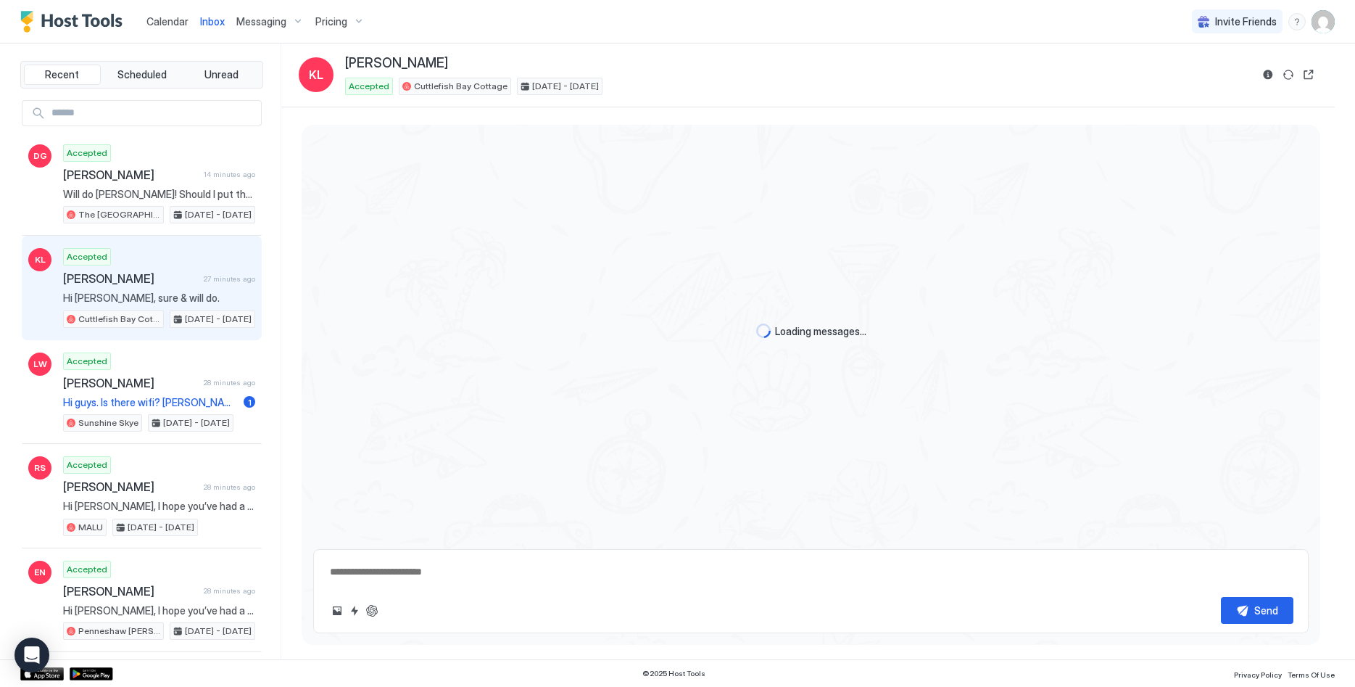
scroll to position [2325, 0]
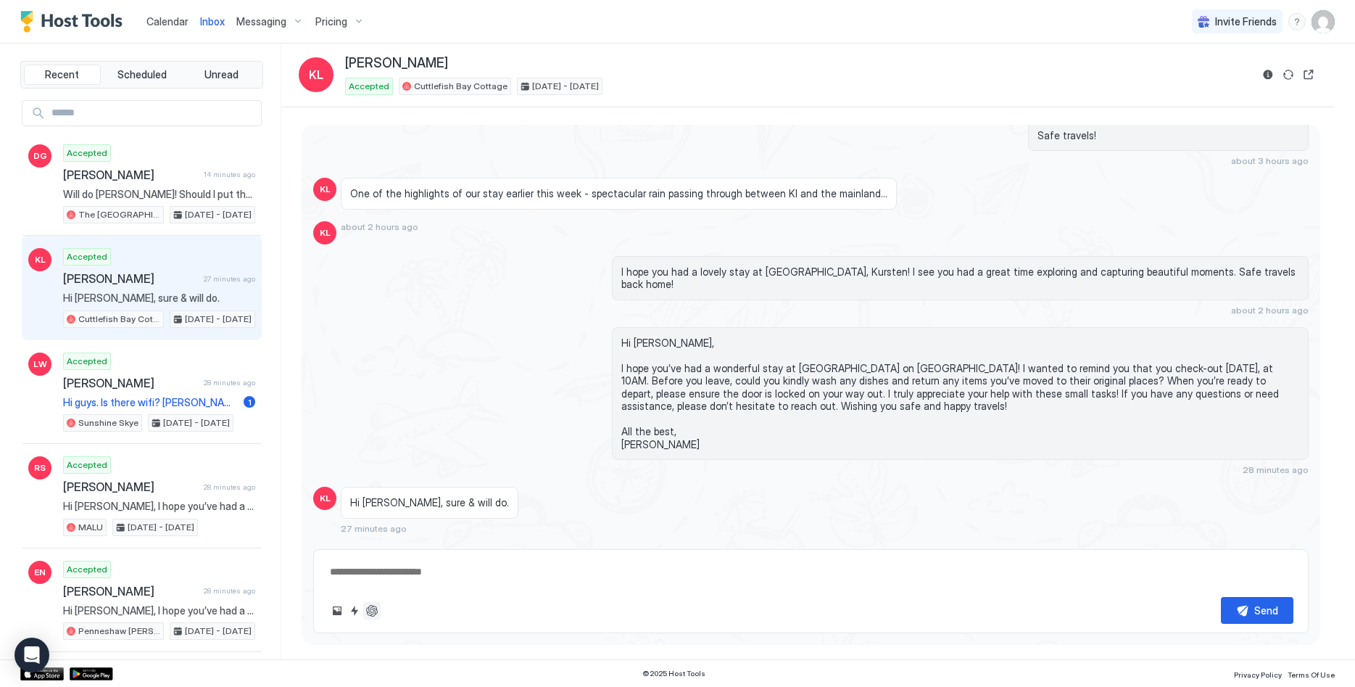
click at [373, 605] on button "ChatGPT Auto Reply" at bounding box center [371, 610] width 17 height 17
type textarea "*"
type textarea "**********"
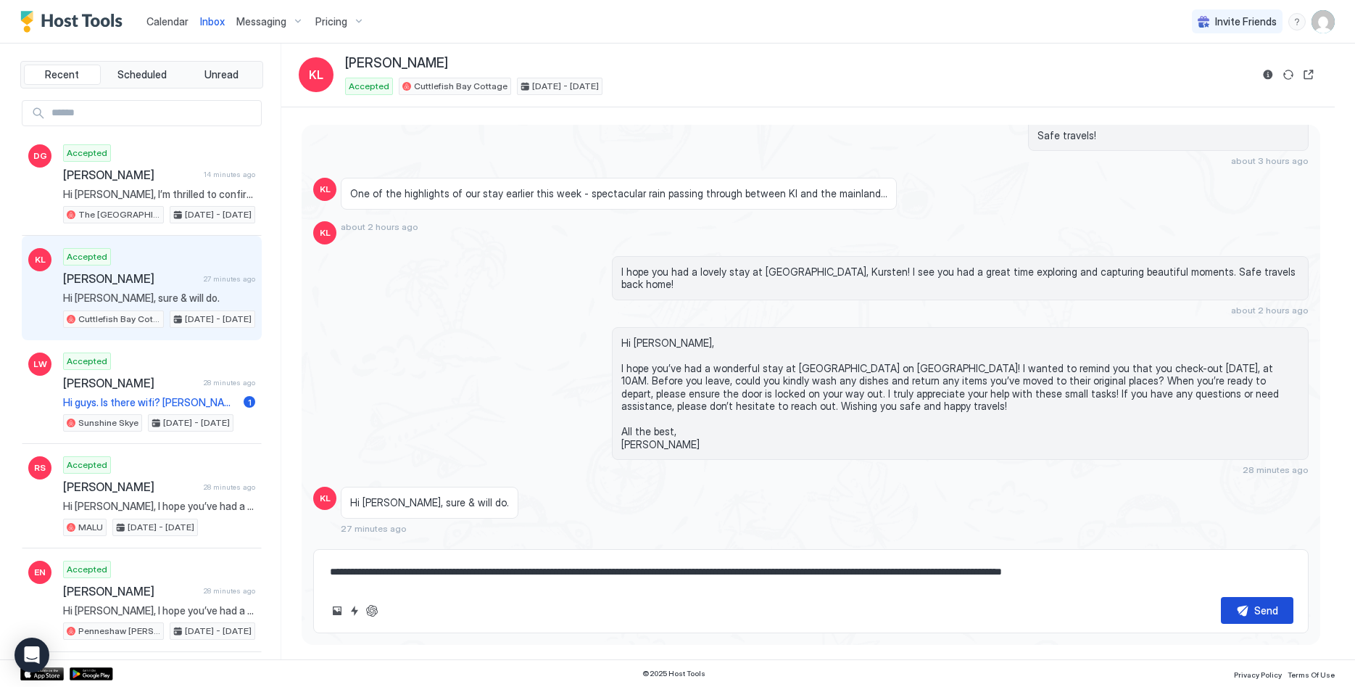
click at [1272, 607] on div "Send" at bounding box center [1266, 609] width 24 height 15
type textarea "*"
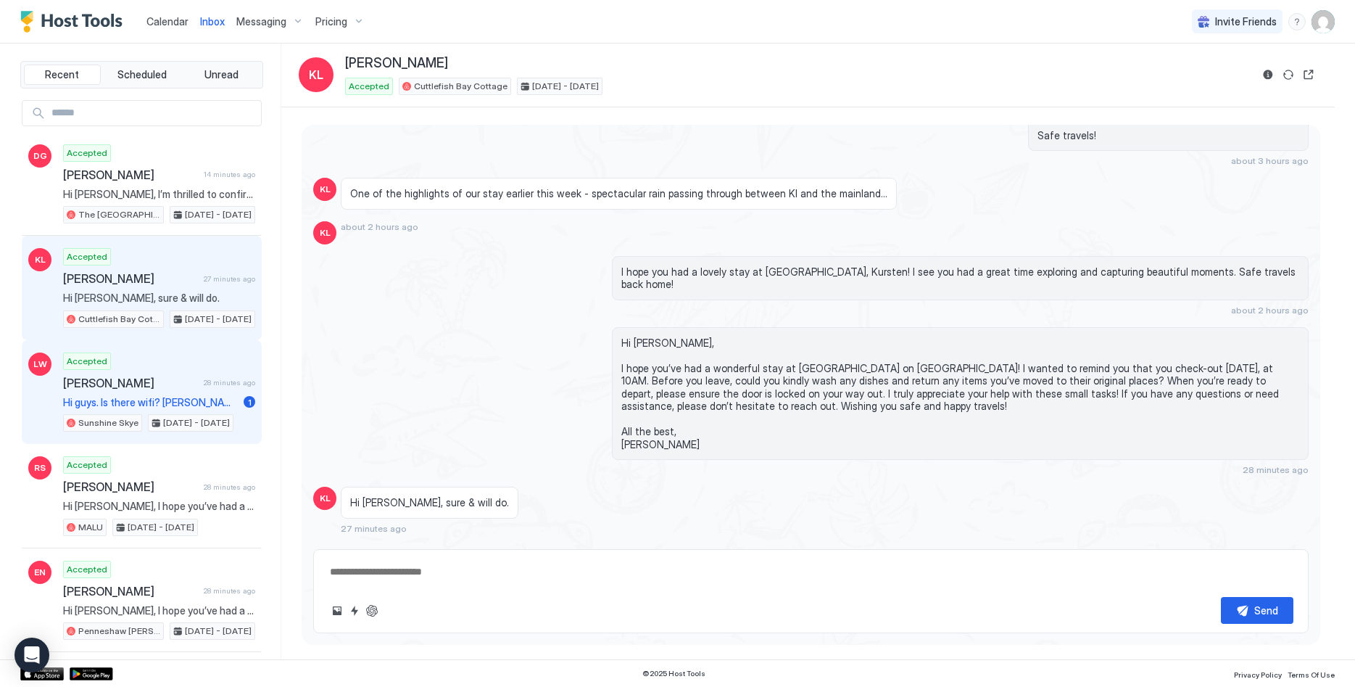
scroll to position [2396, 0]
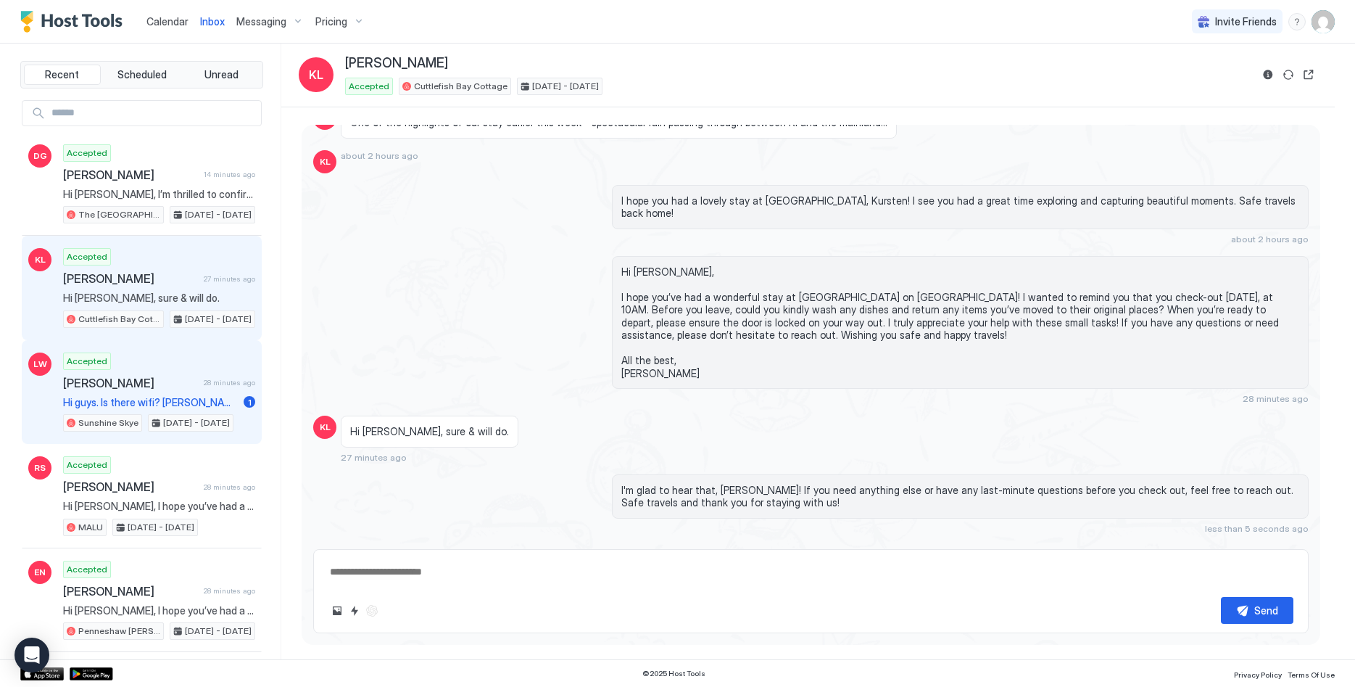
click at [149, 367] on div "Accepted [PERSON_NAME] 28 minutes ago Hi guys. Is there wifi? [PERSON_NAME] 1 S…" at bounding box center [159, 392] width 192 height 80
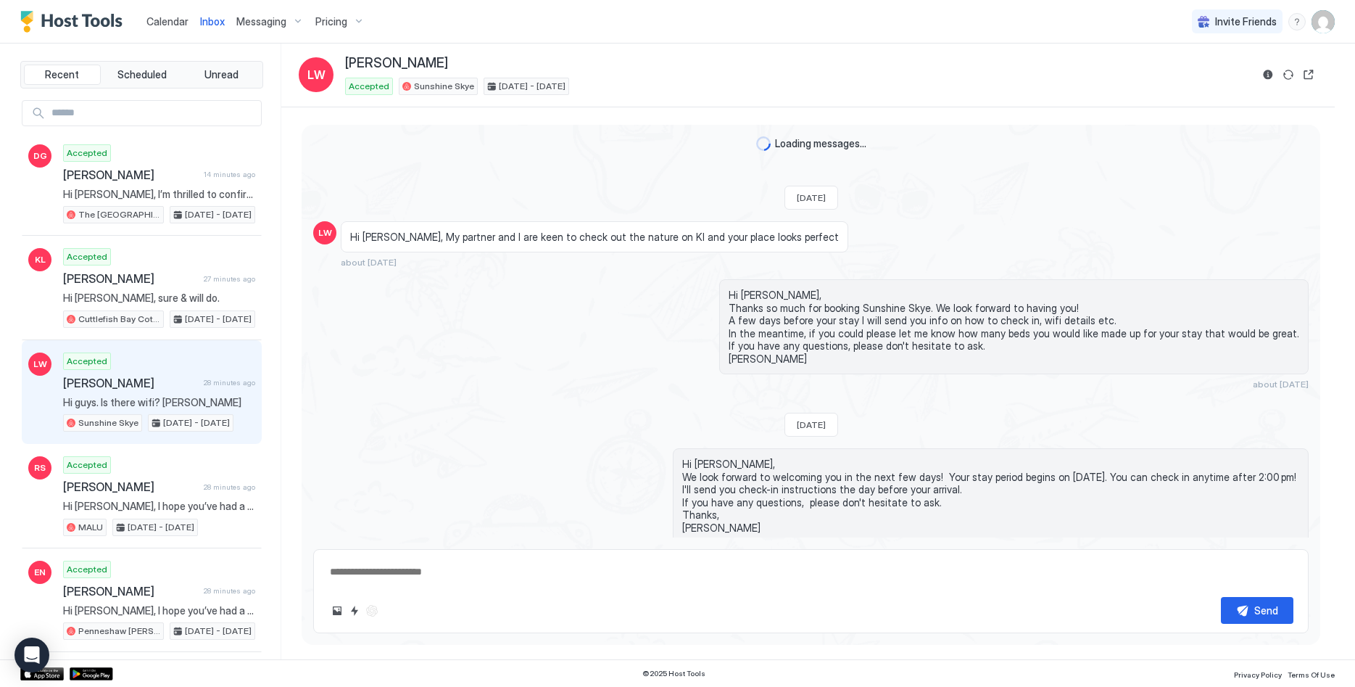
scroll to position [239, 0]
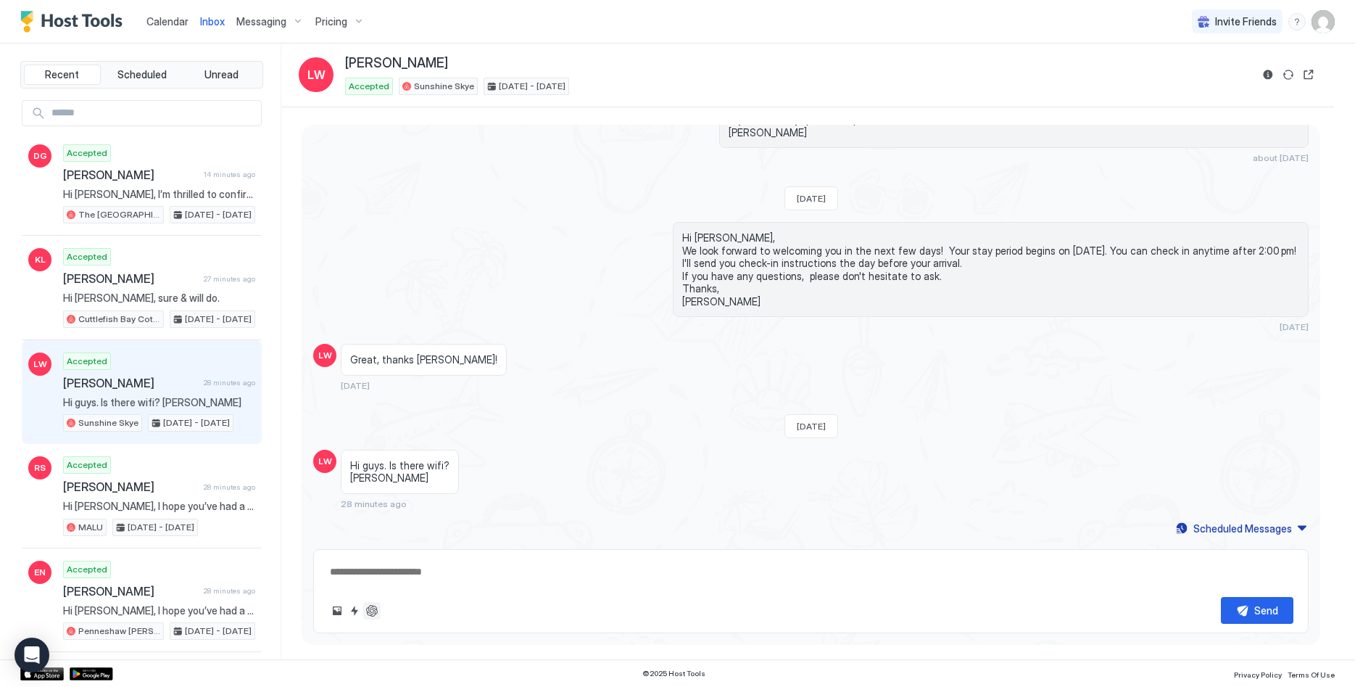
click at [370, 607] on button "ChatGPT Auto Reply" at bounding box center [371, 610] width 17 height 17
type textarea "*"
type textarea "**********"
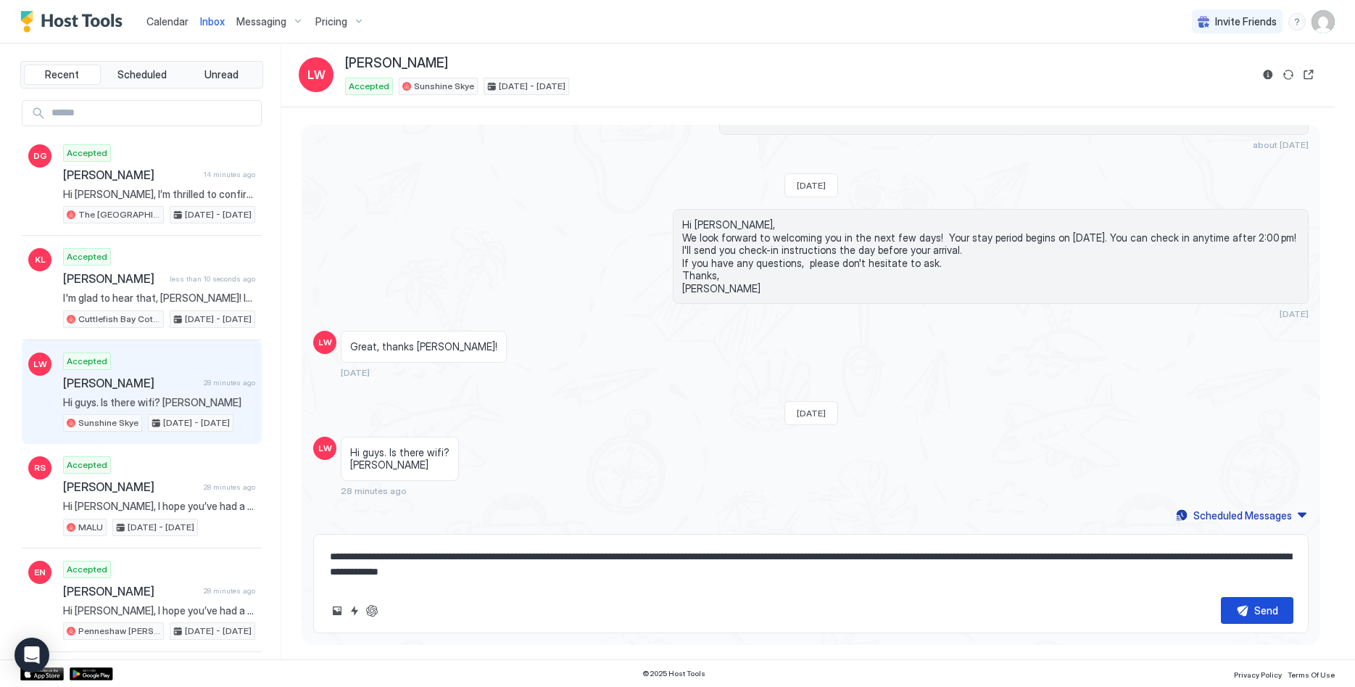
click at [1258, 613] on div "Send" at bounding box center [1266, 609] width 24 height 15
type textarea "*"
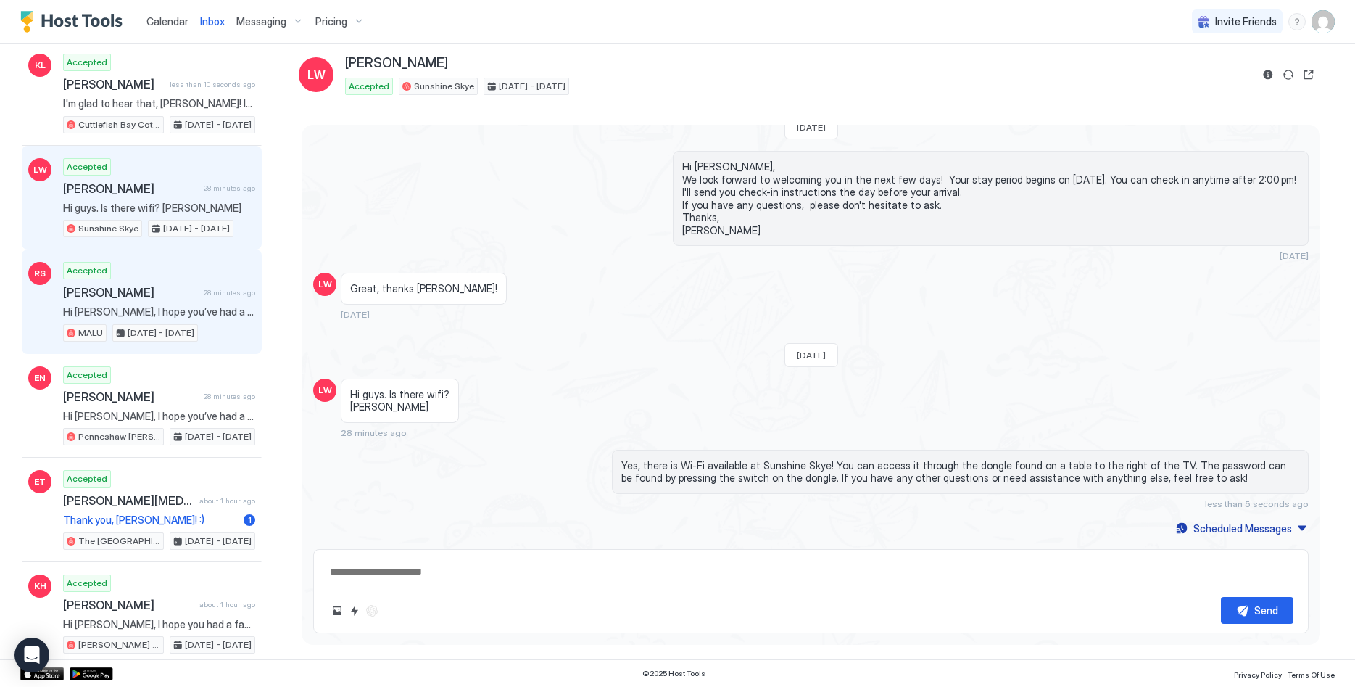
scroll to position [222, 0]
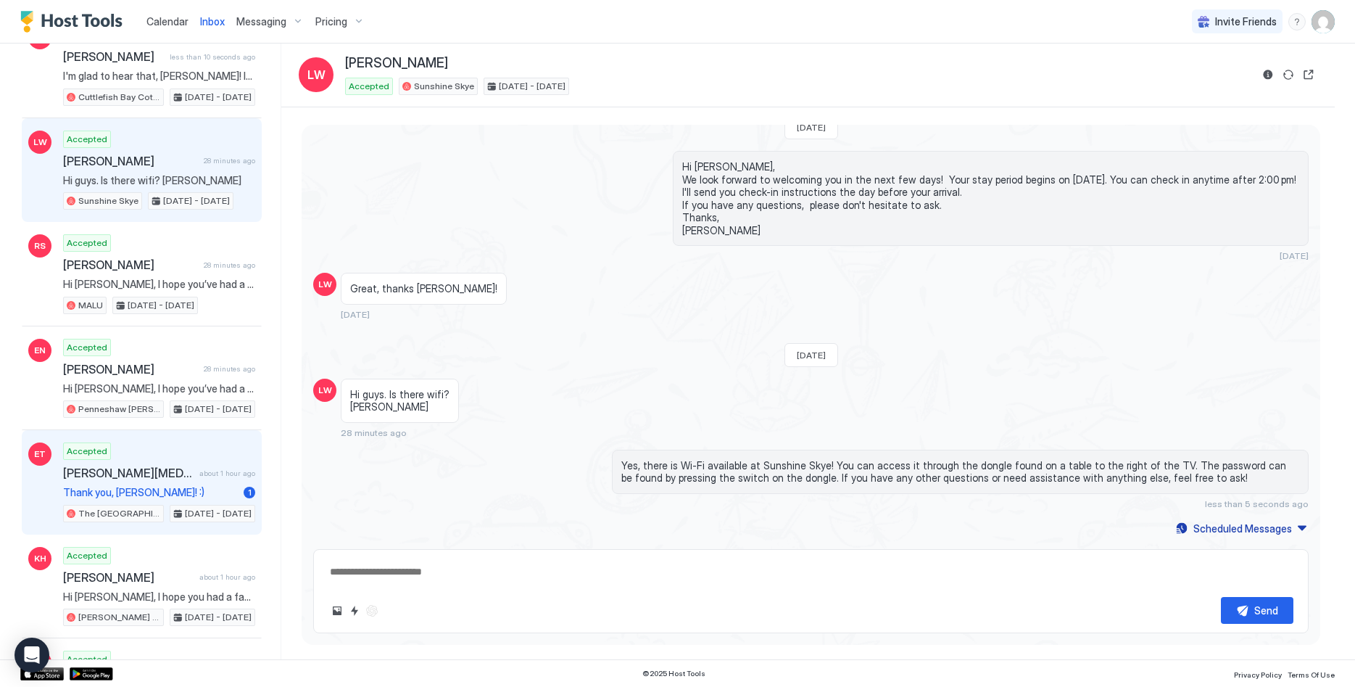
click at [178, 470] on span "[PERSON_NAME][MEDICAL_DATA]" at bounding box center [128, 472] width 130 height 14
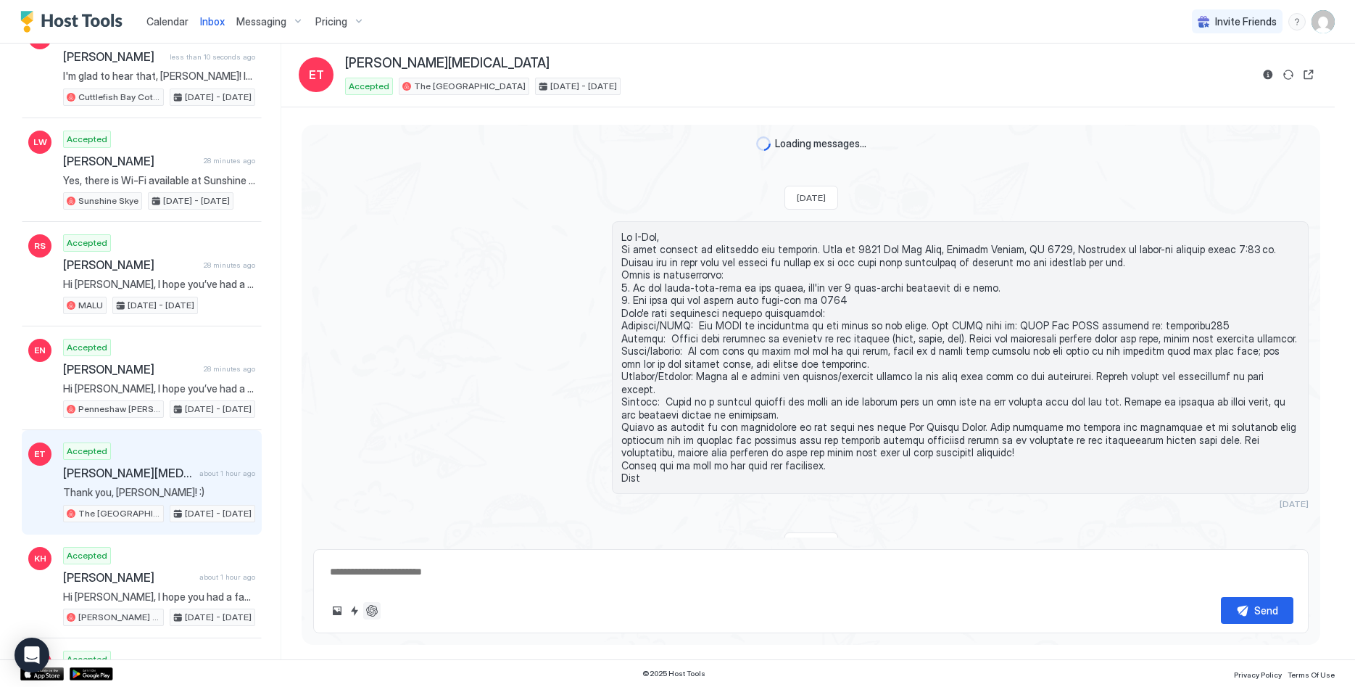
scroll to position [1747, 0]
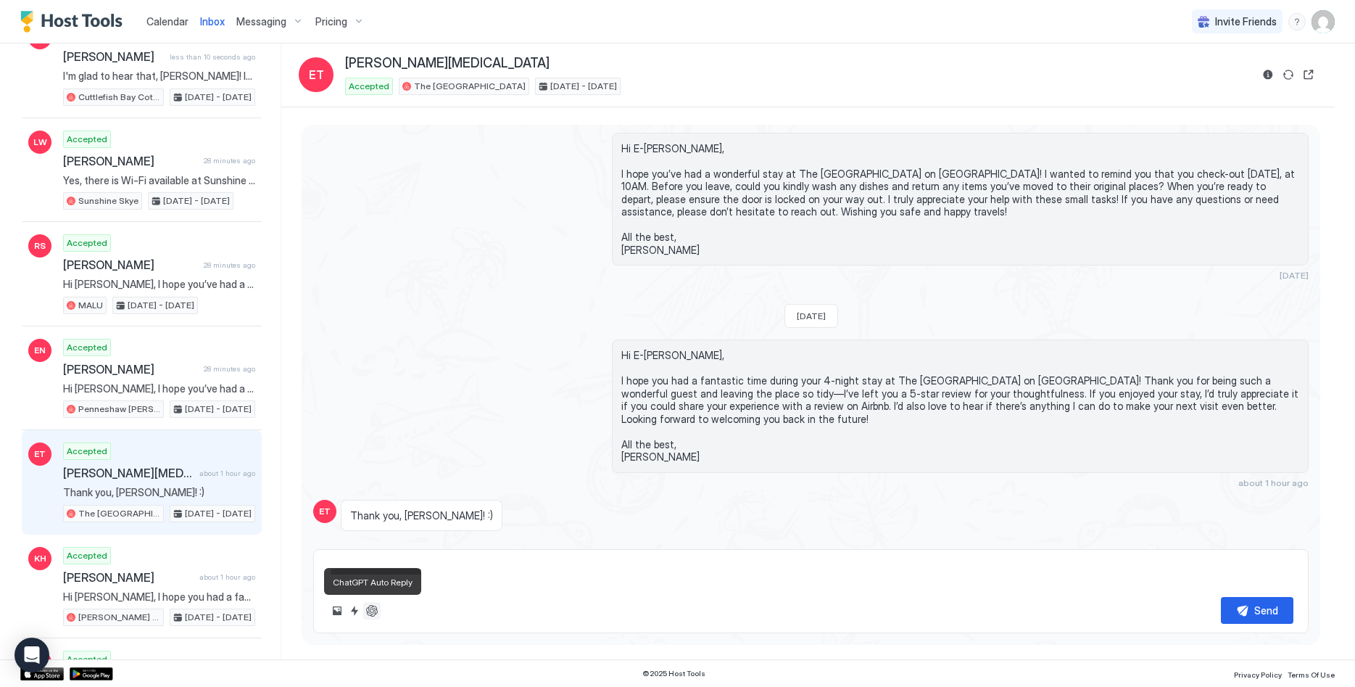
click at [373, 613] on button "ChatGPT Auto Reply" at bounding box center [371, 610] width 17 height 17
click at [370, 610] on button "ChatGPT Auto Reply" at bounding box center [371, 610] width 17 height 17
type textarea "*"
type textarea "**********"
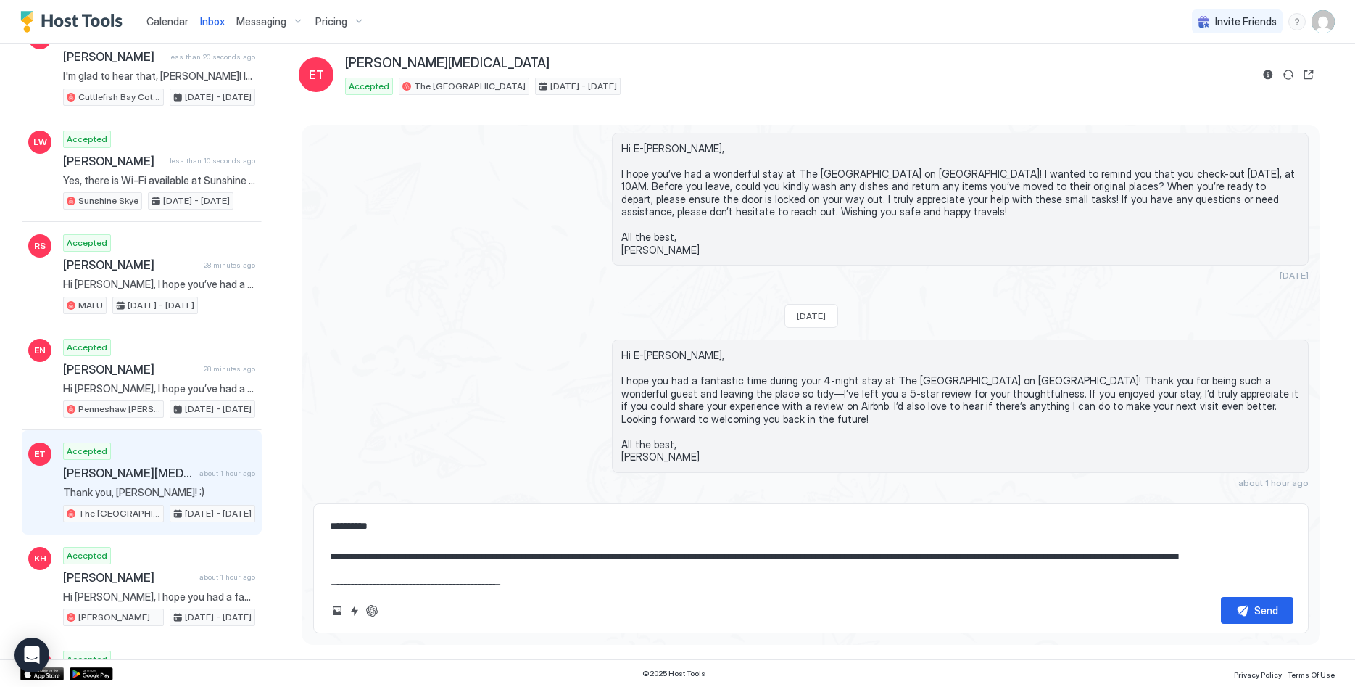
type textarea "*"
type textarea "**********"
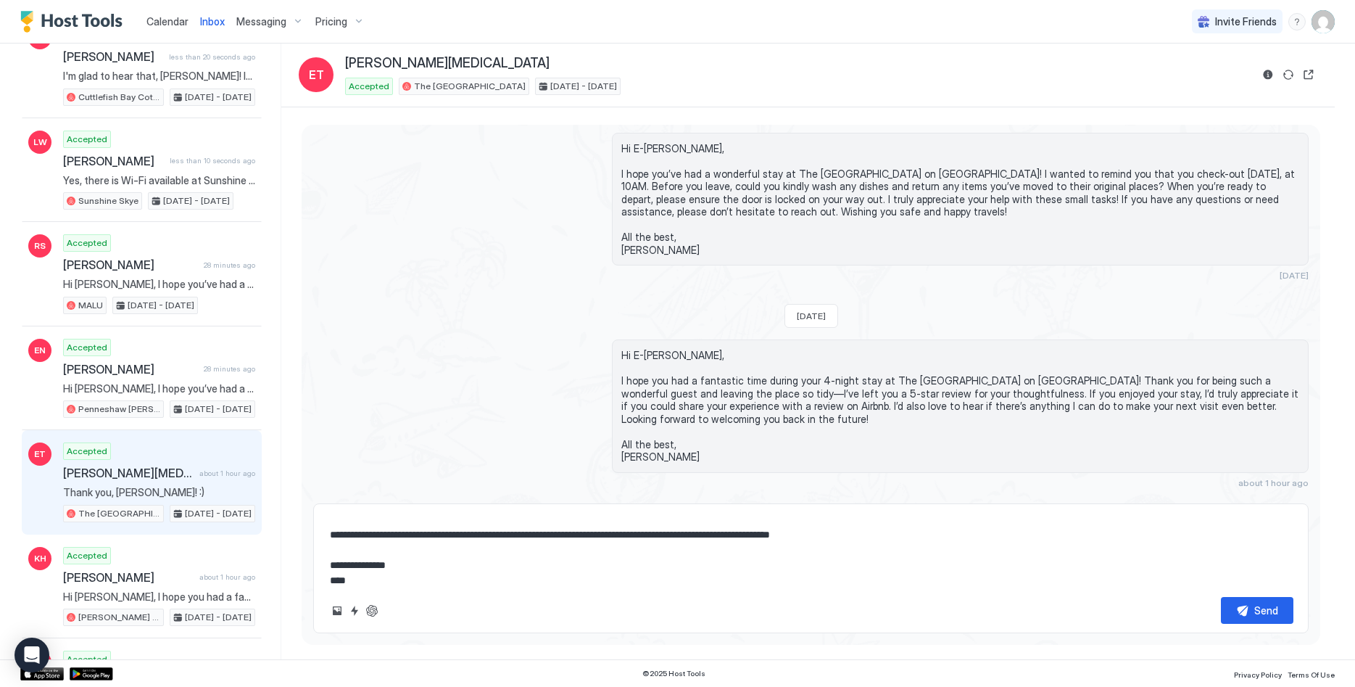
scroll to position [30, 0]
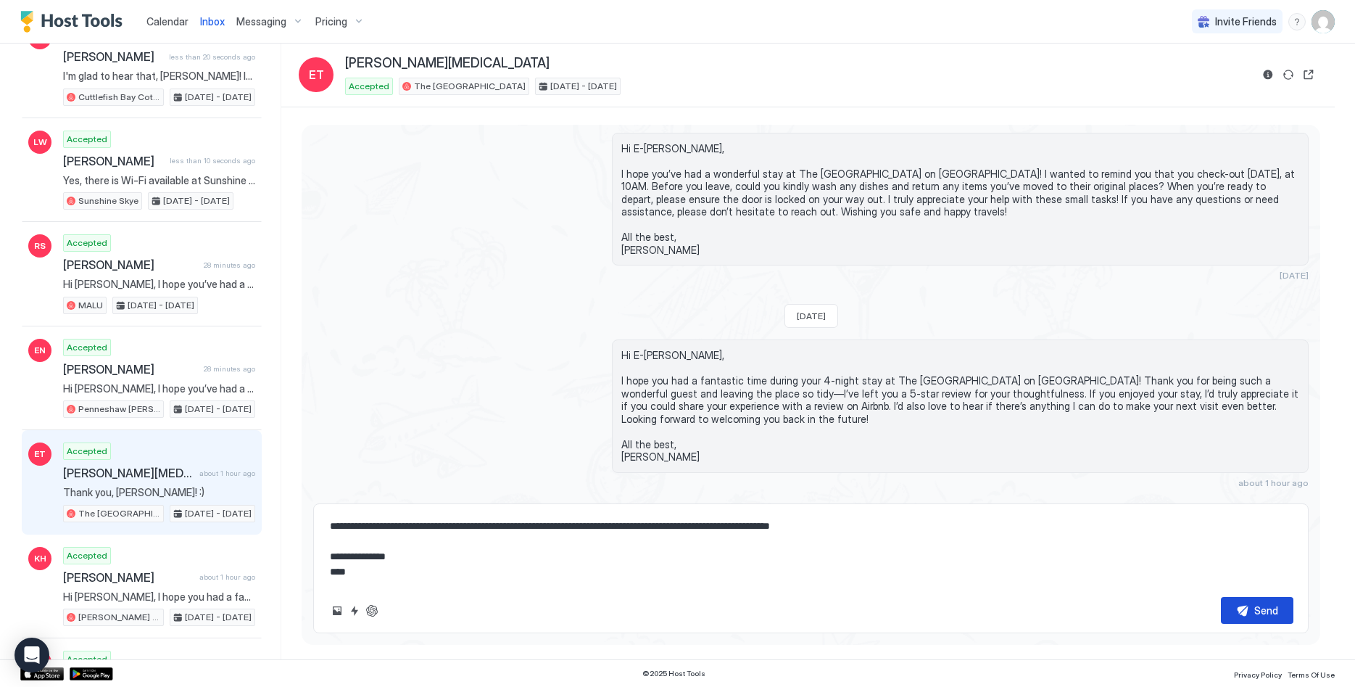
click at [1246, 607] on button "Send" at bounding box center [1257, 610] width 72 height 27
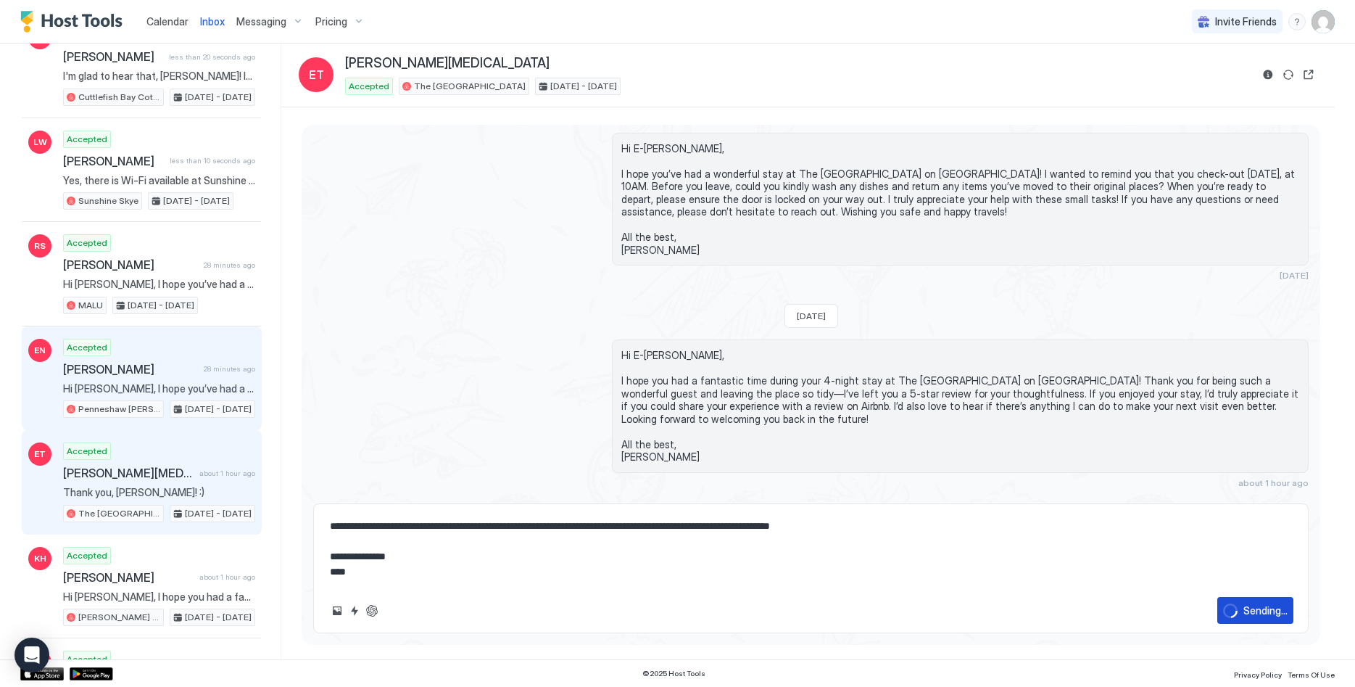
type textarea "*"
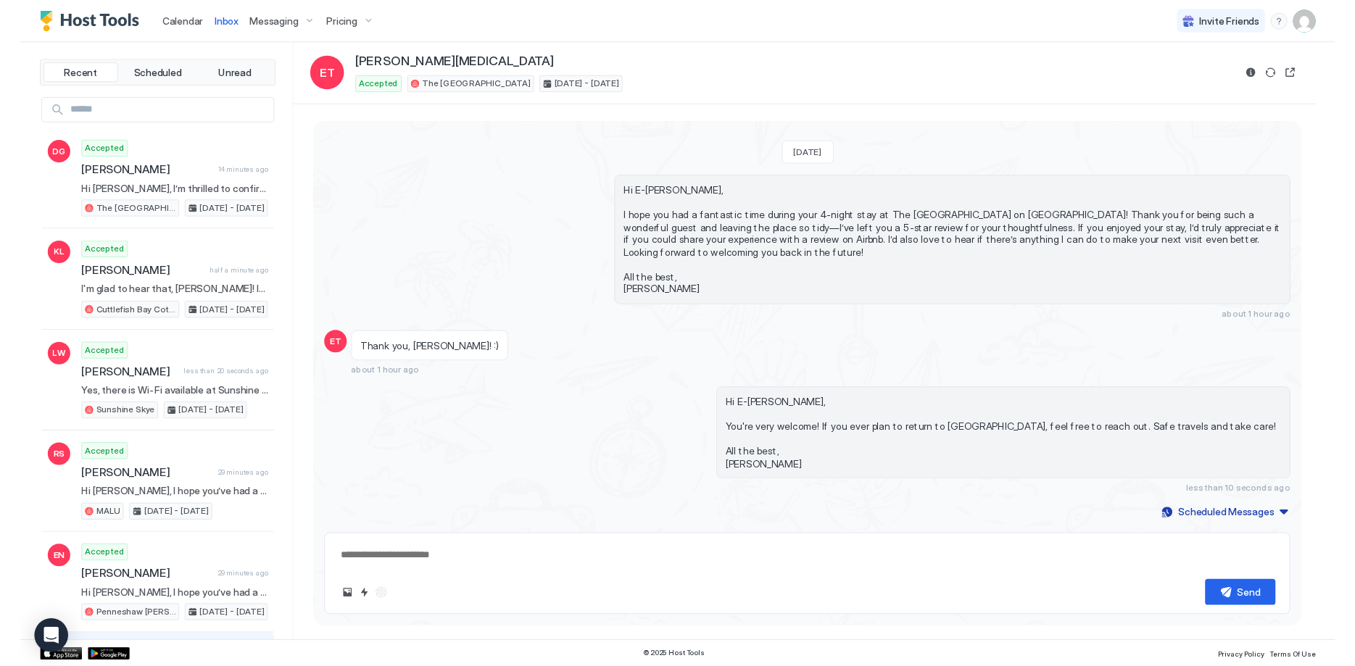
scroll to position [1535, 0]
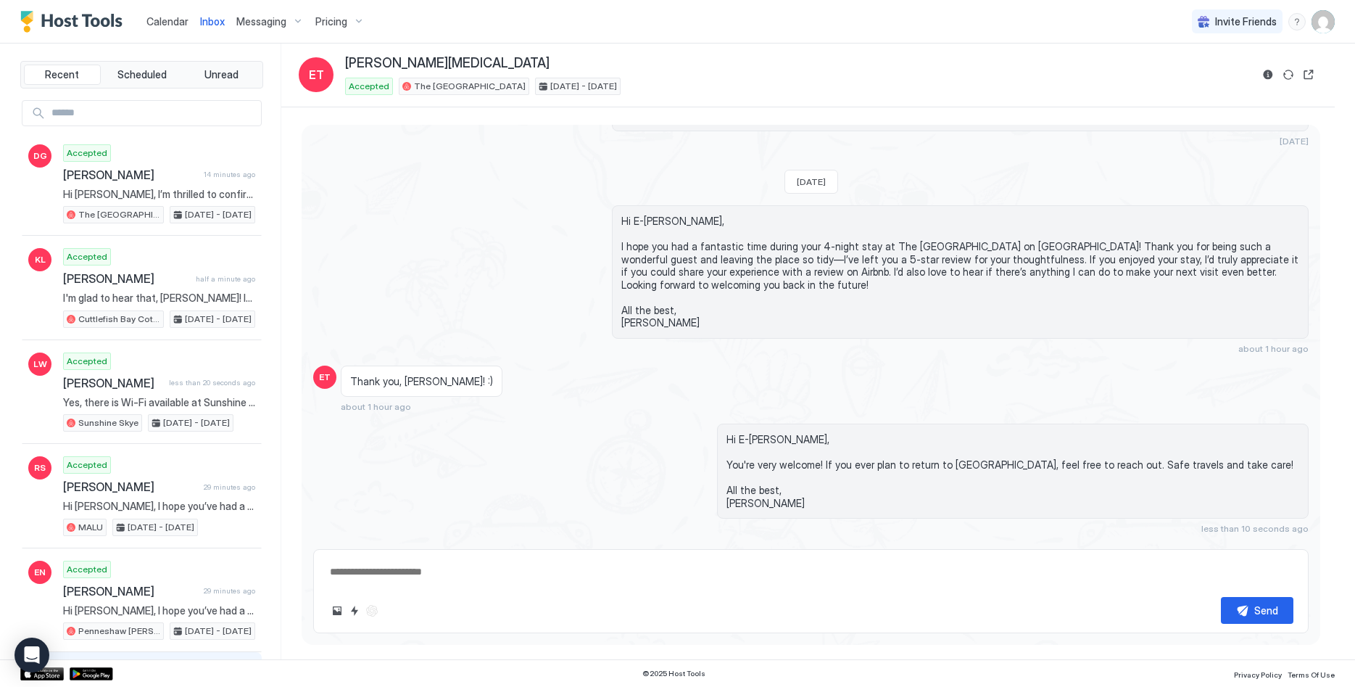
type textarea "*"
